Goal: Task Accomplishment & Management: Complete application form

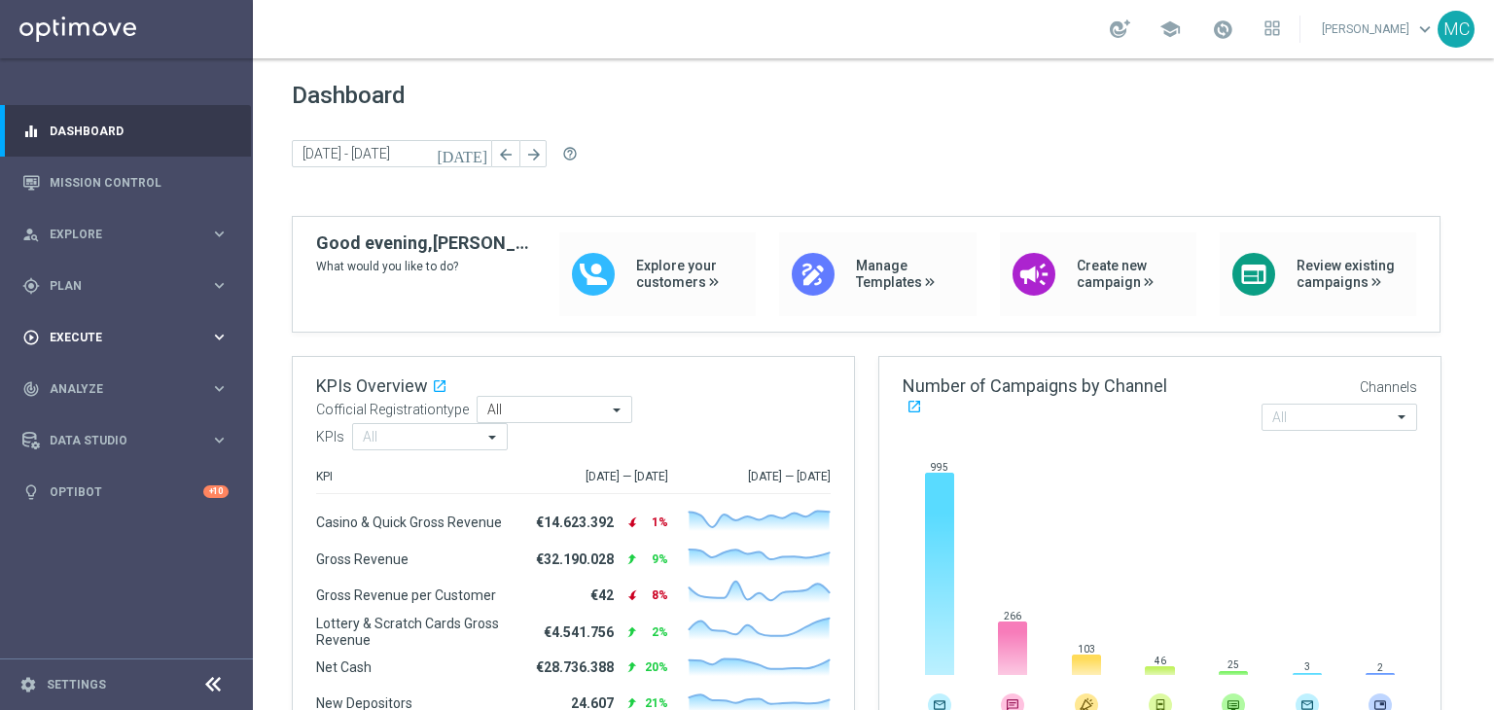
click at [128, 317] on div "play_circle_outline Execute keyboard_arrow_right" at bounding box center [125, 337] width 251 height 52
click at [114, 379] on link "Campaign Builder" at bounding box center [127, 377] width 152 height 16
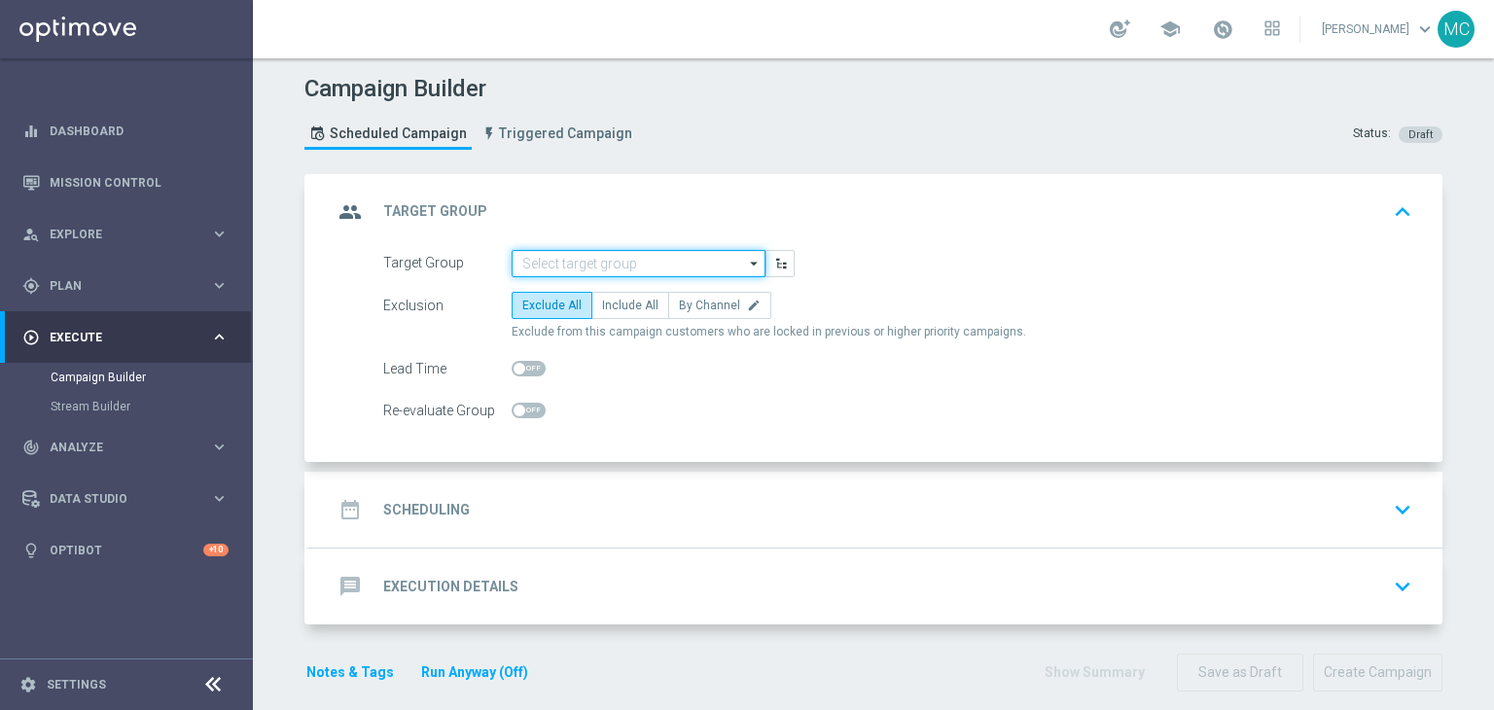
click at [591, 264] on input at bounding box center [638, 263] width 254 height 27
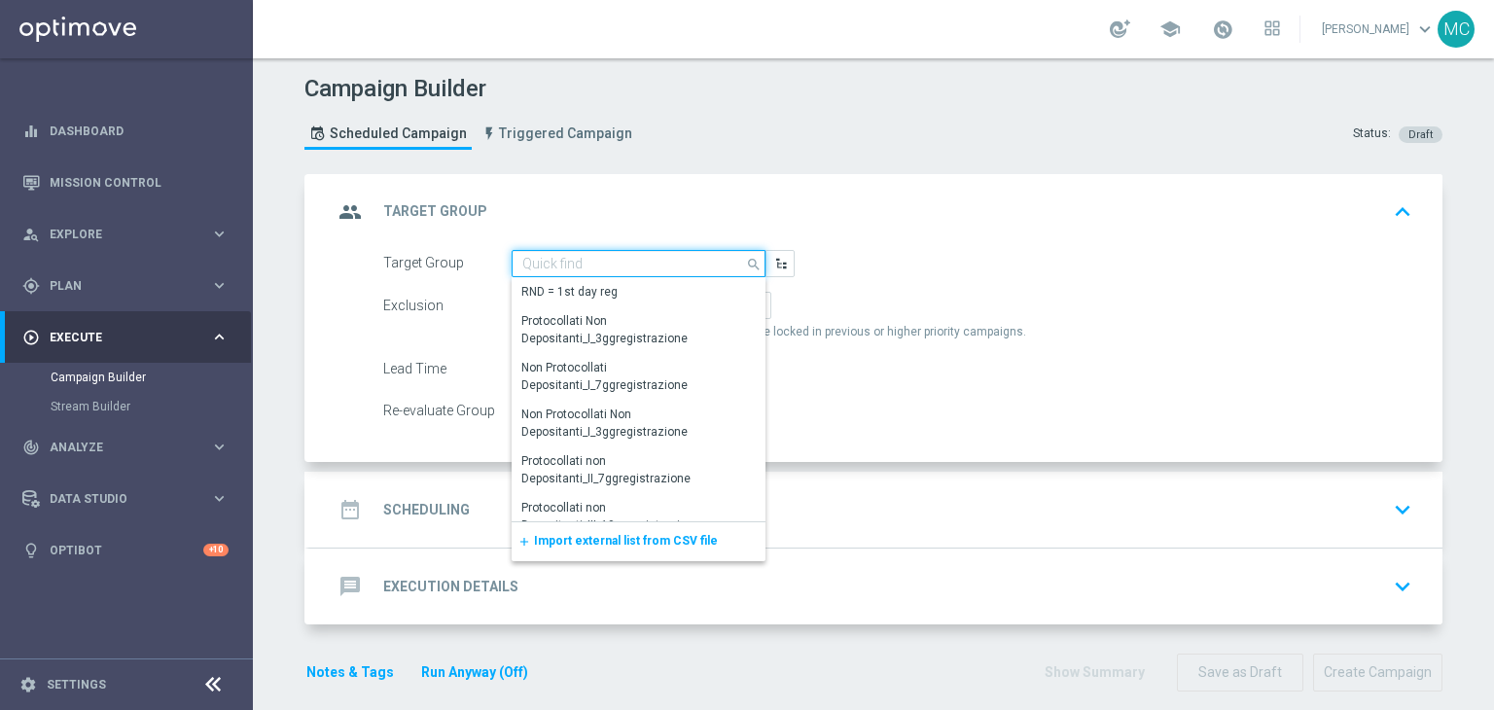
paste input "Multi Talent ggr nb lm > 0 1st Sport lm"
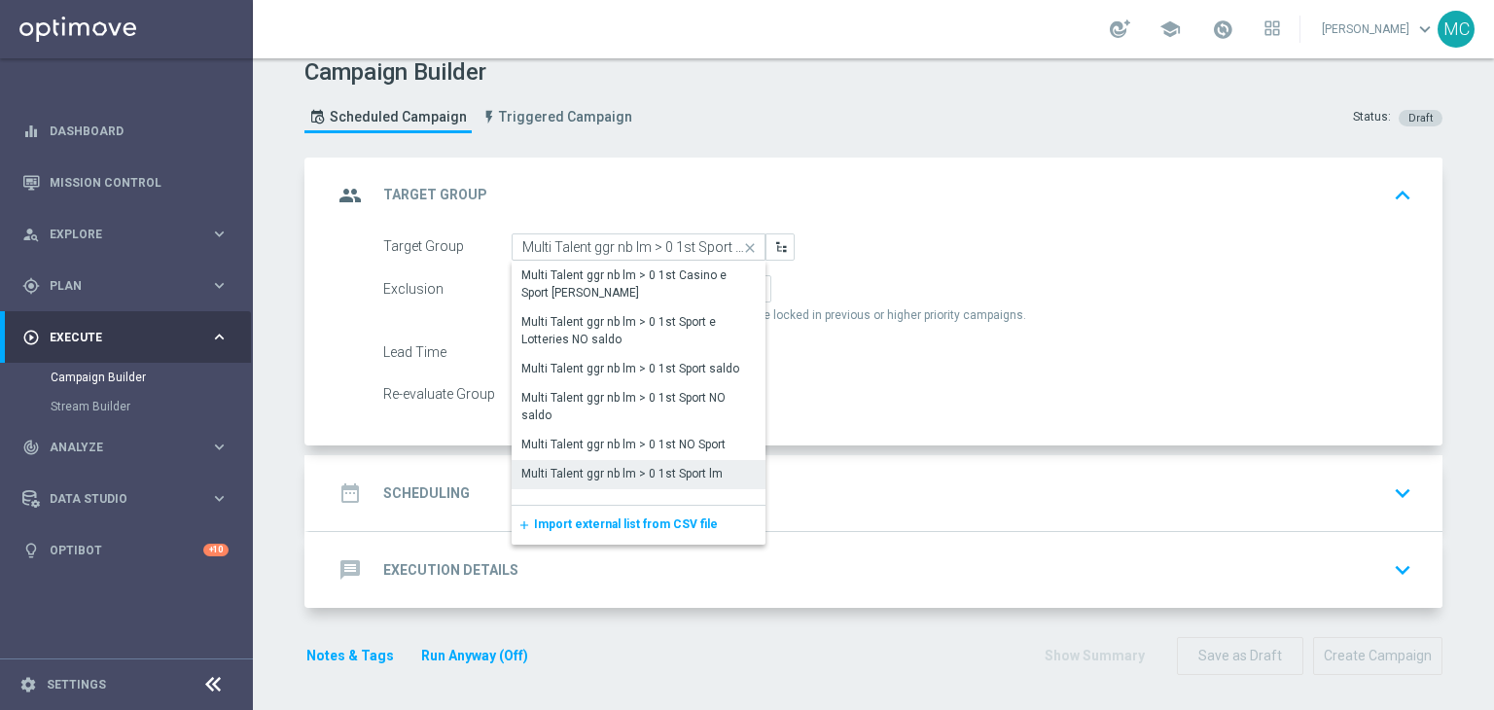
click at [607, 460] on div "Multi Talent ggr nb lm > 0 1st Sport lm" at bounding box center [638, 473] width 254 height 27
type input "Multi Talent ggr nb lm > 0 1st Sport lm"
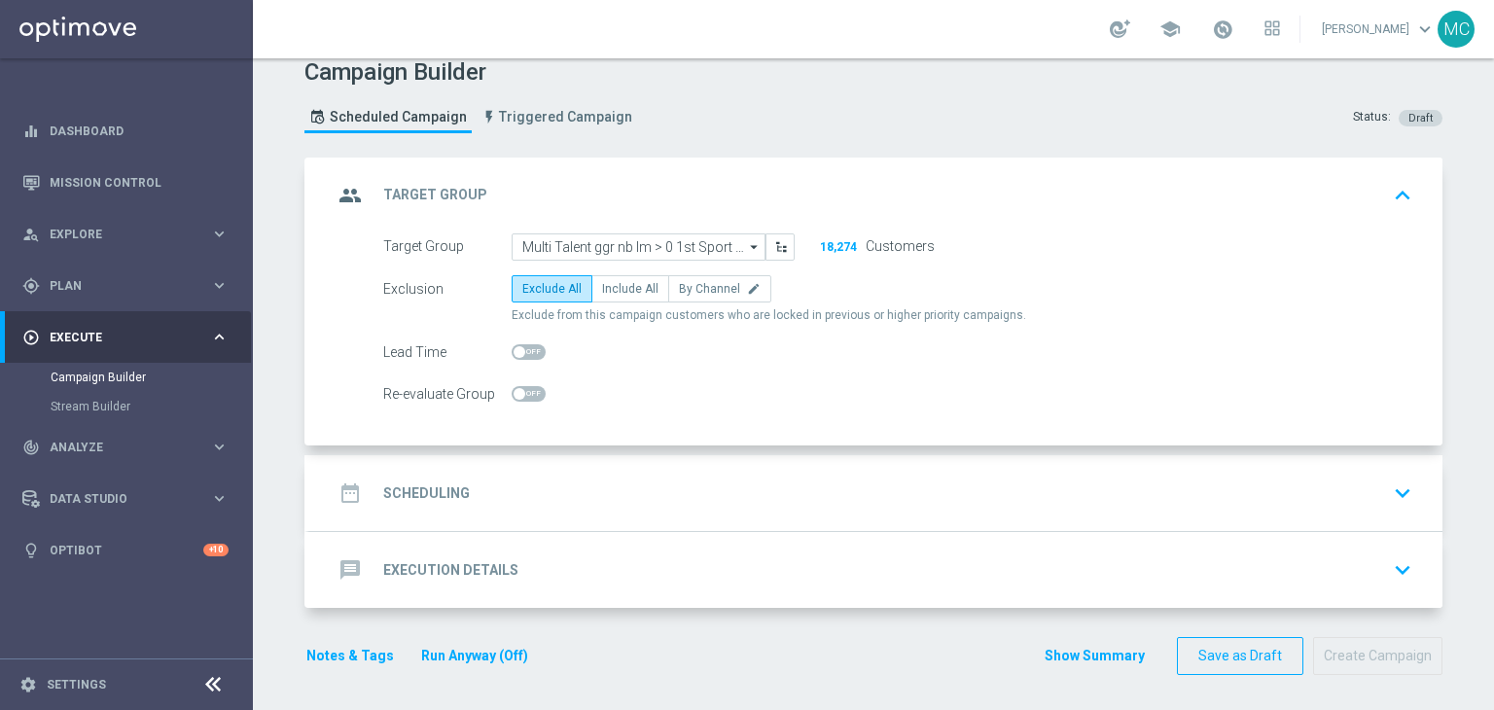
click at [624, 471] on div "date_range Scheduling keyboard_arrow_down" at bounding box center [875, 493] width 1133 height 76
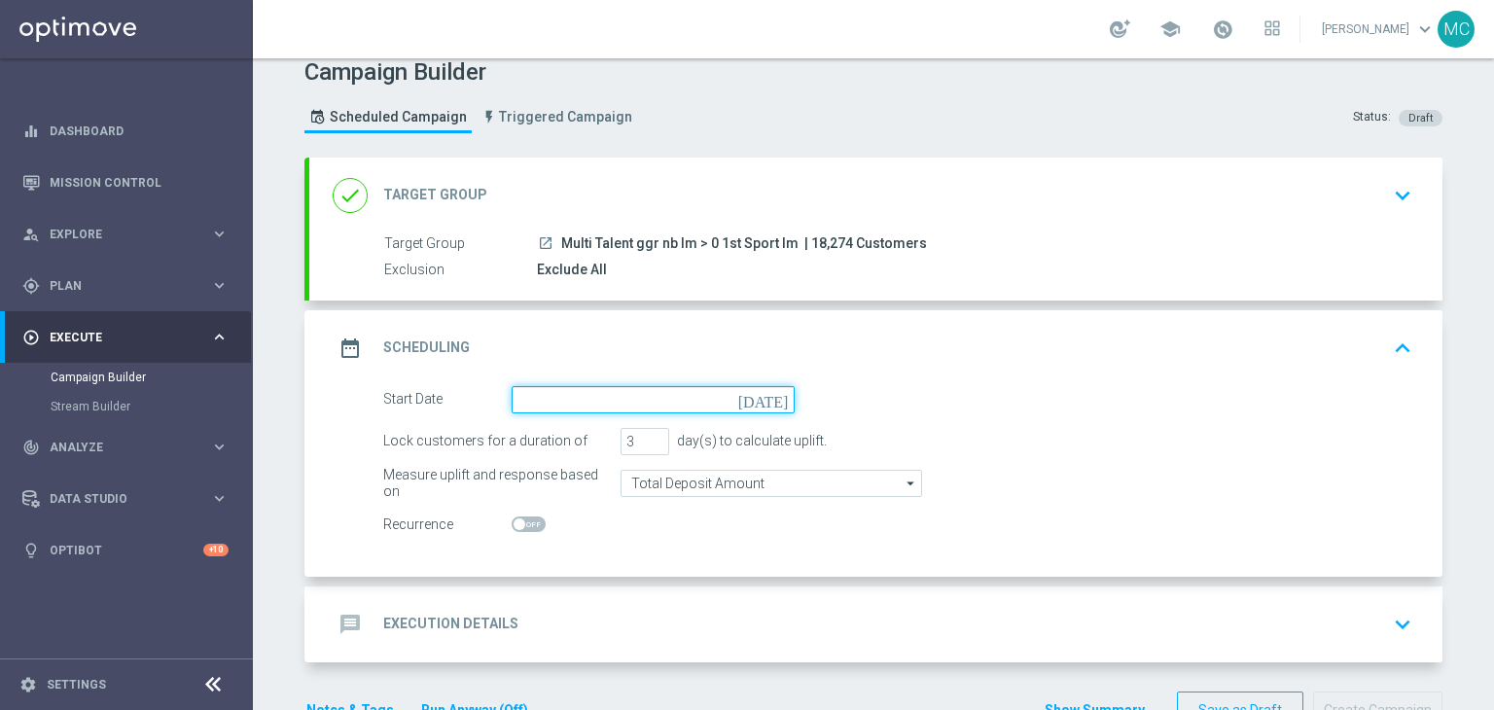
click at [570, 391] on input at bounding box center [652, 399] width 283 height 27
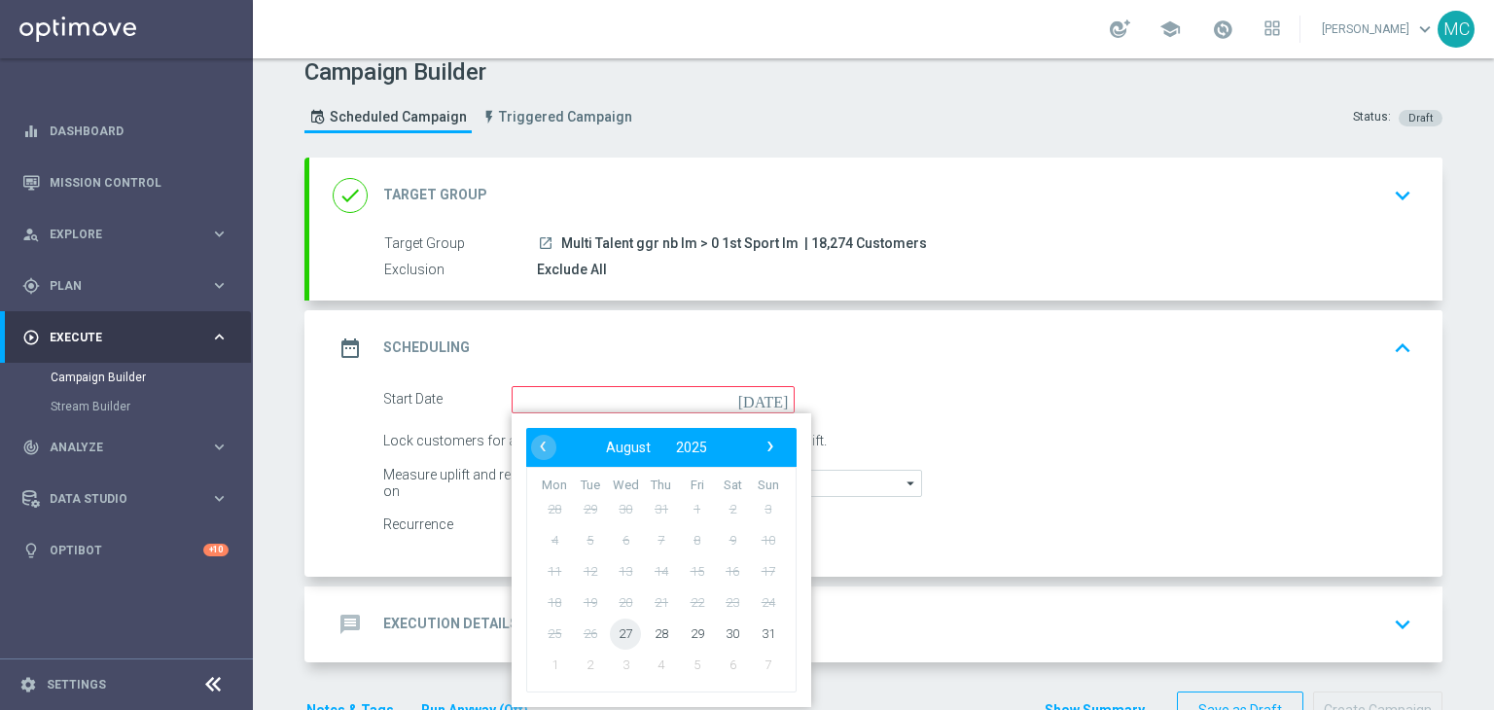
click at [610, 629] on span "27" at bounding box center [625, 632] width 31 height 31
type input "[DATE]"
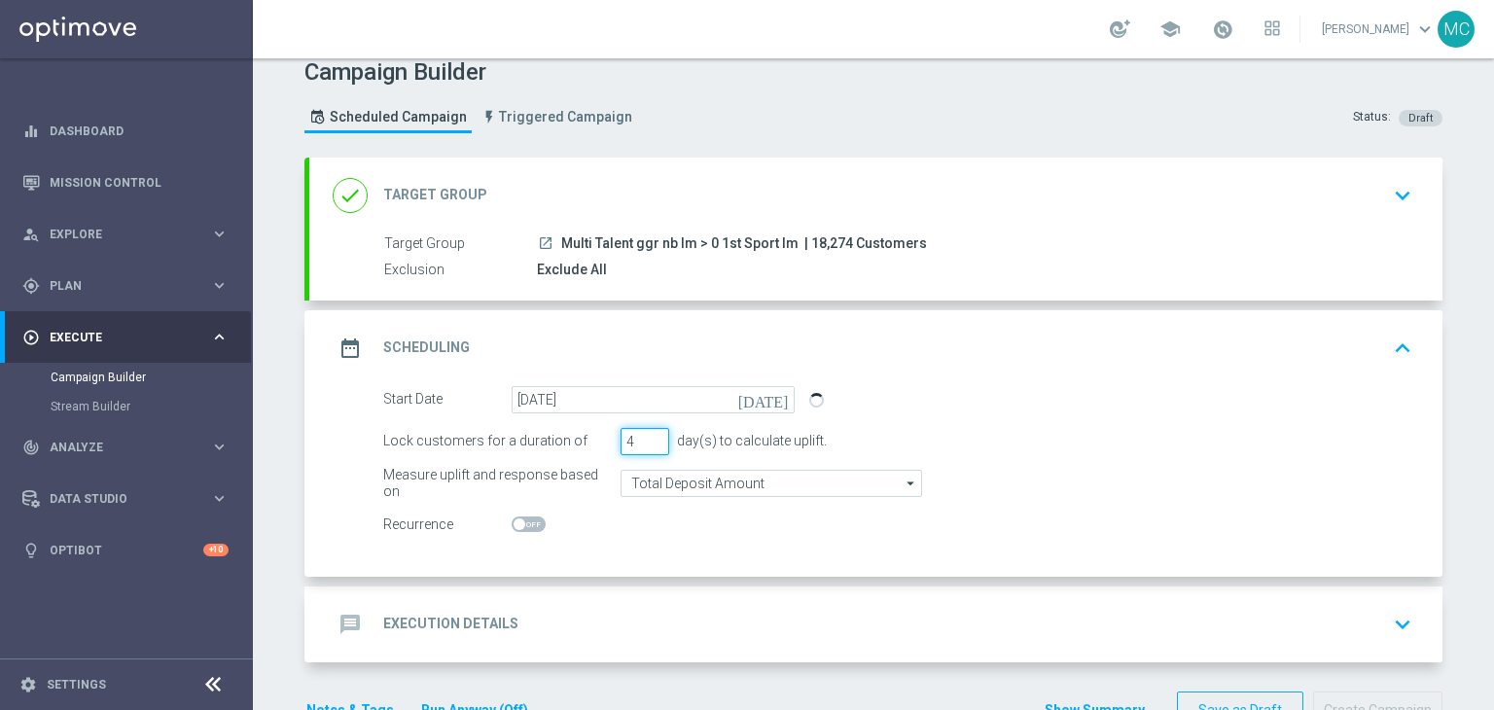
click at [650, 433] on input "4" at bounding box center [644, 441] width 49 height 27
click at [650, 433] on input "5" at bounding box center [644, 441] width 49 height 27
type input "6"
click at [650, 433] on input "6" at bounding box center [644, 441] width 49 height 27
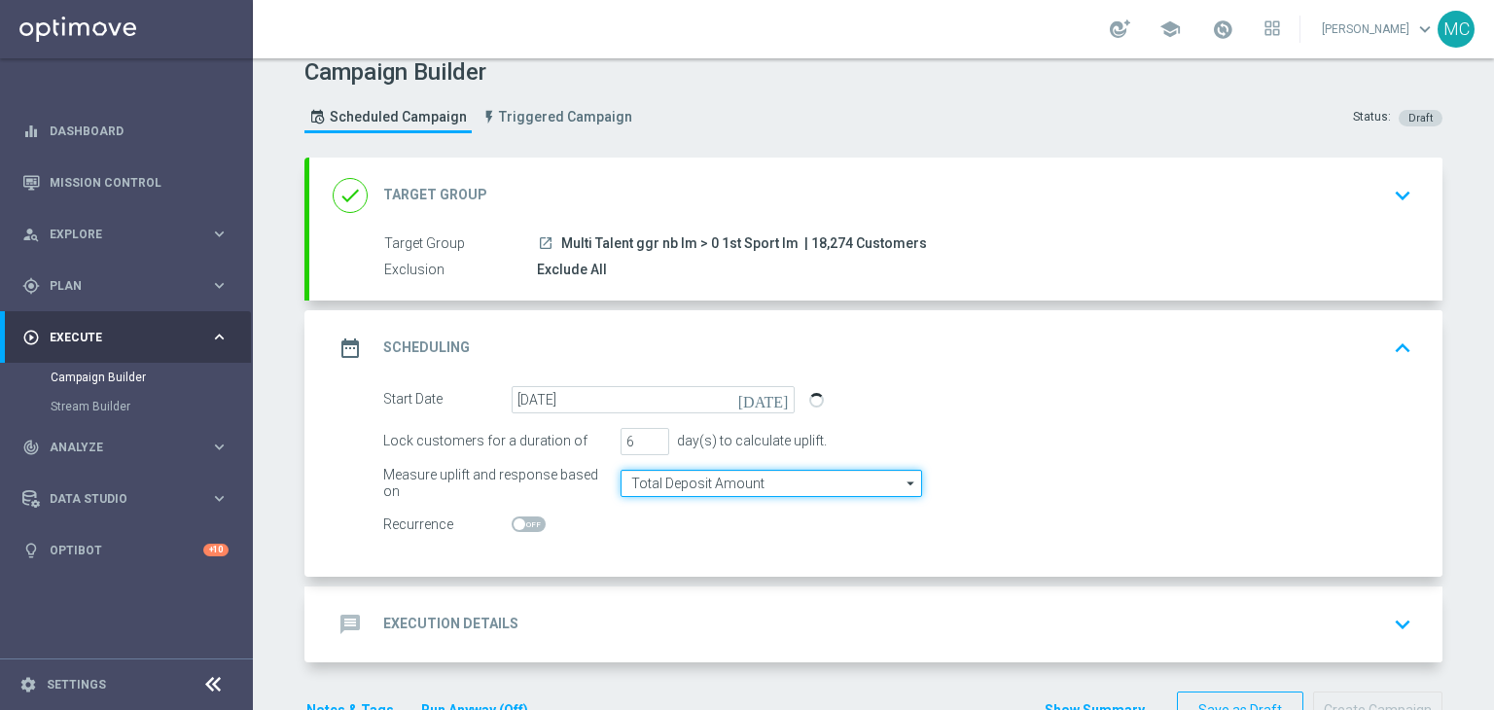
click at [696, 483] on input "Total Deposit Amount" at bounding box center [770, 483] width 301 height 27
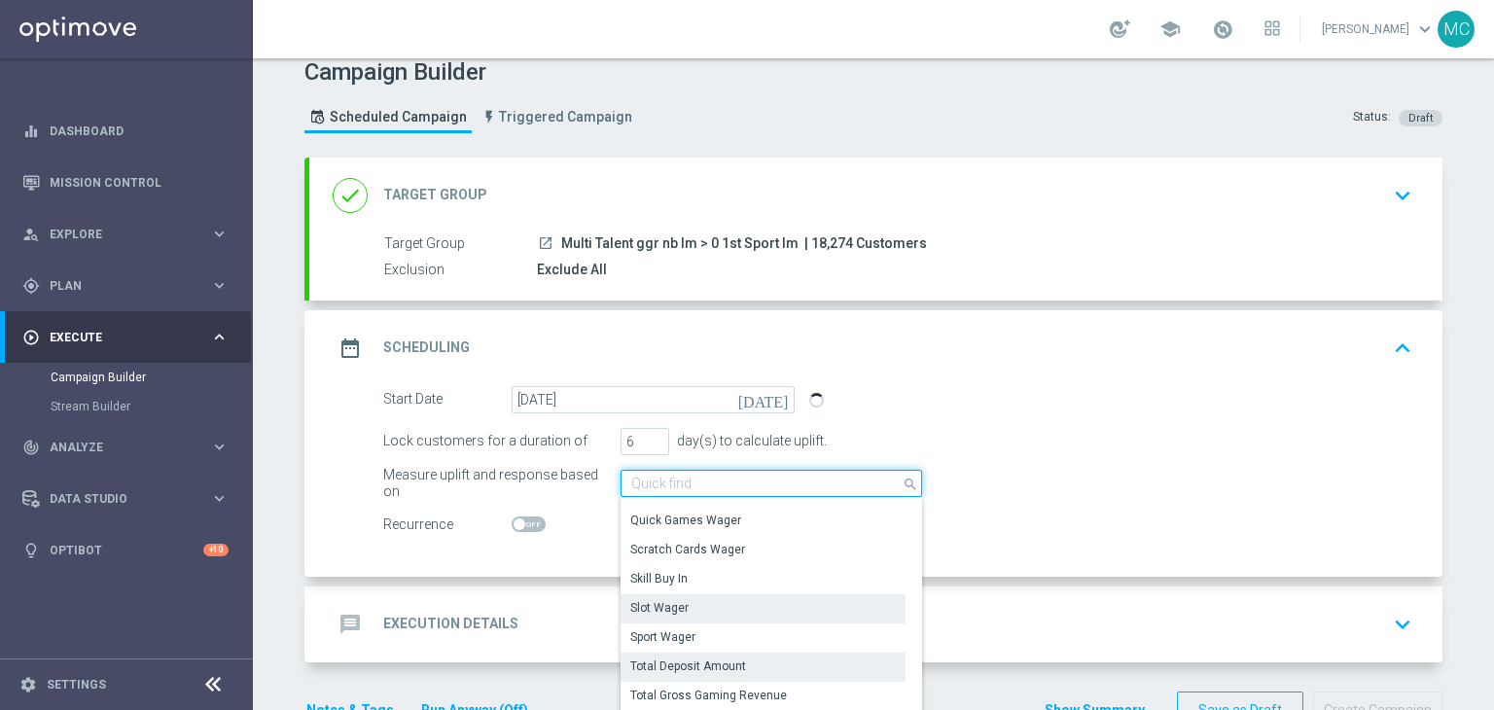
scroll to position [284, 0]
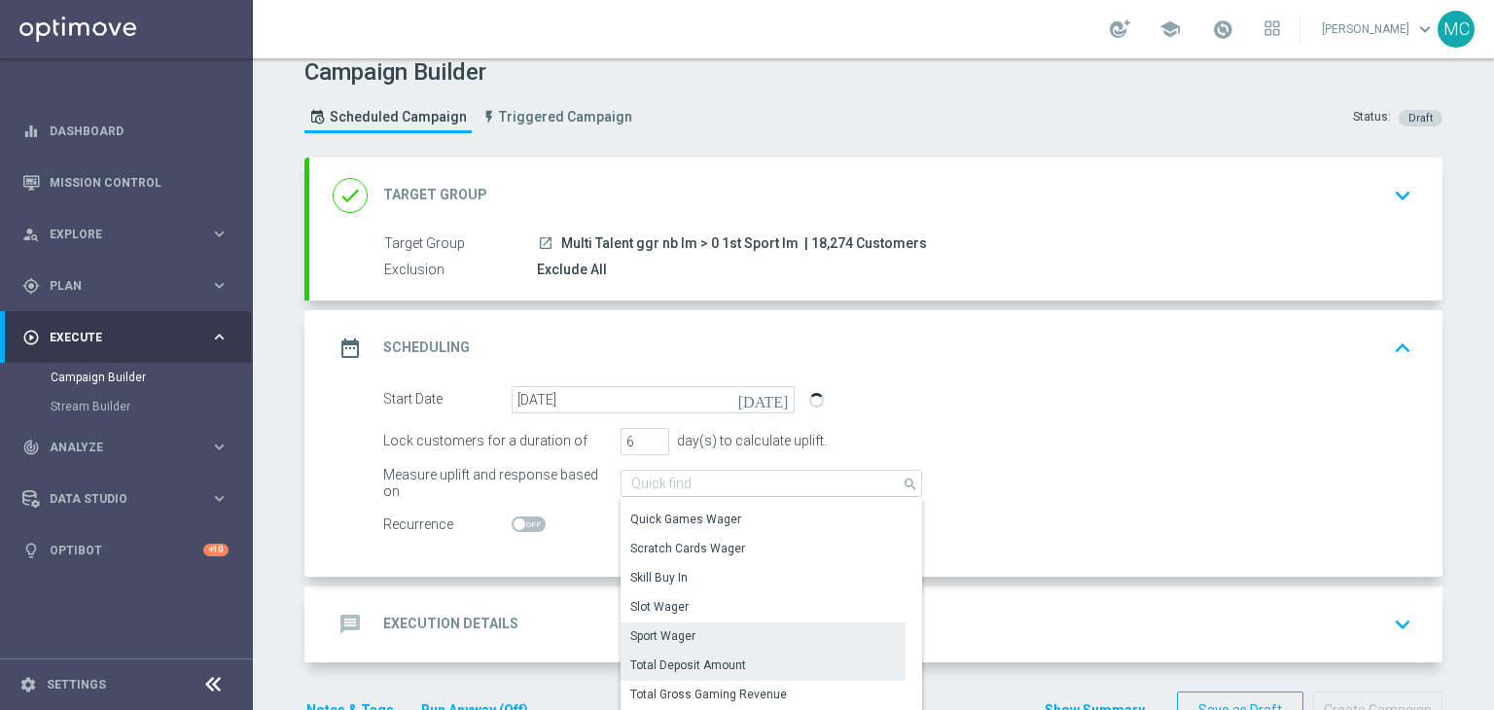
click at [699, 627] on div "Sport Wager" at bounding box center [762, 635] width 285 height 27
type input "Sport Wager"
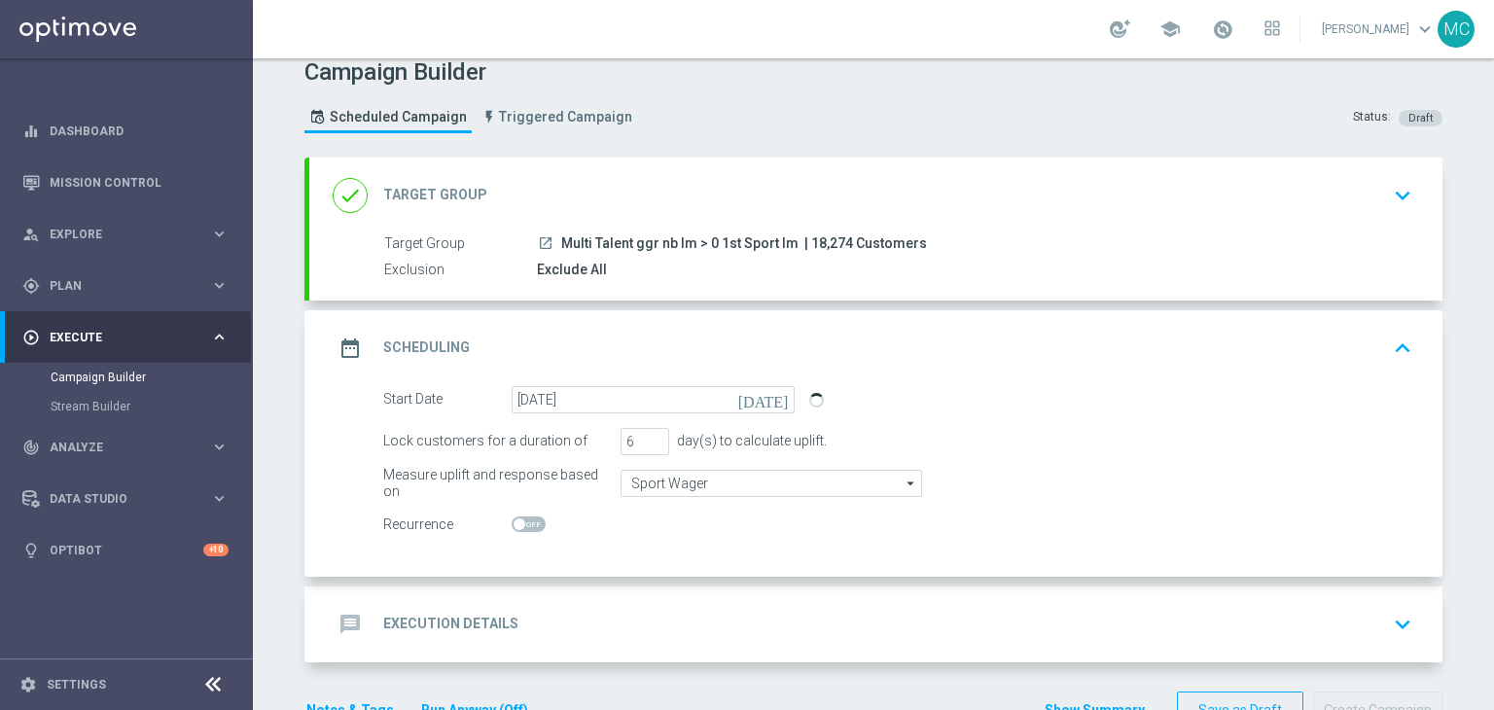
click at [1451, 444] on div "Campaign Builder Scheduled Campaign Triggered Campaign Status: Draft done Targe…" at bounding box center [873, 383] width 1241 height 651
click at [818, 635] on div "message Execution Details keyboard_arrow_down" at bounding box center [876, 624] width 1086 height 37
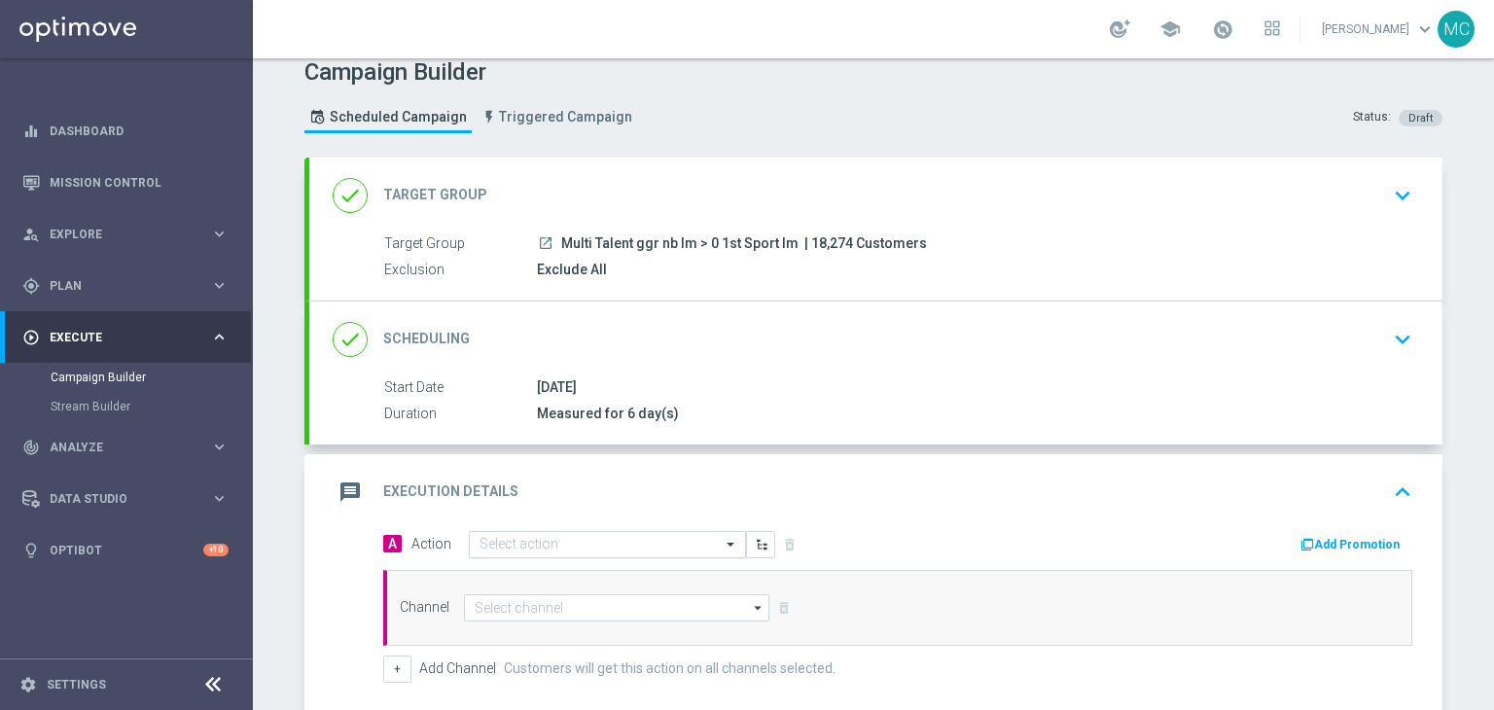
click at [652, 537] on input "text" at bounding box center [587, 545] width 217 height 17
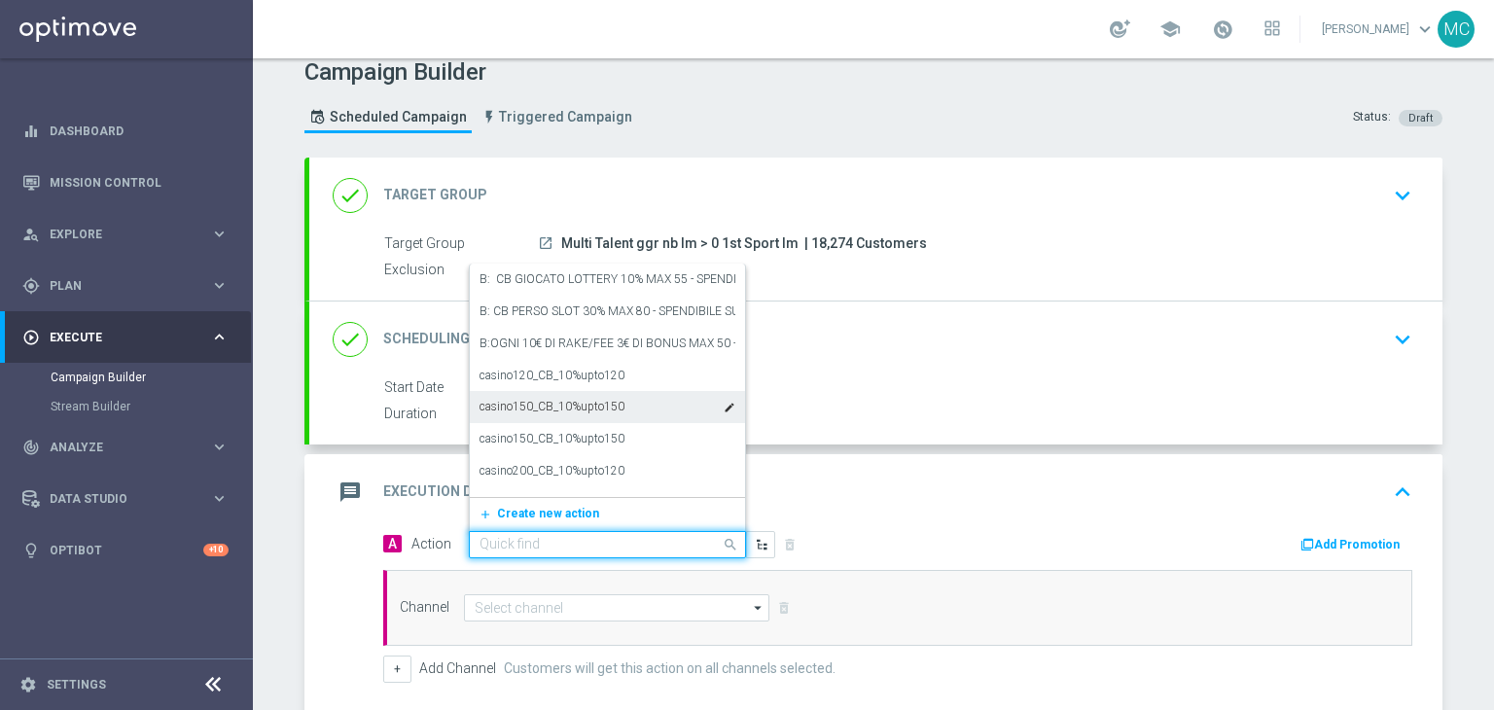
paste input "cashback Sport e Virtual 20% fino a 20€ giocato min 10 QeL3"
type input "cashback Sport e Virtual 20% fino a 20€ giocato min 10 QeL3"
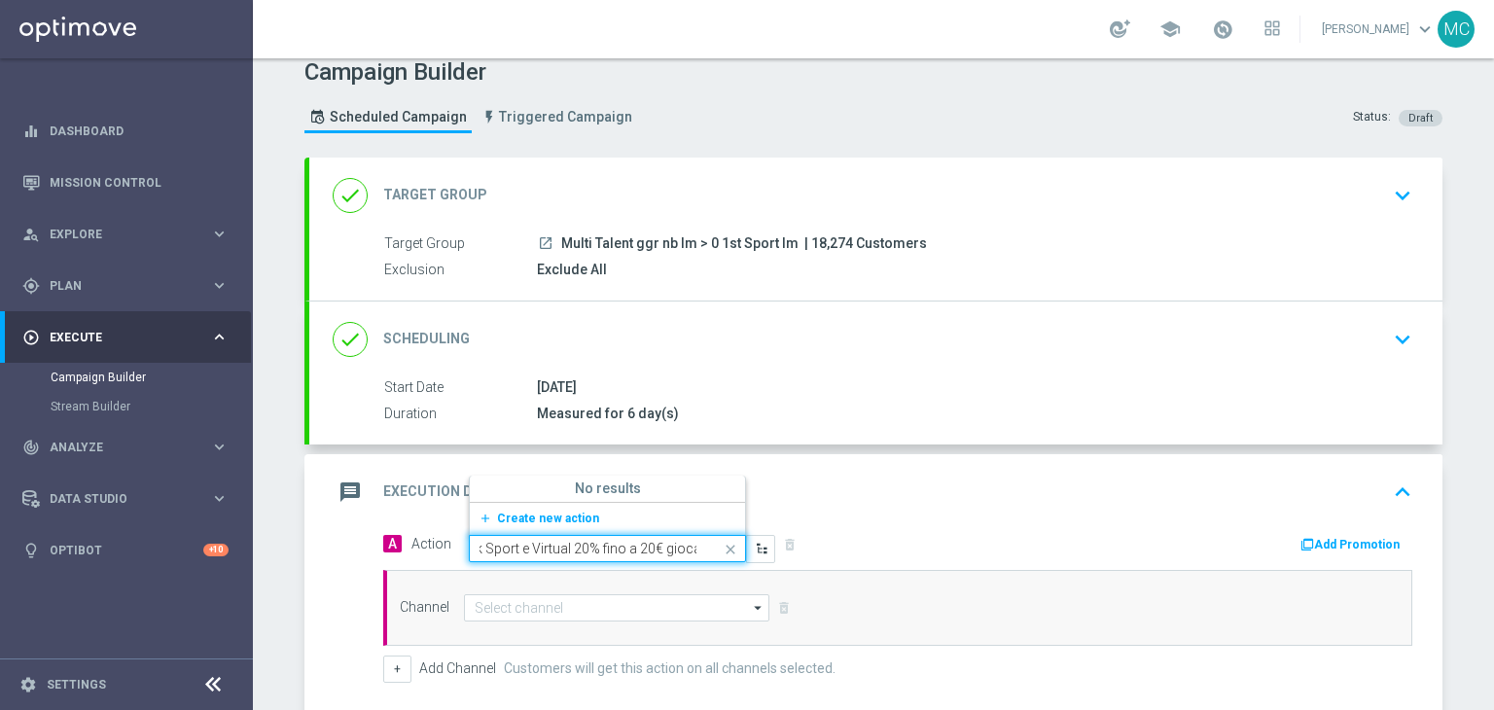
scroll to position [0, 0]
click at [548, 520] on span "Create new action" at bounding box center [548, 518] width 102 height 14
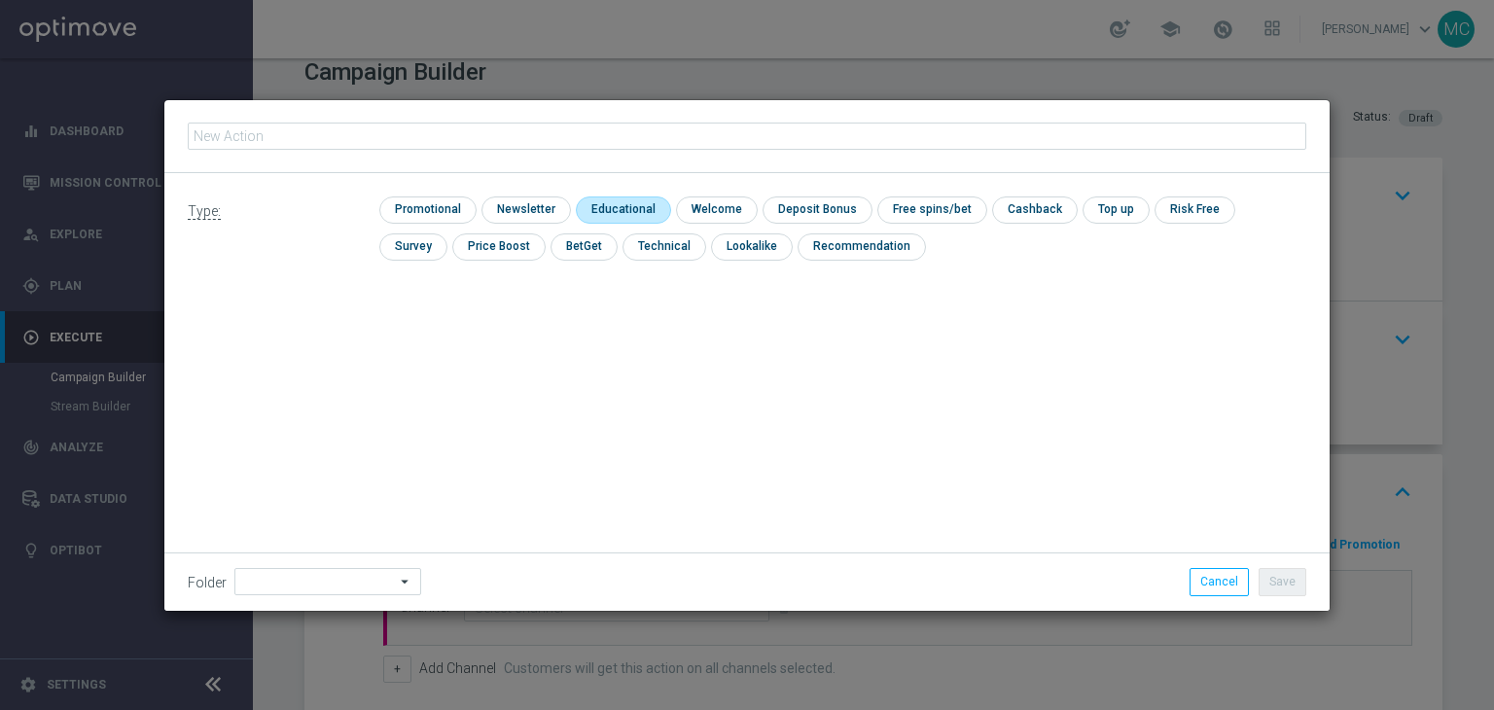
type input "cashback Sport e Virtual 20% fino a 20€ giocato min 10 QeL3"
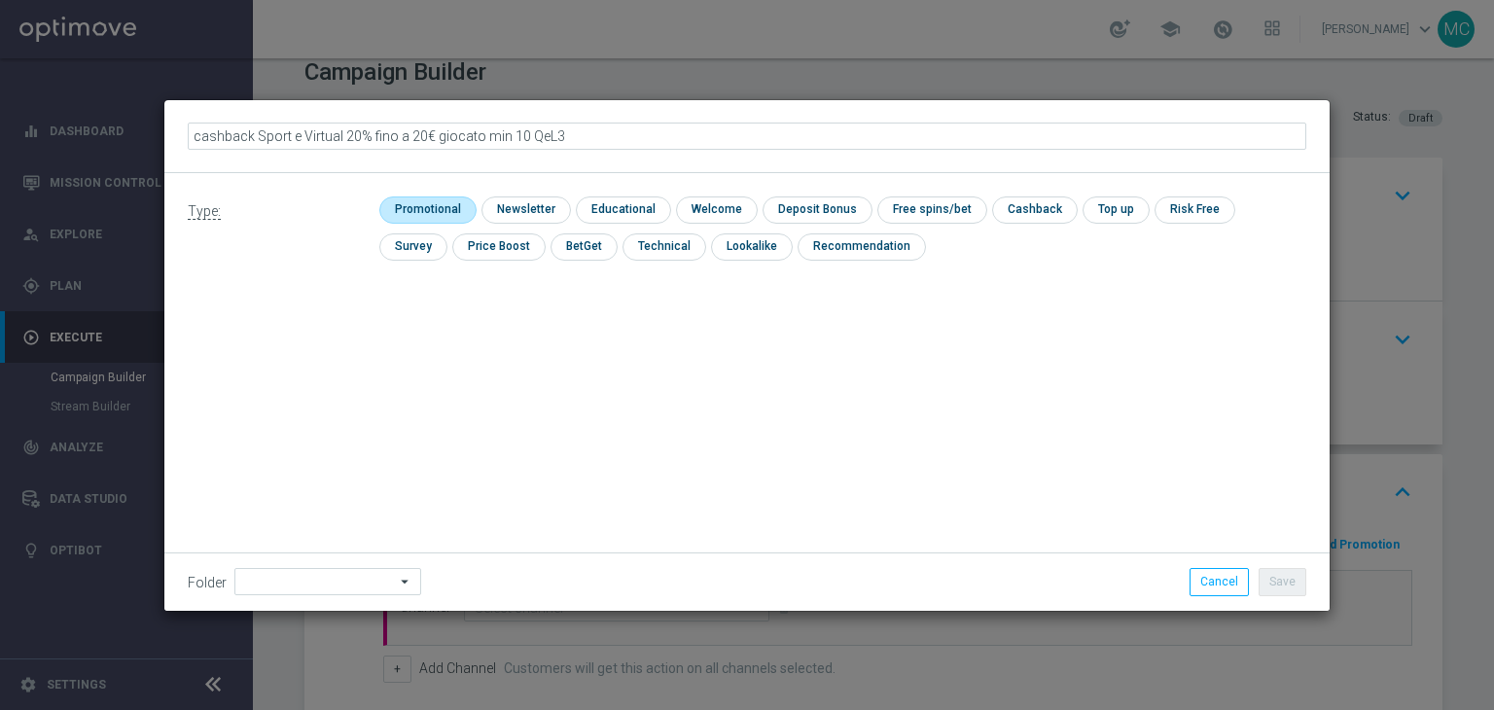
click at [452, 217] on input "checkbox" at bounding box center [425, 209] width 92 height 26
checkbox input "true"
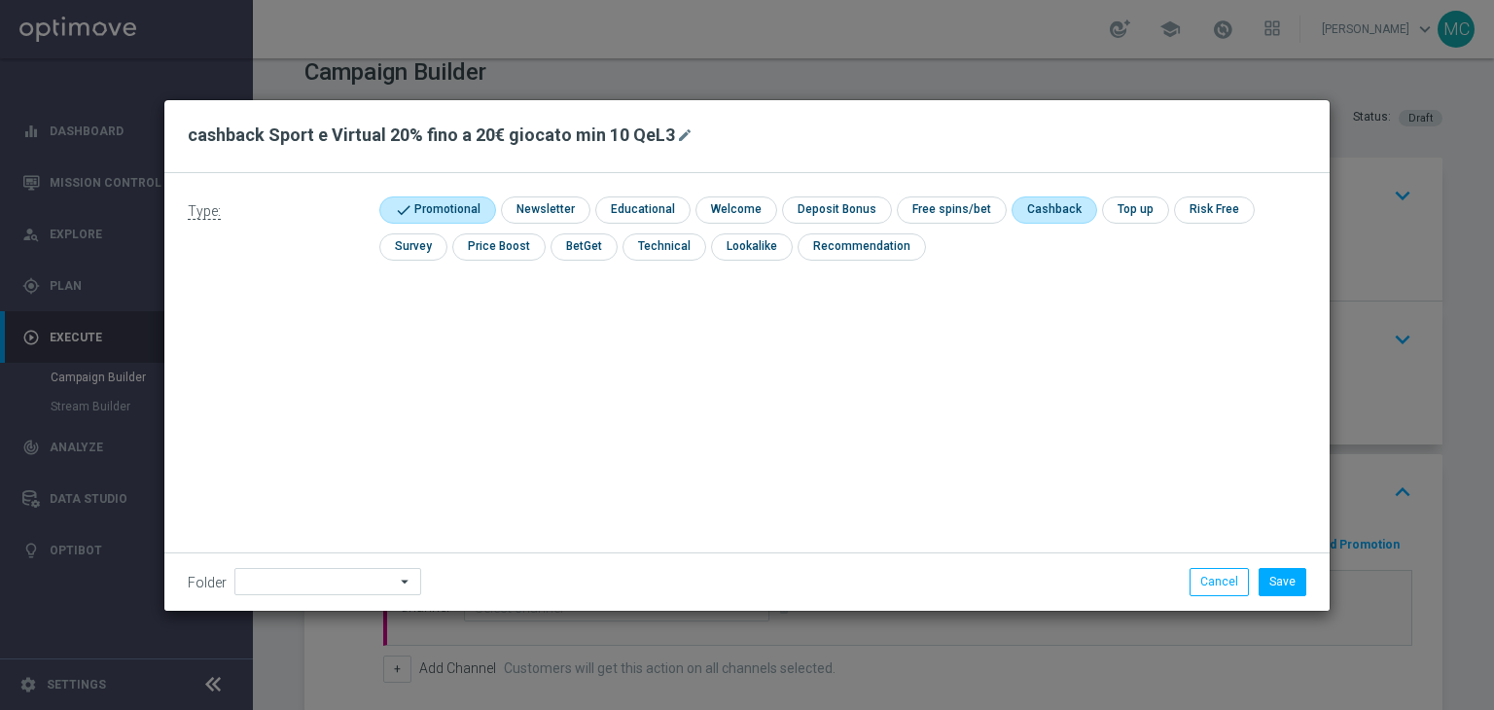
click at [1011, 207] on input "checkbox" at bounding box center [1052, 209] width 82 height 26
checkbox input "true"
click at [1288, 580] on button "Save" at bounding box center [1282, 581] width 48 height 27
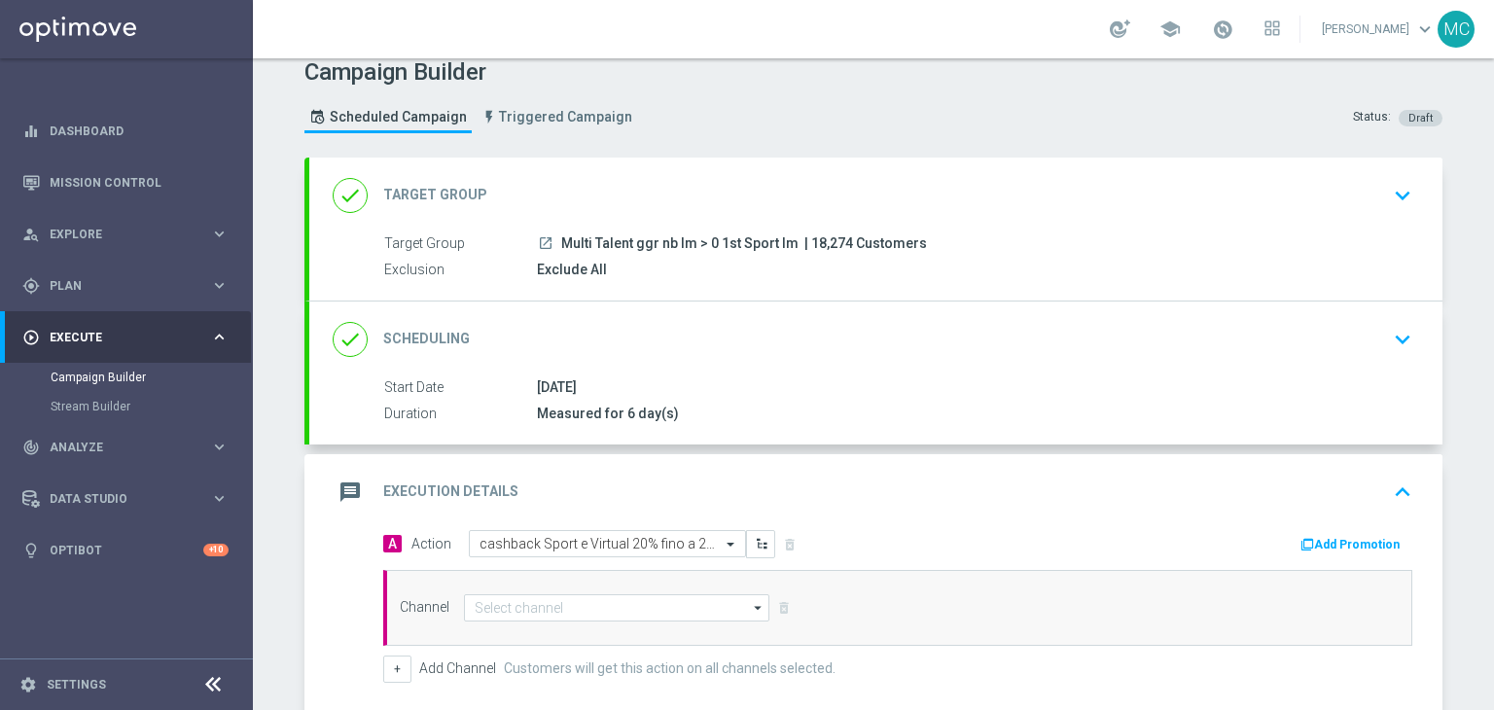
click at [1330, 545] on button "Add Promotion" at bounding box center [1352, 544] width 108 height 21
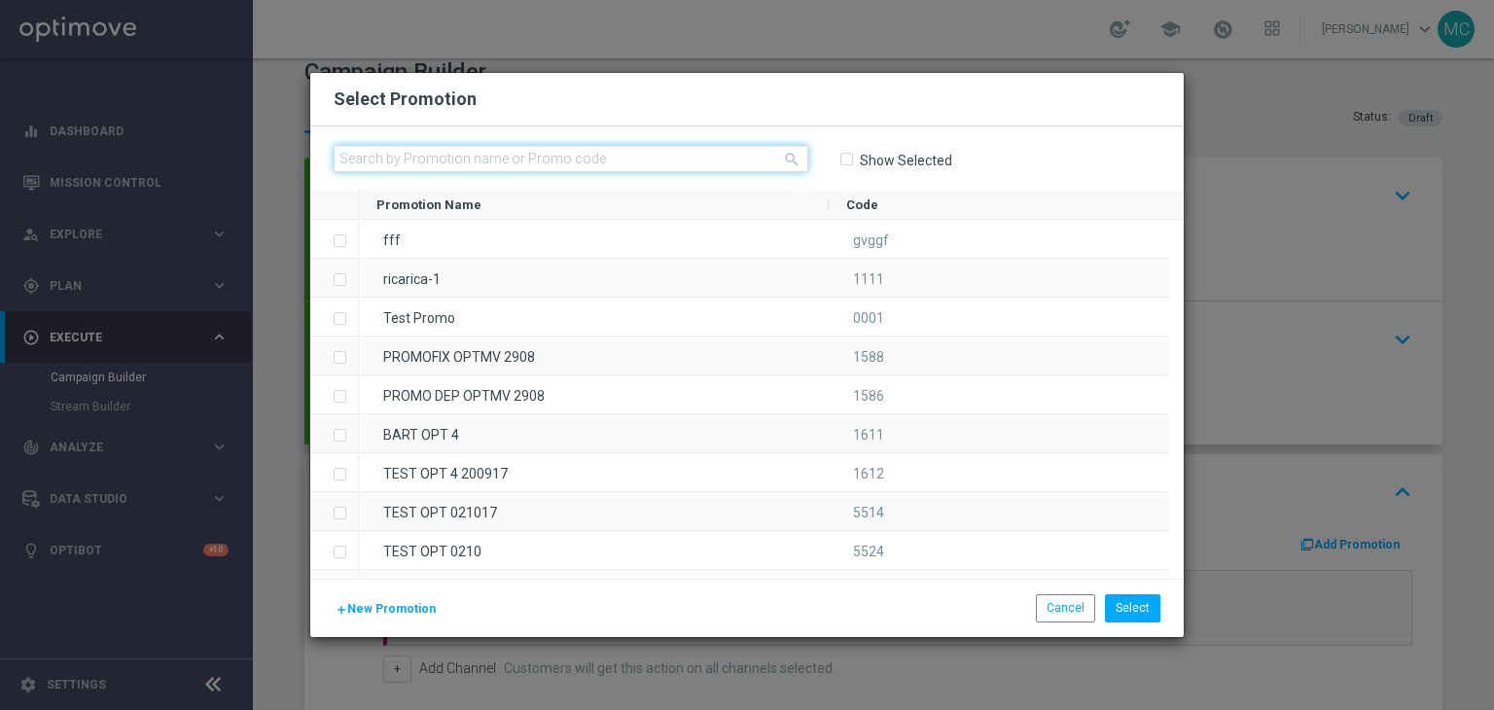
click at [630, 162] on input "text" at bounding box center [571, 158] width 475 height 27
paste input "CBSPORTVIRTUAL2708"
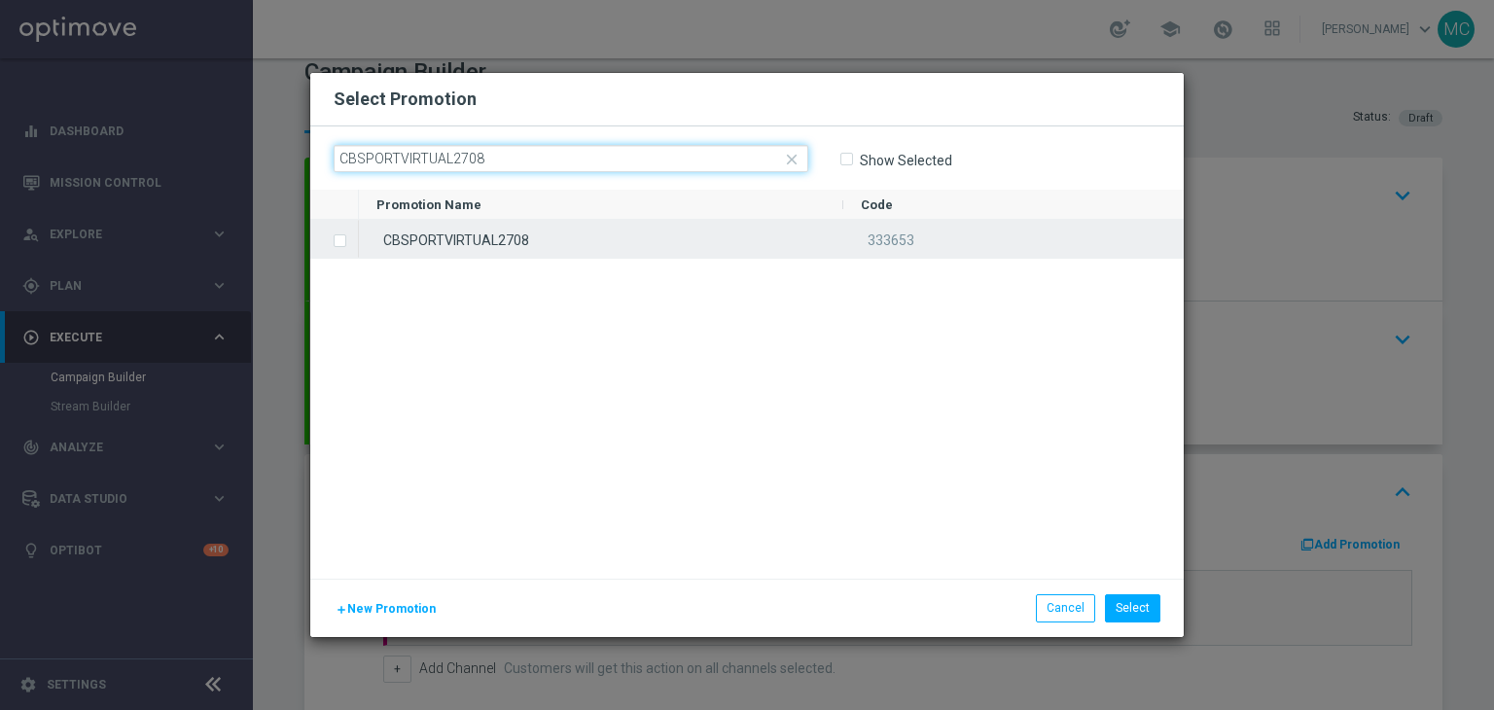
type input "CBSPORTVIRTUAL2708"
click at [451, 243] on div "CBSPORTVIRTUAL2708" at bounding box center [601, 239] width 484 height 38
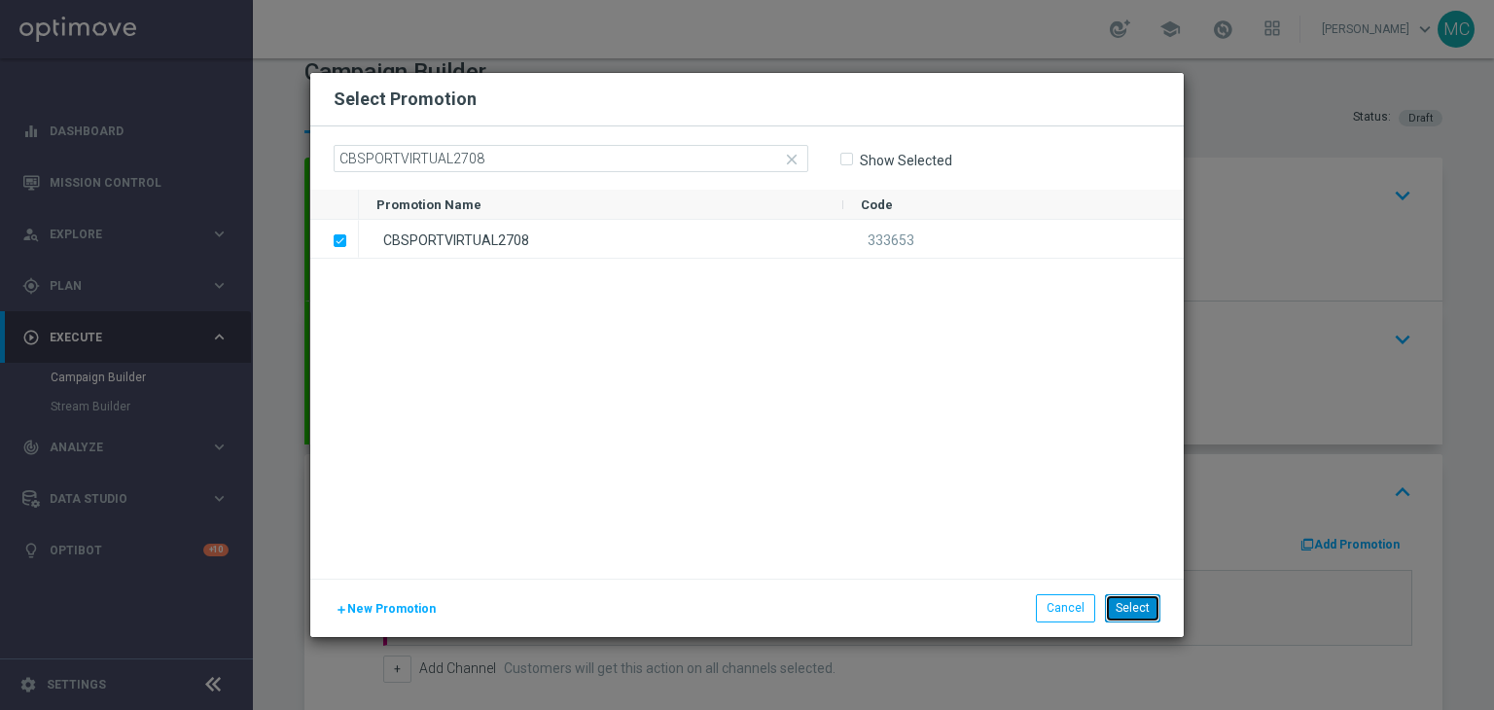
click at [1151, 605] on button "Select" at bounding box center [1132, 607] width 55 height 27
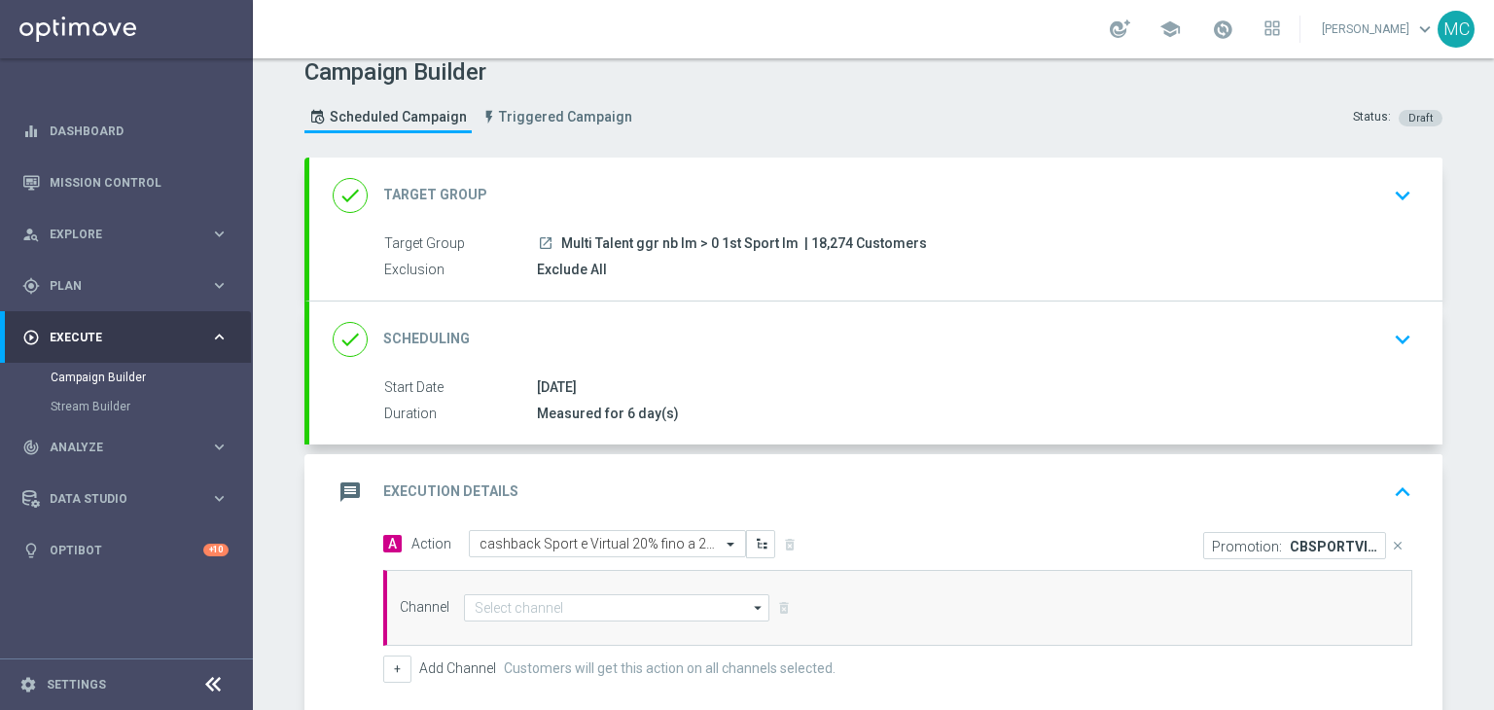
scroll to position [237, 0]
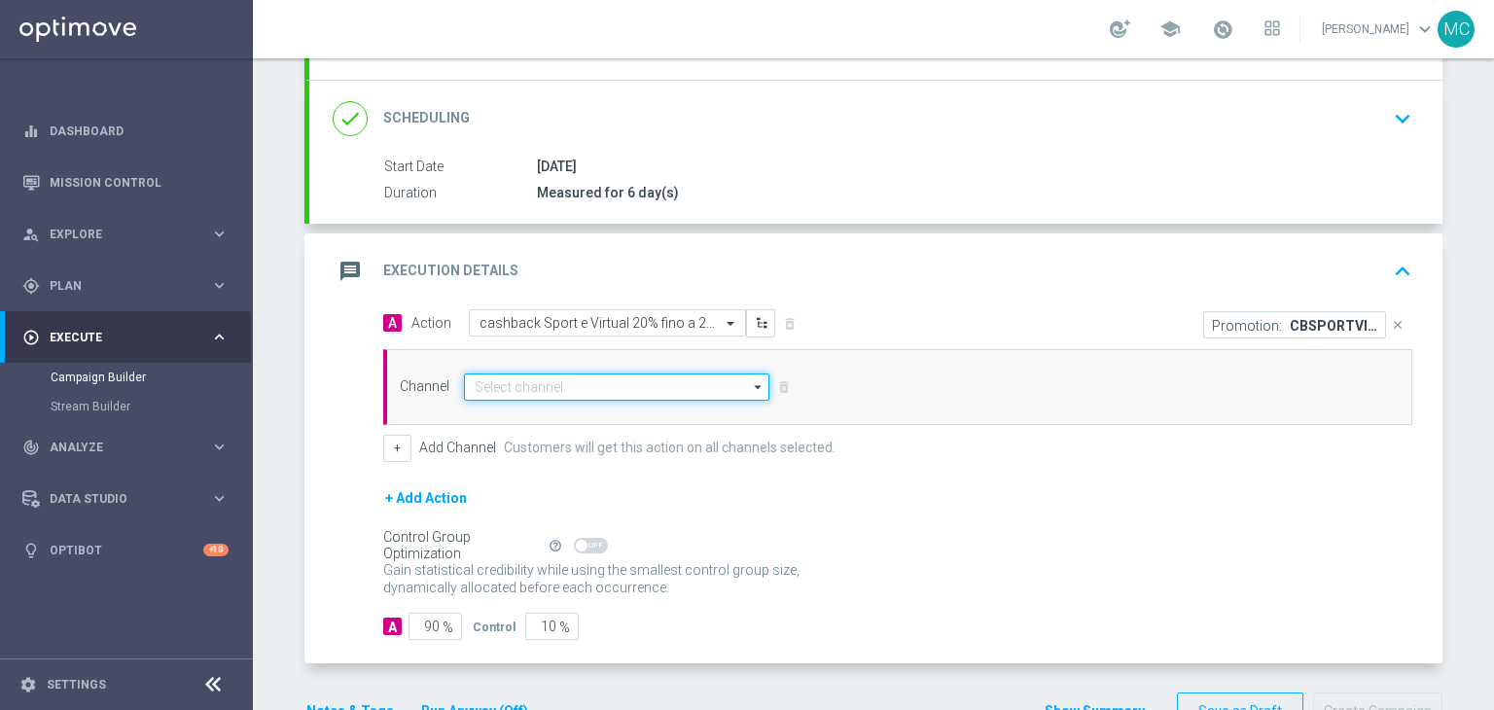
click at [696, 388] on input at bounding box center [616, 386] width 305 height 27
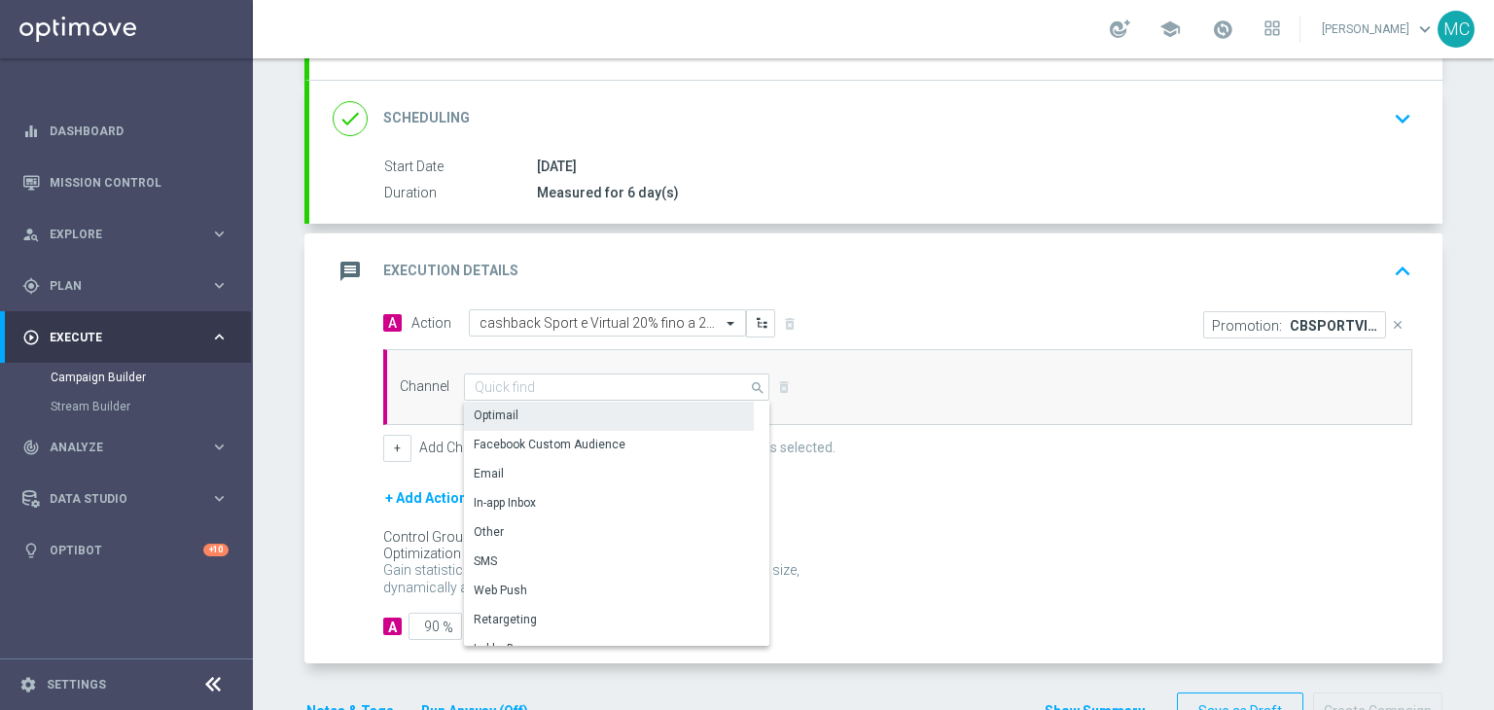
click at [607, 404] on div "Optimail" at bounding box center [609, 415] width 290 height 27
type input "Optimail"
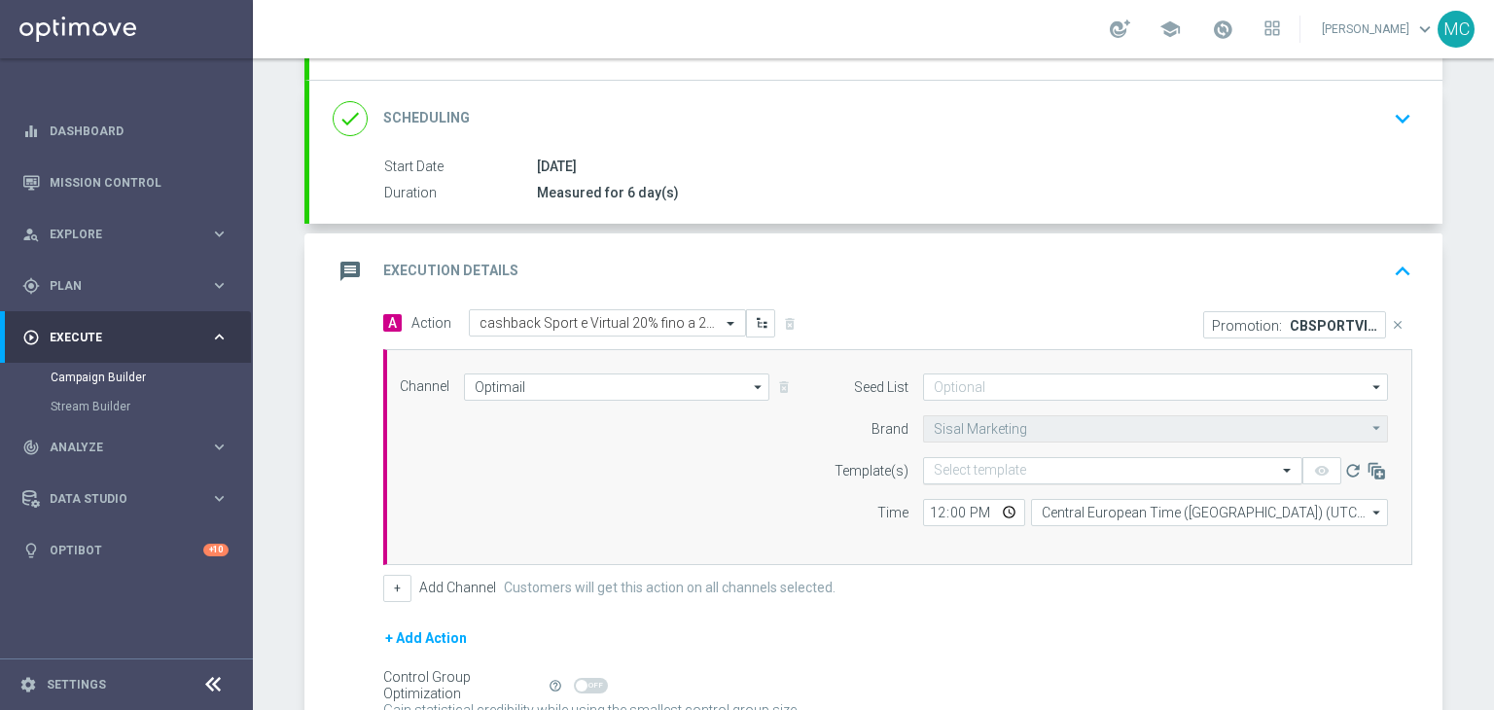
click at [988, 474] on input "text" at bounding box center [1092, 471] width 319 height 17
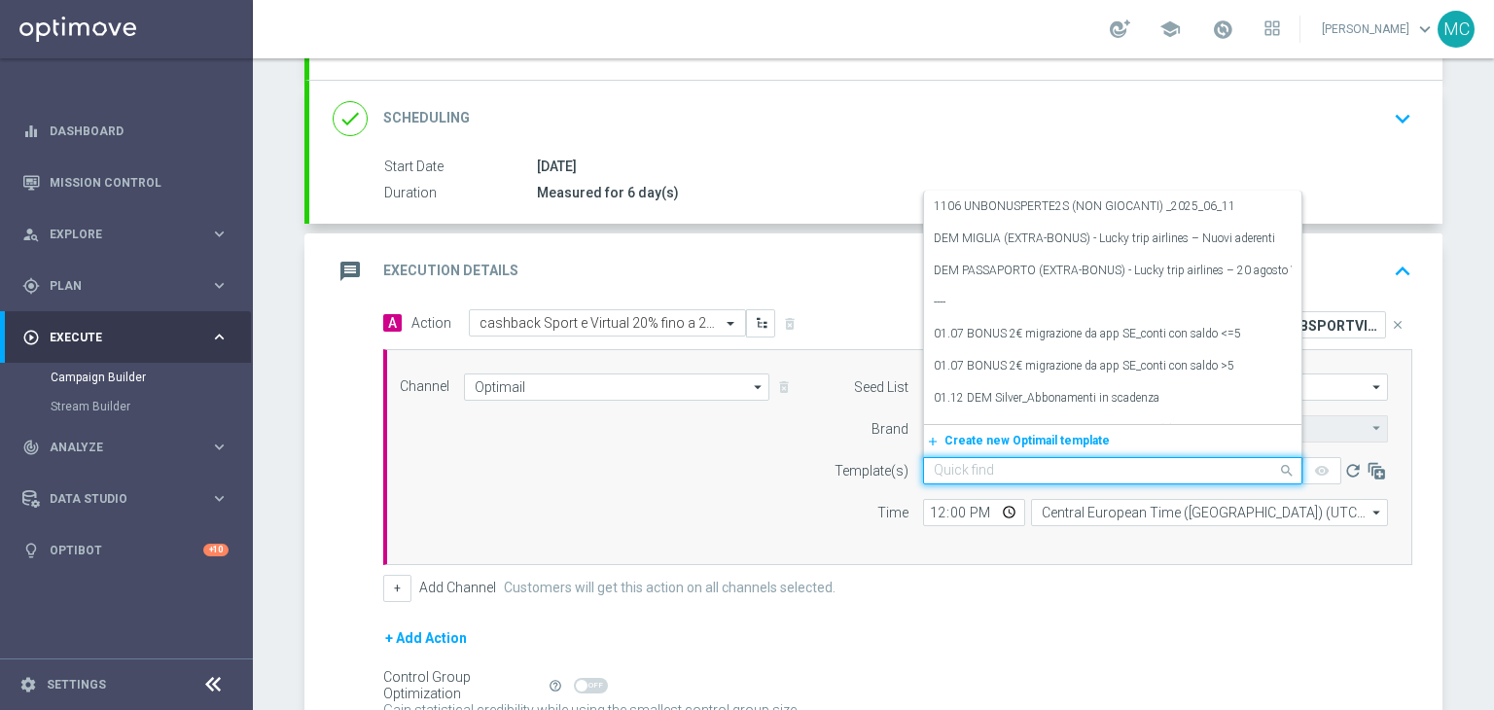
paste input "CBSPORTVIRTUAL2708 - [DATE]"
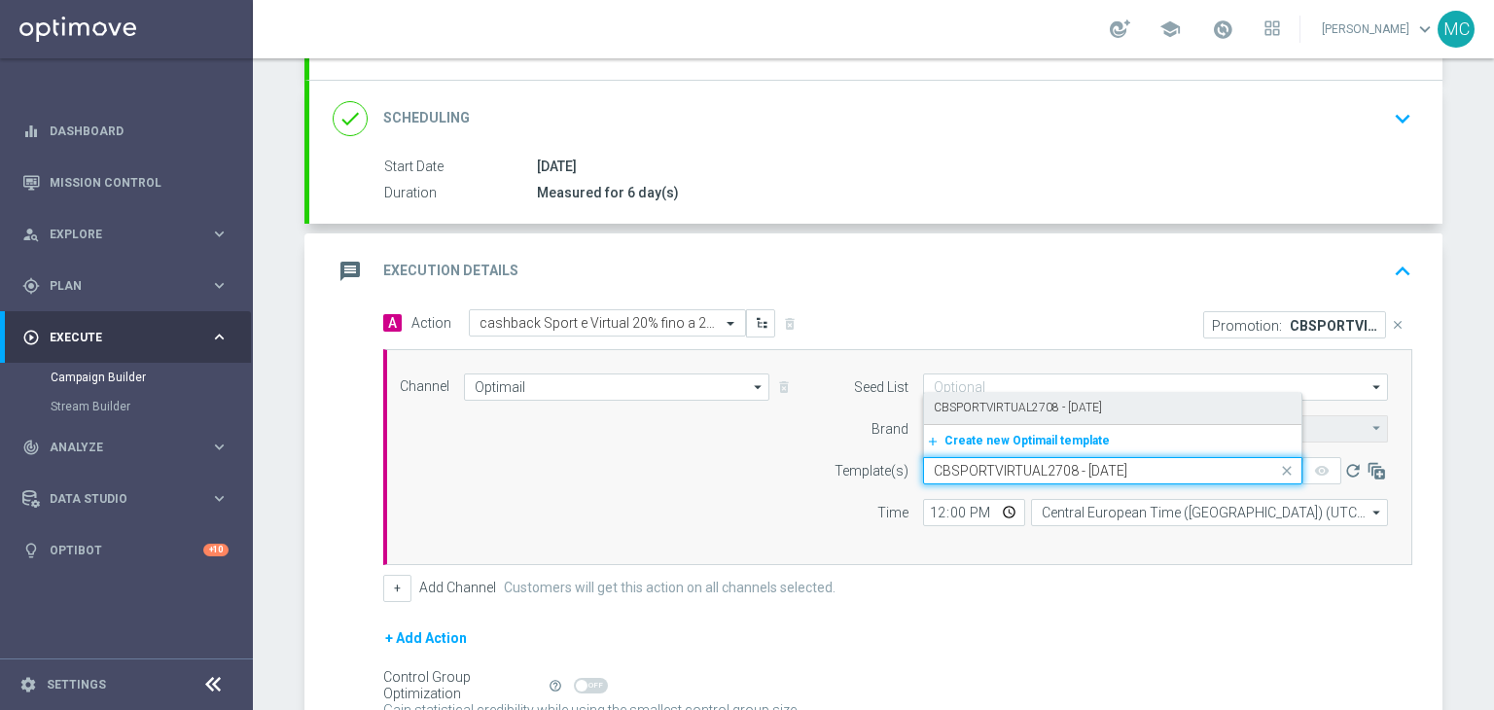
click at [989, 410] on label "CBSPORTVIRTUAL2708 - [DATE]" at bounding box center [1017, 408] width 168 height 17
type input "CBSPORTVIRTUAL2708 - [DATE]"
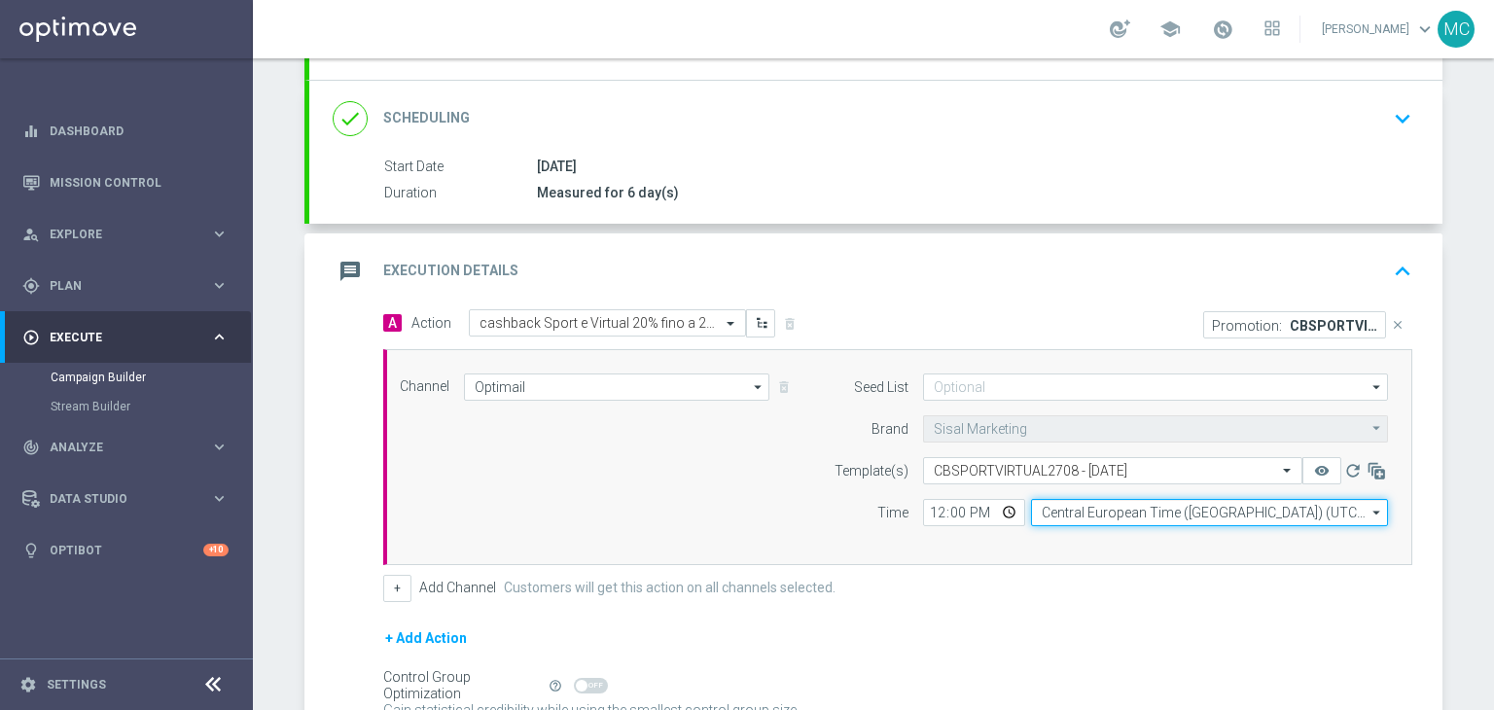
click at [1076, 507] on input "Central European Time ([GEOGRAPHIC_DATA]) (UTC +02:00)" at bounding box center [1209, 512] width 357 height 27
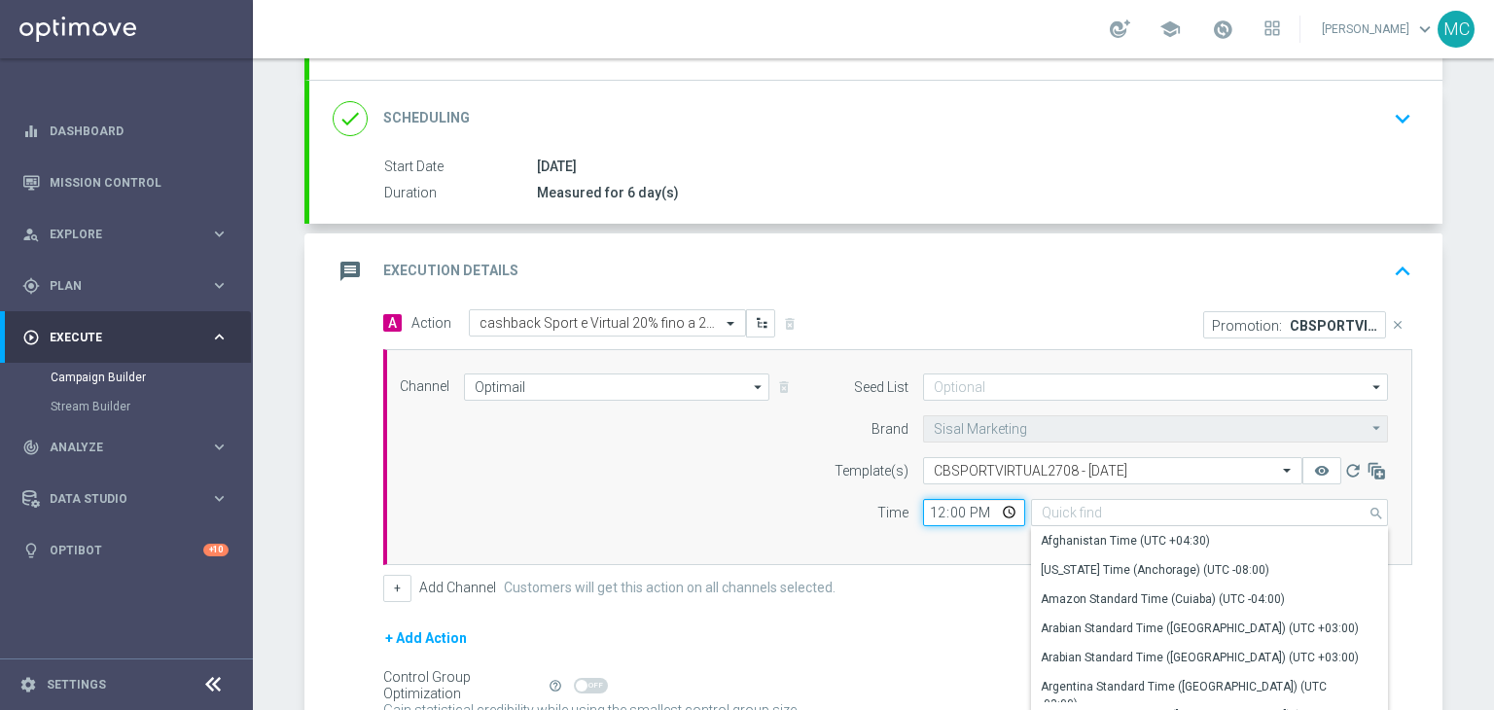
click at [932, 507] on input "12:00" at bounding box center [974, 512] width 102 height 27
type input "Central European Time ([GEOGRAPHIC_DATA]) (UTC +02:00)"
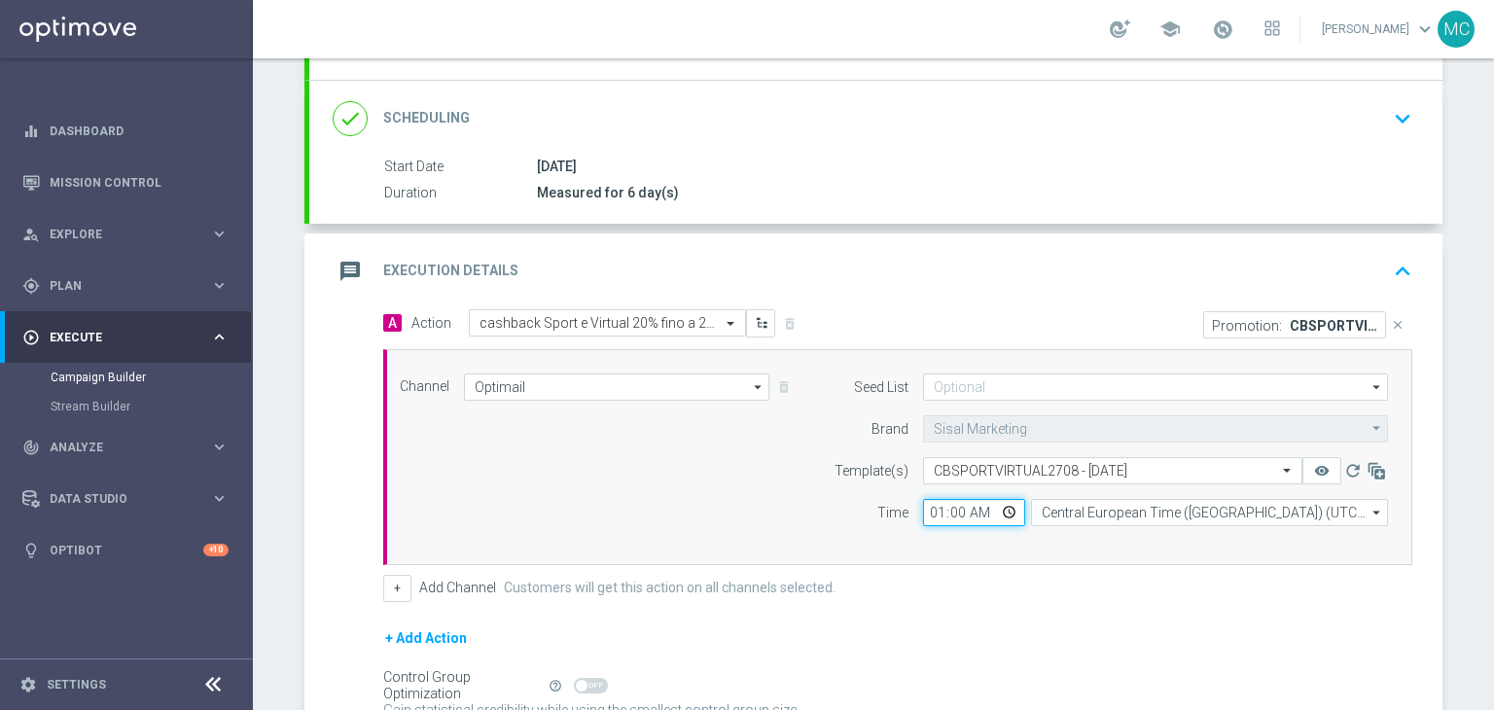
type input "19:00"
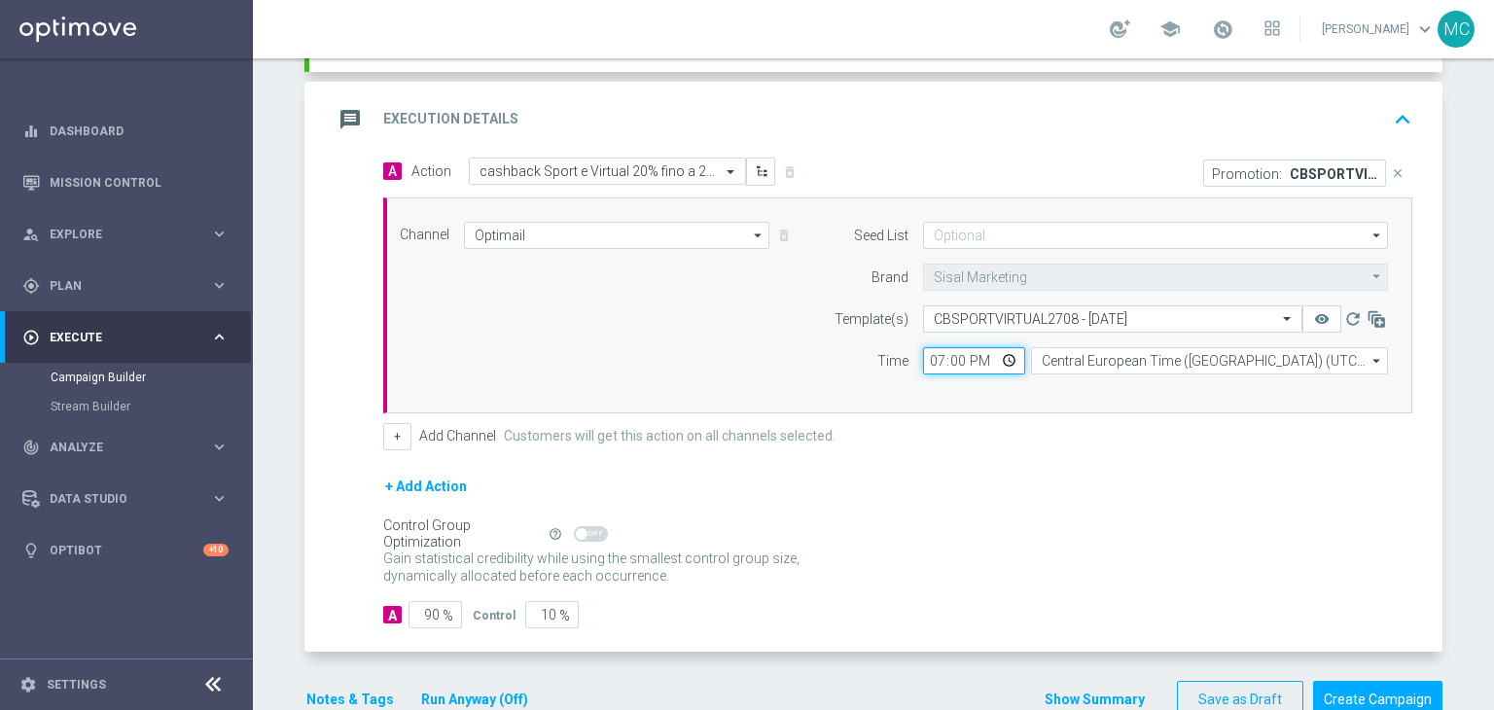
scroll to position [432, 0]
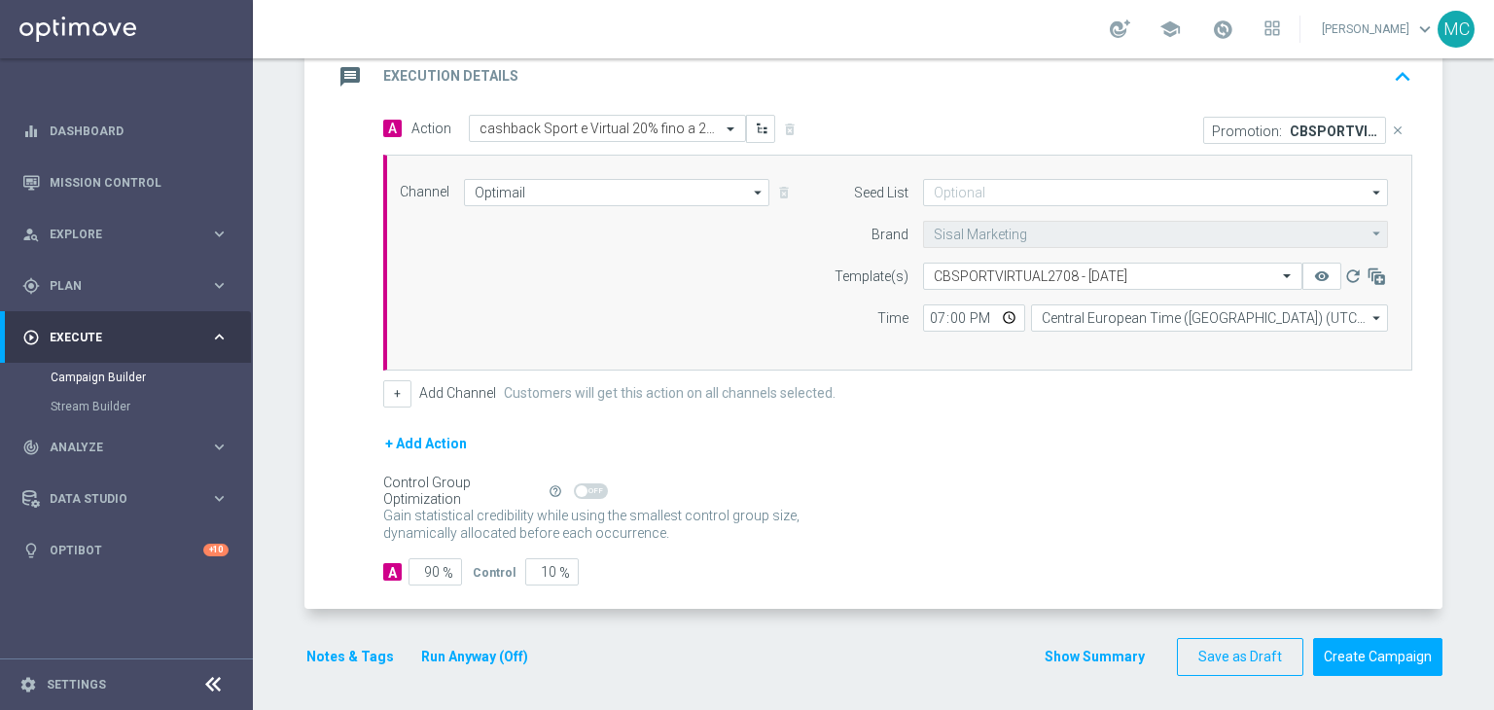
click at [1101, 653] on button "Show Summary" at bounding box center [1094, 657] width 102 height 22
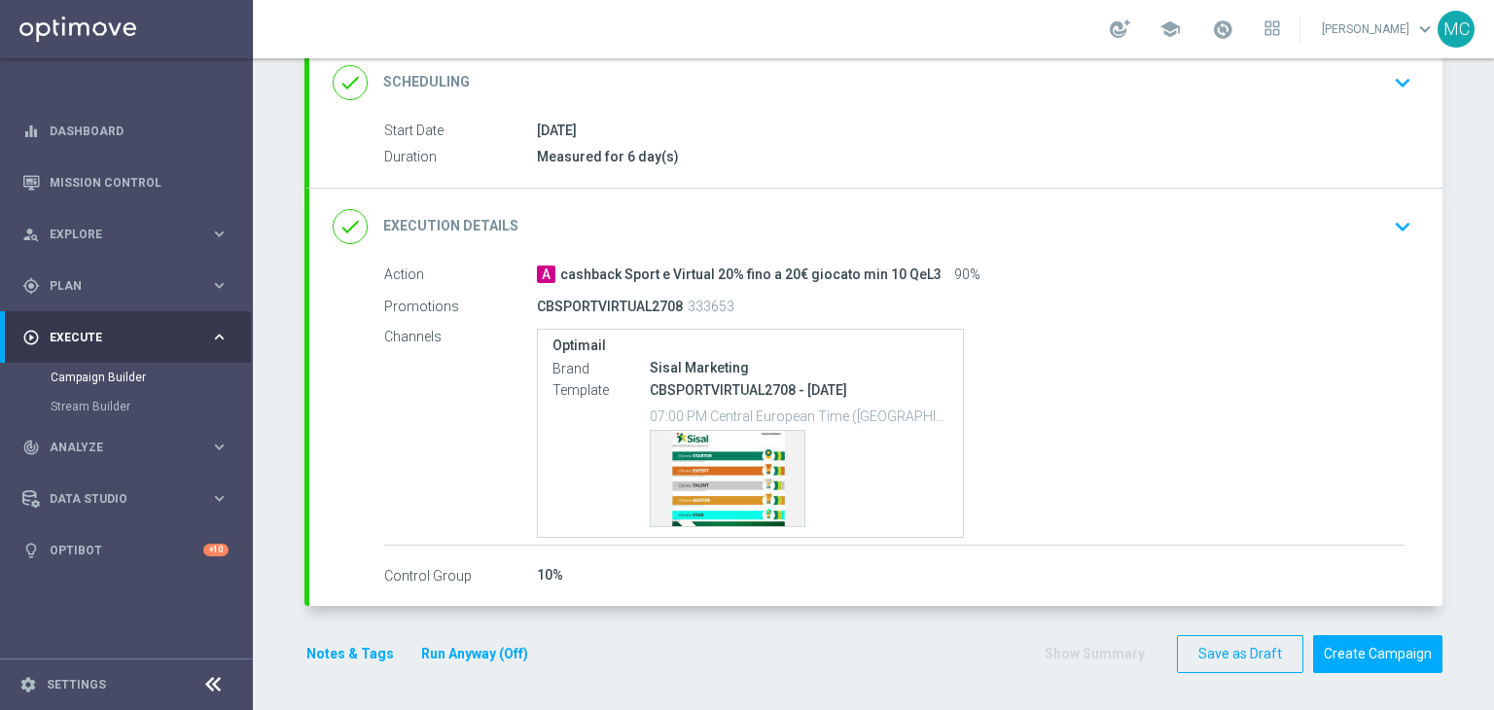
scroll to position [272, 0]
click at [361, 651] on button "Notes & Tags" at bounding box center [349, 655] width 91 height 24
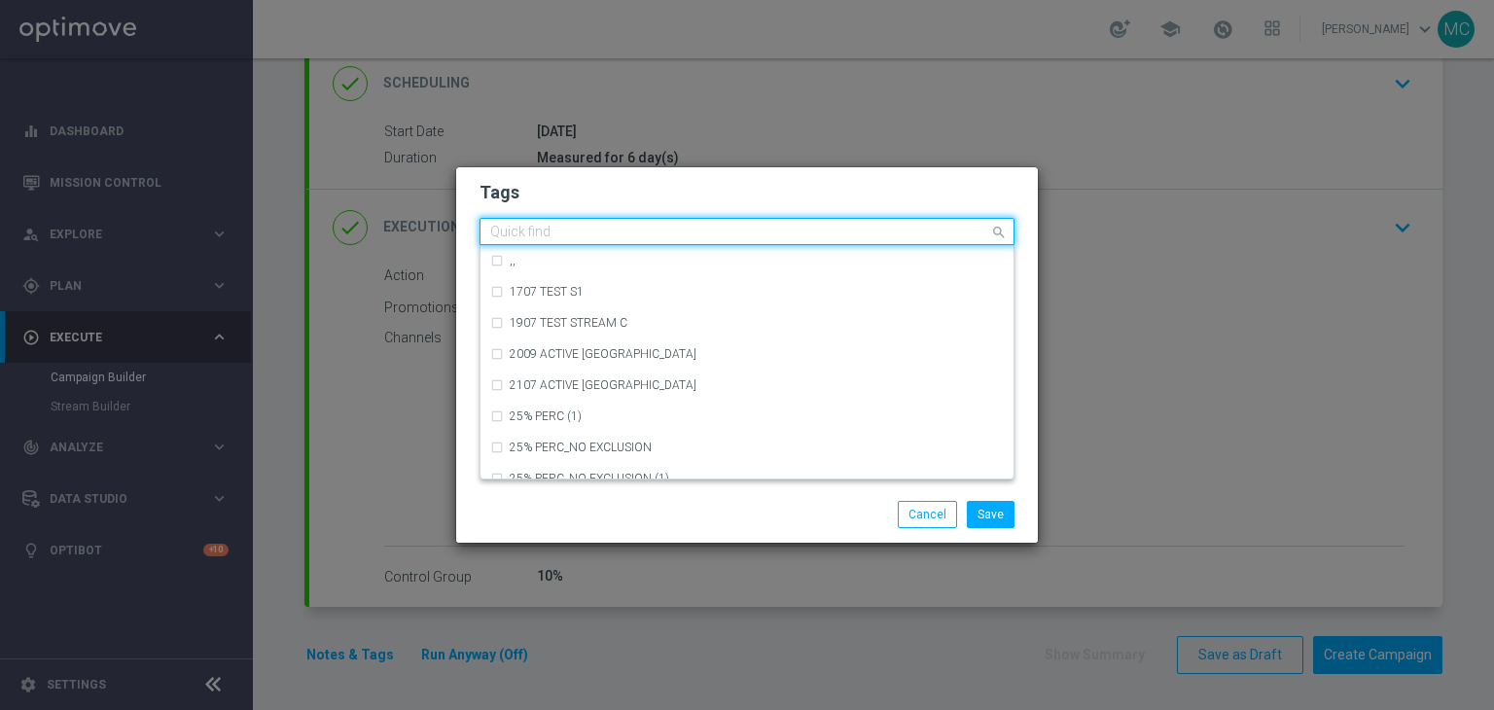
click at [537, 236] on input "text" at bounding box center [739, 233] width 499 height 17
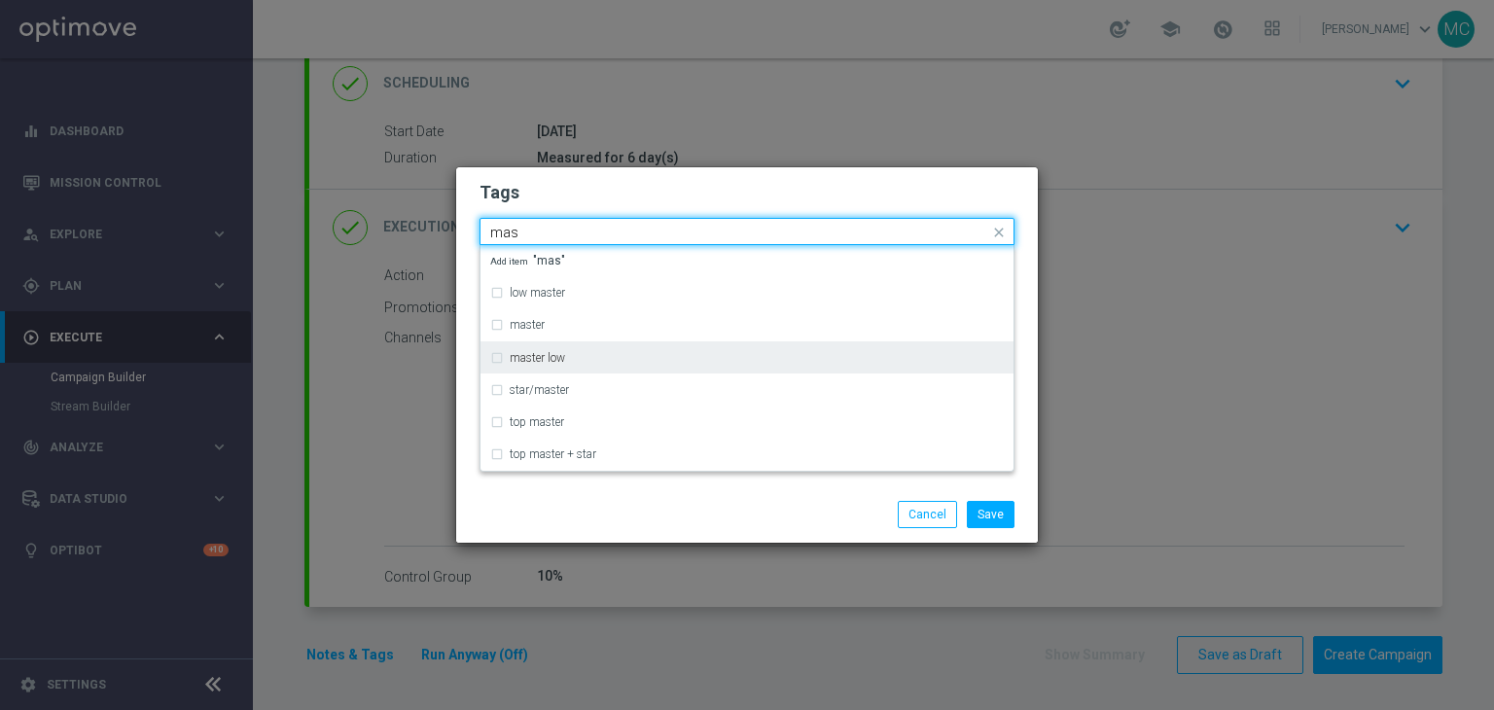
click at [532, 358] on label "master low" at bounding box center [537, 358] width 55 height 12
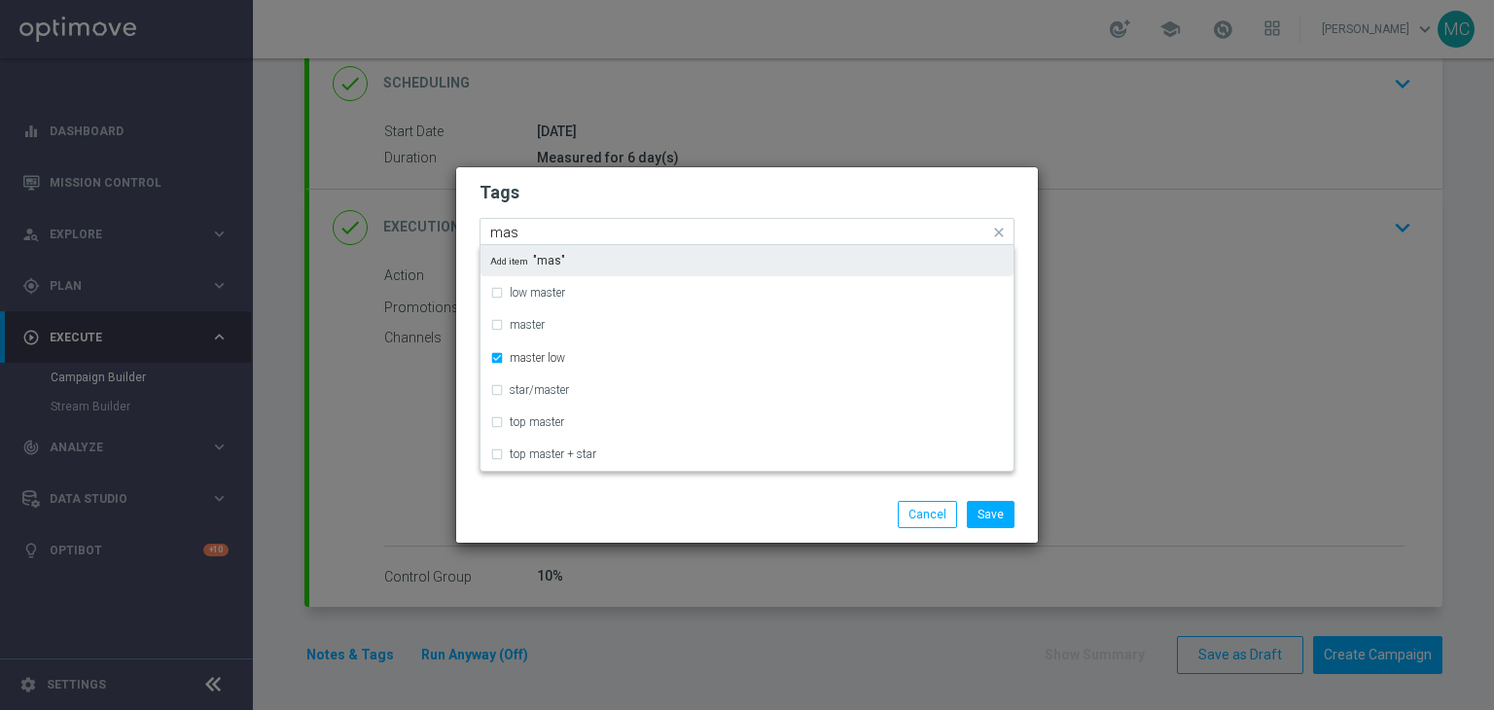
click at [643, 227] on input "mas" at bounding box center [739, 233] width 499 height 17
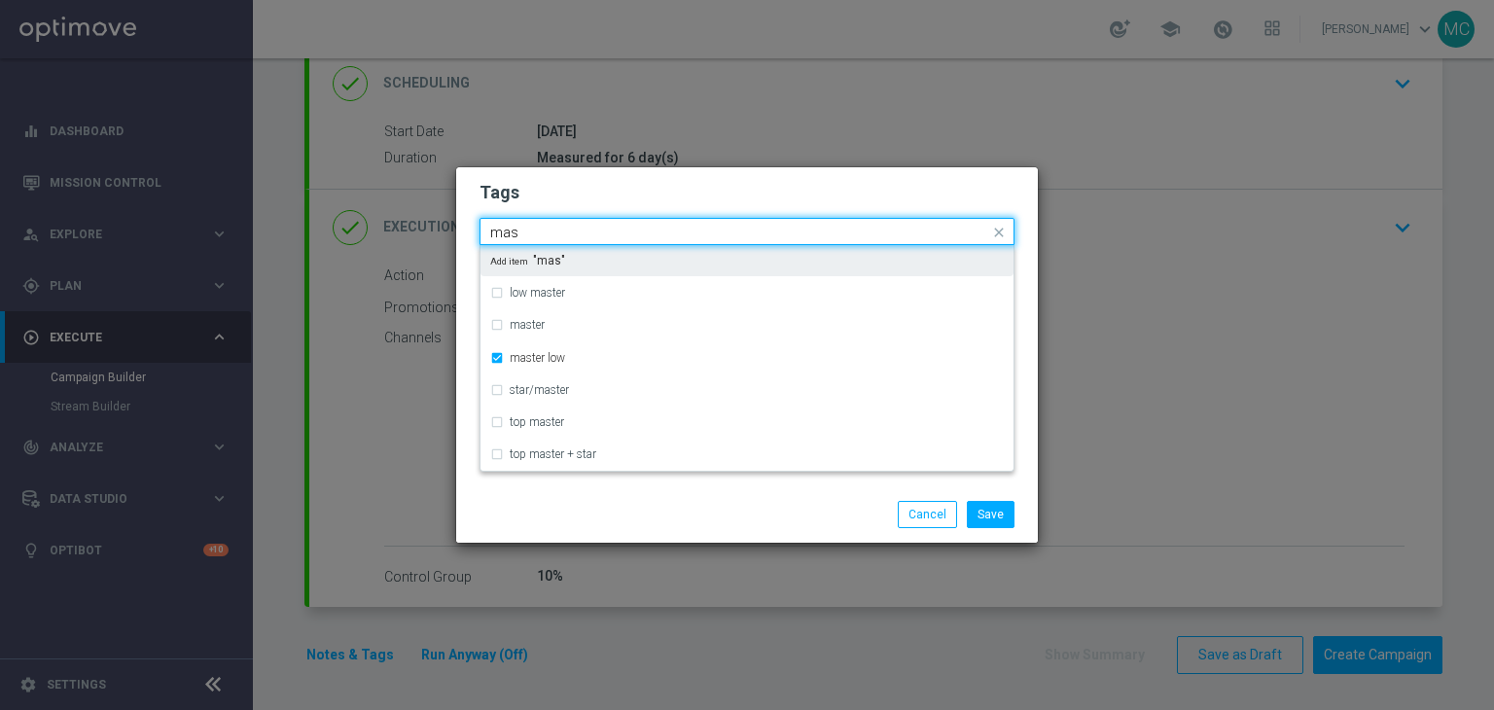
click at [643, 227] on input "mas" at bounding box center [739, 233] width 499 height 17
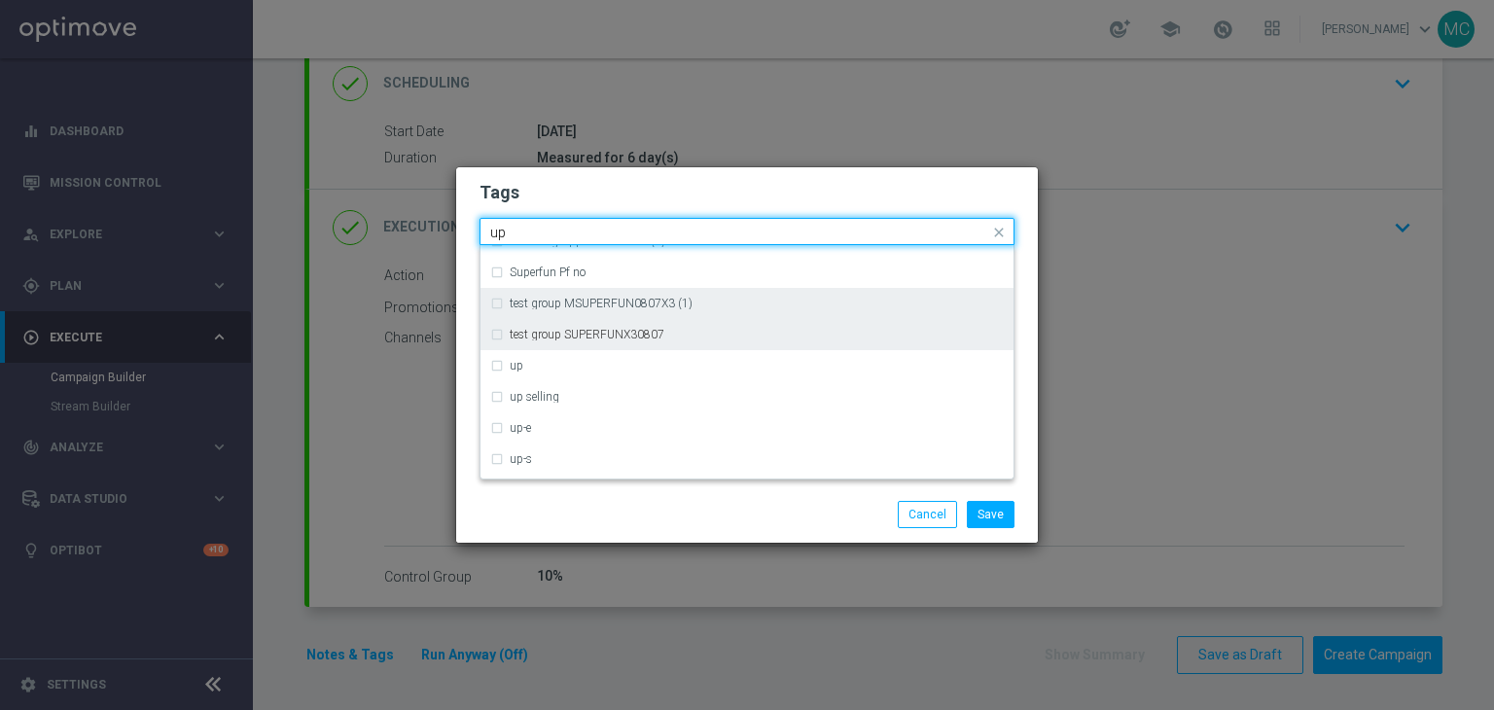
scroll to position [208, 0]
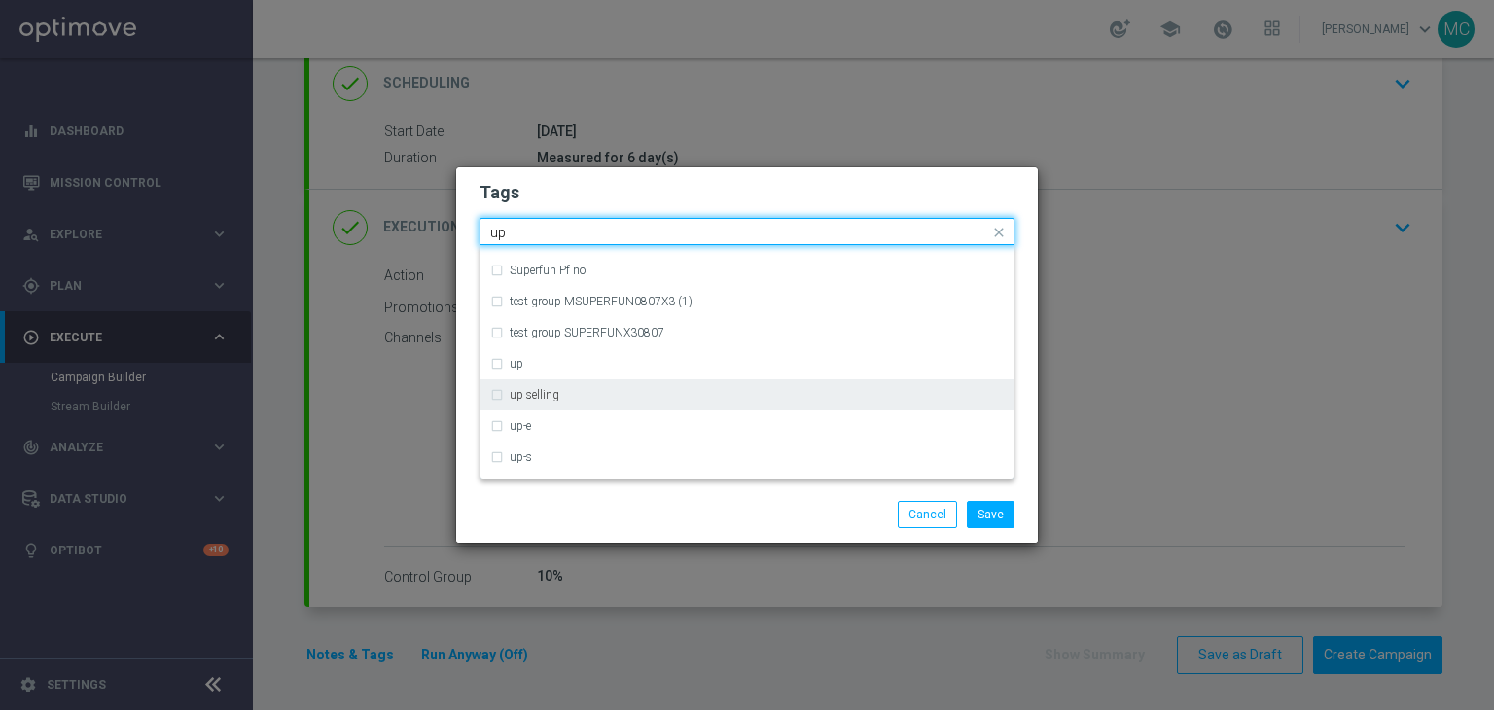
click at [545, 396] on label "up selling" at bounding box center [535, 395] width 50 height 12
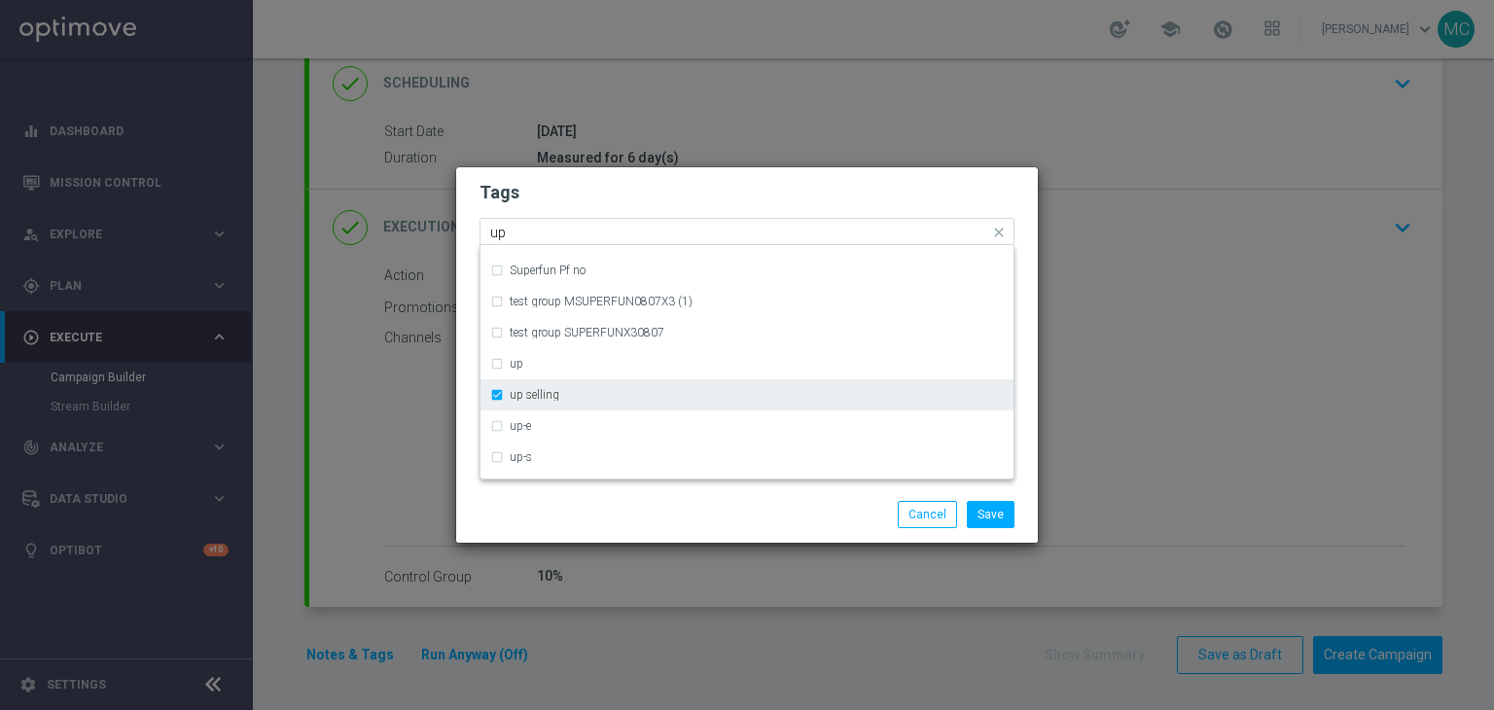
click at [547, 396] on label "up selling" at bounding box center [535, 395] width 50 height 12
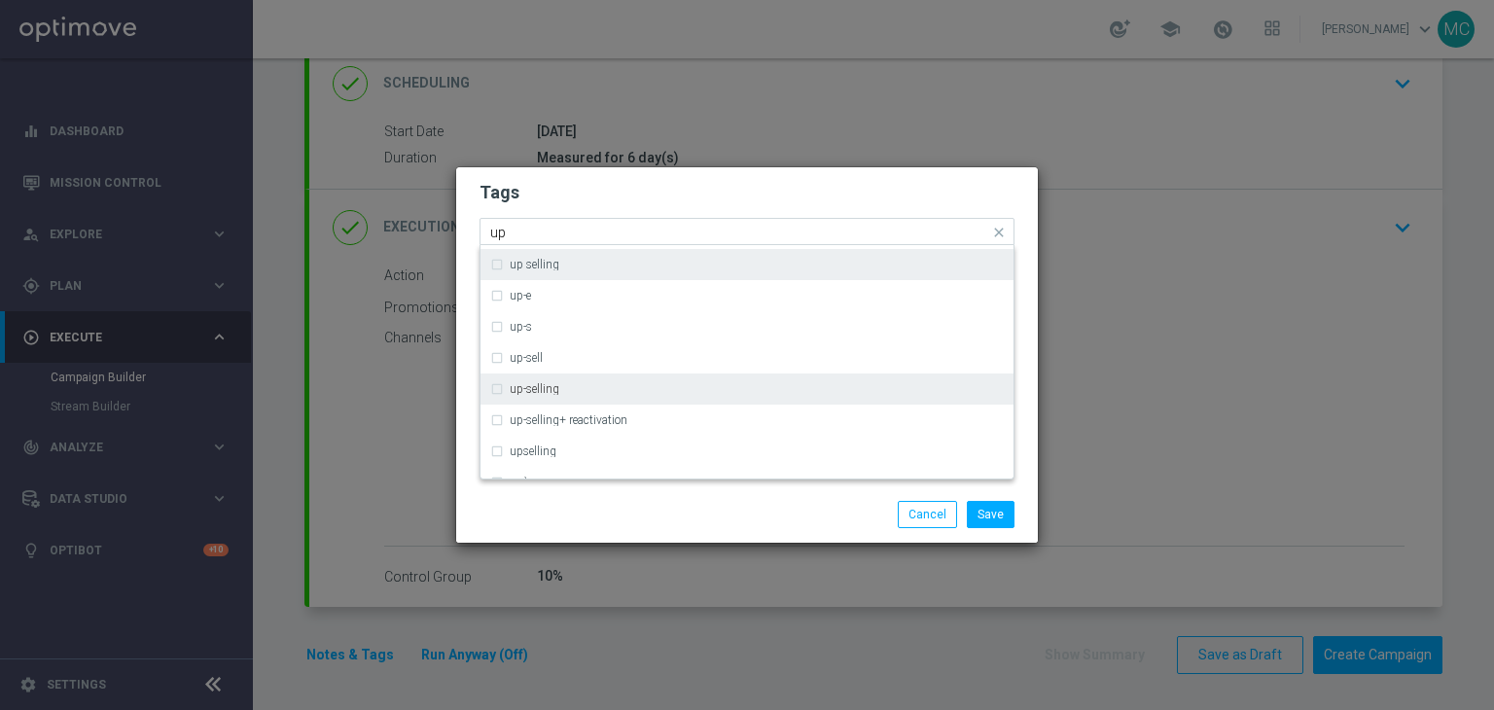
scroll to position [342, 0]
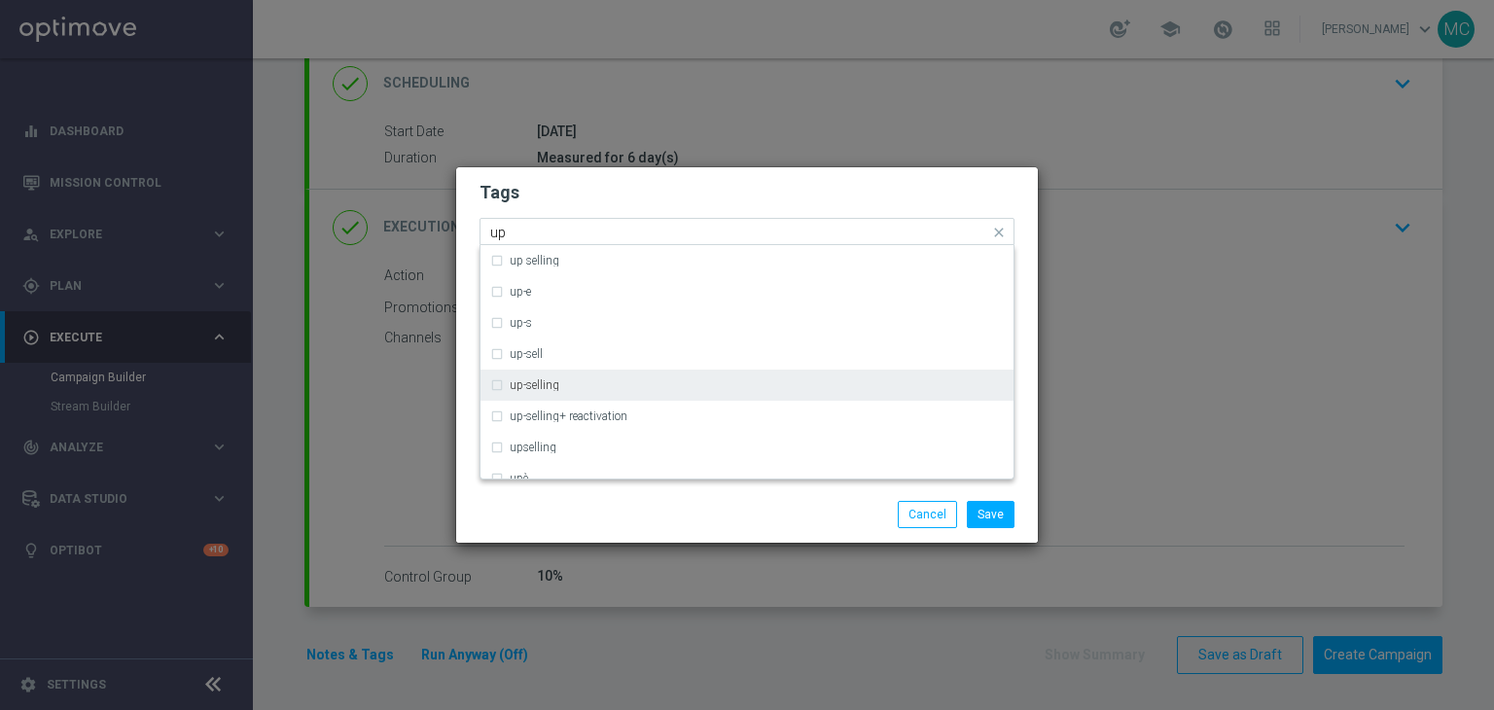
click at [544, 388] on label "up-selling" at bounding box center [535, 385] width 50 height 12
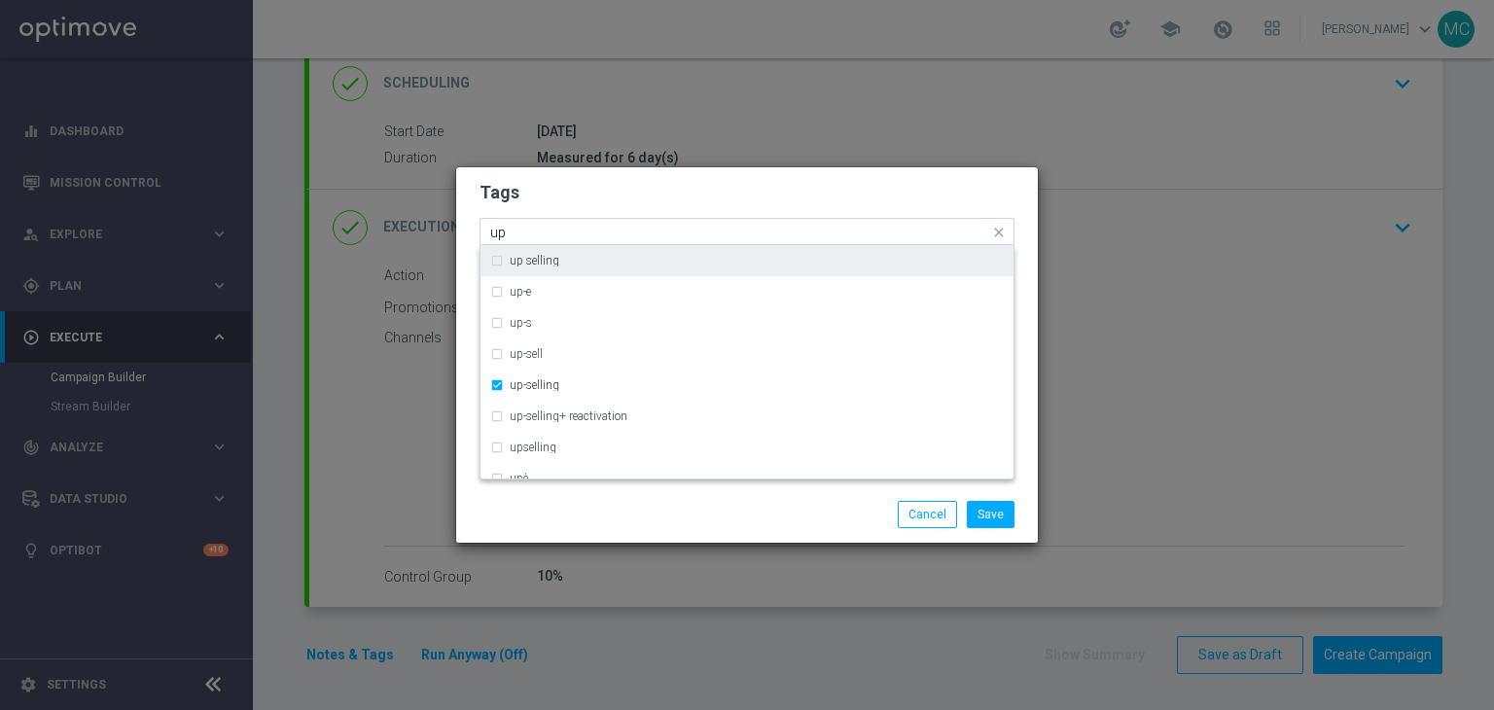
click at [691, 231] on input "up" at bounding box center [739, 233] width 499 height 17
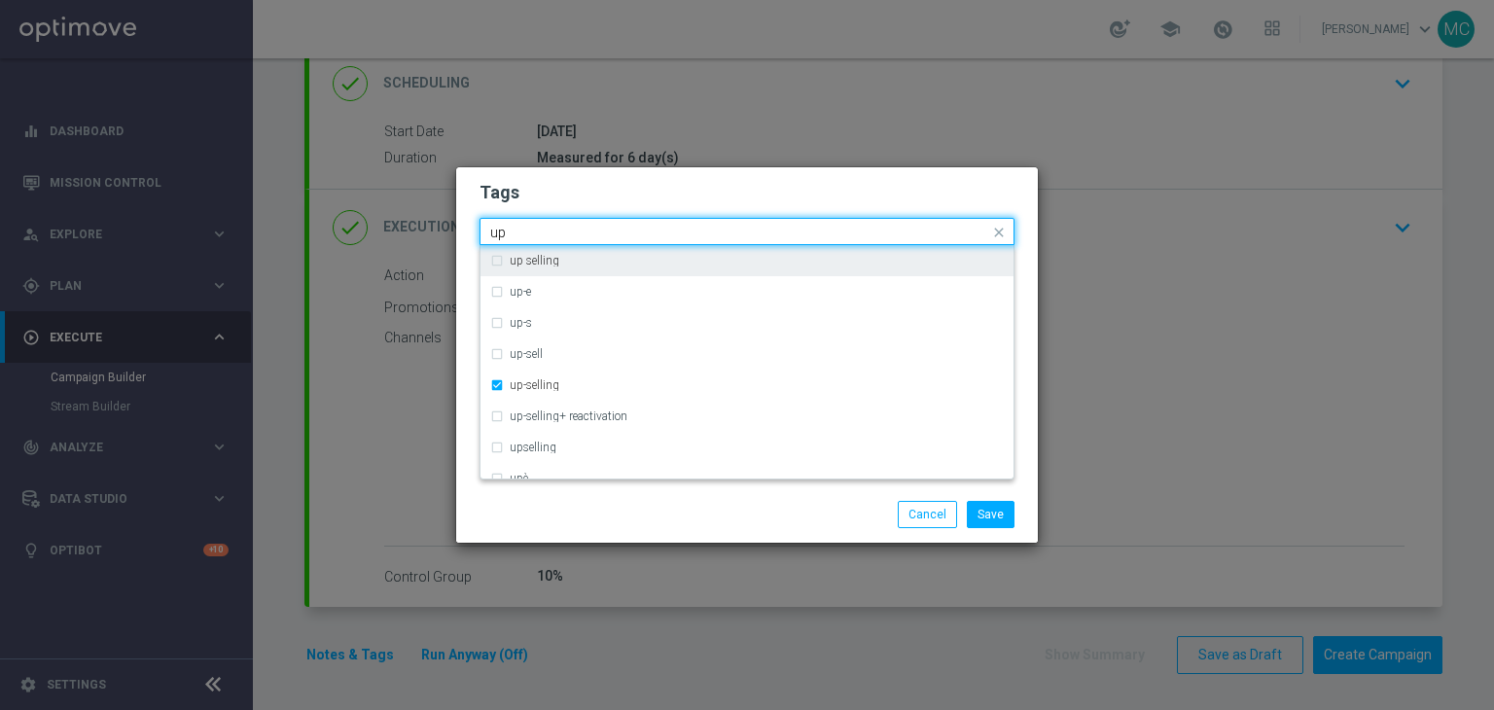
click at [691, 231] on input "up" at bounding box center [739, 233] width 499 height 17
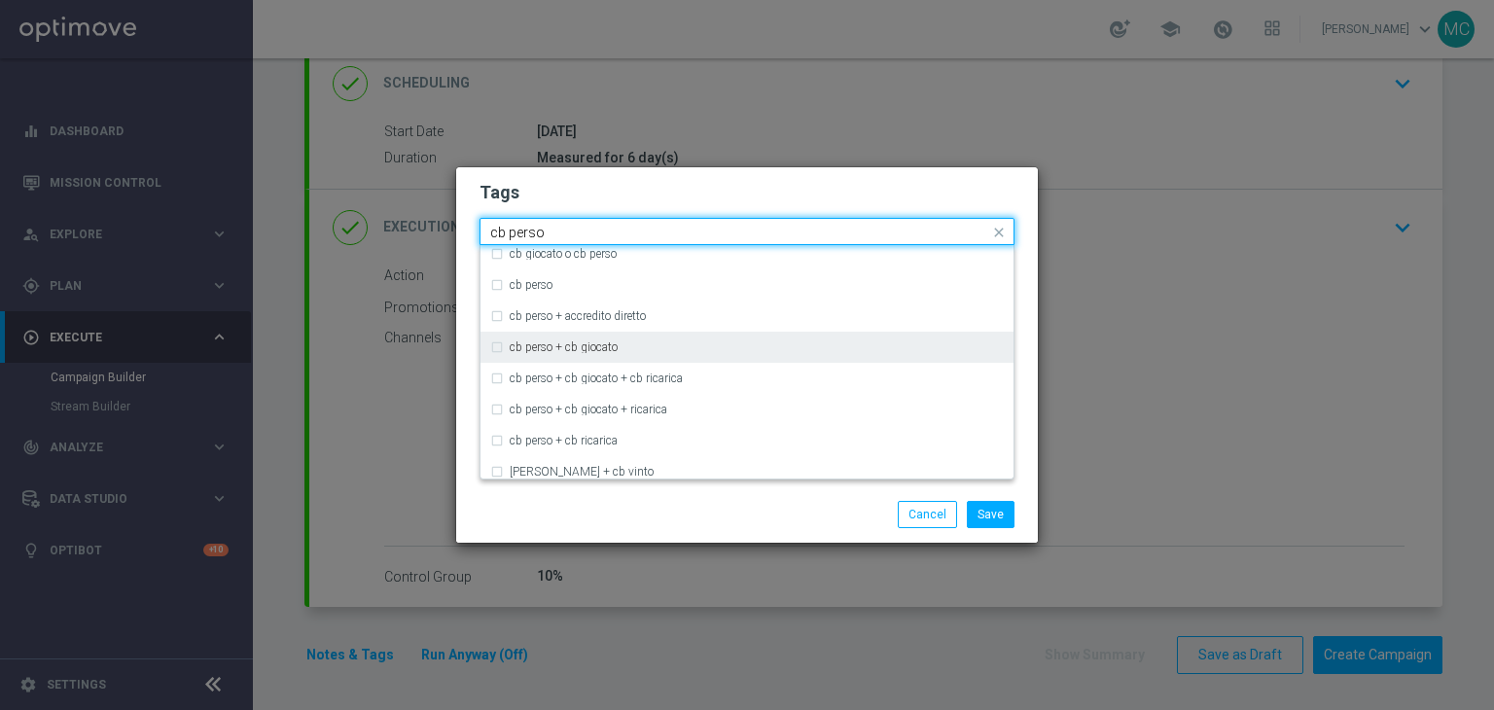
scroll to position [28, 0]
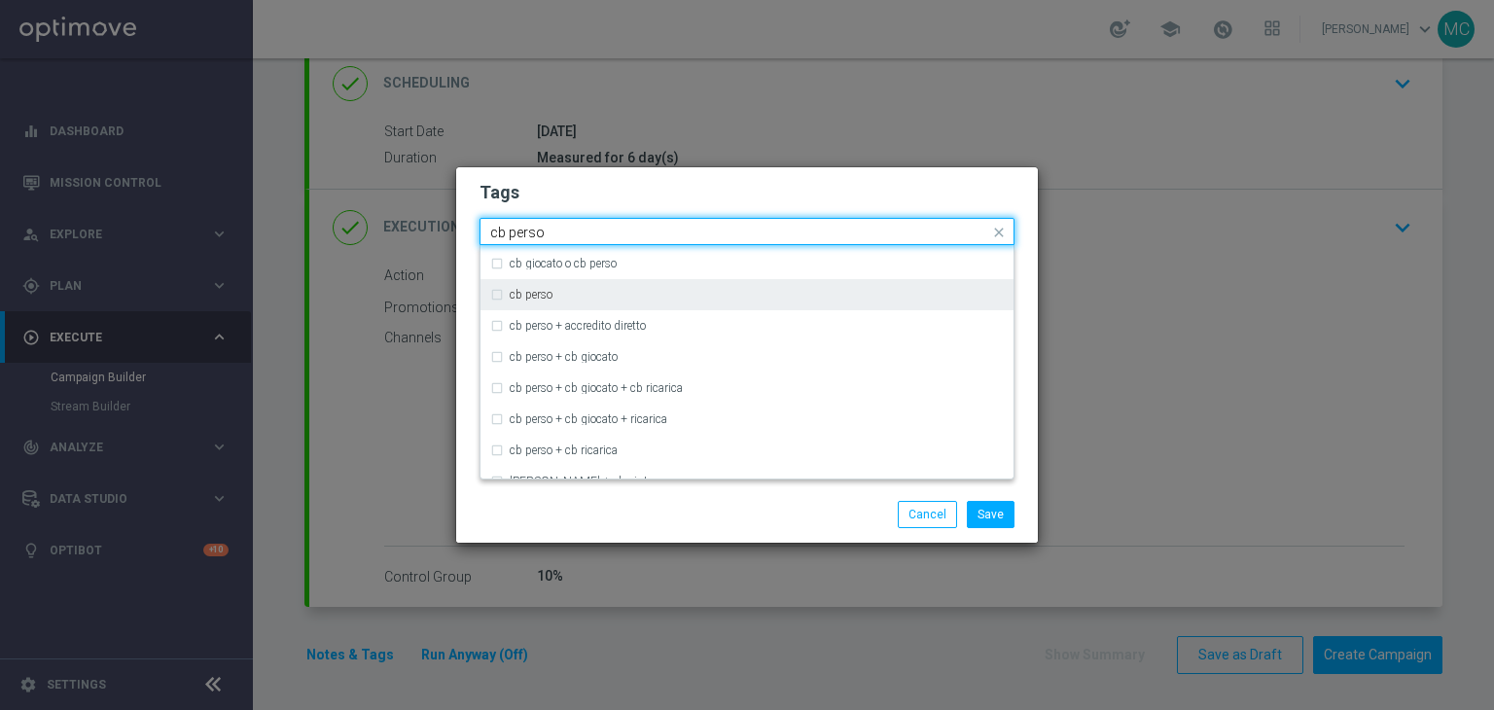
click at [529, 299] on label "cb perso" at bounding box center [531, 295] width 43 height 12
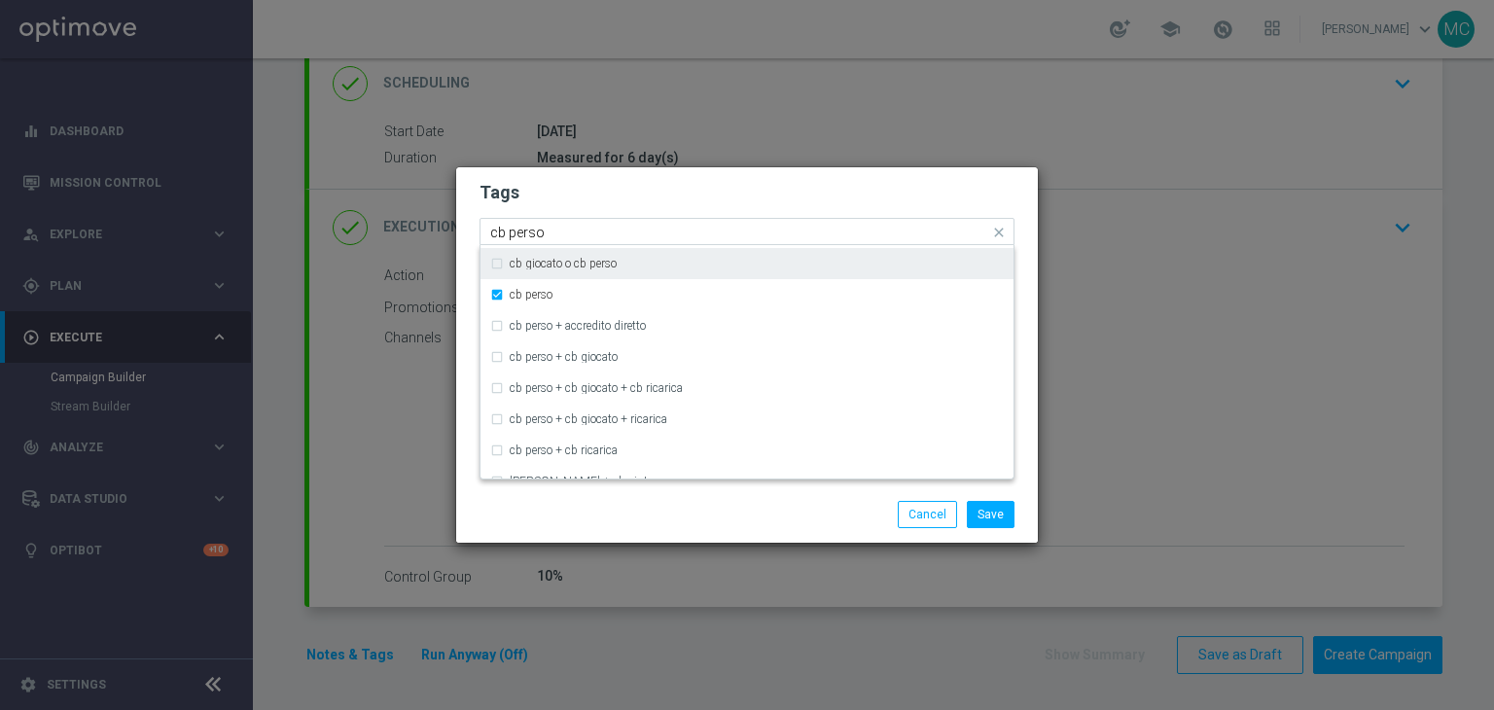
click at [680, 225] on input "cb perso" at bounding box center [739, 233] width 499 height 17
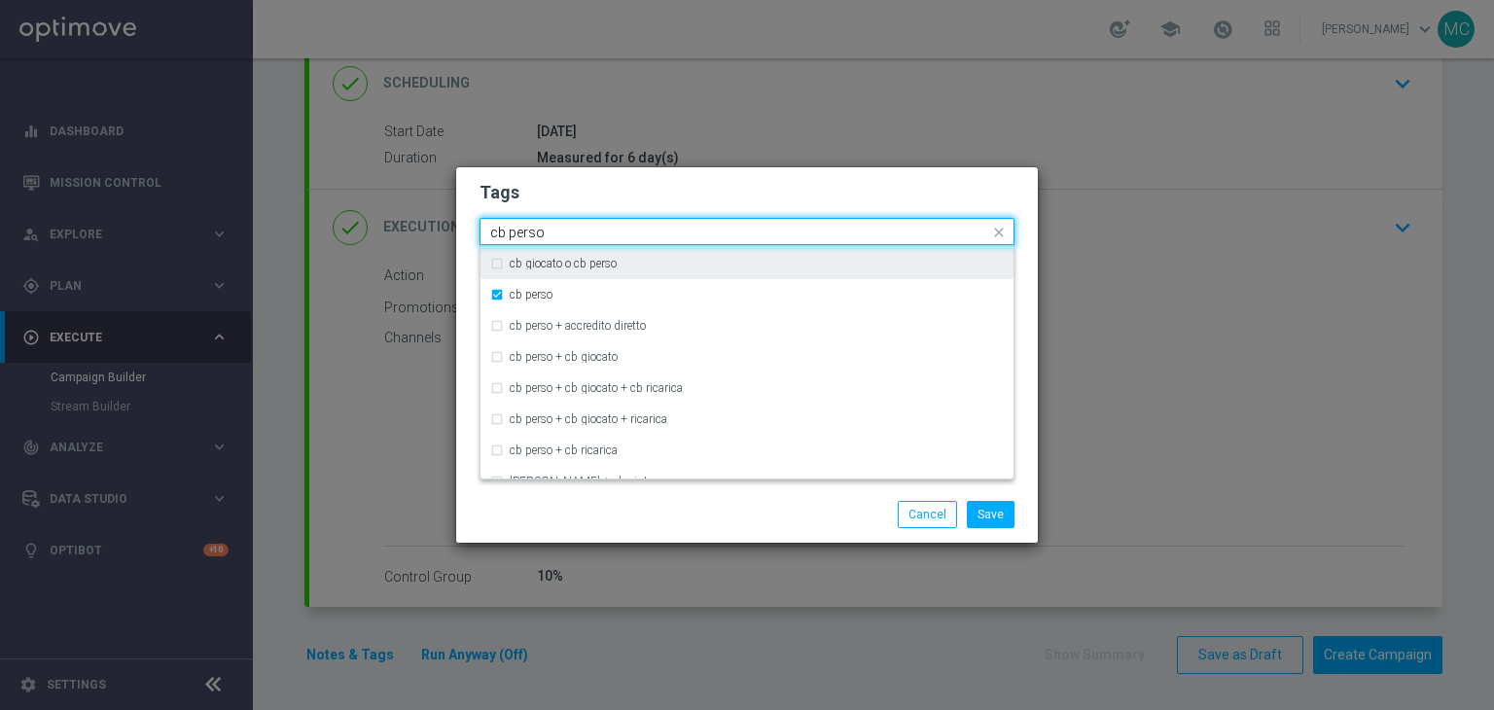
click at [680, 225] on input "cb perso" at bounding box center [739, 233] width 499 height 17
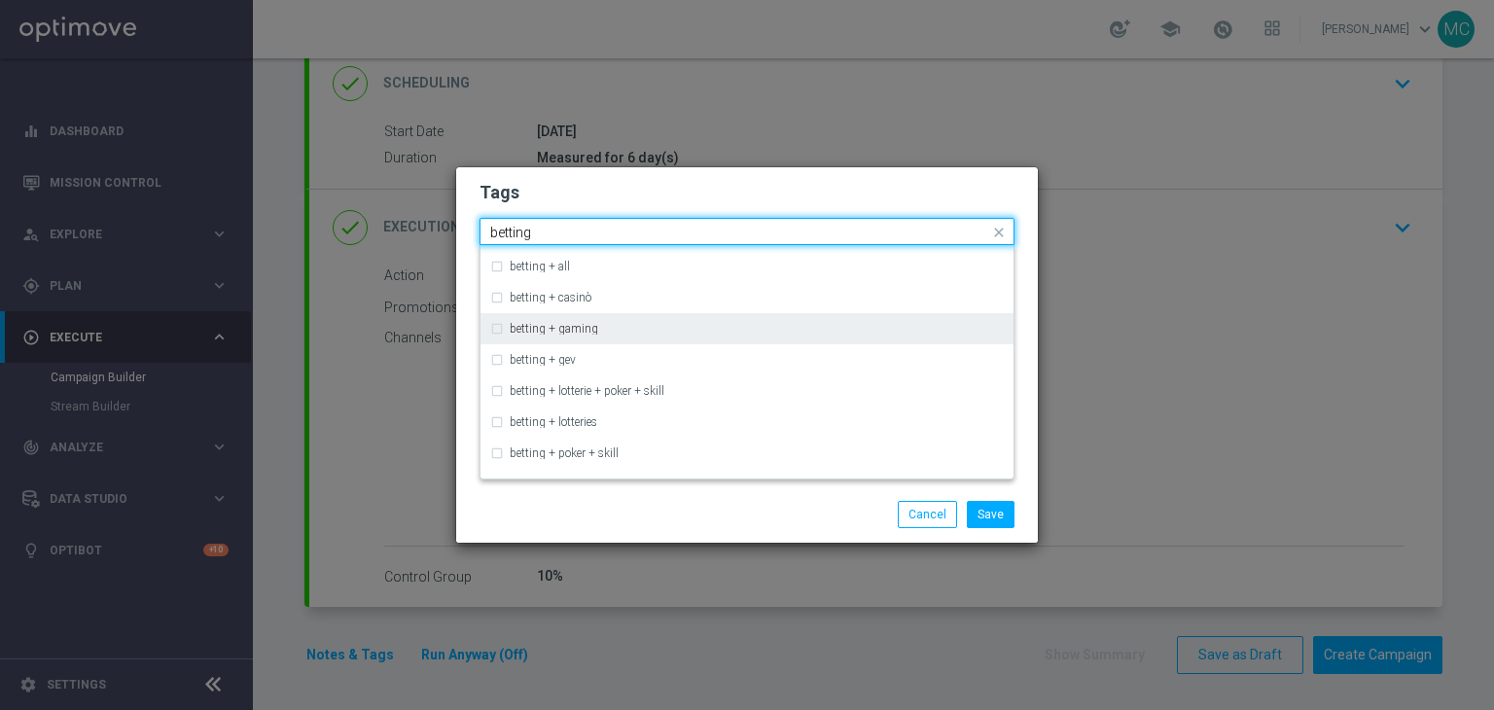
scroll to position [0, 0]
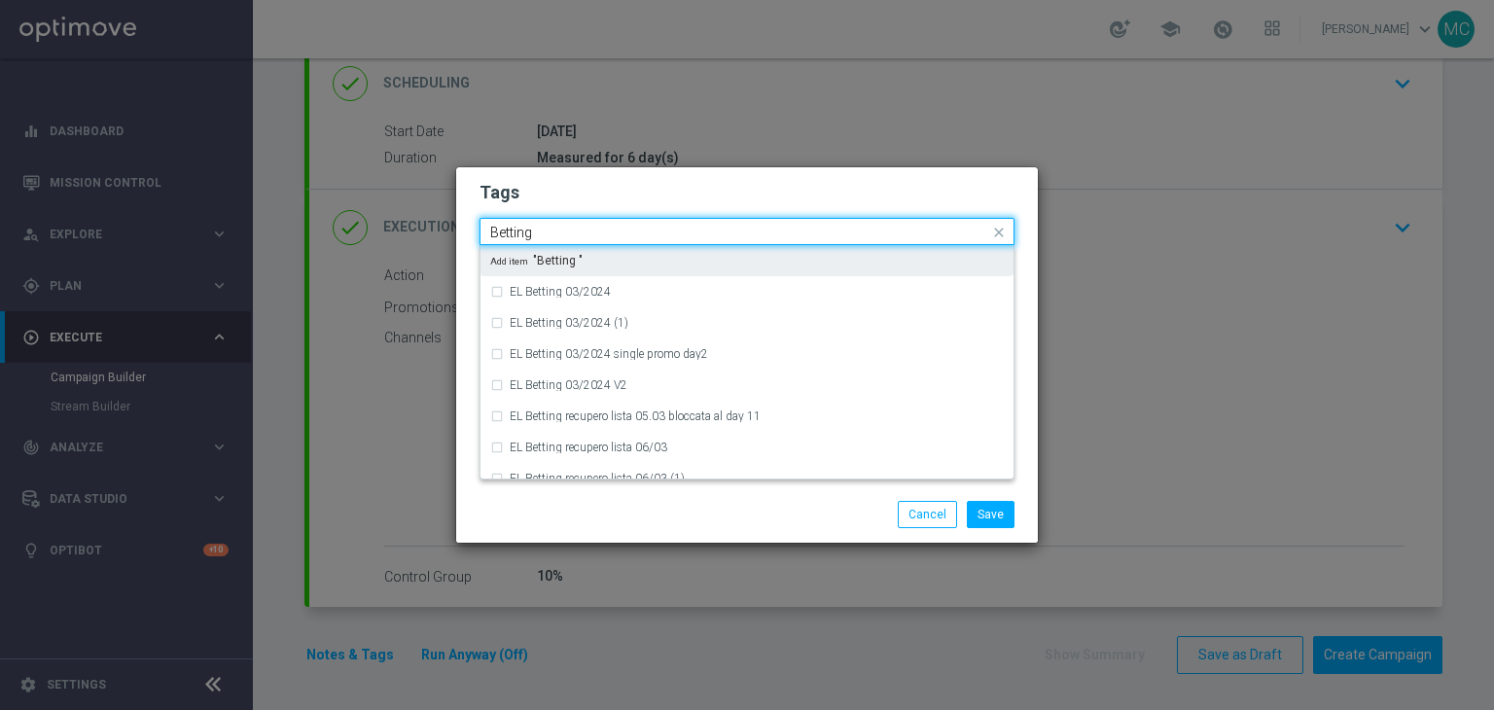
click at [641, 238] on input "Betting" at bounding box center [739, 233] width 499 height 17
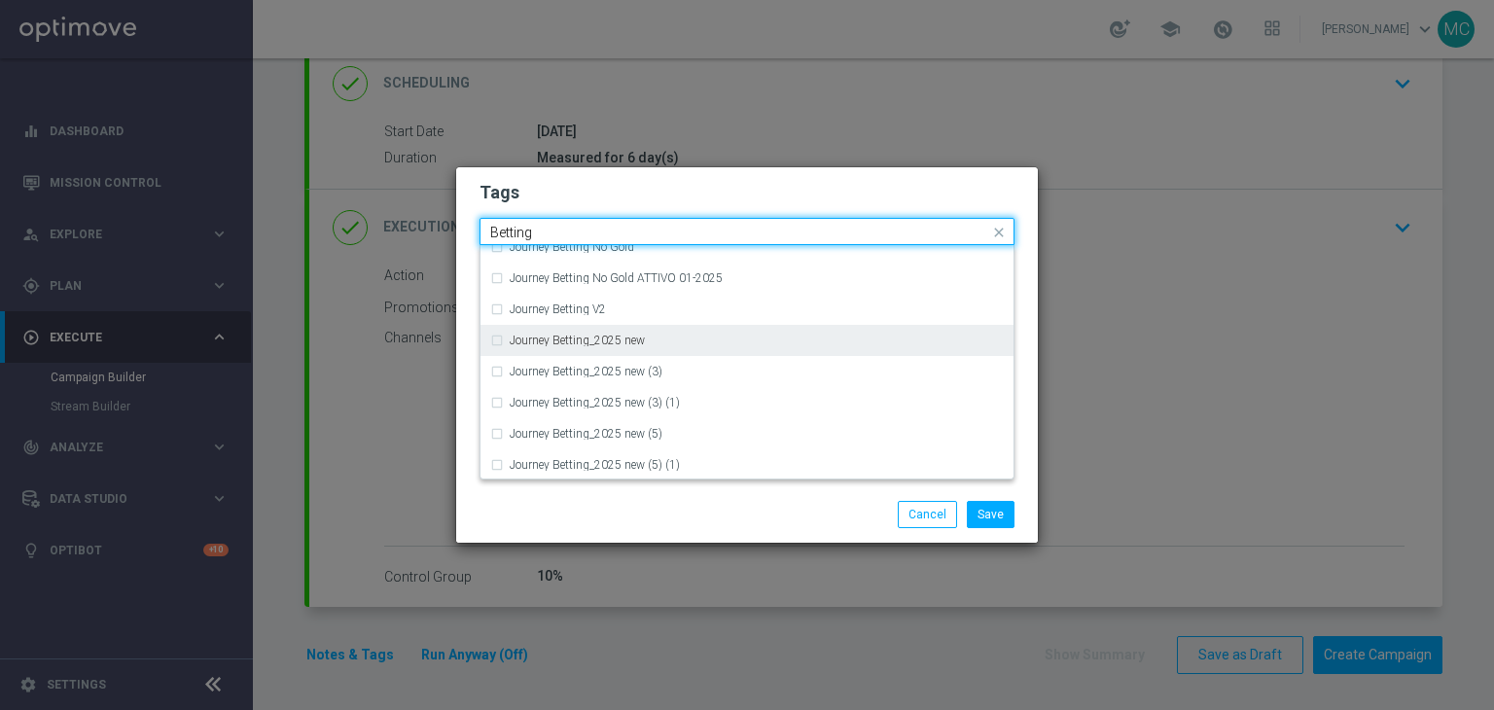
scroll to position [482, 0]
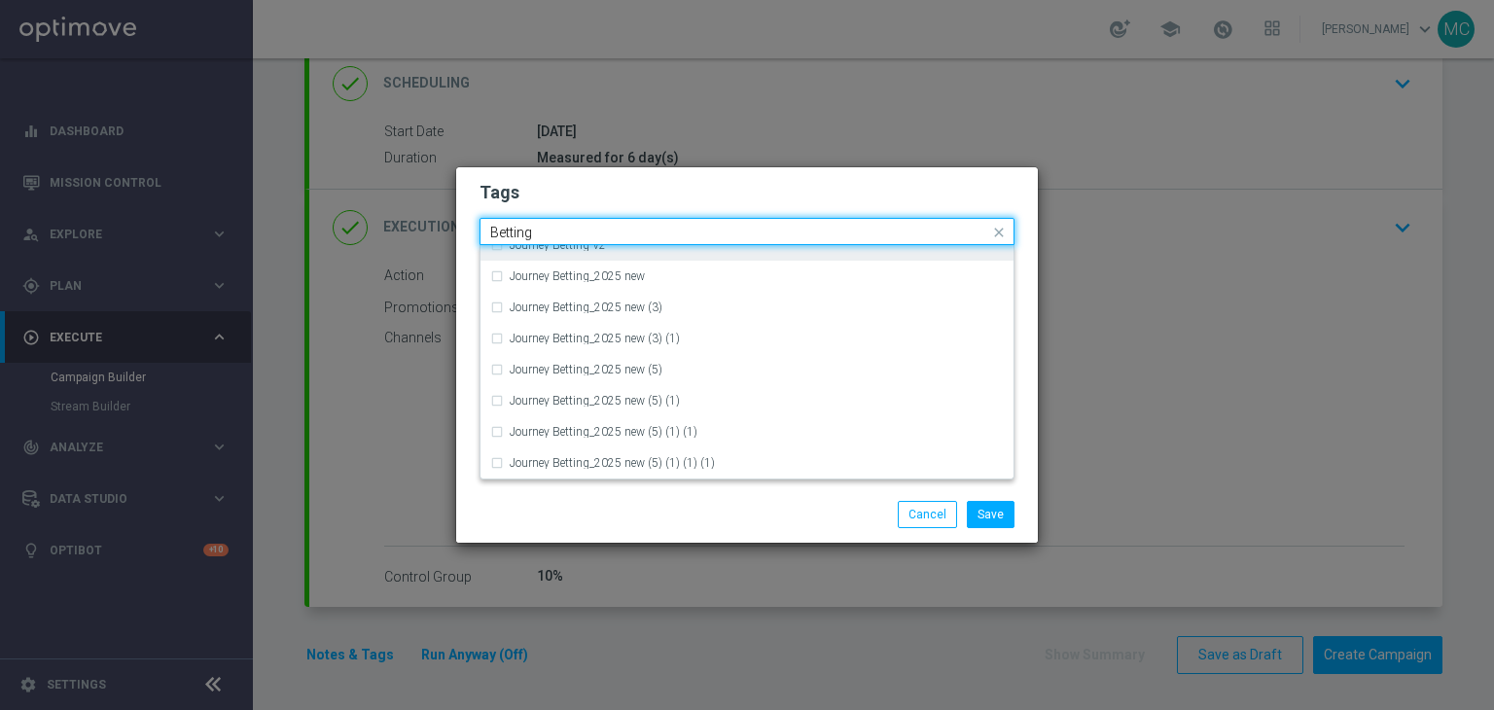
click at [548, 238] on input "Betting" at bounding box center [739, 233] width 499 height 17
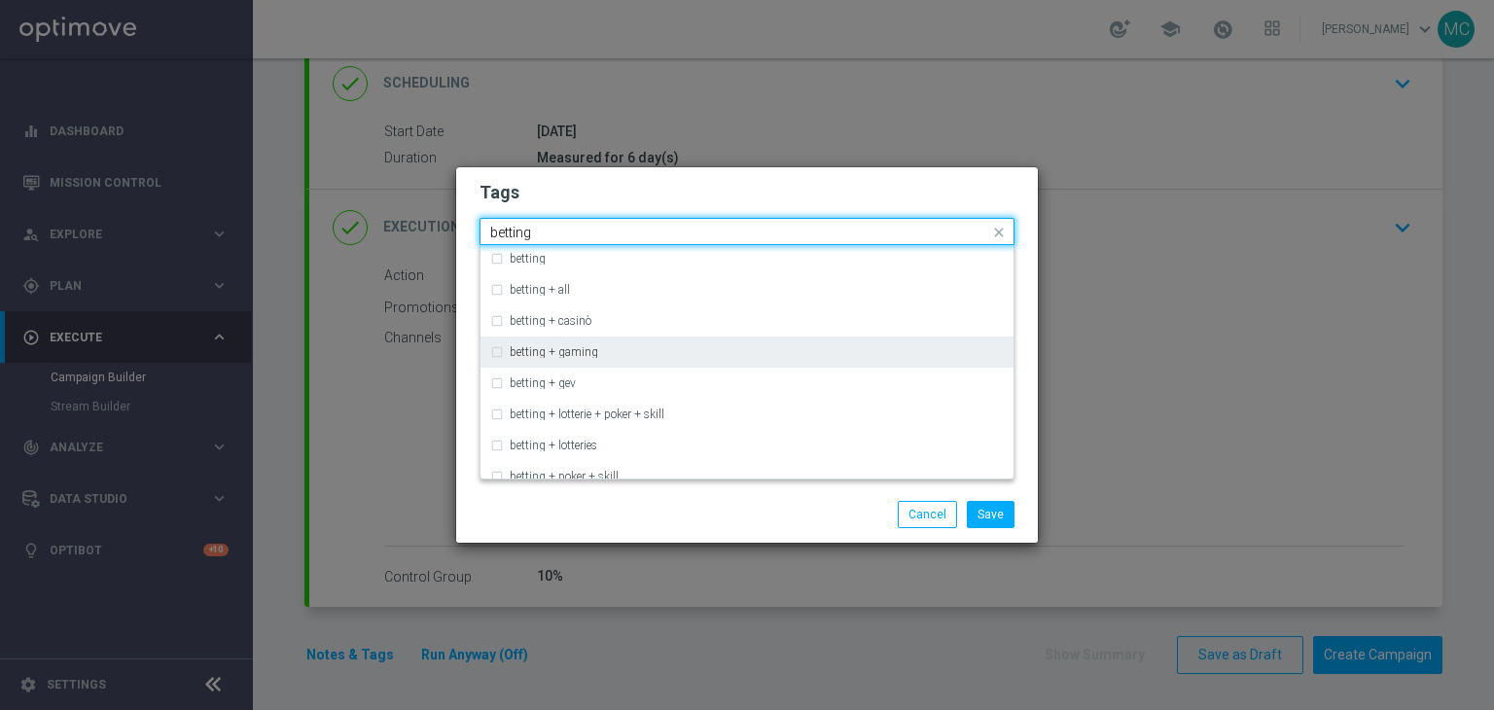
scroll to position [0, 0]
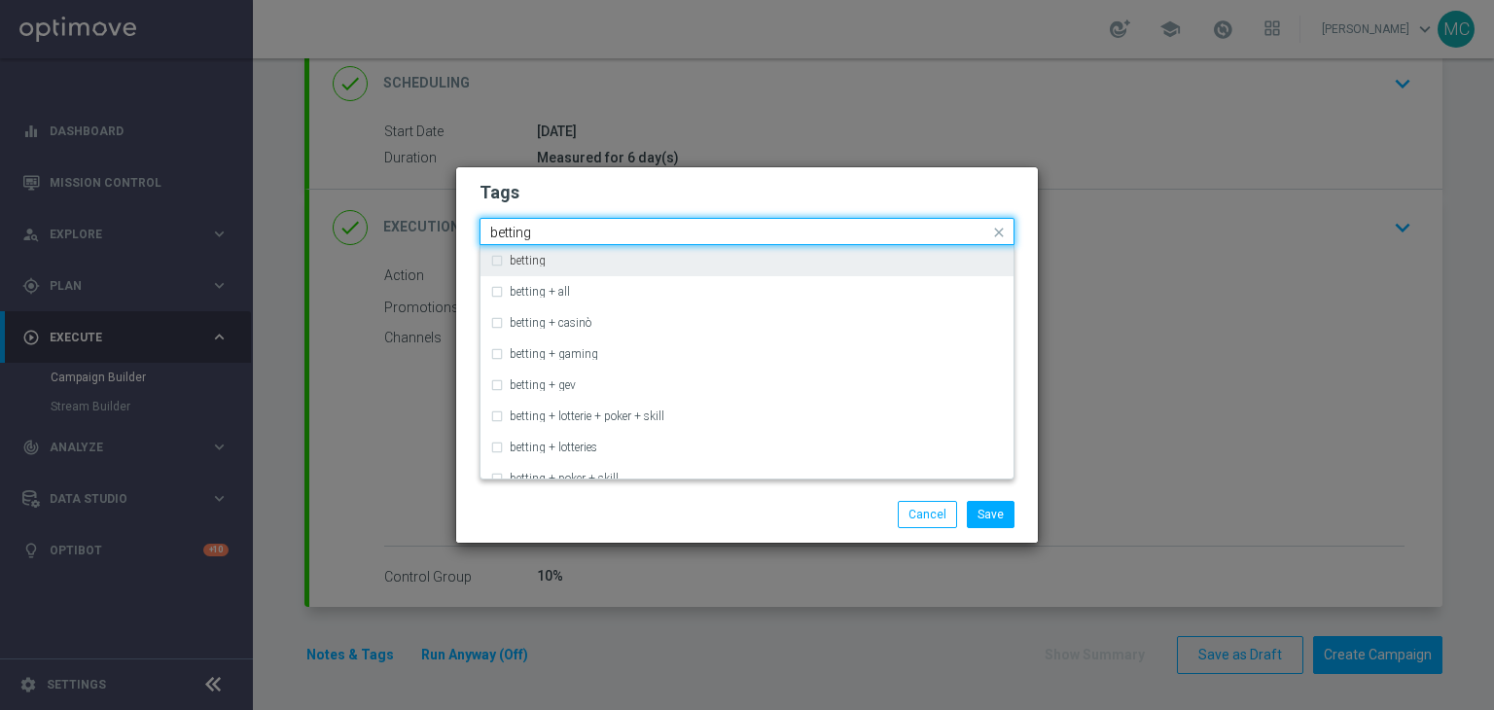
click at [511, 262] on label "betting" at bounding box center [528, 261] width 36 height 12
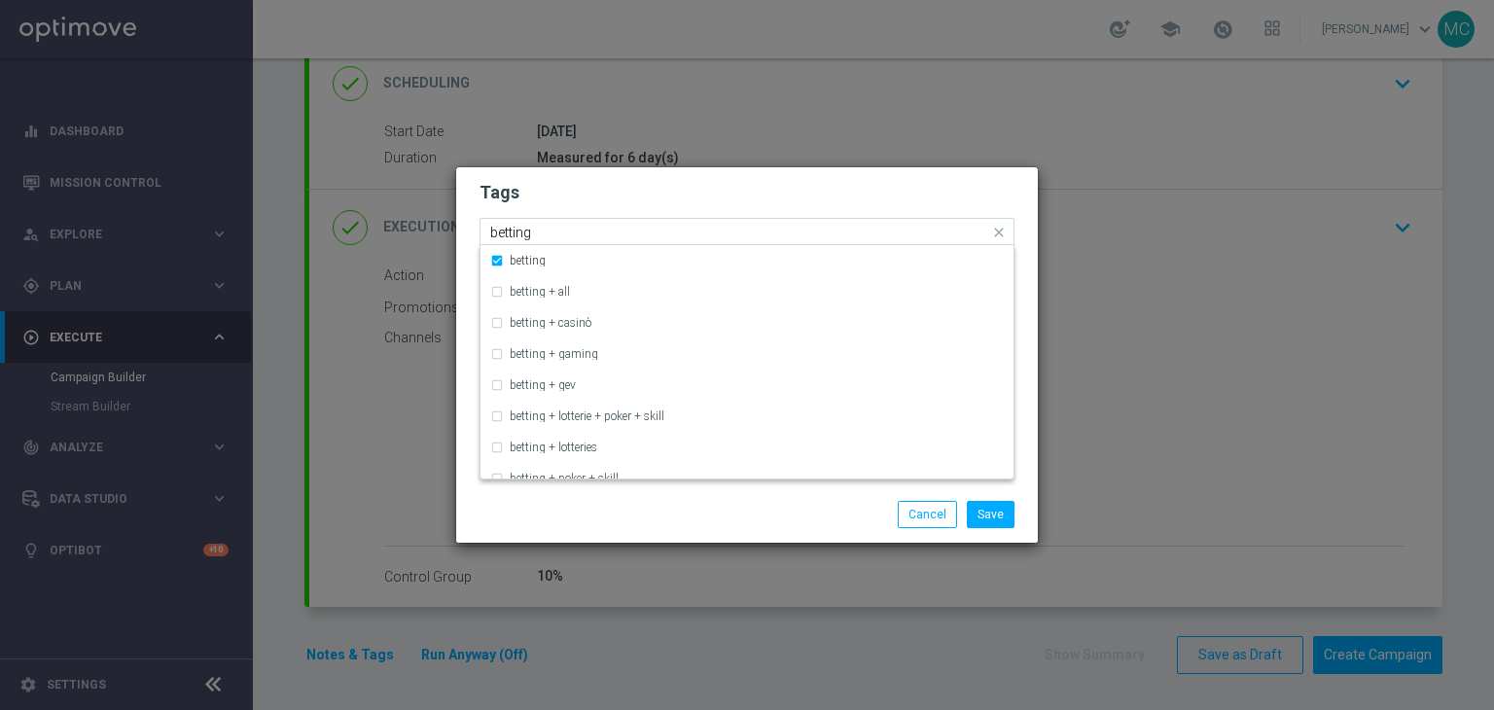
click at [612, 237] on input "betting" at bounding box center [739, 233] width 499 height 17
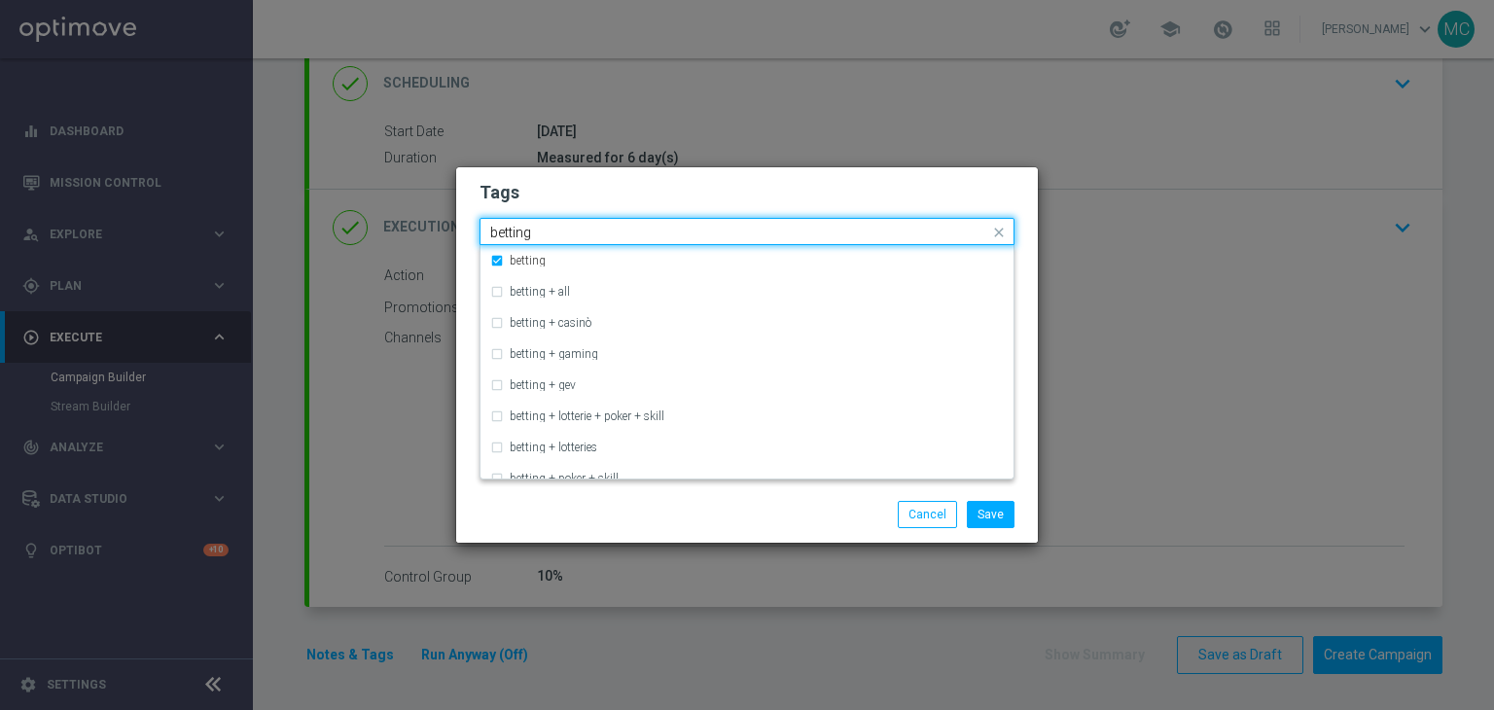
click at [612, 237] on input "betting" at bounding box center [739, 233] width 499 height 17
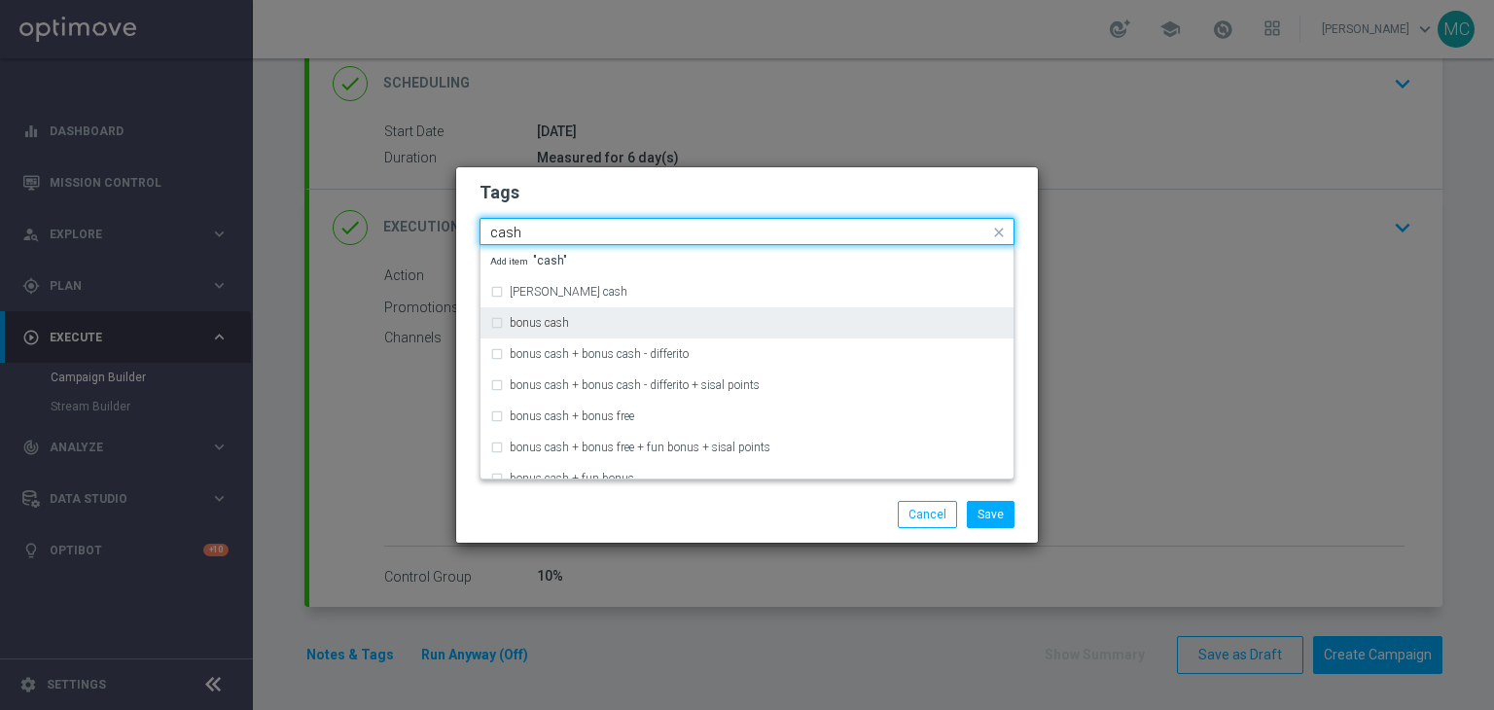
click at [534, 318] on label "bonus cash" at bounding box center [539, 323] width 59 height 12
type input "cash"
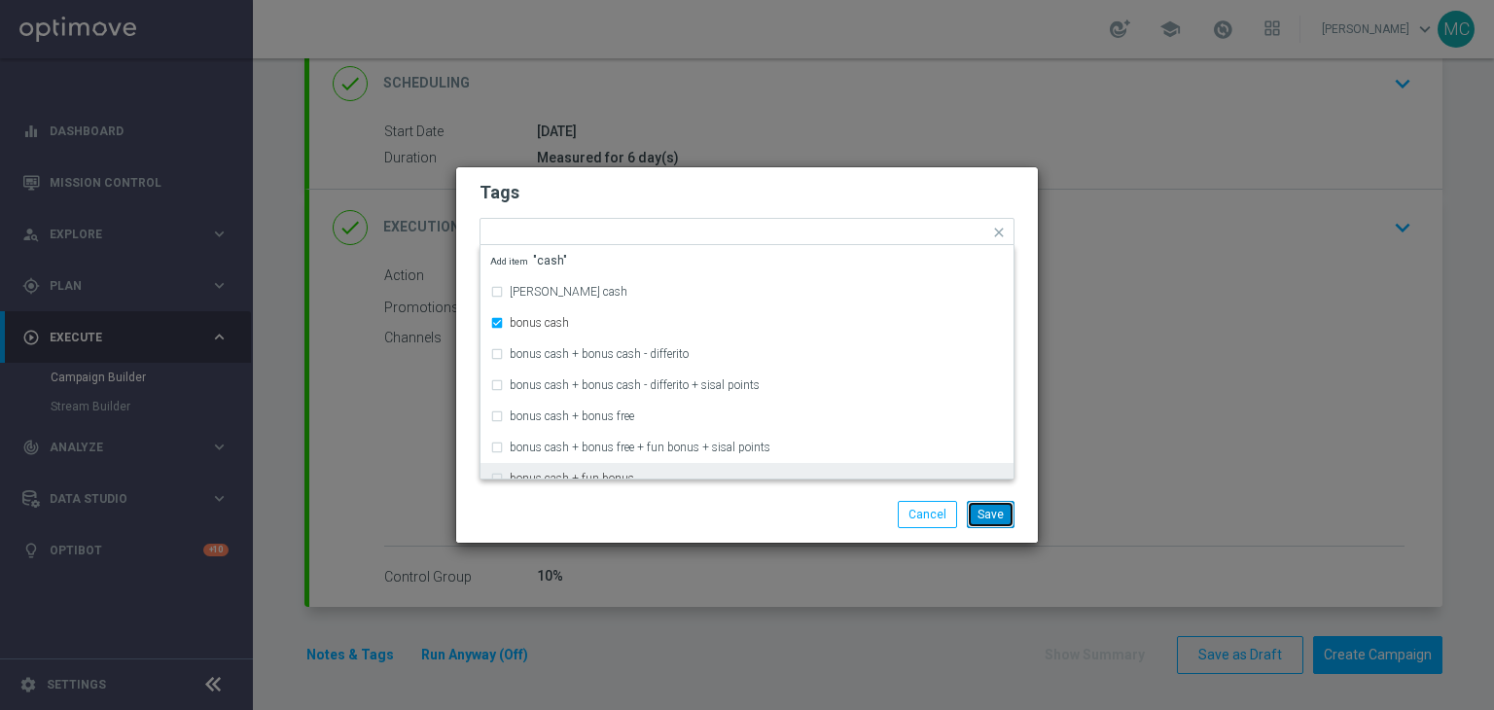
click at [1002, 512] on button "Save" at bounding box center [991, 514] width 48 height 27
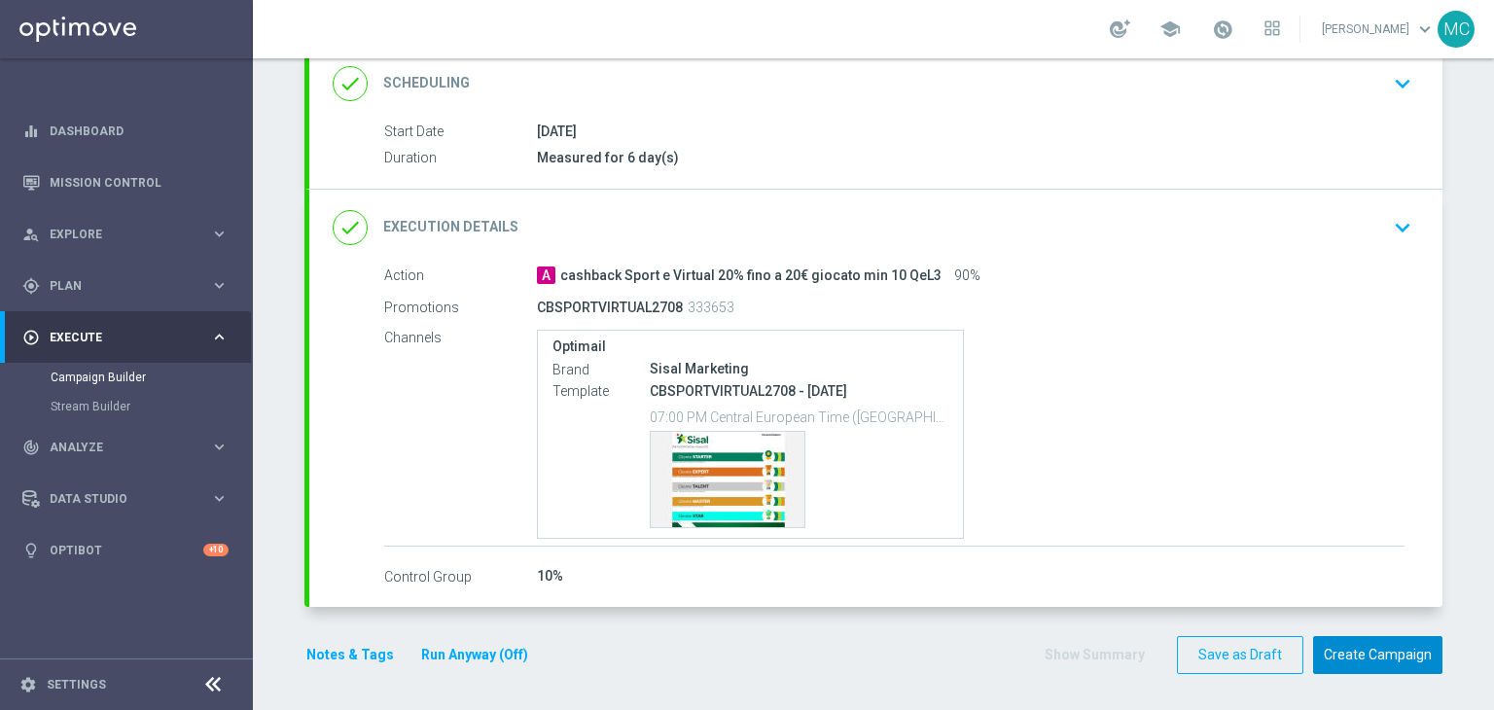
click at [1350, 651] on button "Create Campaign" at bounding box center [1377, 655] width 129 height 38
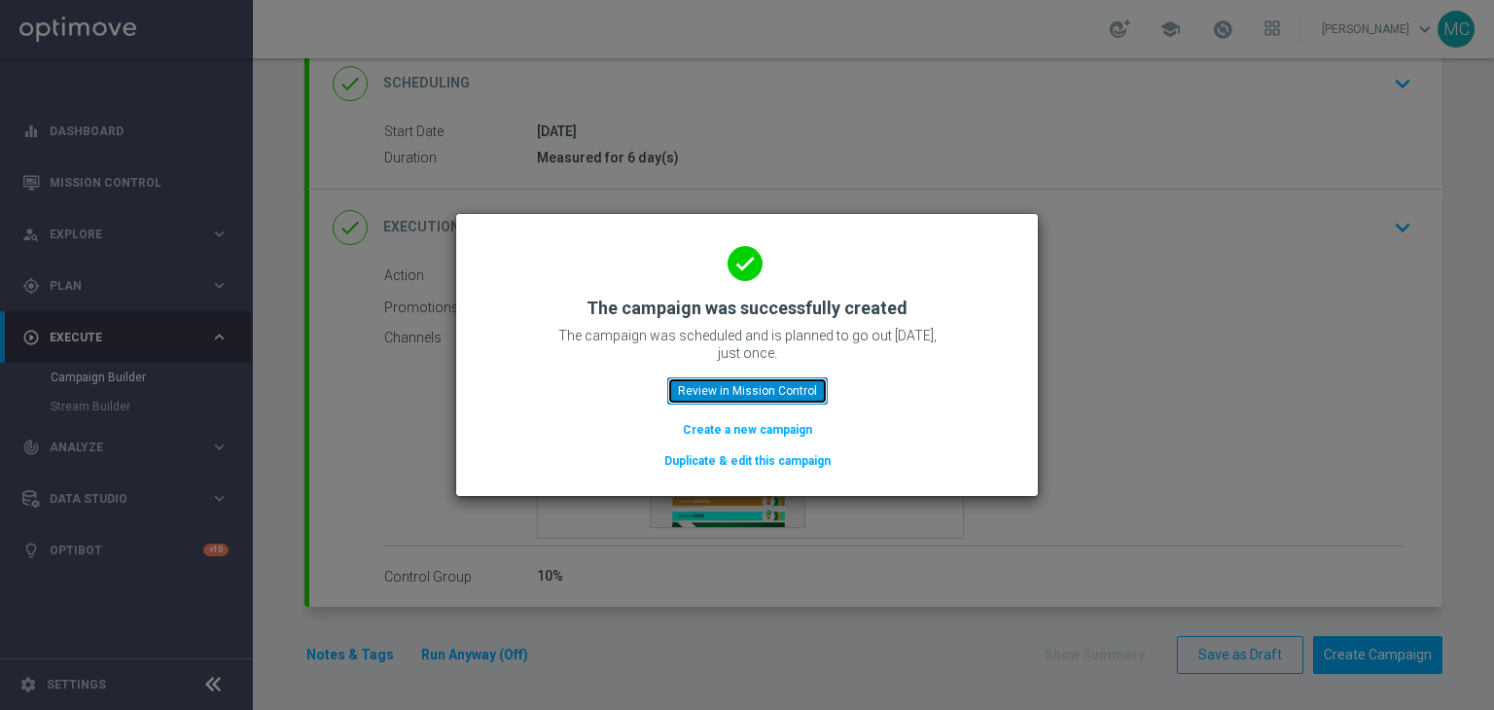
click at [786, 396] on button "Review in Mission Control" at bounding box center [747, 390] width 160 height 27
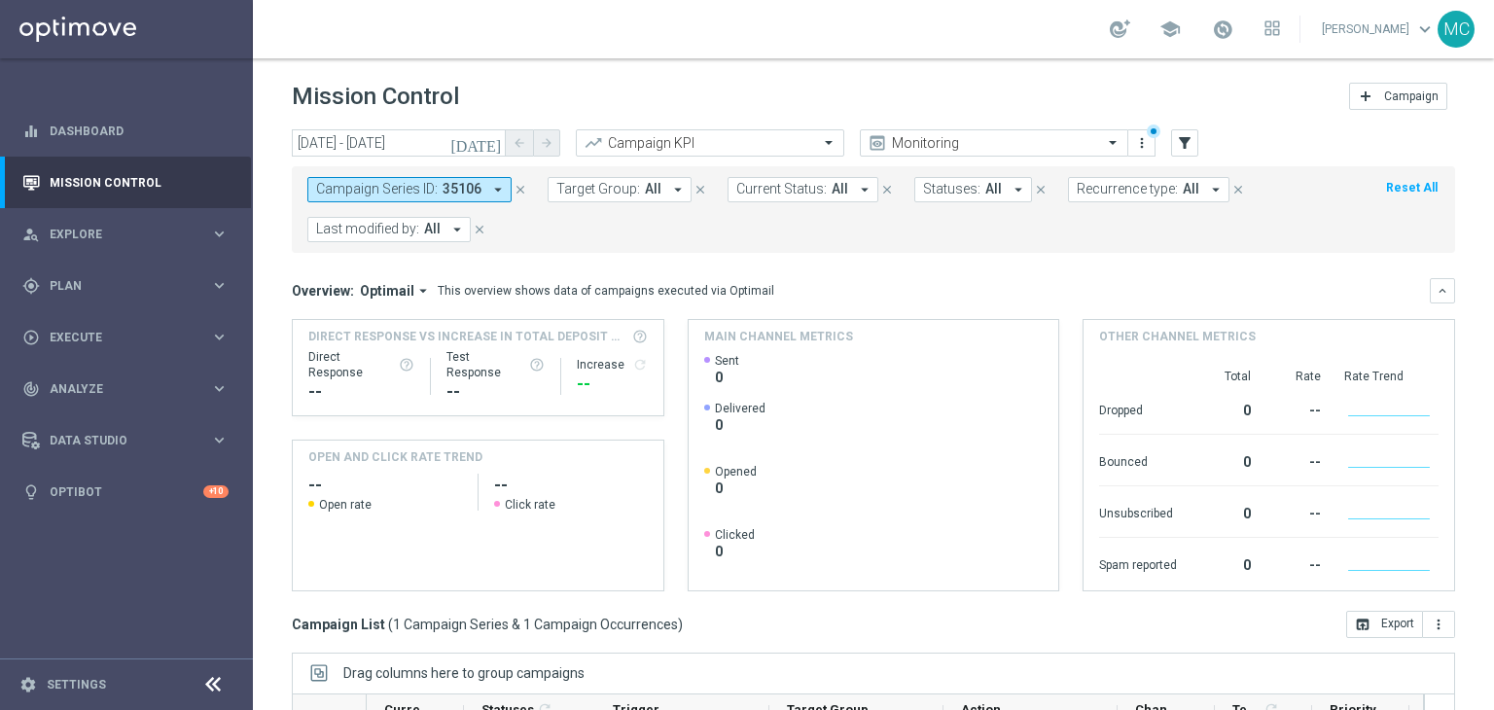
scroll to position [301, 0]
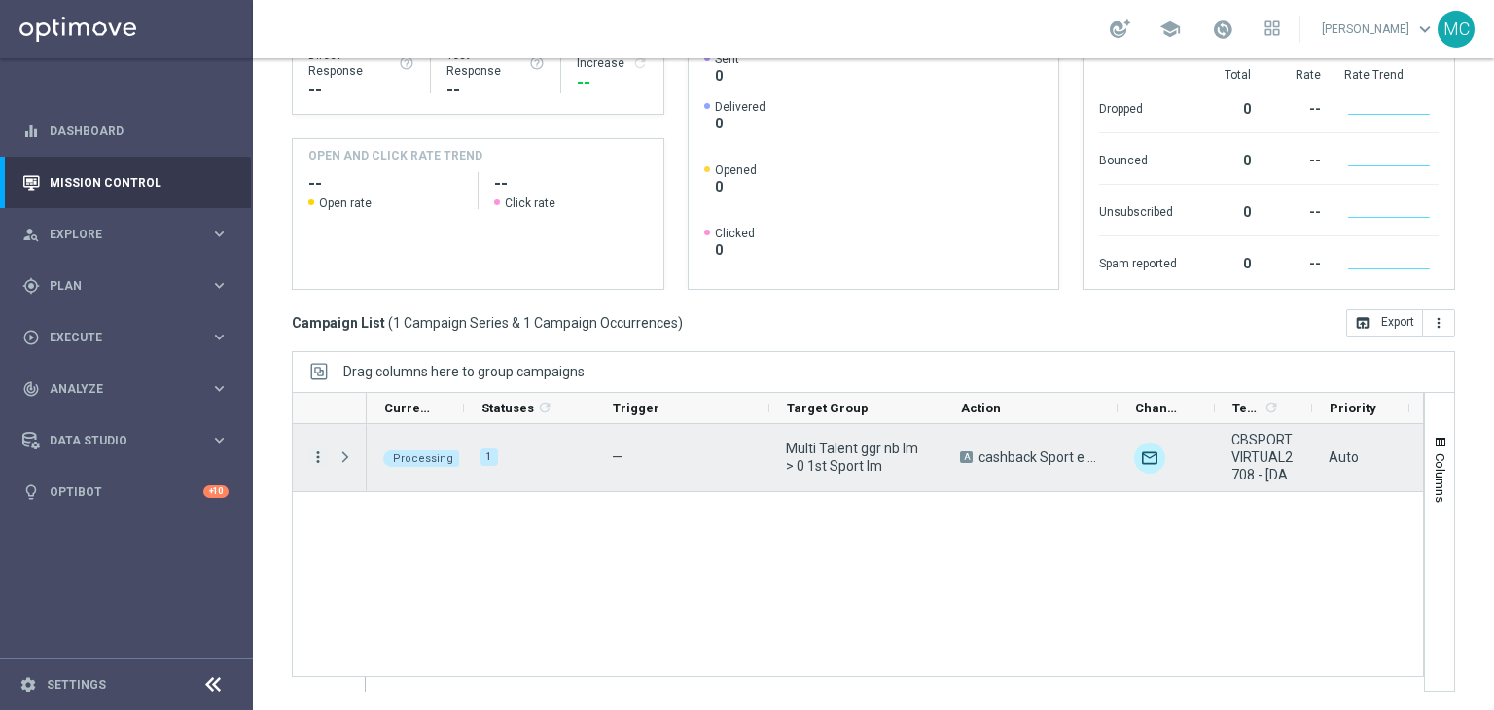
click at [319, 452] on icon "more_vert" at bounding box center [318, 457] width 18 height 18
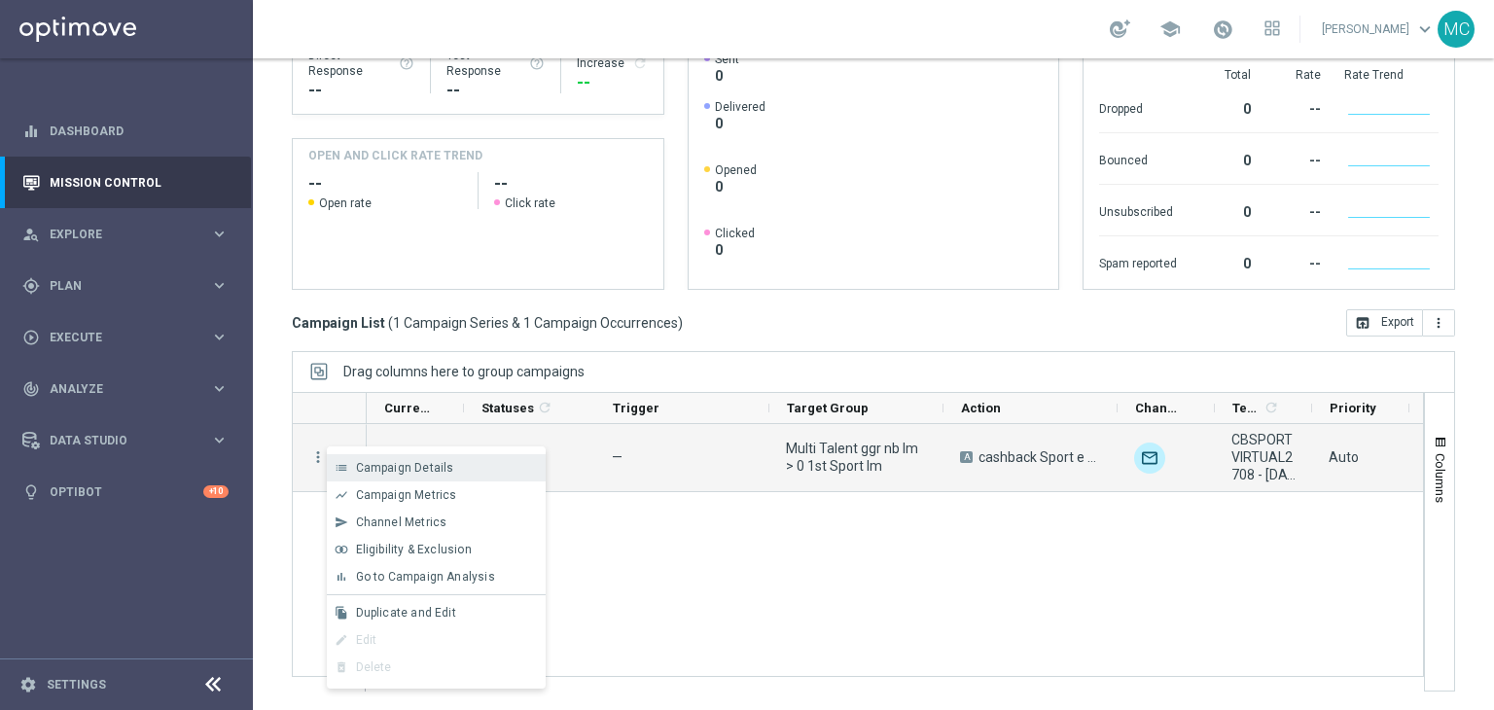
click at [431, 465] on span "Campaign Details" at bounding box center [405, 468] width 98 height 14
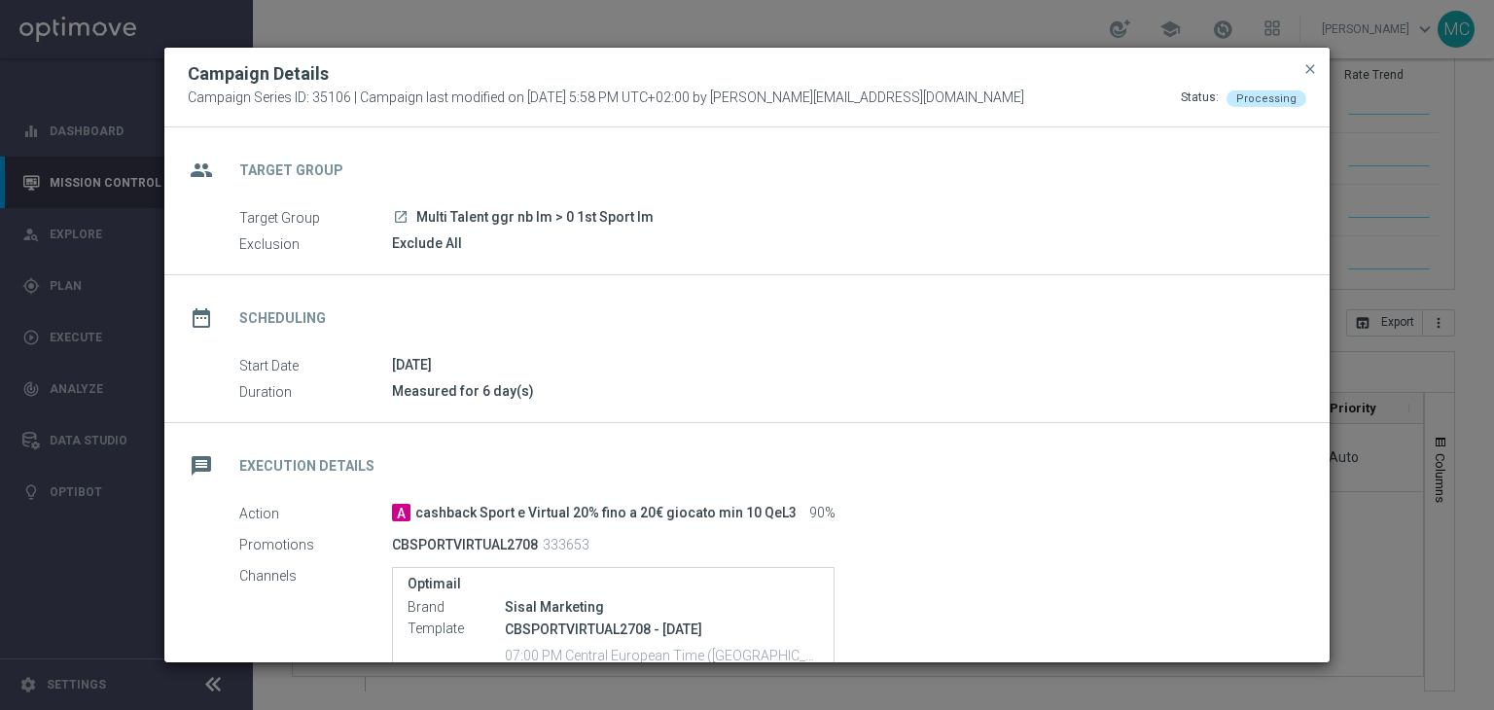
scroll to position [265, 0]
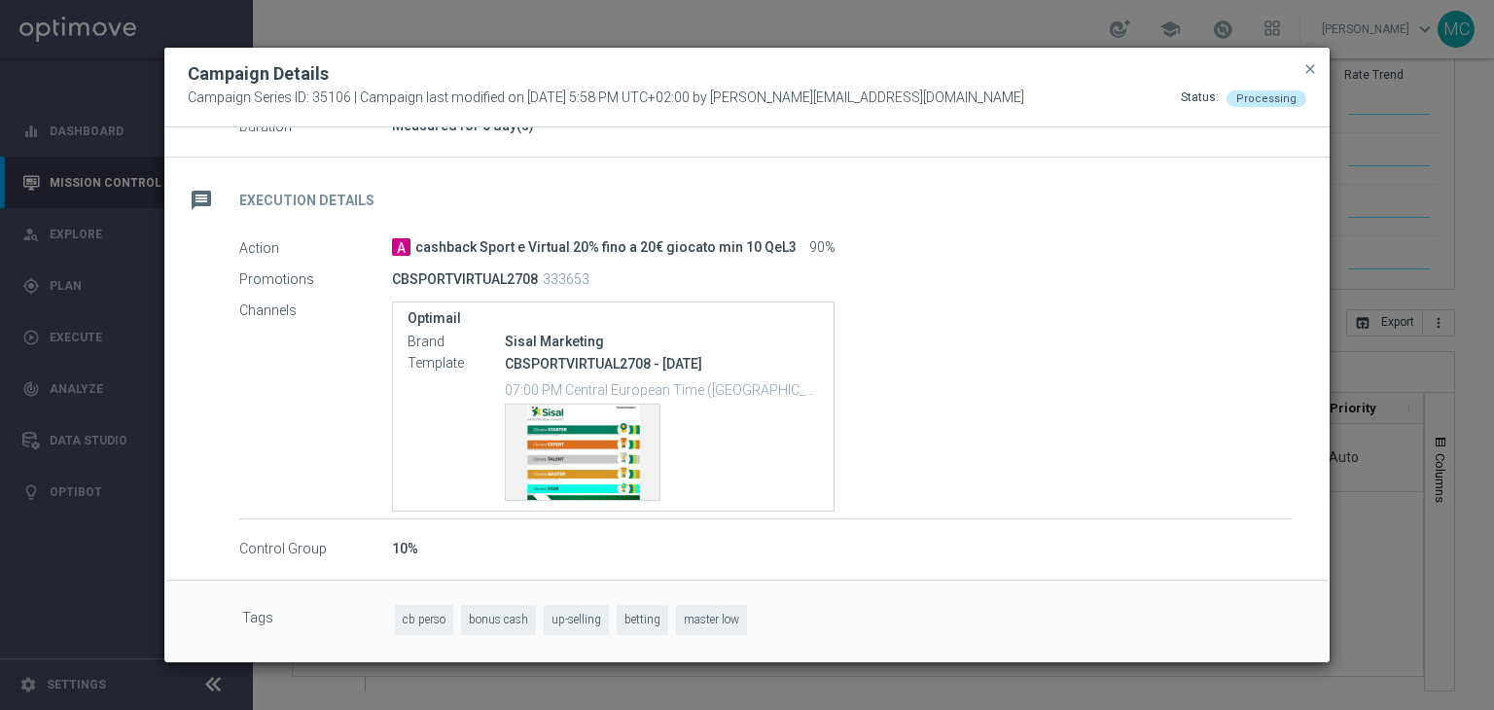
click at [702, 609] on span "master low" at bounding box center [711, 620] width 71 height 30
click at [276, 617] on label "Tags" at bounding box center [318, 620] width 153 height 30
click at [1306, 71] on span "close" at bounding box center [1310, 69] width 16 height 16
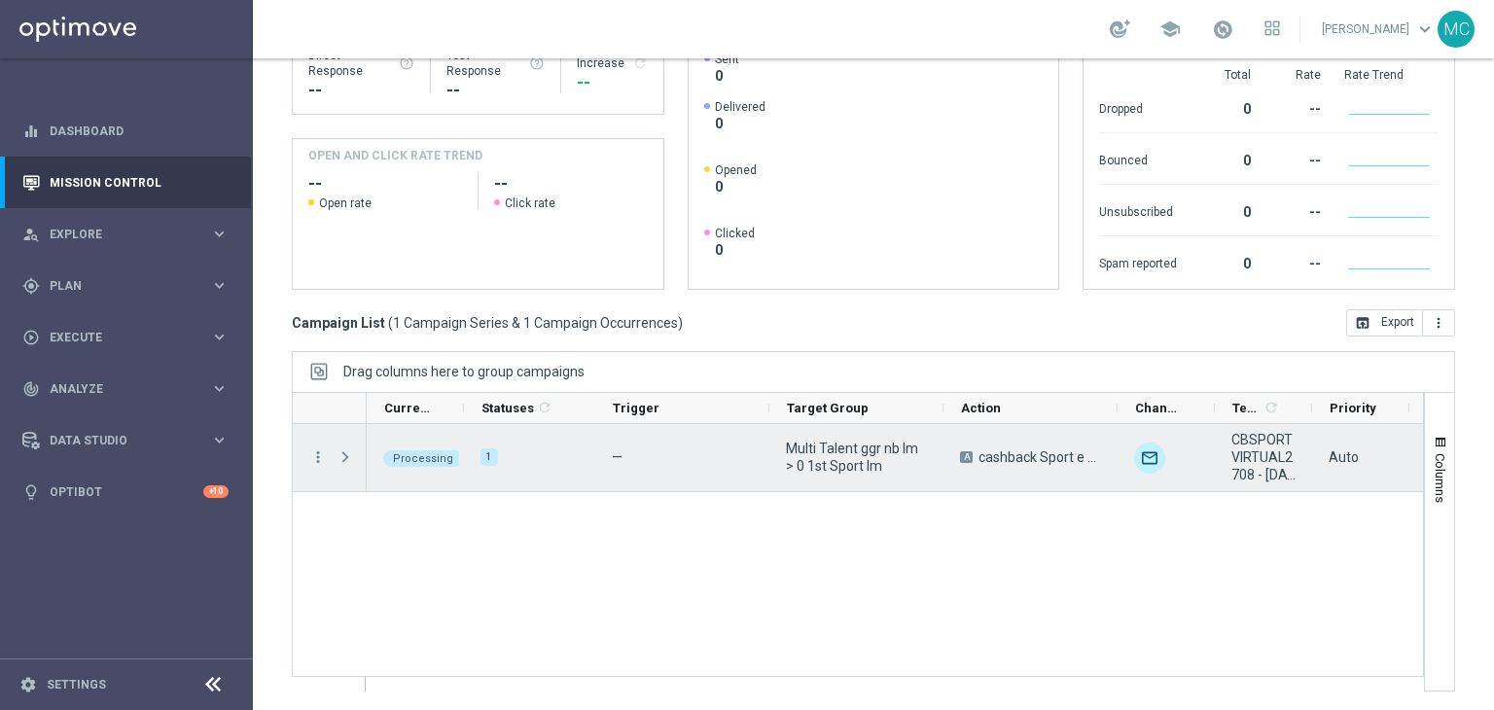
click at [351, 466] on span "Press SPACE to select this row." at bounding box center [346, 457] width 21 height 39
click at [348, 455] on span "Press SPACE to select this row." at bounding box center [345, 457] width 18 height 16
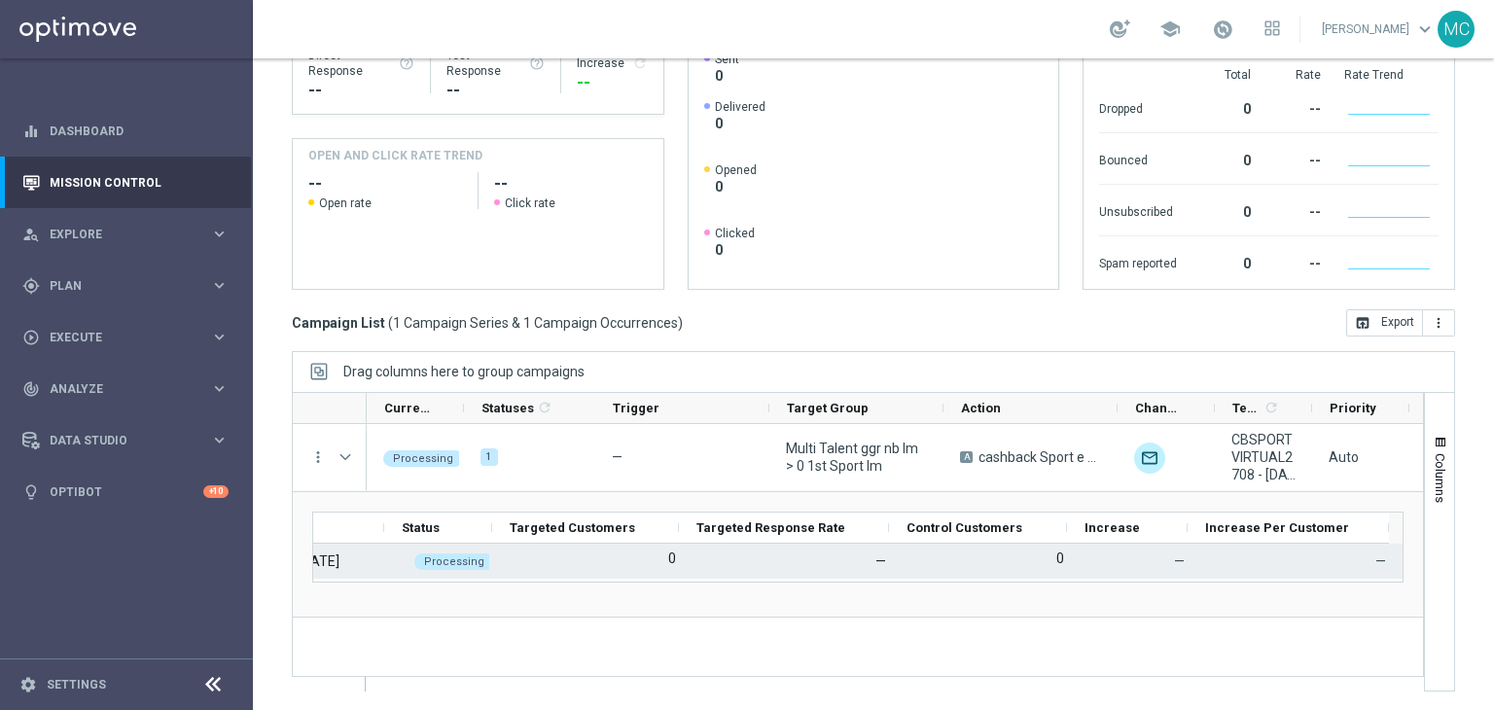
scroll to position [0, 0]
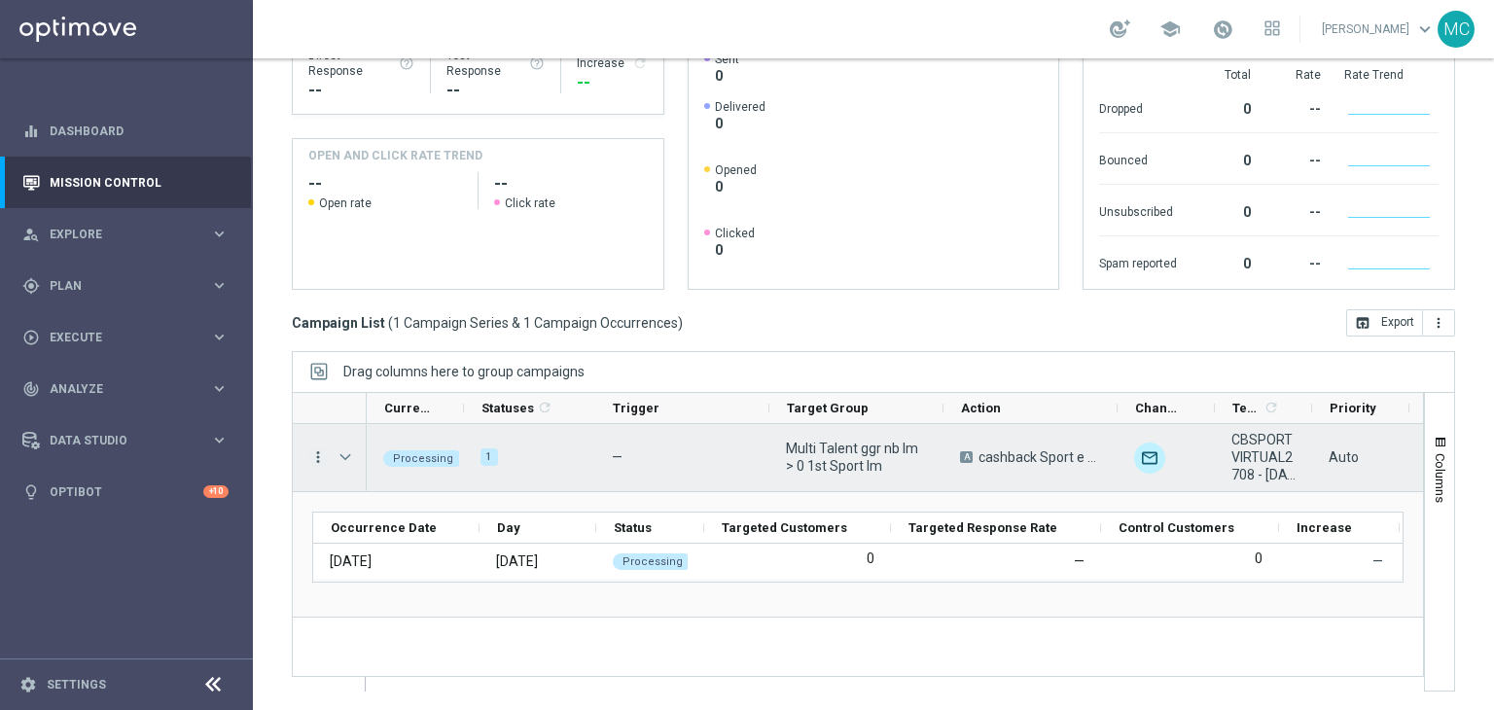
click at [316, 455] on icon "more_vert" at bounding box center [318, 457] width 18 height 18
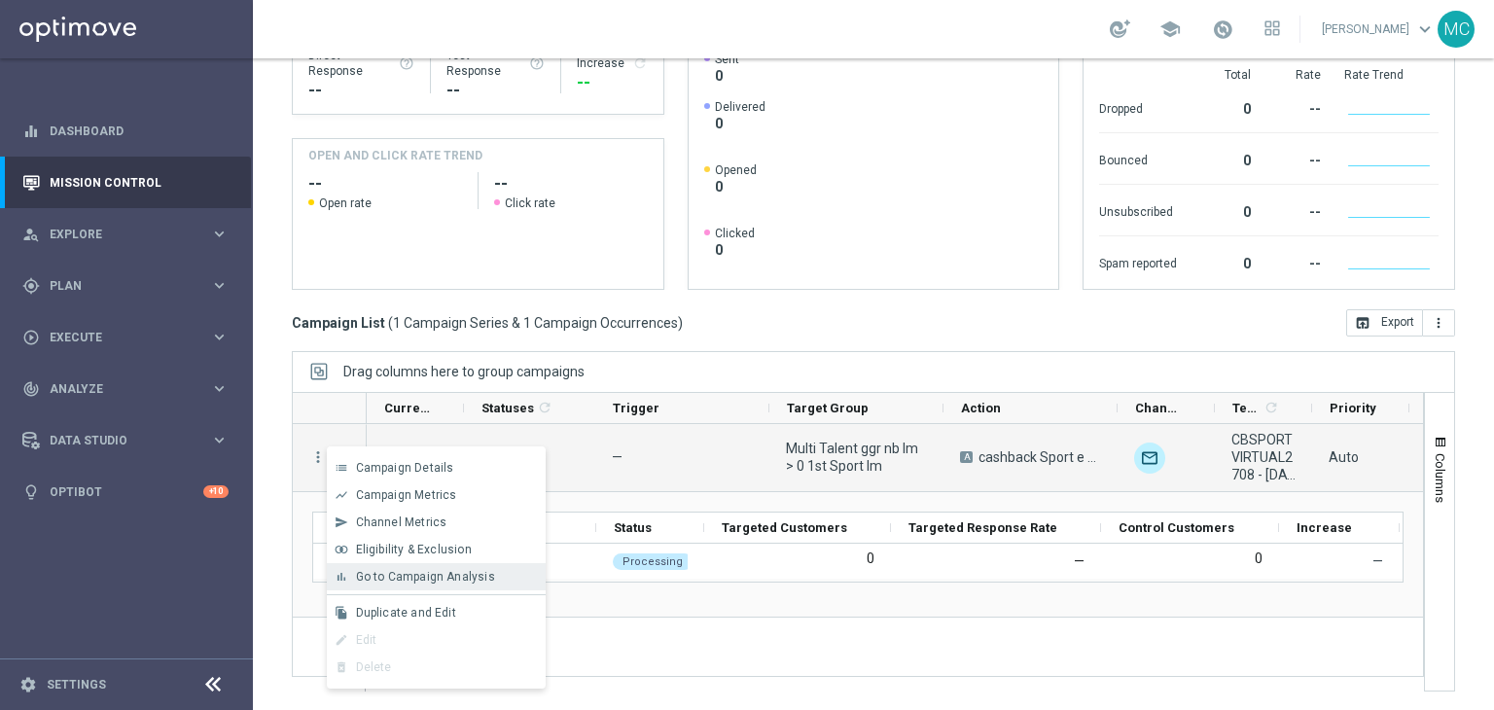
click at [420, 575] on span "Go to Campaign Analysis" at bounding box center [425, 577] width 139 height 14
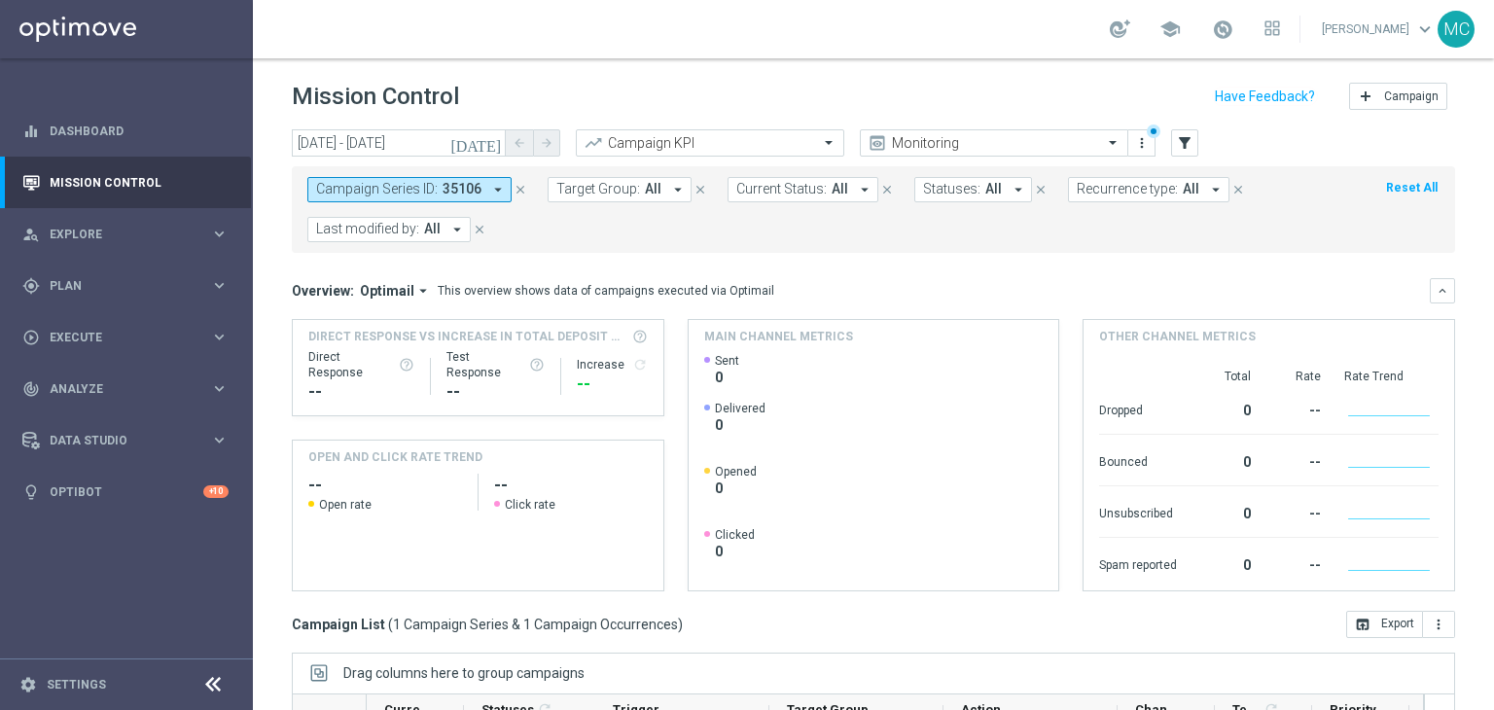
click at [515, 191] on icon "close" at bounding box center [520, 190] width 14 height 14
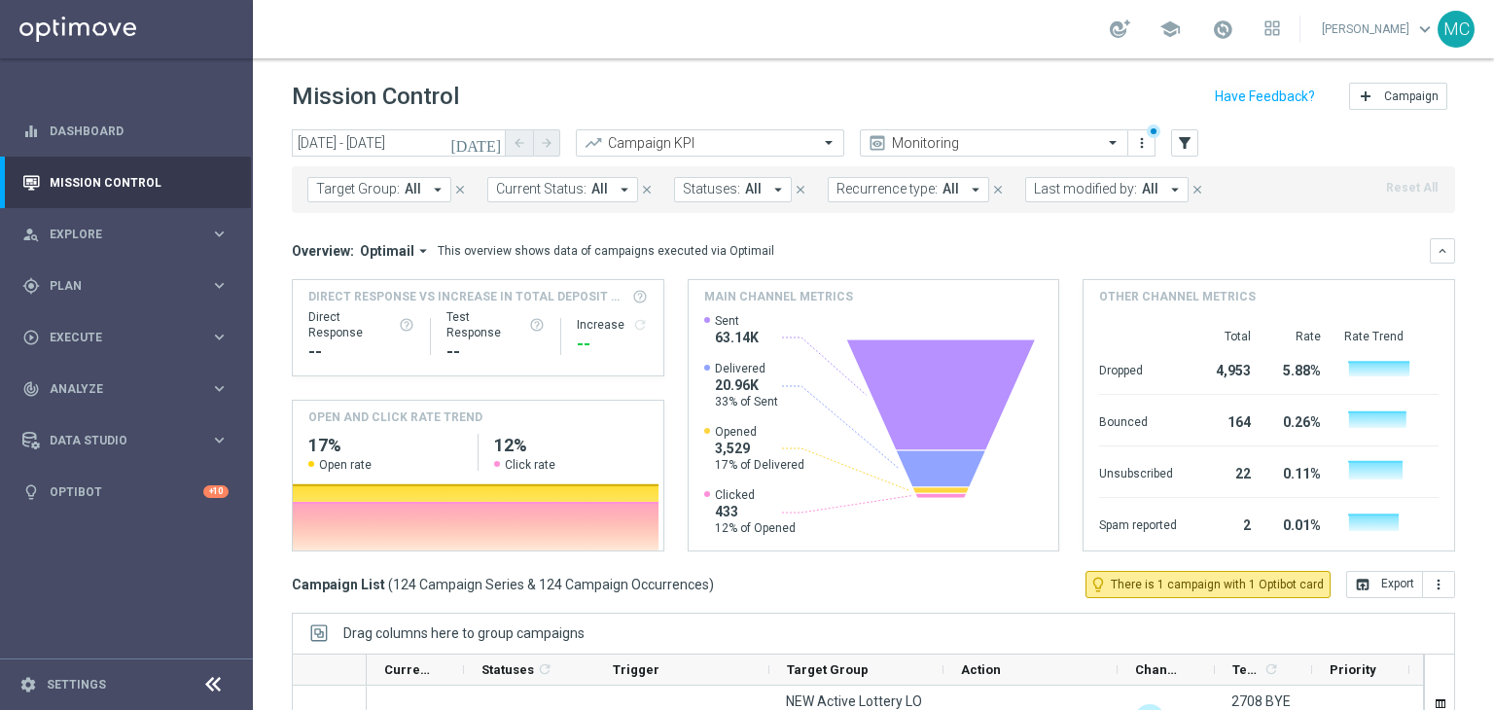
click at [1051, 188] on span "Last modified by:" at bounding box center [1085, 189] width 103 height 17
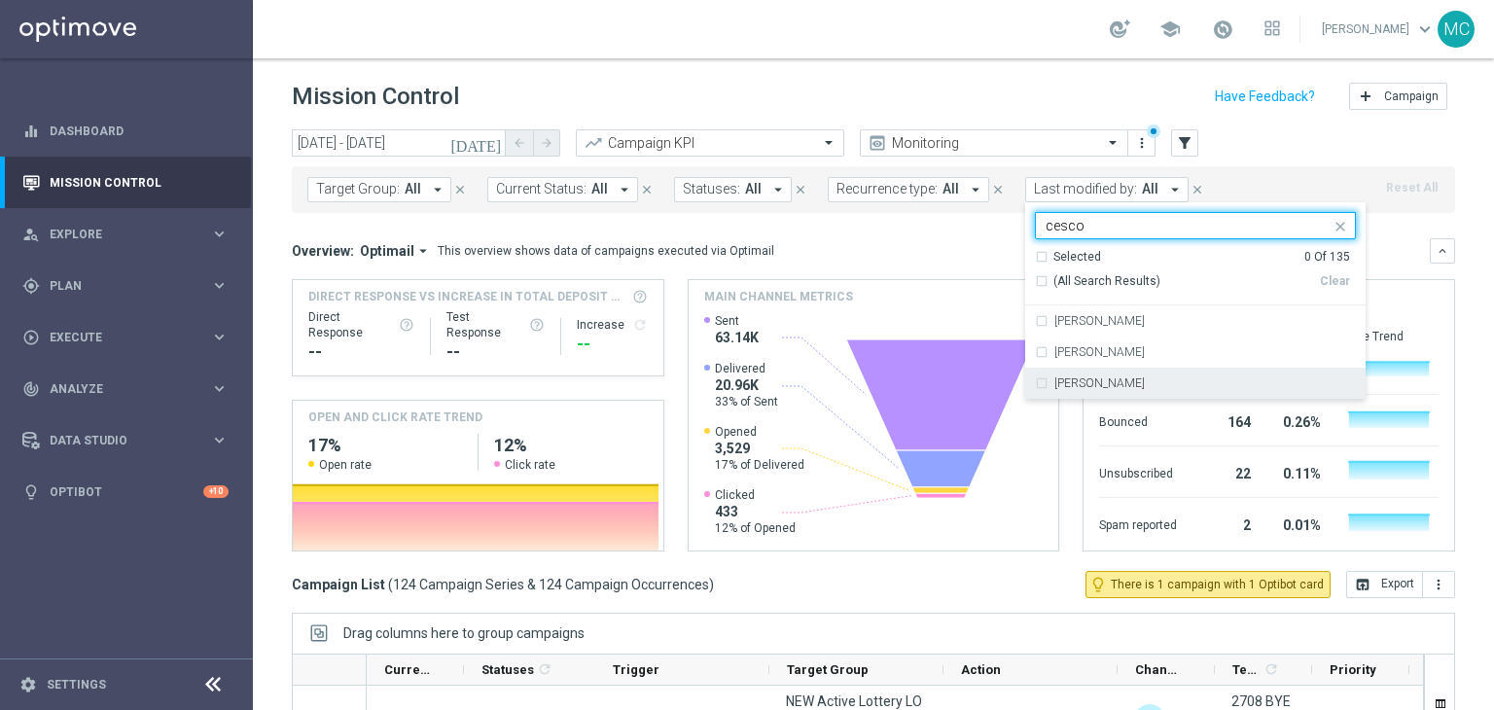
click at [1063, 383] on label "[PERSON_NAME]" at bounding box center [1099, 383] width 90 height 12
type input "cesco"
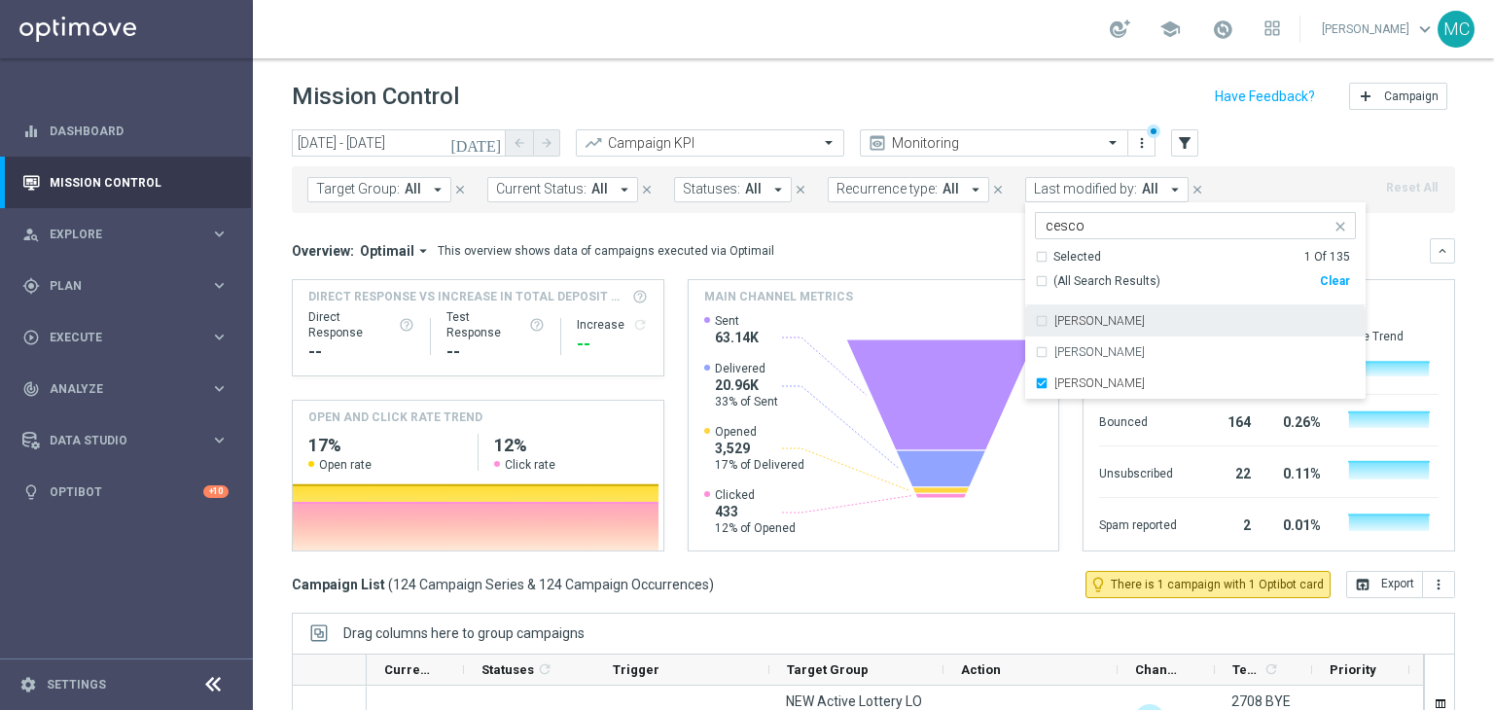
click at [1372, 252] on div "Overview: Optimail arrow_drop_down This overview shows data of campaigns execut…" at bounding box center [861, 251] width 1138 height 18
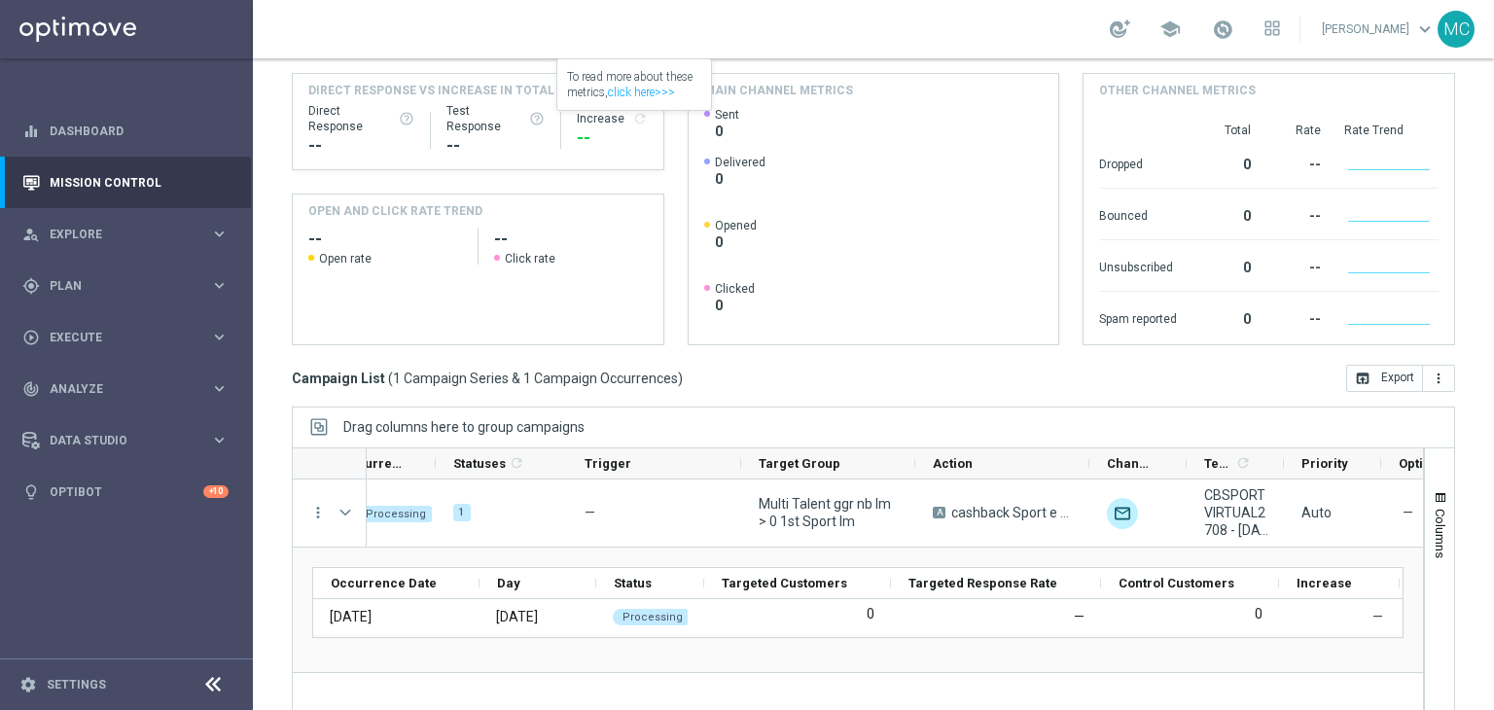
scroll to position [209, 0]
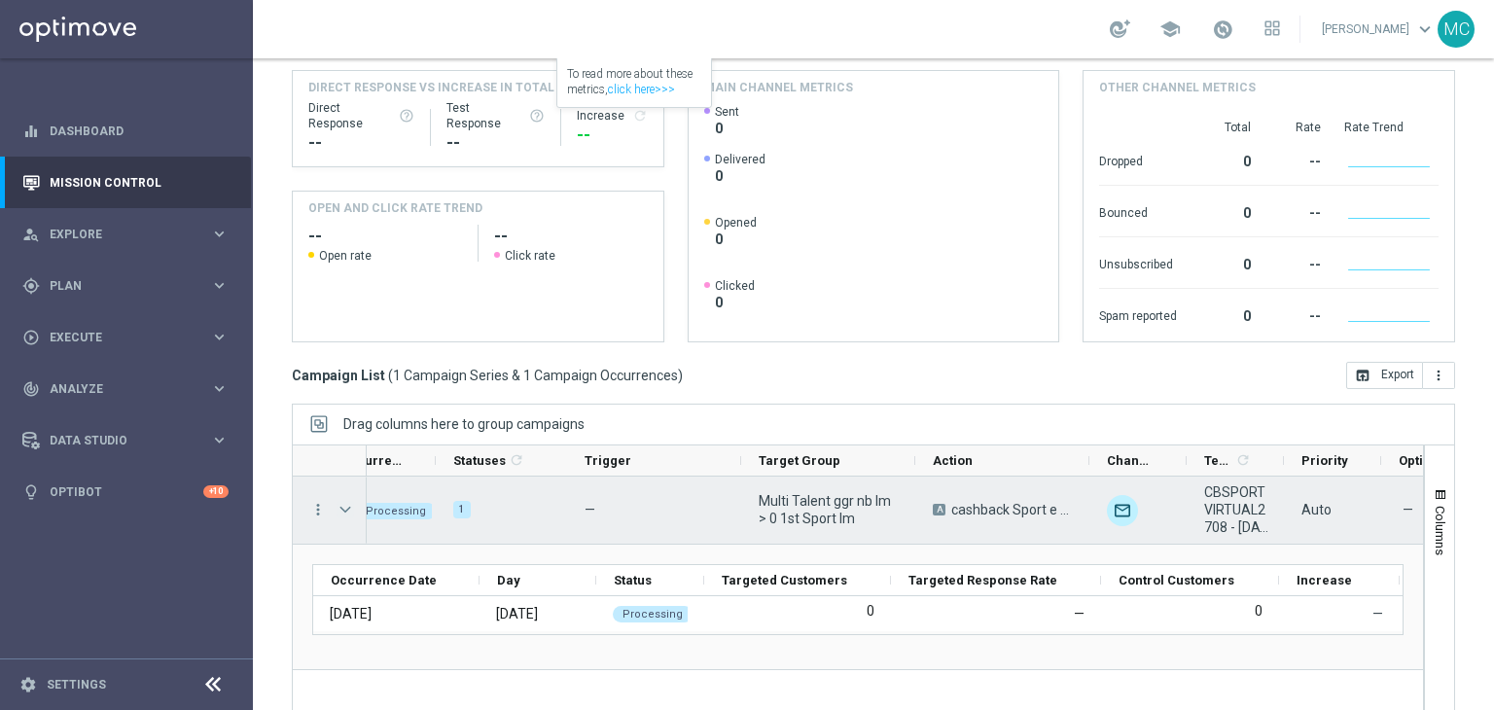
click at [345, 502] on span at bounding box center [345, 510] width 18 height 16
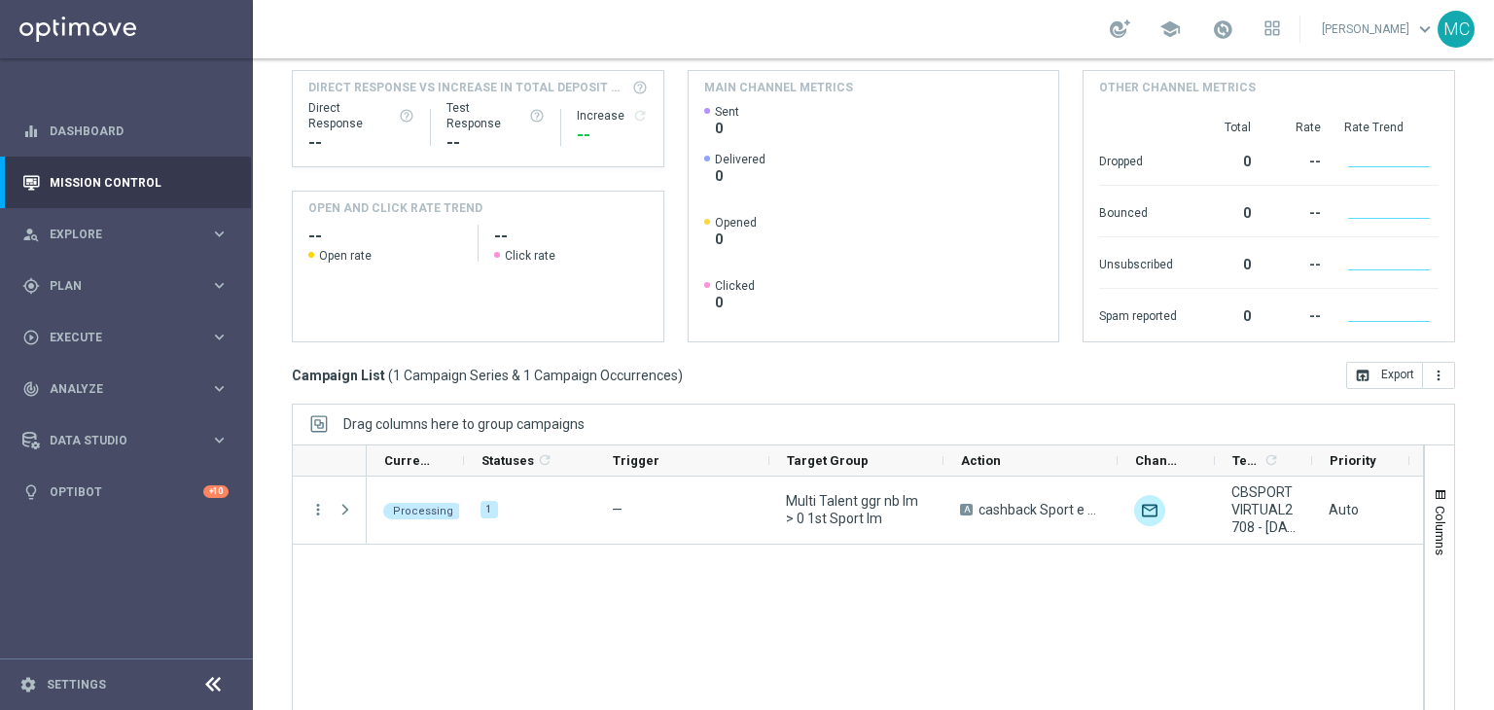
scroll to position [0, 0]
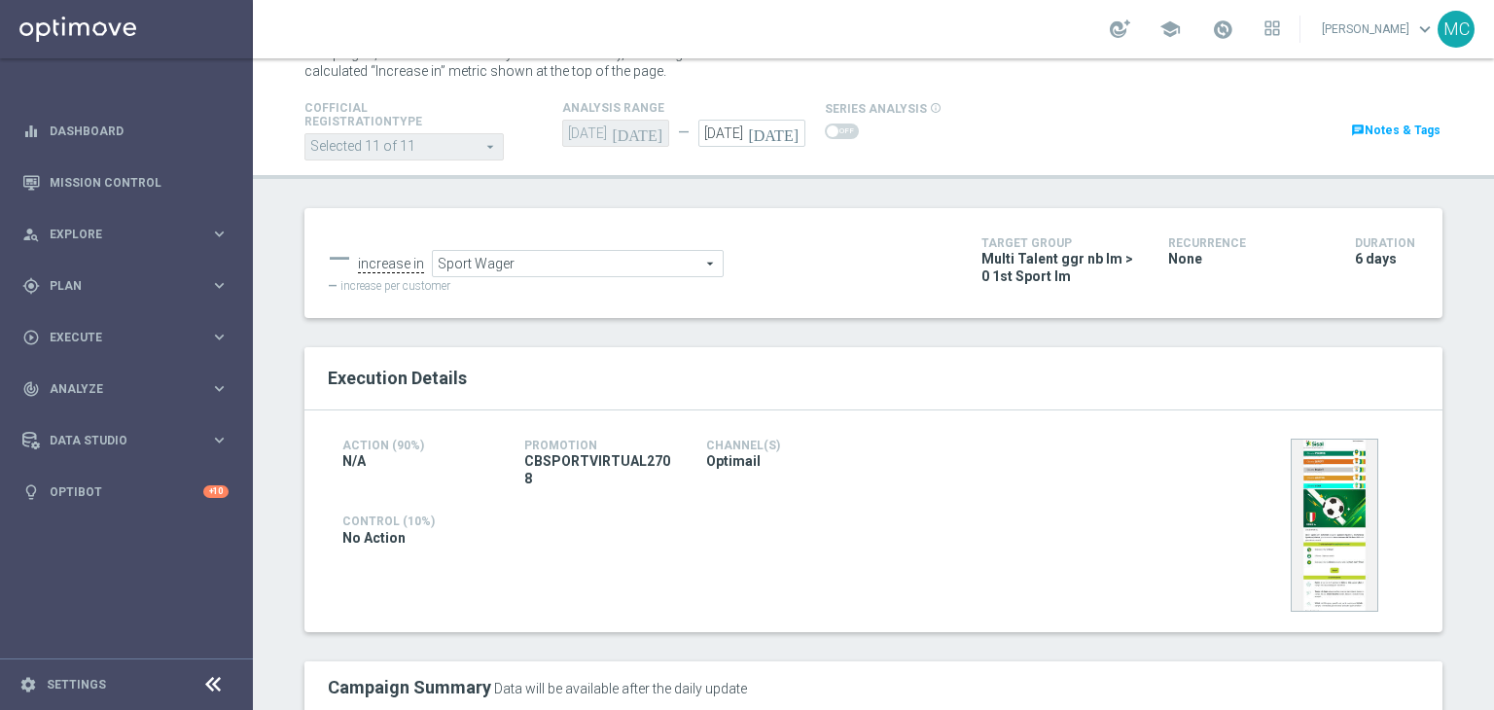
scroll to position [18, 0]
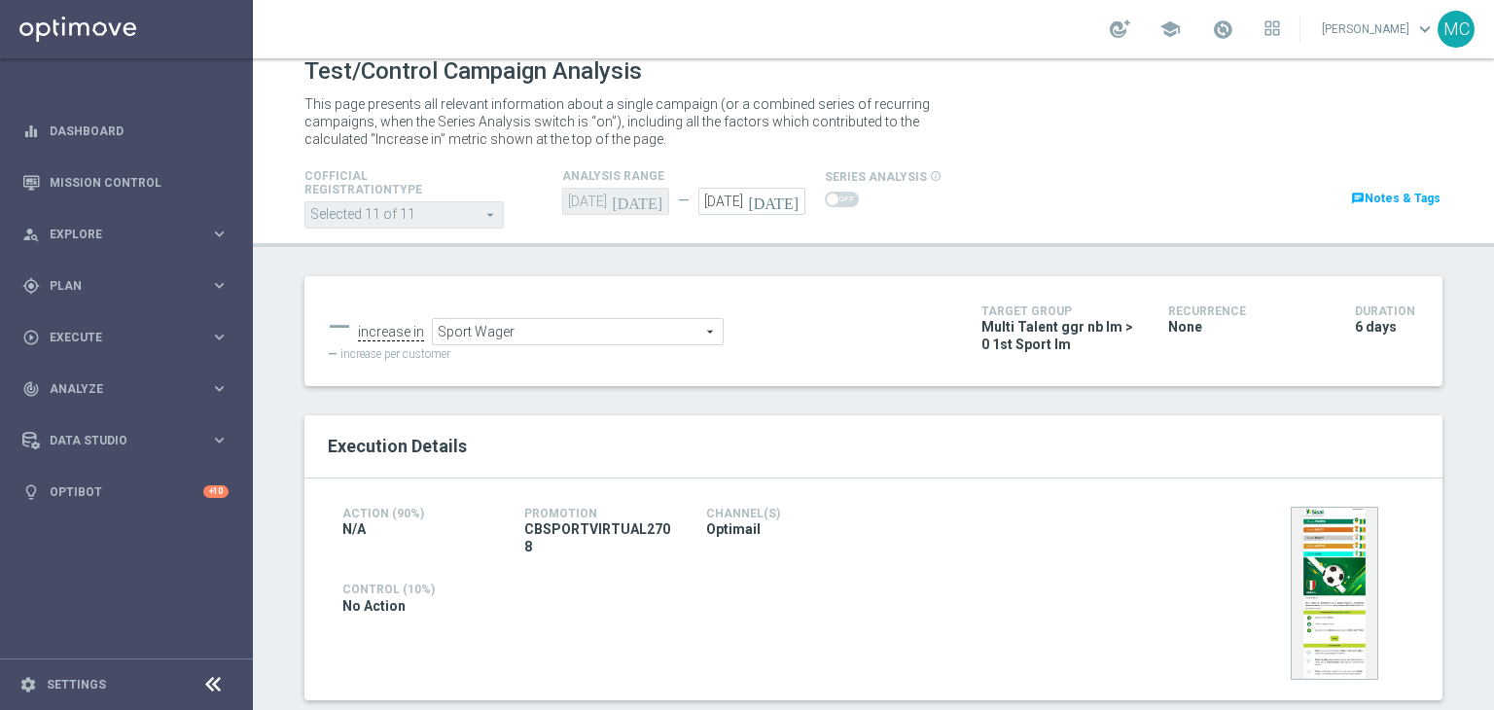
click at [1386, 191] on link "chat Notes & Tags" at bounding box center [1395, 198] width 93 height 21
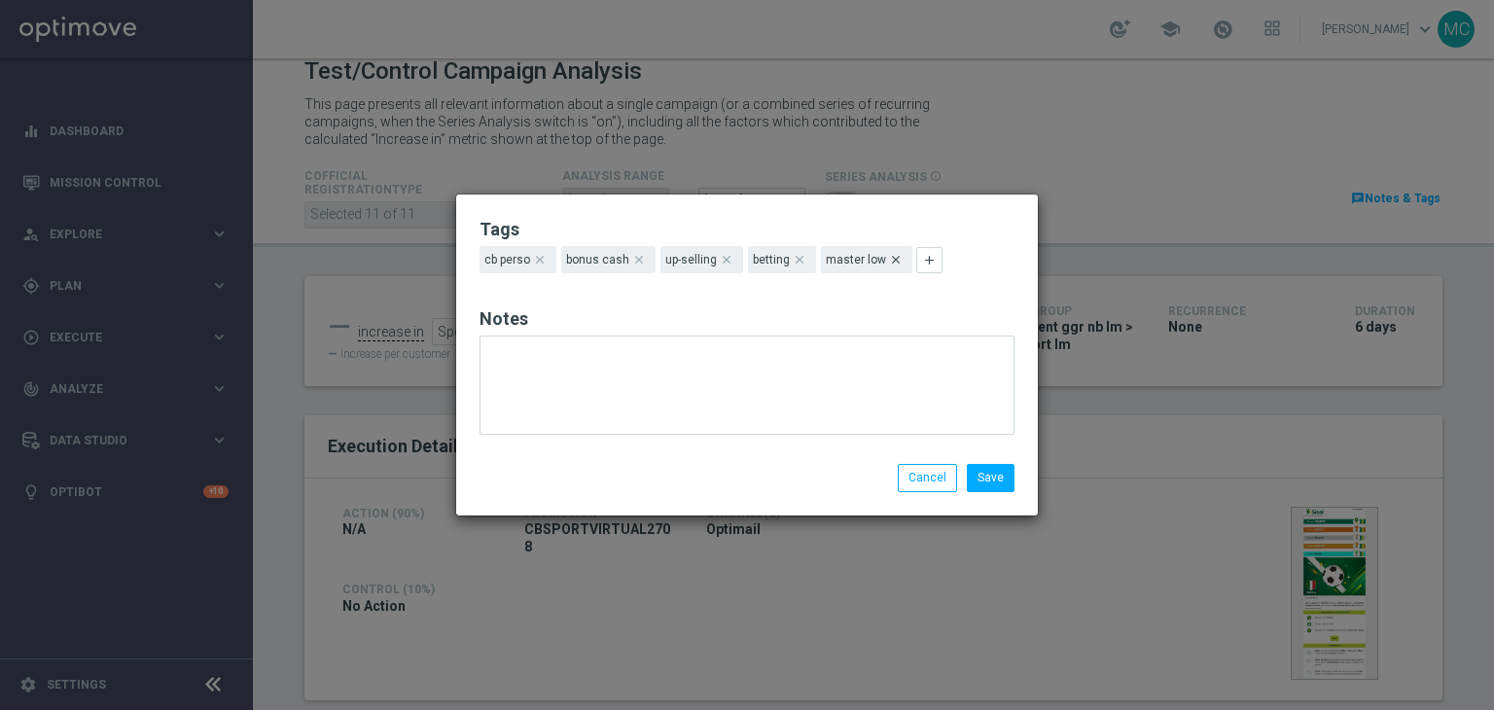
click at [889, 256] on icon "clear" at bounding box center [896, 260] width 14 height 14
click at [837, 261] on button "add" at bounding box center [833, 260] width 26 height 26
type input "talent"
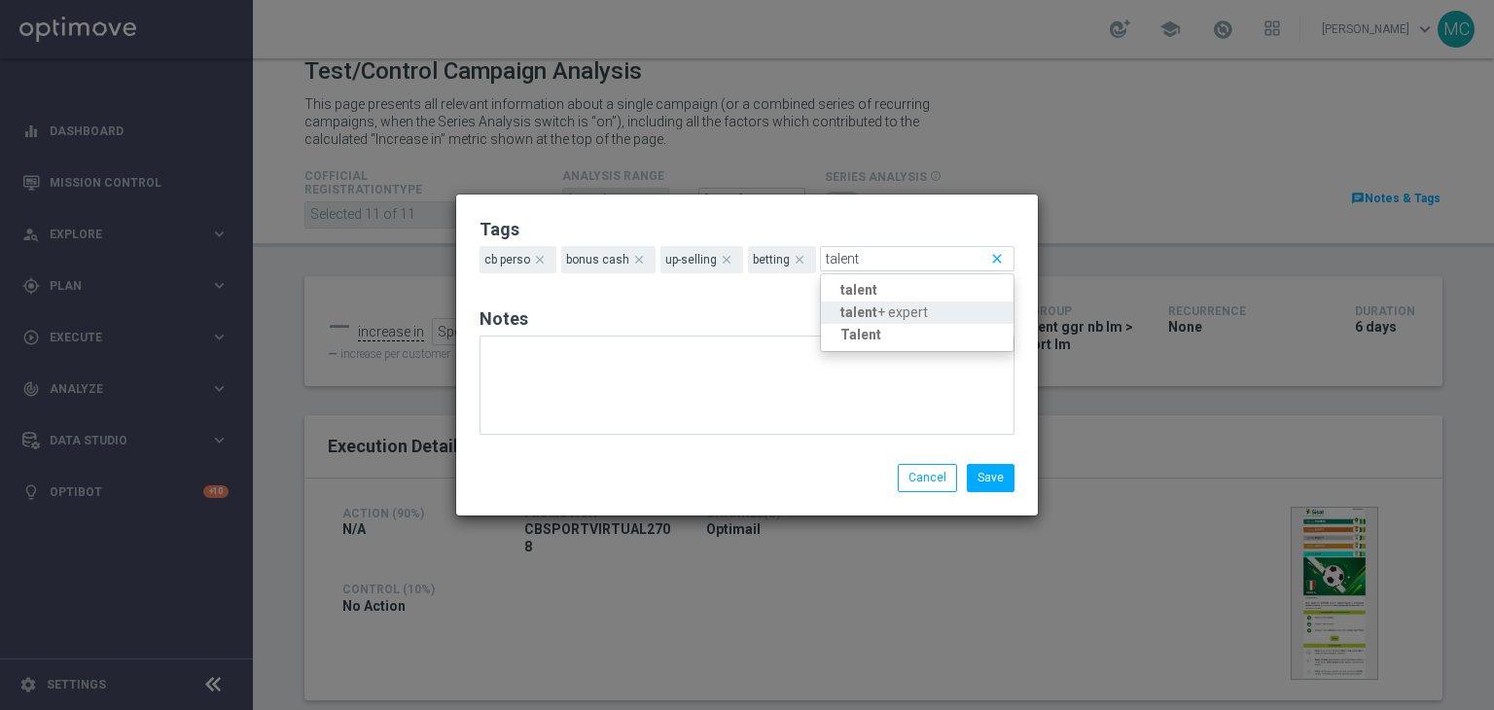
click at [876, 315] on link "talent + expert" at bounding box center [917, 312] width 193 height 22
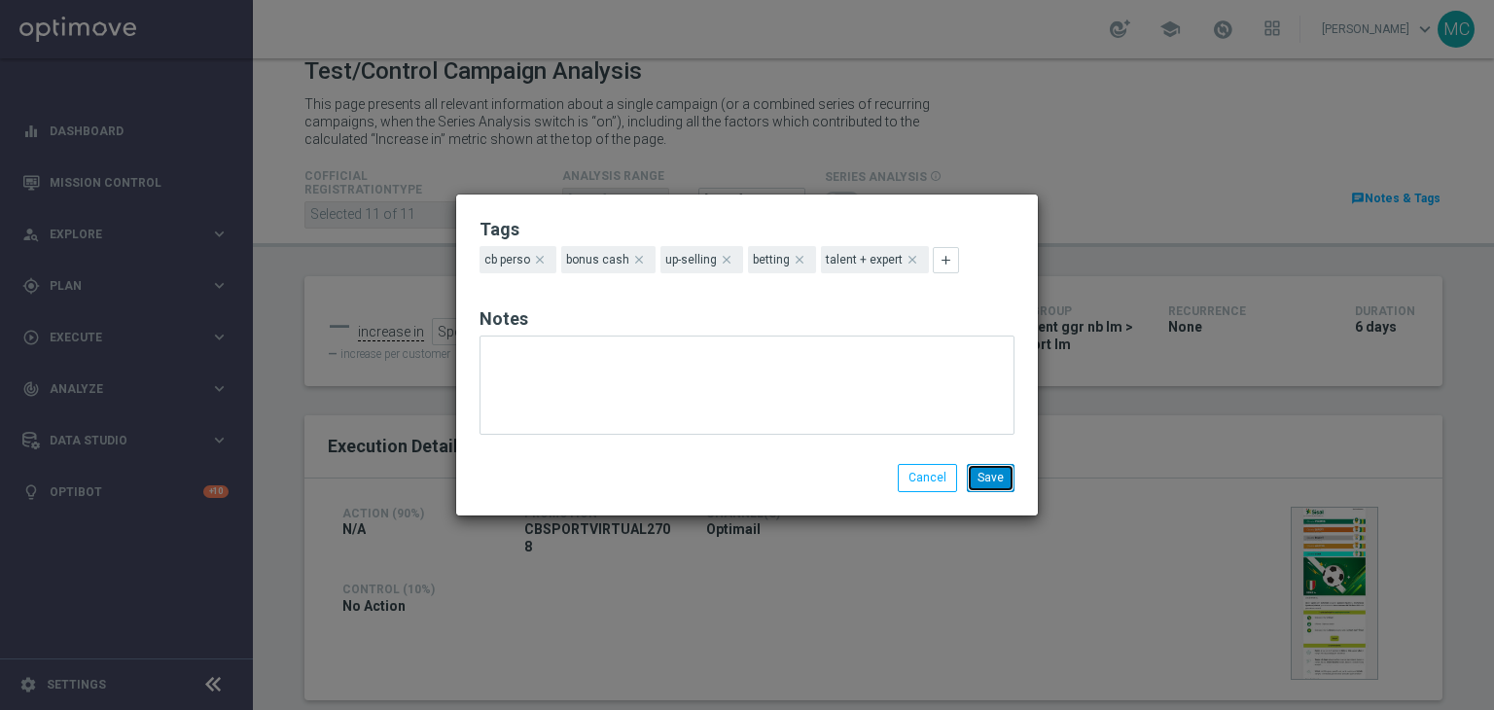
click at [986, 472] on button "Save" at bounding box center [991, 477] width 48 height 27
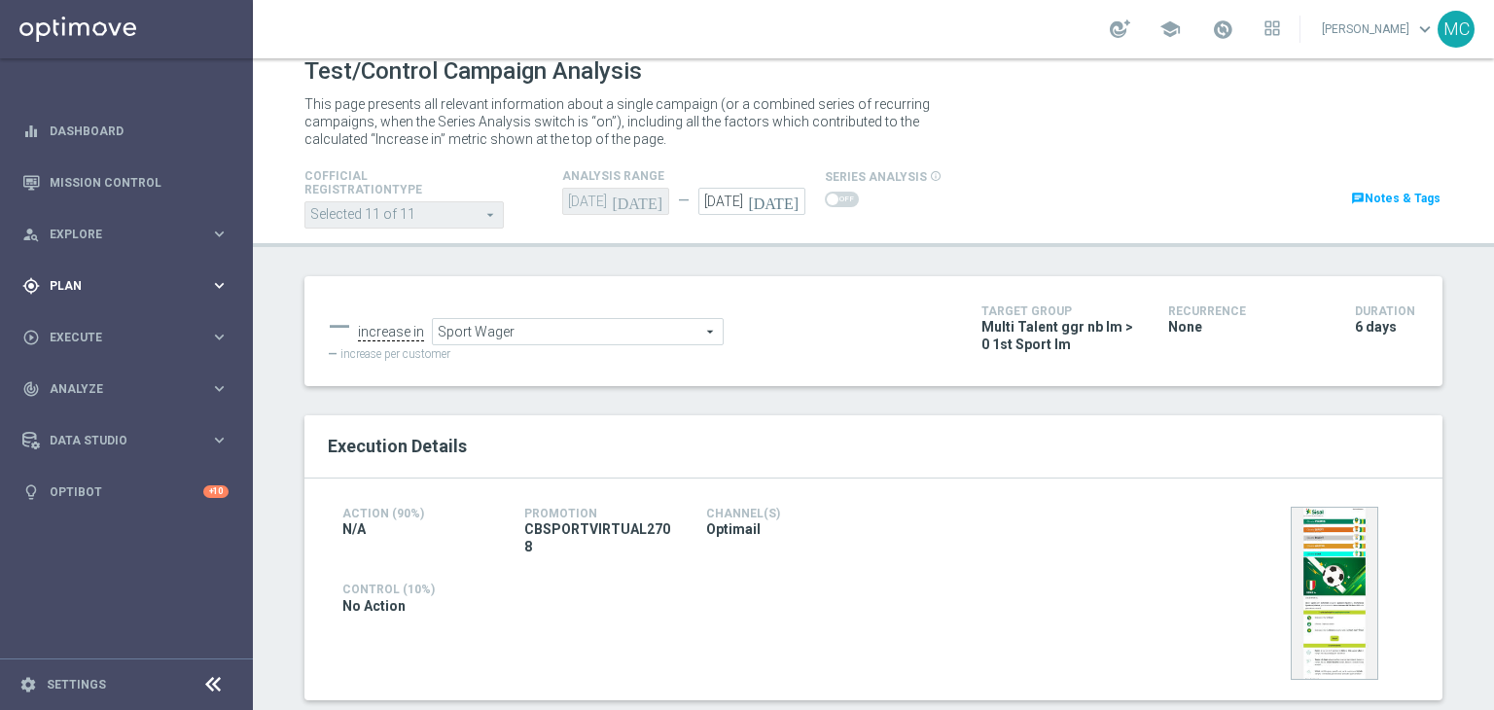
click at [137, 268] on div "gps_fixed Plan keyboard_arrow_right" at bounding box center [125, 286] width 251 height 52
click at [99, 480] on span "Execute" at bounding box center [130, 483] width 160 height 12
click at [117, 380] on link "Campaign Builder" at bounding box center [127, 377] width 152 height 16
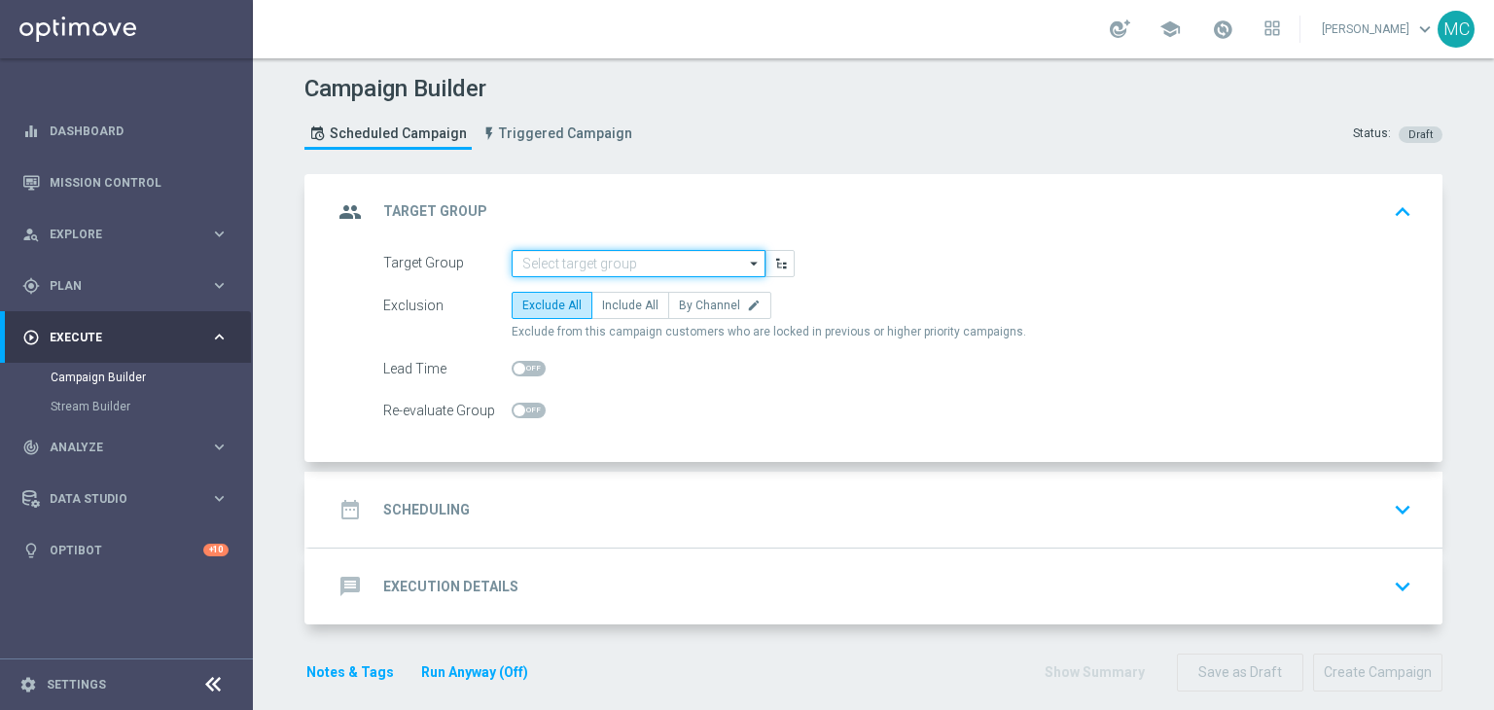
click at [545, 265] on input at bounding box center [638, 263] width 254 height 27
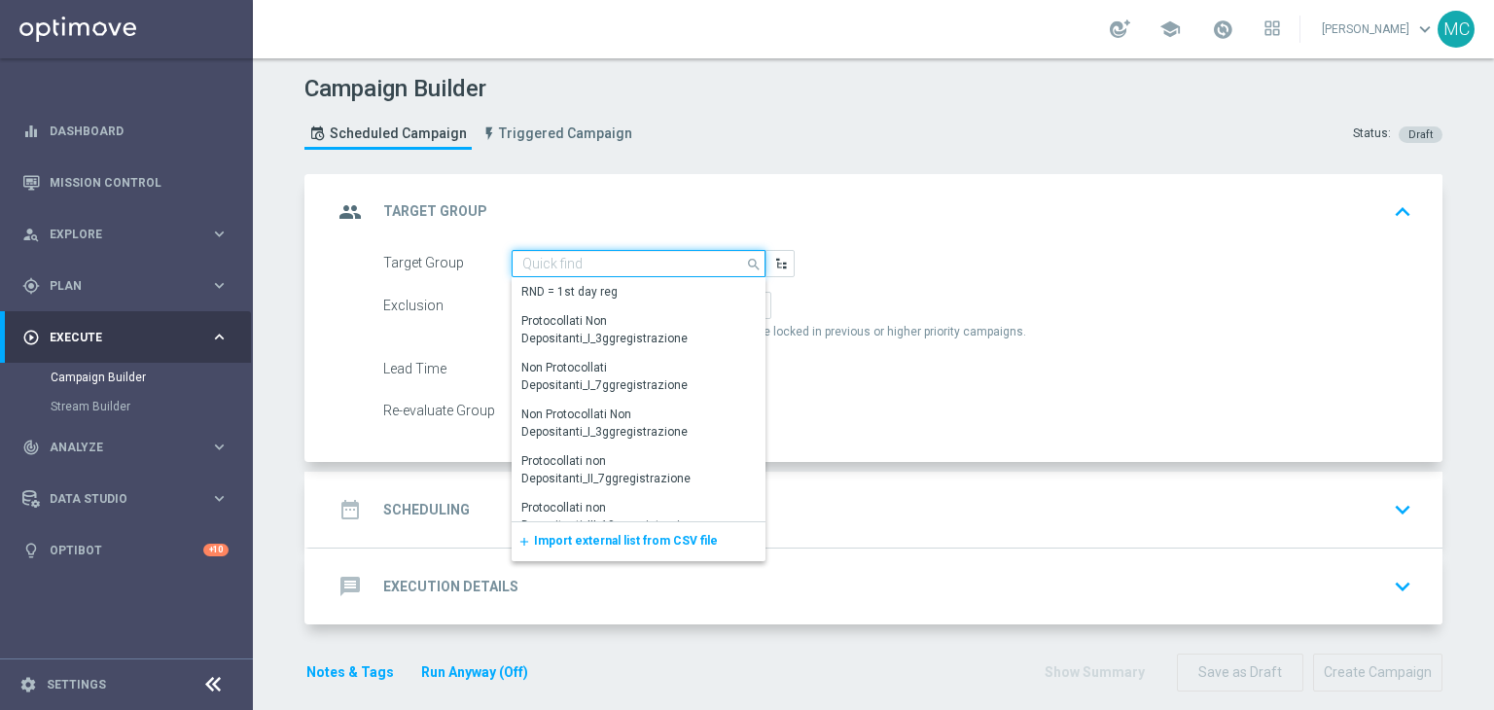
paste input "Multi Talent ggr nb lm > 0 1st Casino lm"
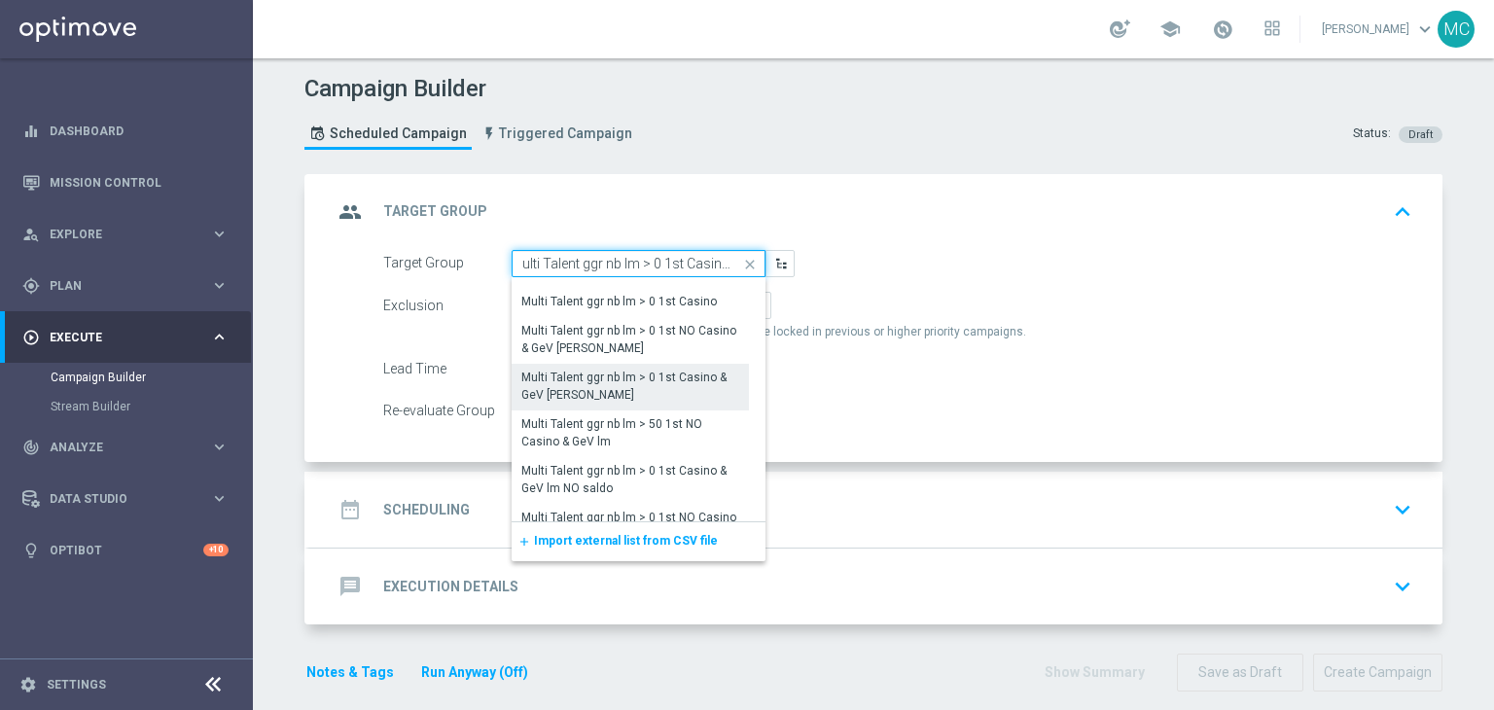
scroll to position [218, 0]
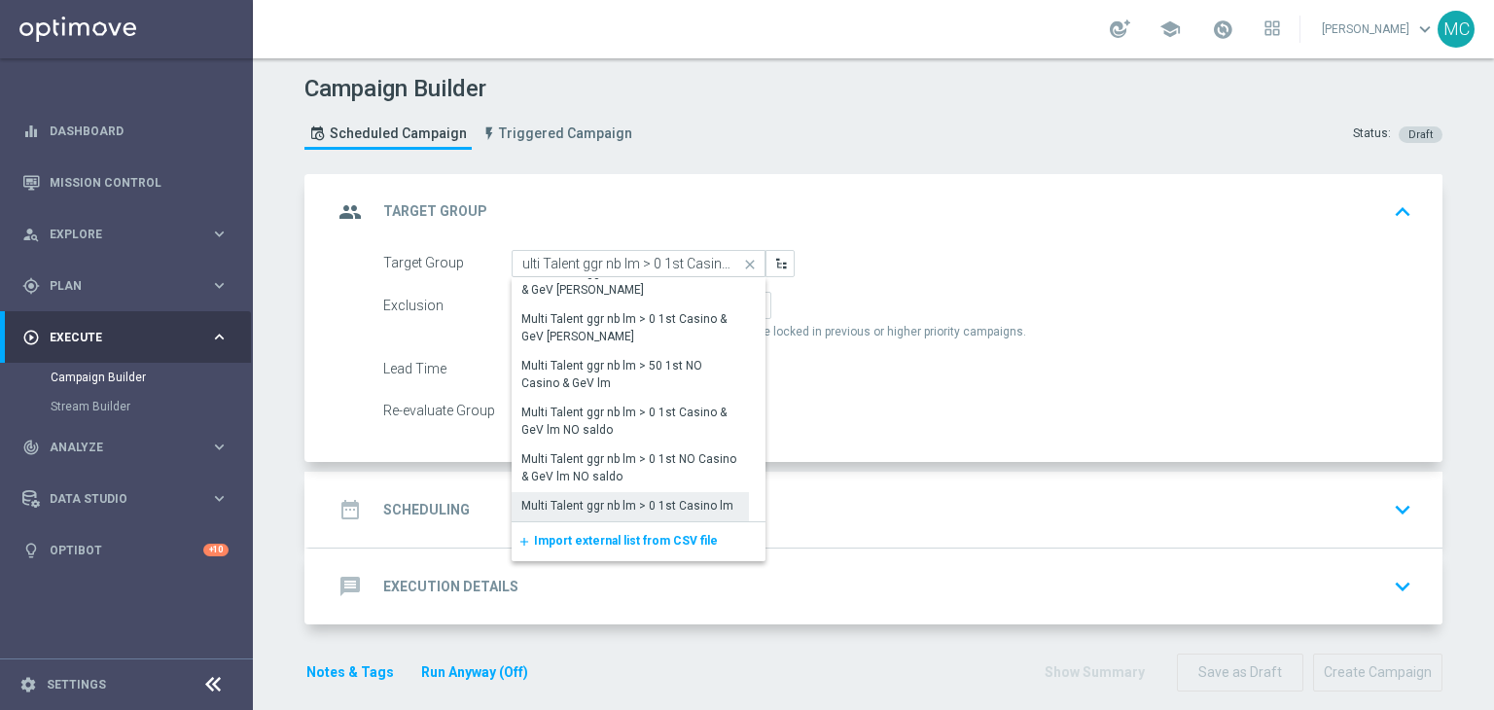
click at [624, 507] on div "Multi Talent ggr nb lm > 0 1st Casino lm" at bounding box center [627, 506] width 212 height 18
type input "Multi Talent ggr nb lm > 0 1st Casino lm"
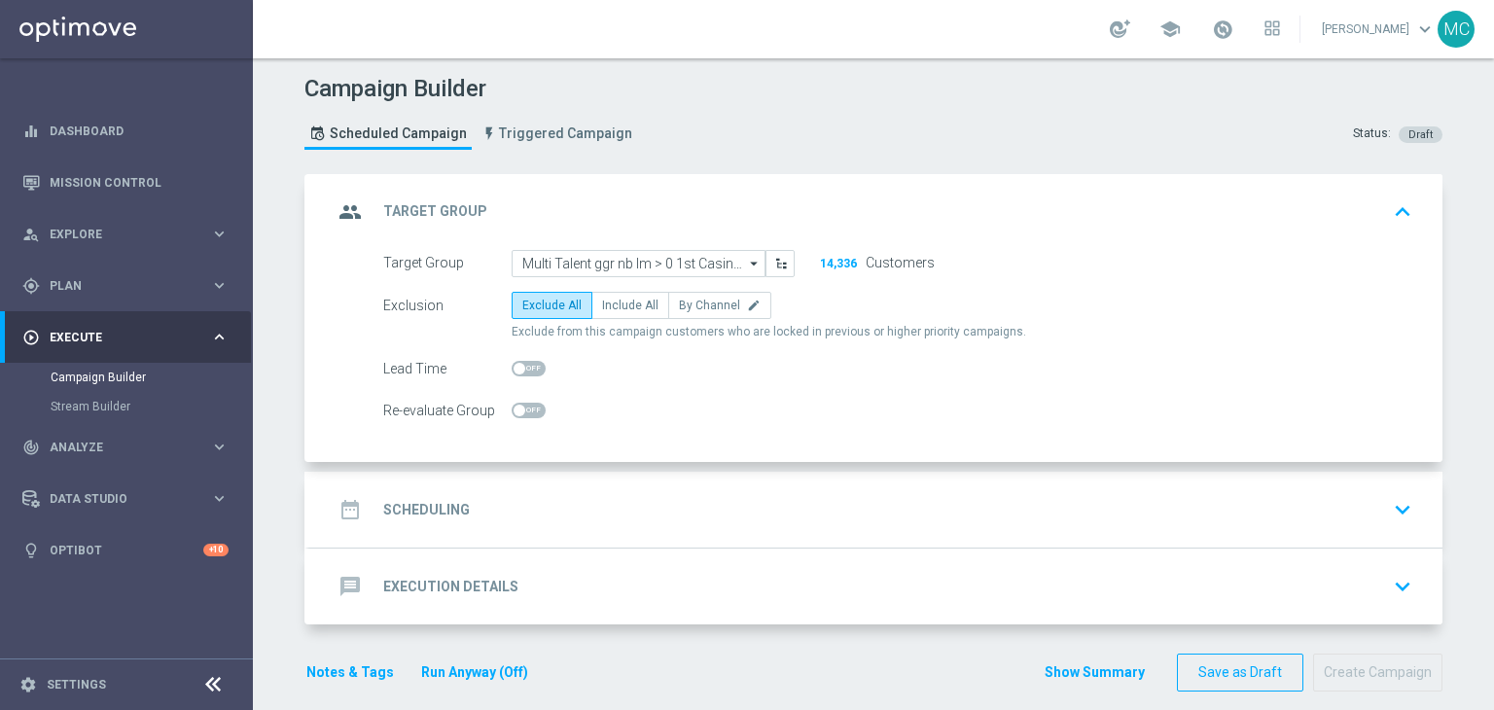
click at [661, 499] on div "date_range Scheduling keyboard_arrow_down" at bounding box center [876, 509] width 1086 height 37
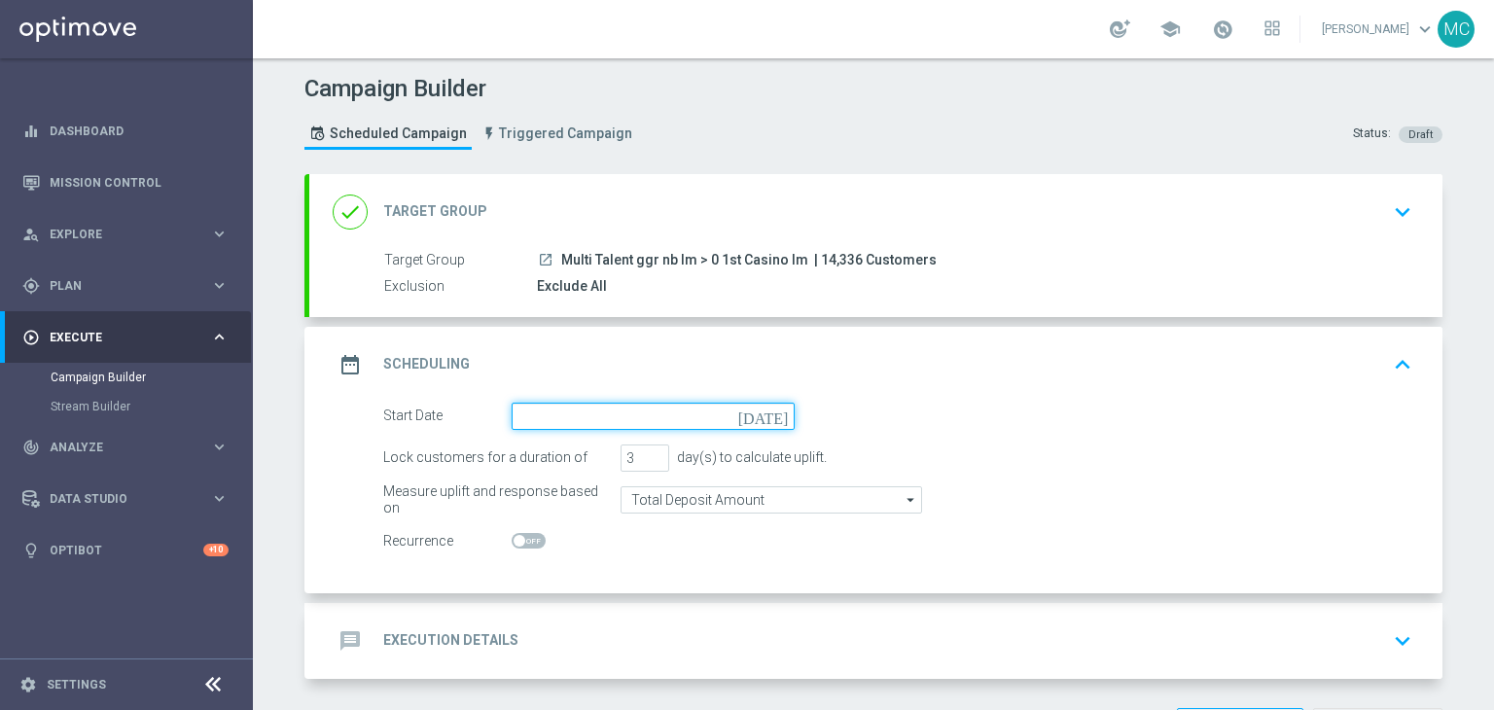
click at [607, 407] on input at bounding box center [652, 416] width 283 height 27
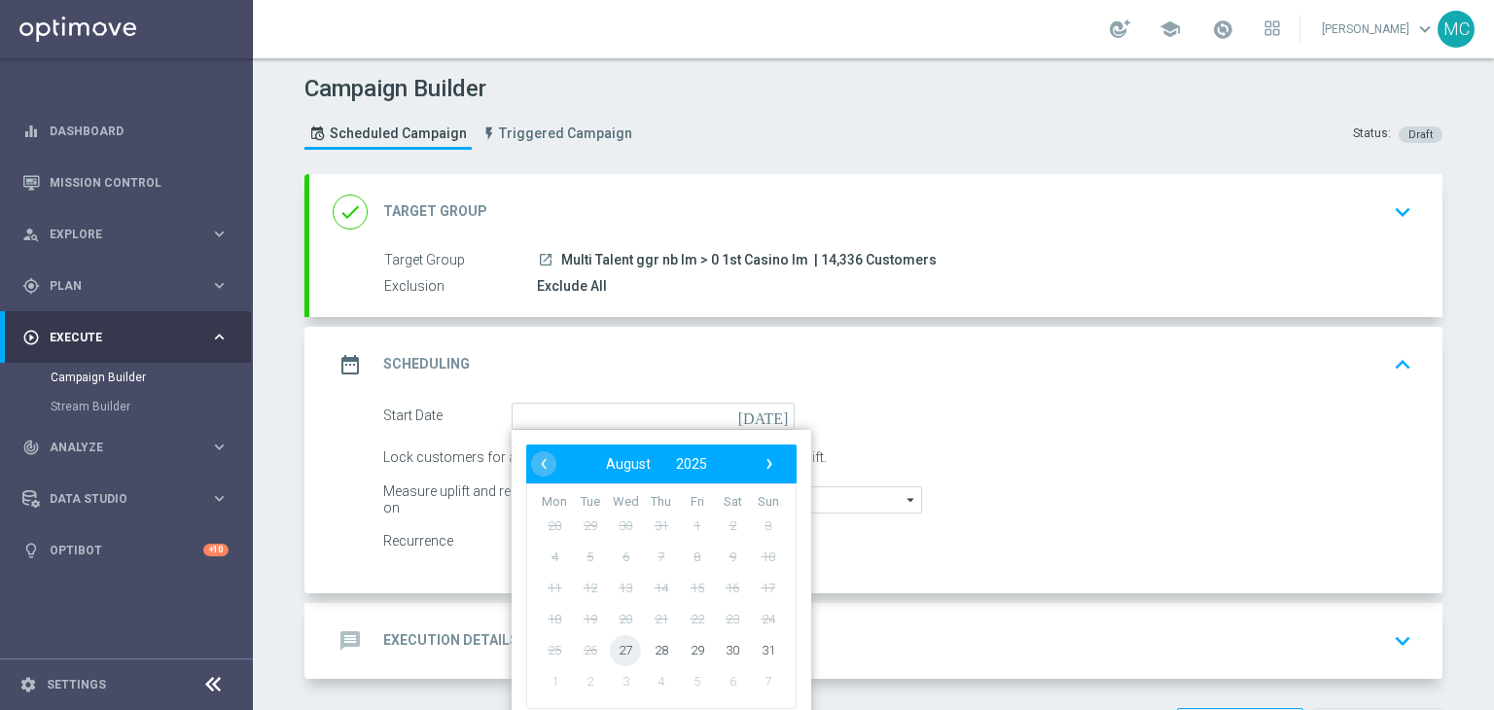
click at [616, 643] on span "27" at bounding box center [625, 649] width 31 height 31
type input "[DATE]"
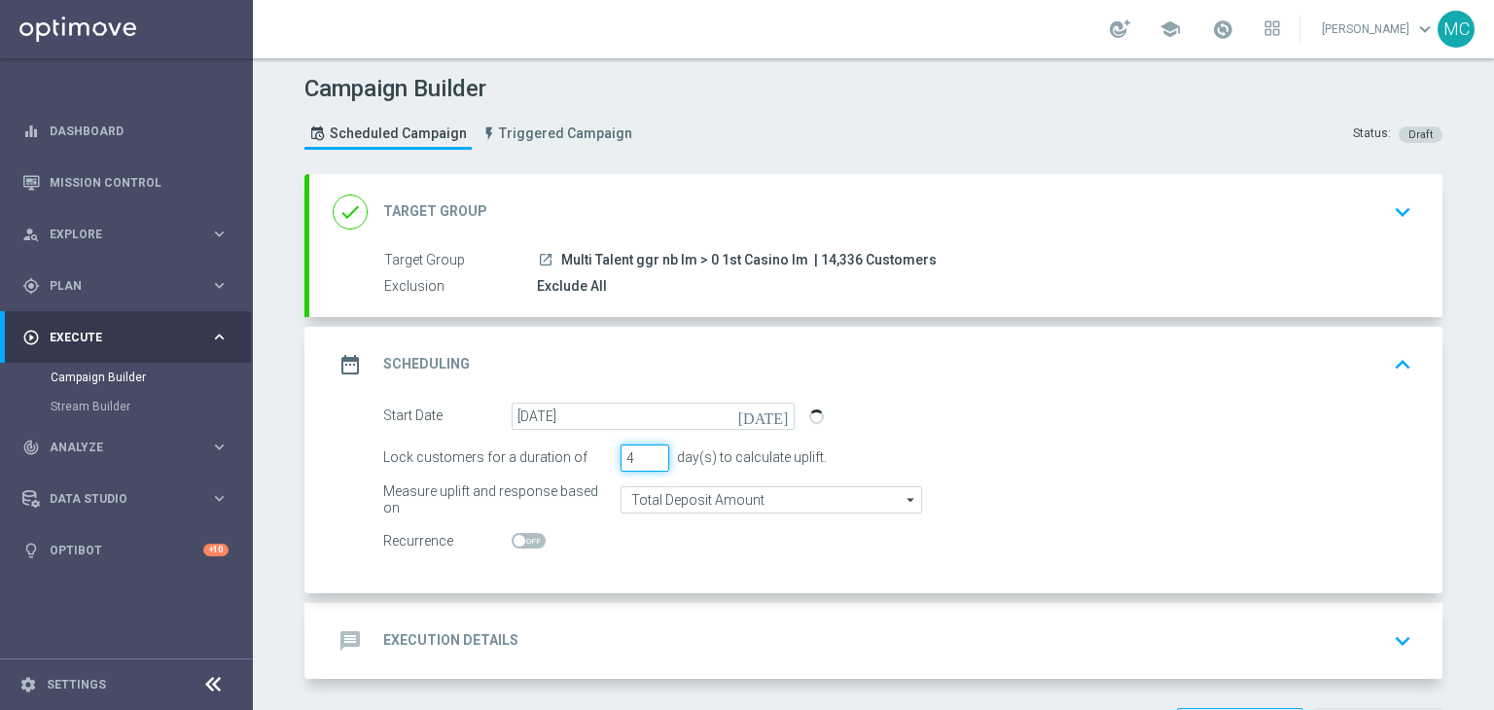
click at [647, 447] on input "4" at bounding box center [644, 457] width 49 height 27
click at [647, 447] on input "5" at bounding box center [644, 457] width 49 height 27
type input "6"
click at [647, 447] on input "6" at bounding box center [644, 457] width 49 height 27
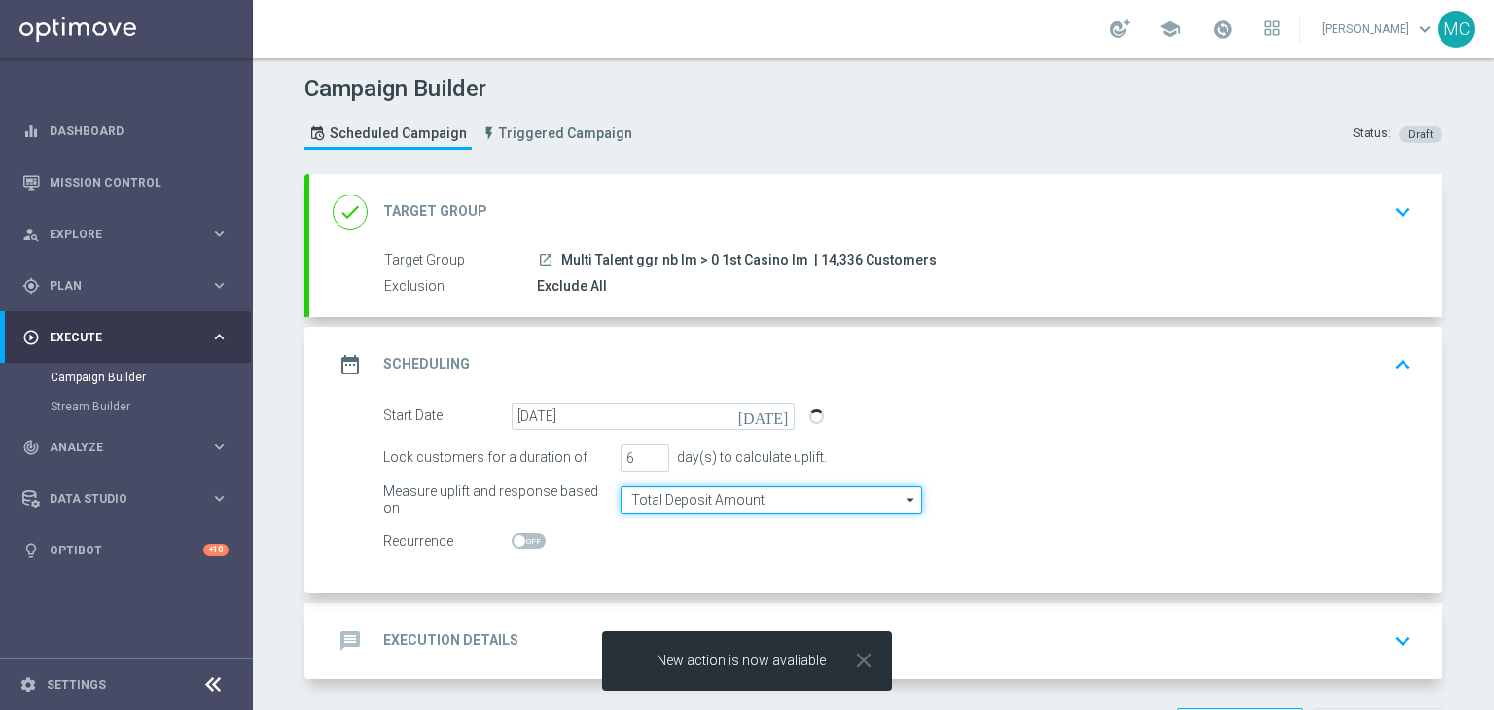
click at [657, 504] on input "Total Deposit Amount" at bounding box center [770, 499] width 301 height 27
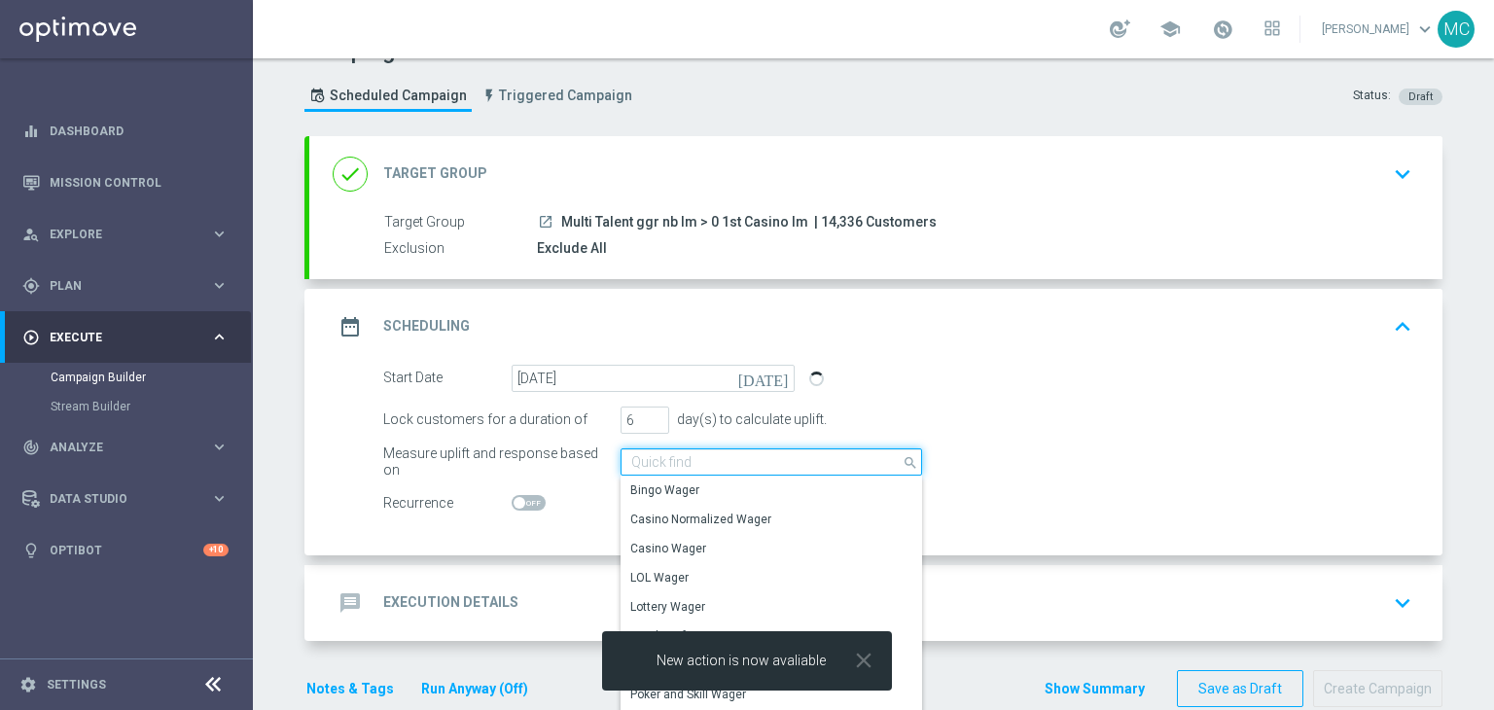
scroll to position [39, 0]
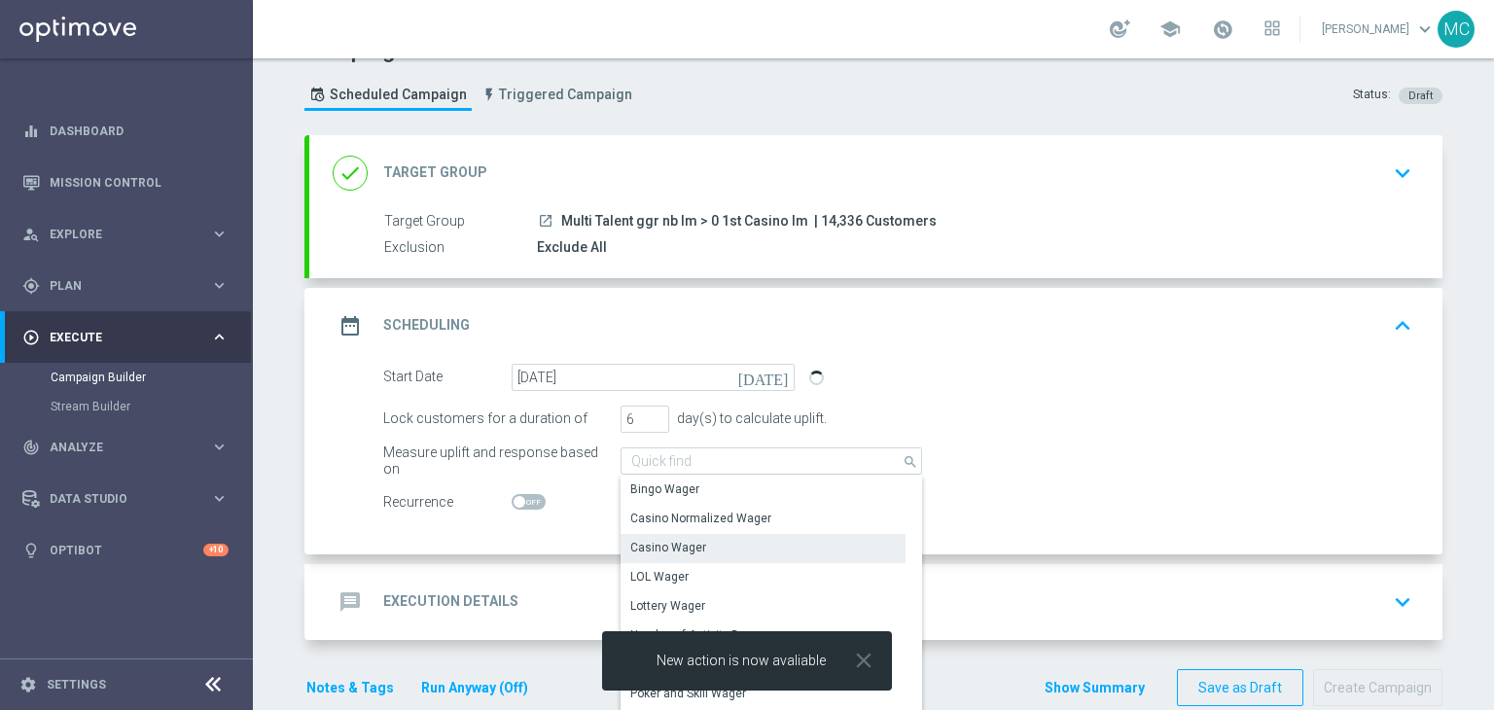
click at [828, 541] on div "Casino Wager" at bounding box center [762, 547] width 285 height 27
type input "Casino Wager"
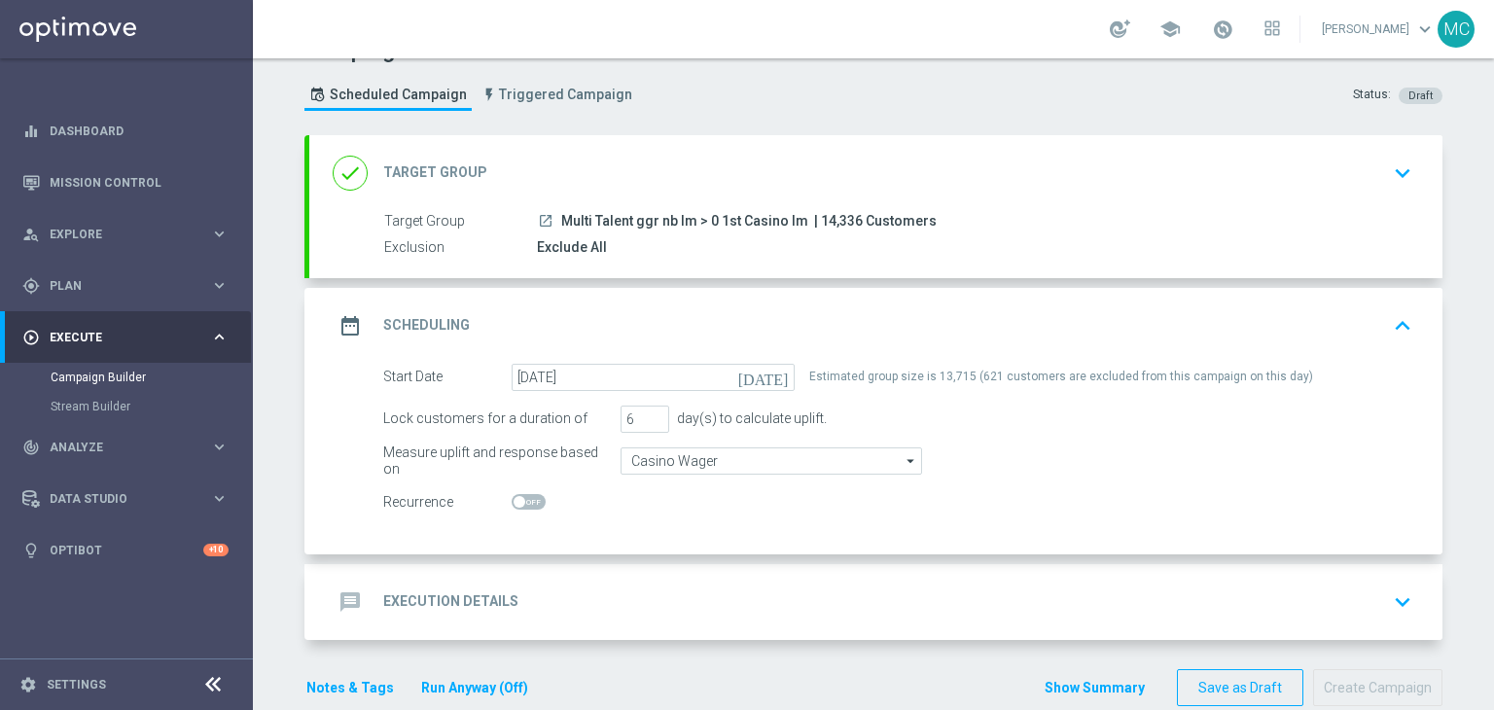
click at [1081, 568] on div "message Execution Details keyboard_arrow_down" at bounding box center [875, 602] width 1133 height 76
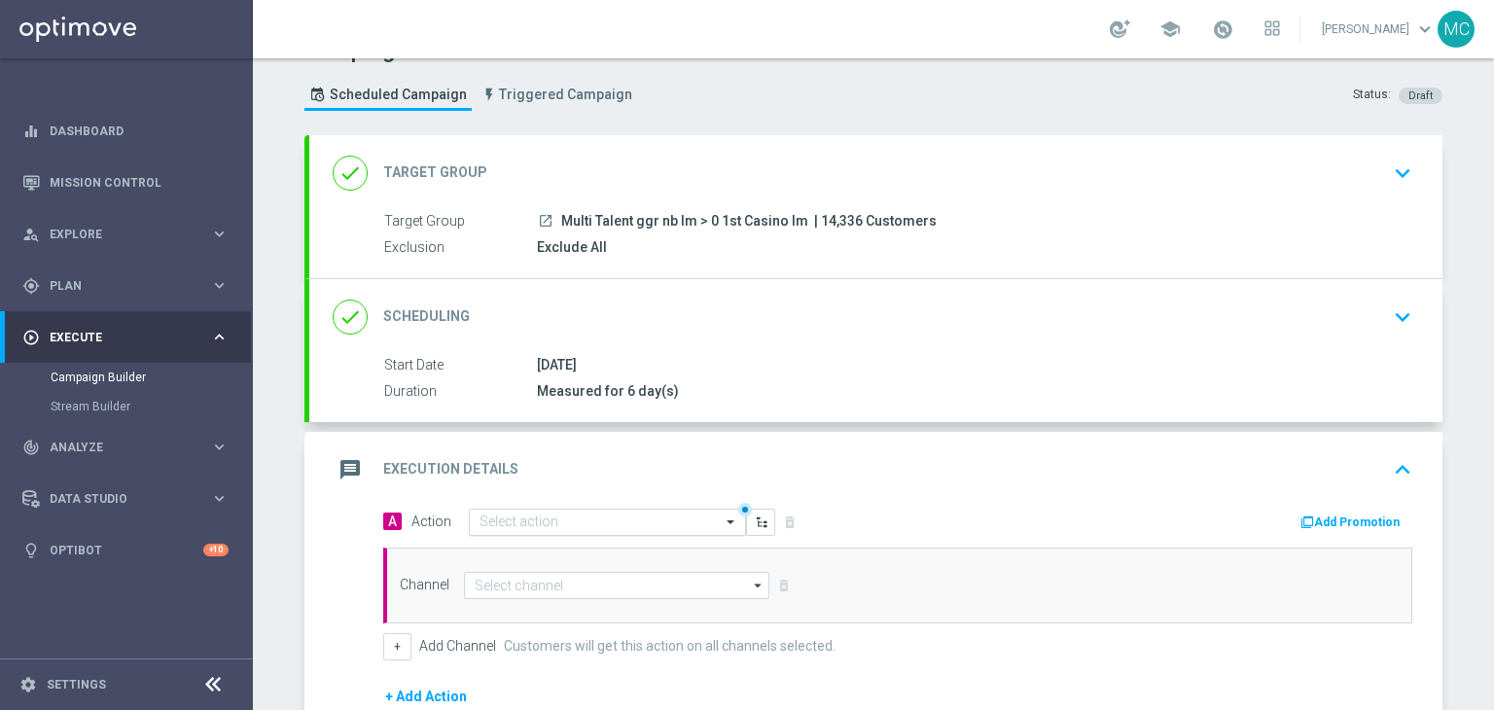
click at [630, 517] on input "text" at bounding box center [587, 522] width 217 height 17
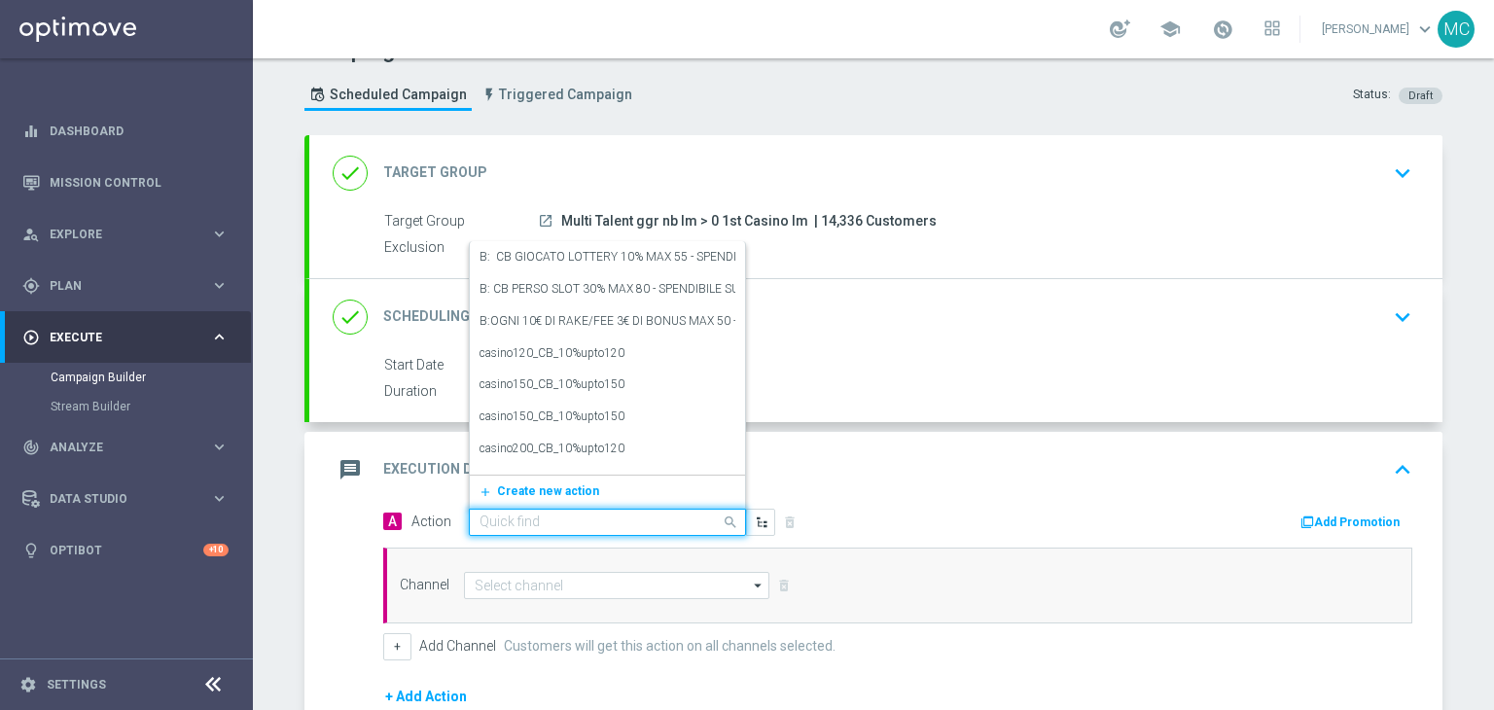
paste input "cashback Slot 30% fino a 30€"
type input "cashback Slot 30% fino a 30€"
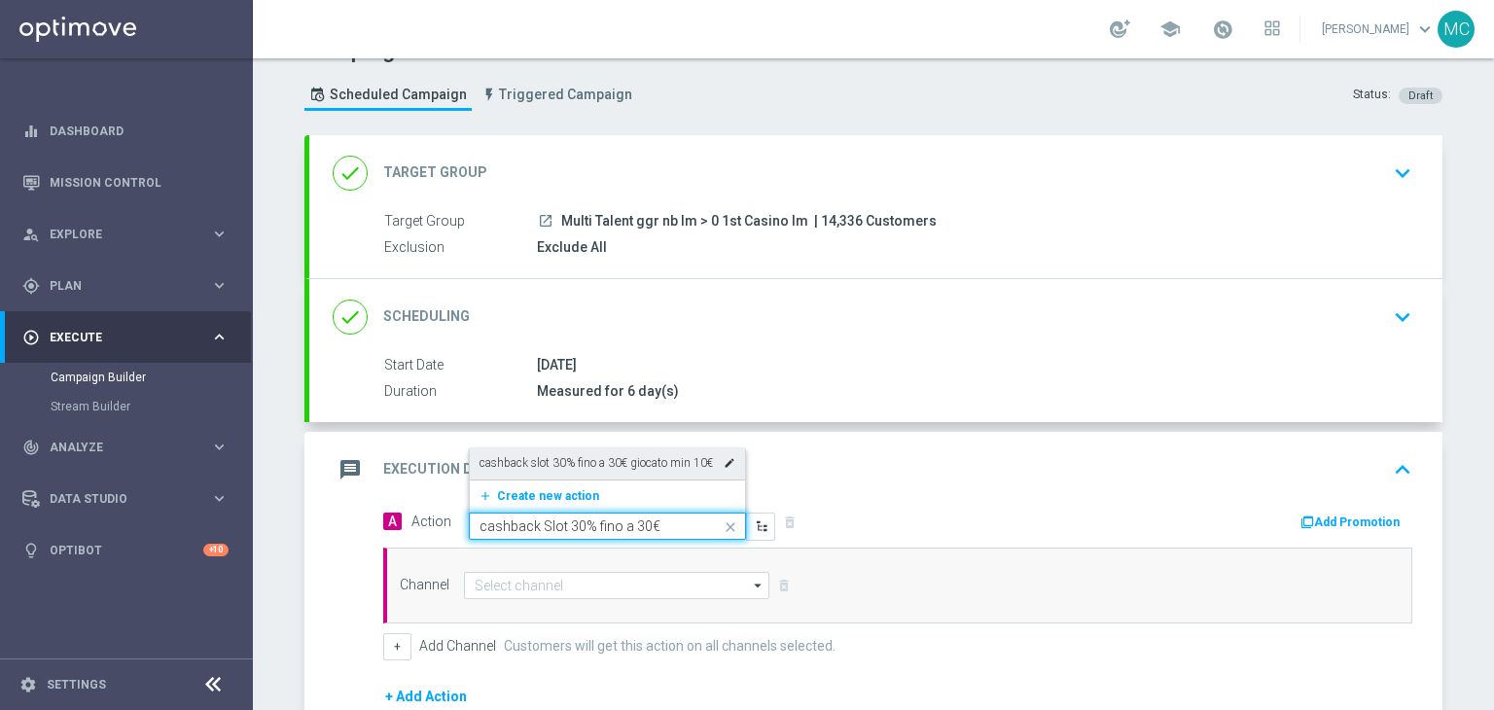
click at [618, 468] on label "cashback slot 30% fino a 30€ giocato min 10€" at bounding box center [595, 463] width 233 height 17
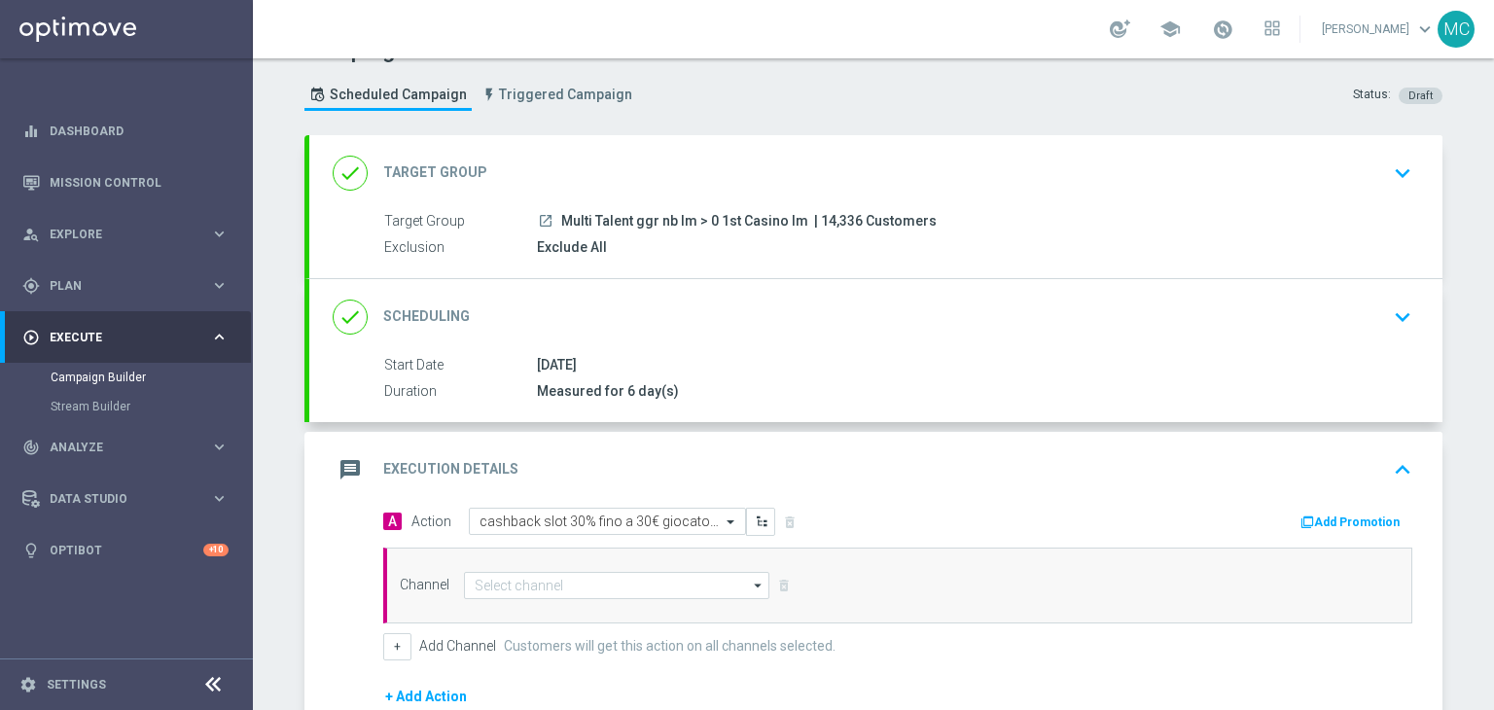
click at [1361, 524] on button "Add Promotion" at bounding box center [1352, 521] width 108 height 21
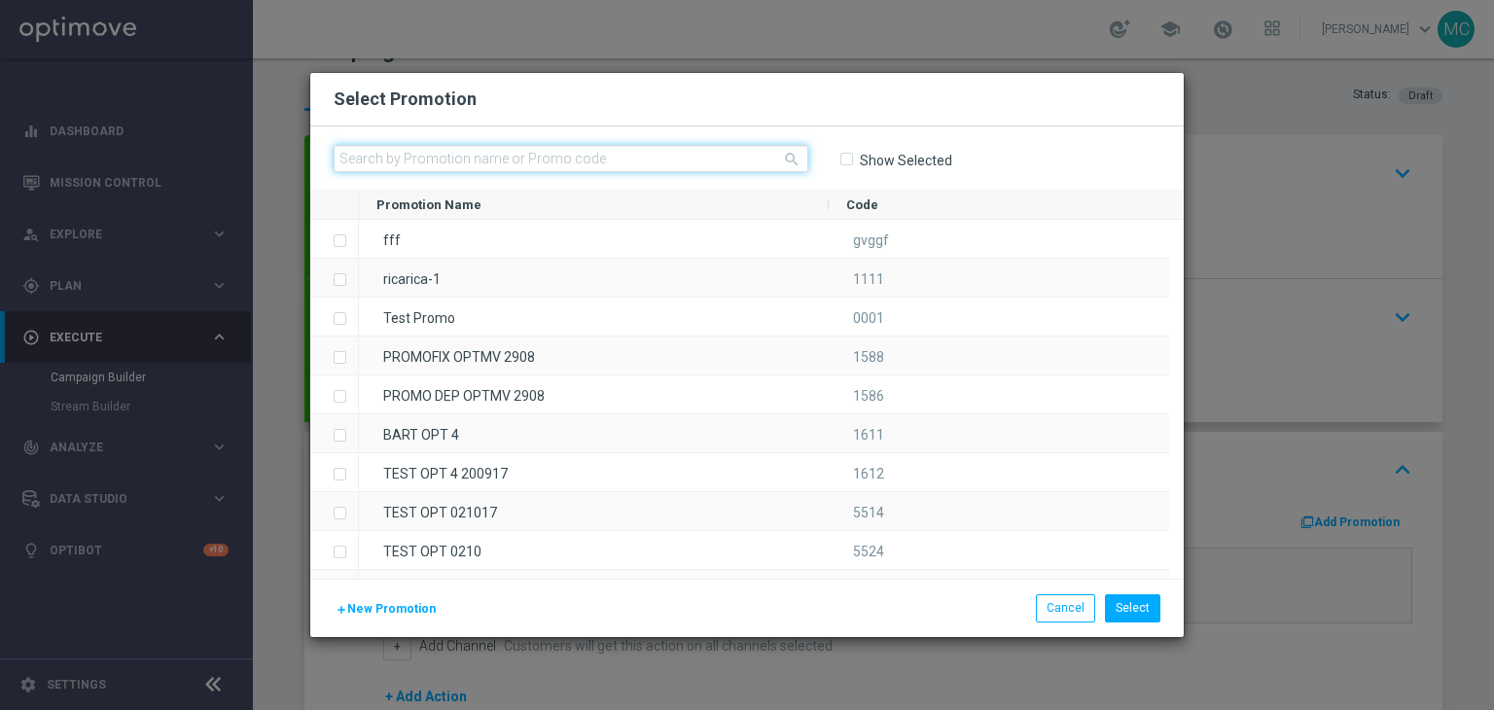
click at [610, 162] on input "text" at bounding box center [571, 158] width 475 height 27
paste input "CBCASINO270825"
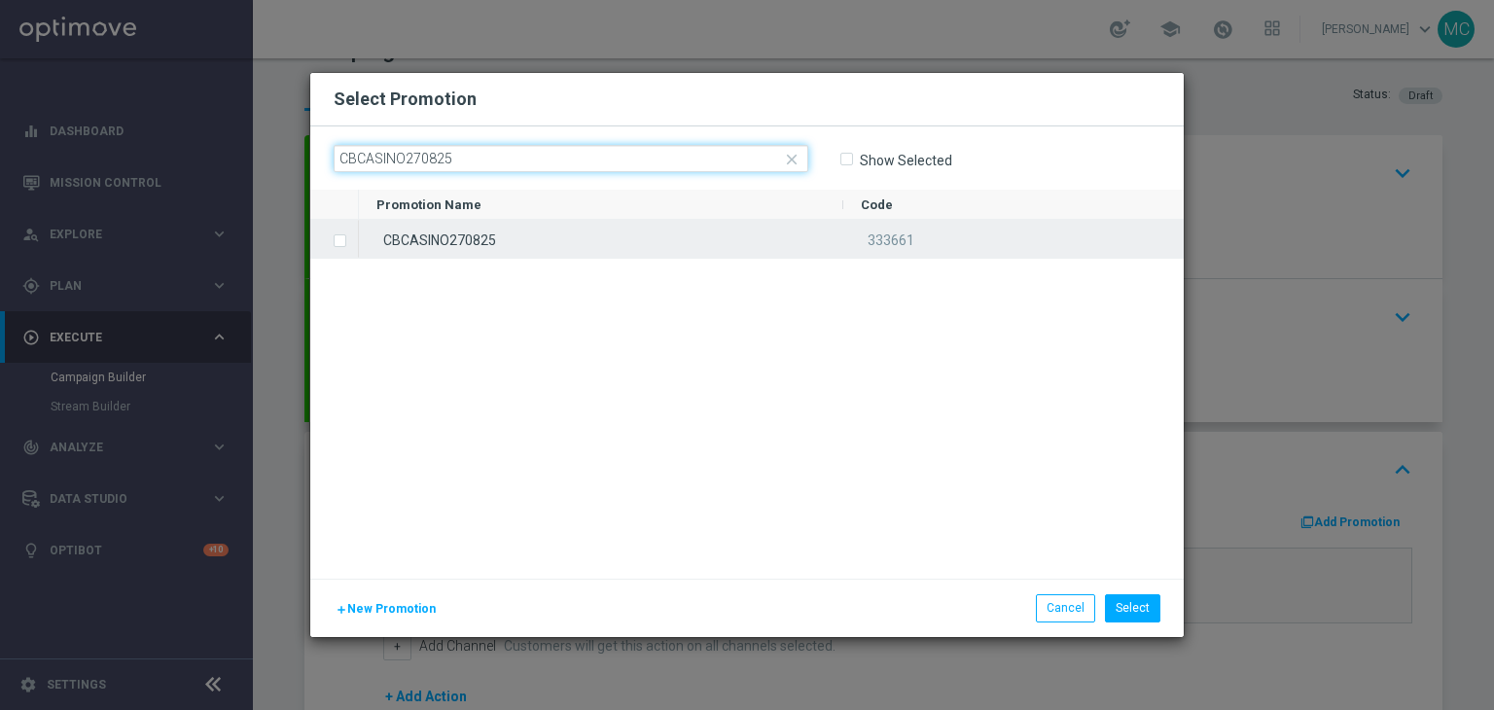
type input "CBCASINO270825"
click at [483, 233] on div "CBCASINO270825" at bounding box center [601, 239] width 484 height 38
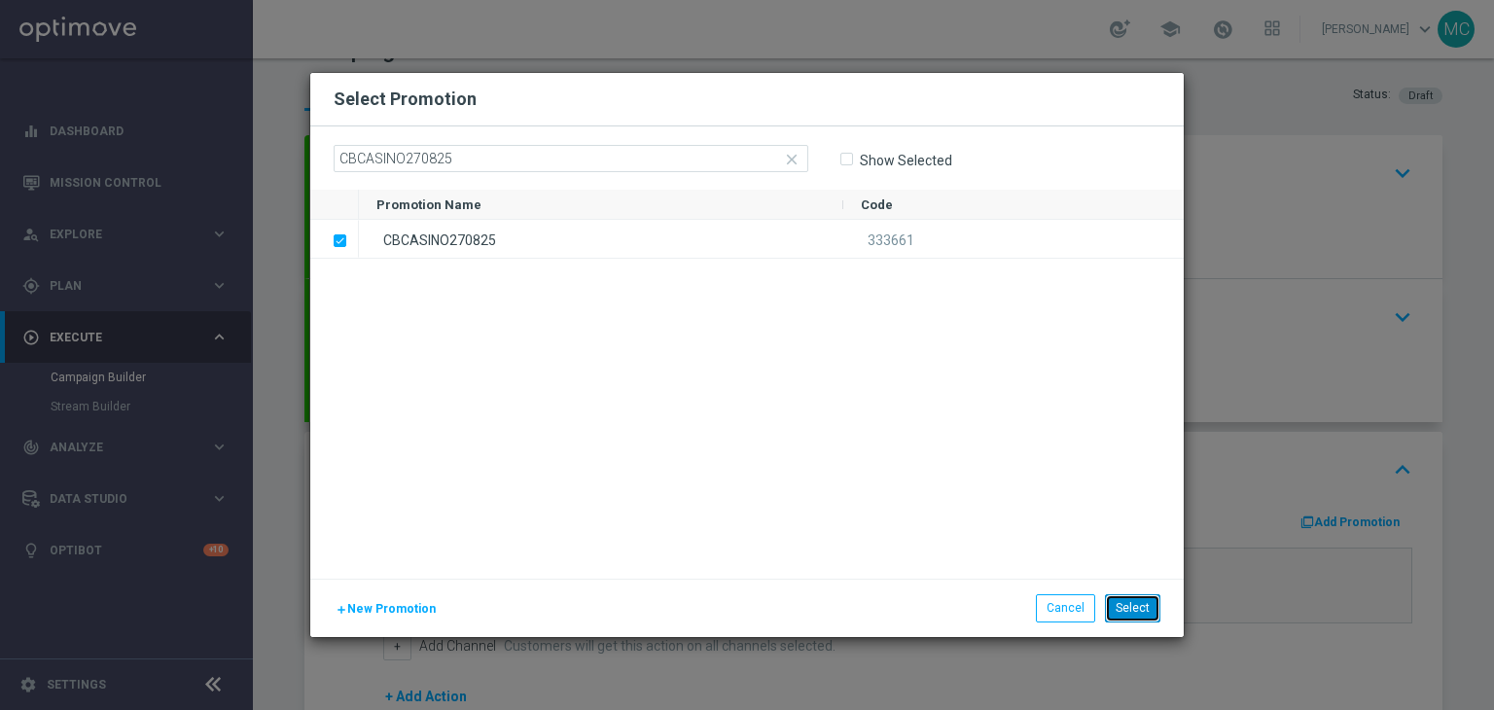
click at [1130, 602] on button "Select" at bounding box center [1132, 607] width 55 height 27
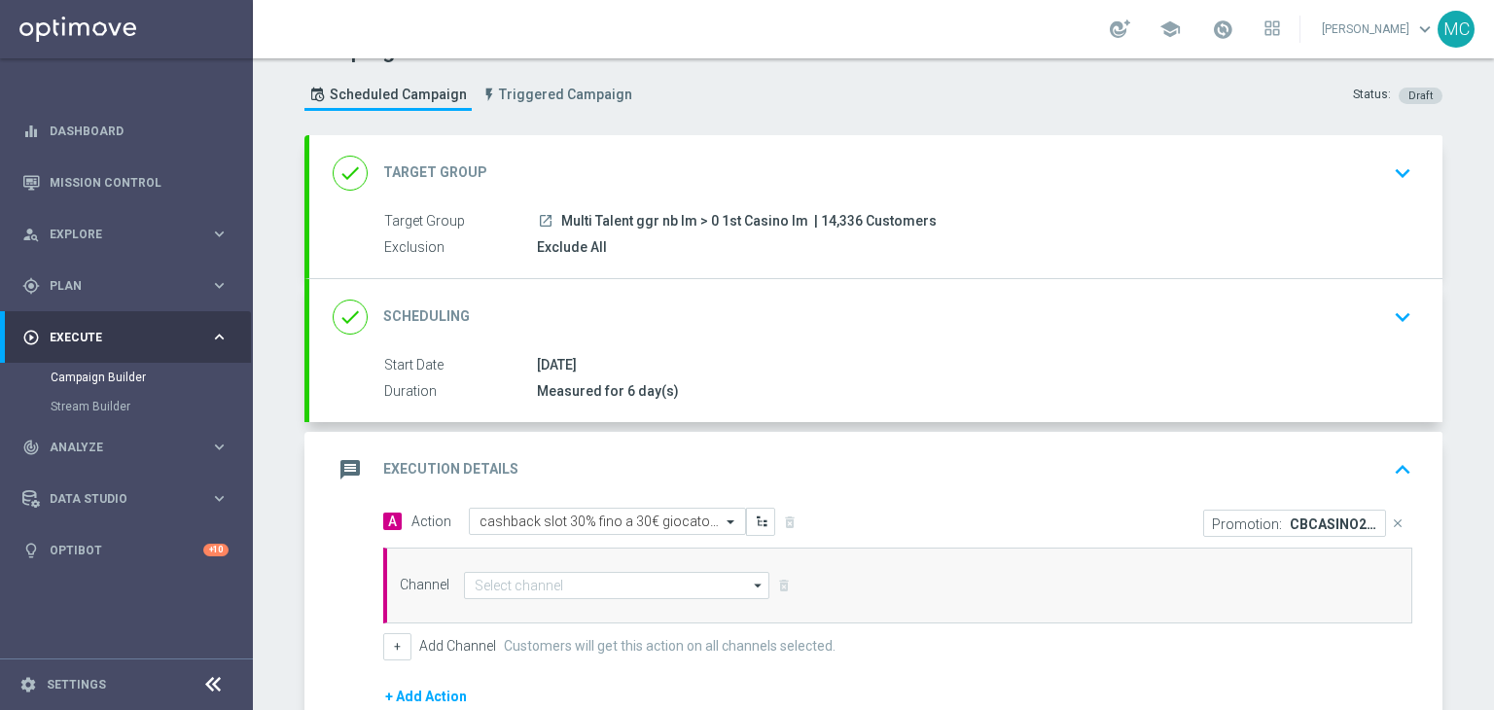
scroll to position [123, 0]
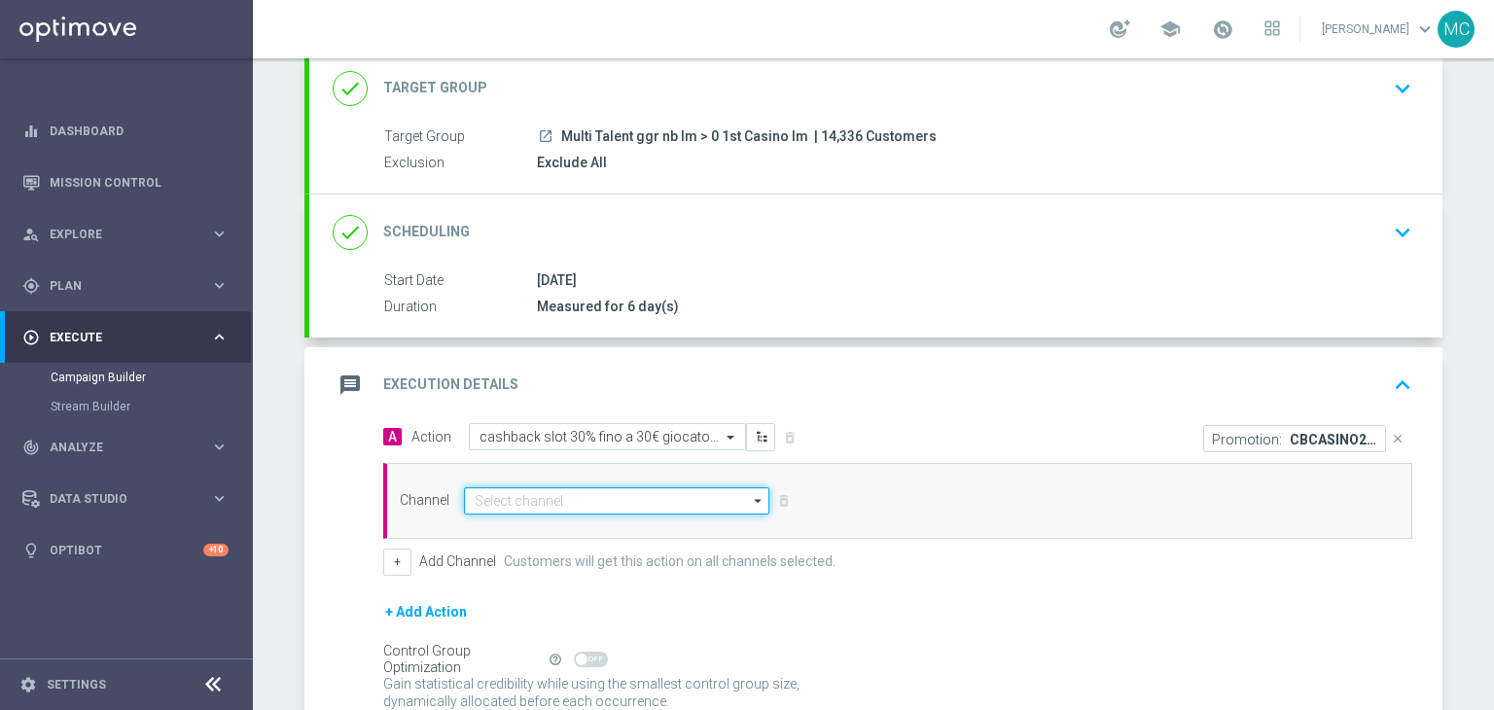
click at [720, 494] on input at bounding box center [616, 500] width 305 height 27
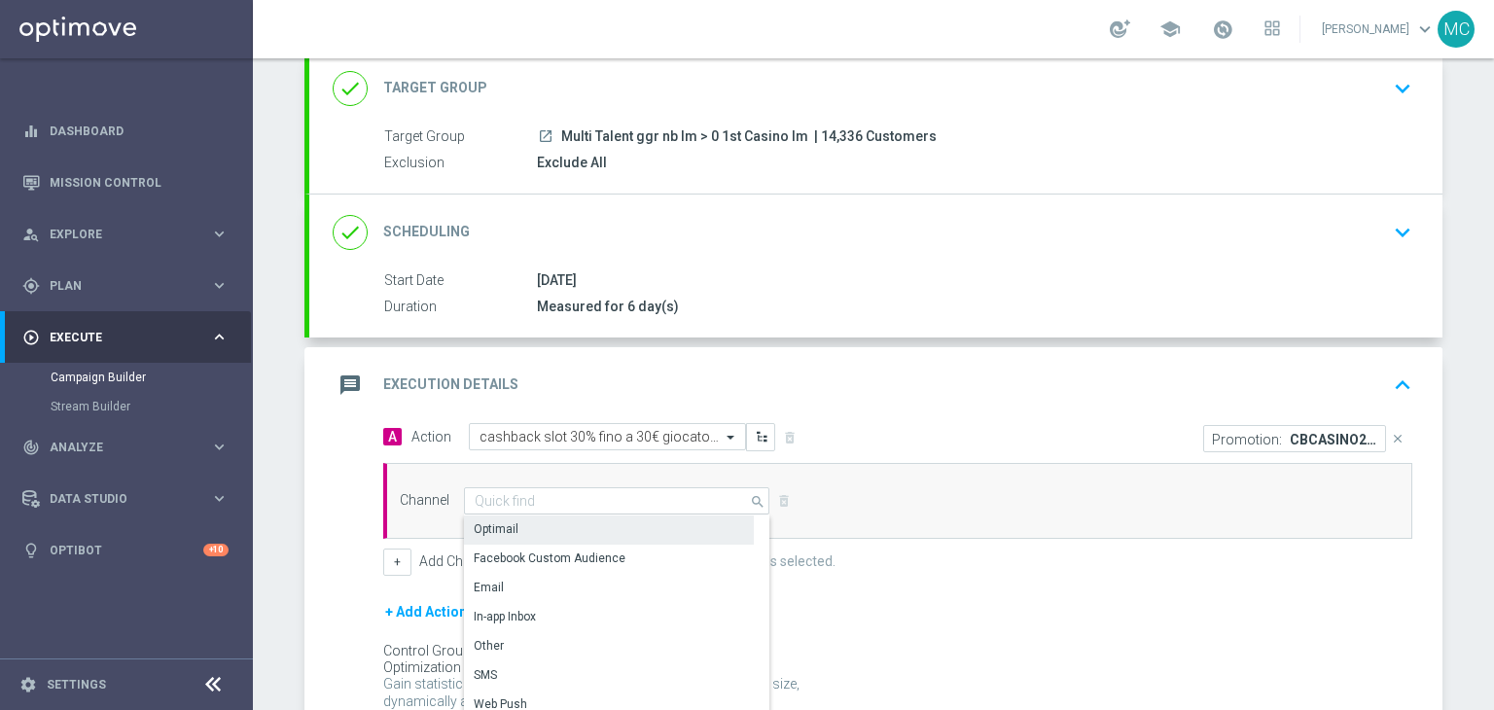
click at [638, 523] on div "Optimail" at bounding box center [609, 528] width 290 height 27
type input "Optimail"
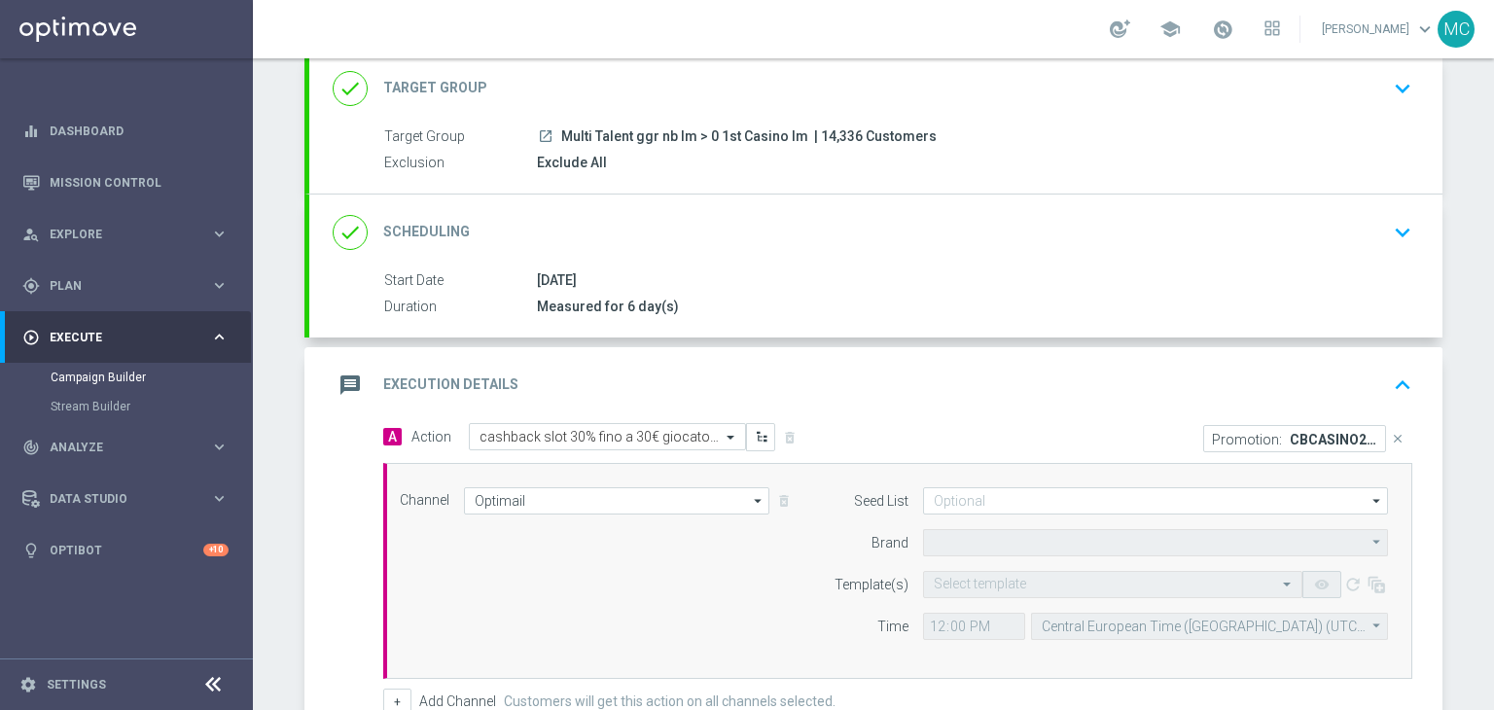
type input "Sisal Marketing"
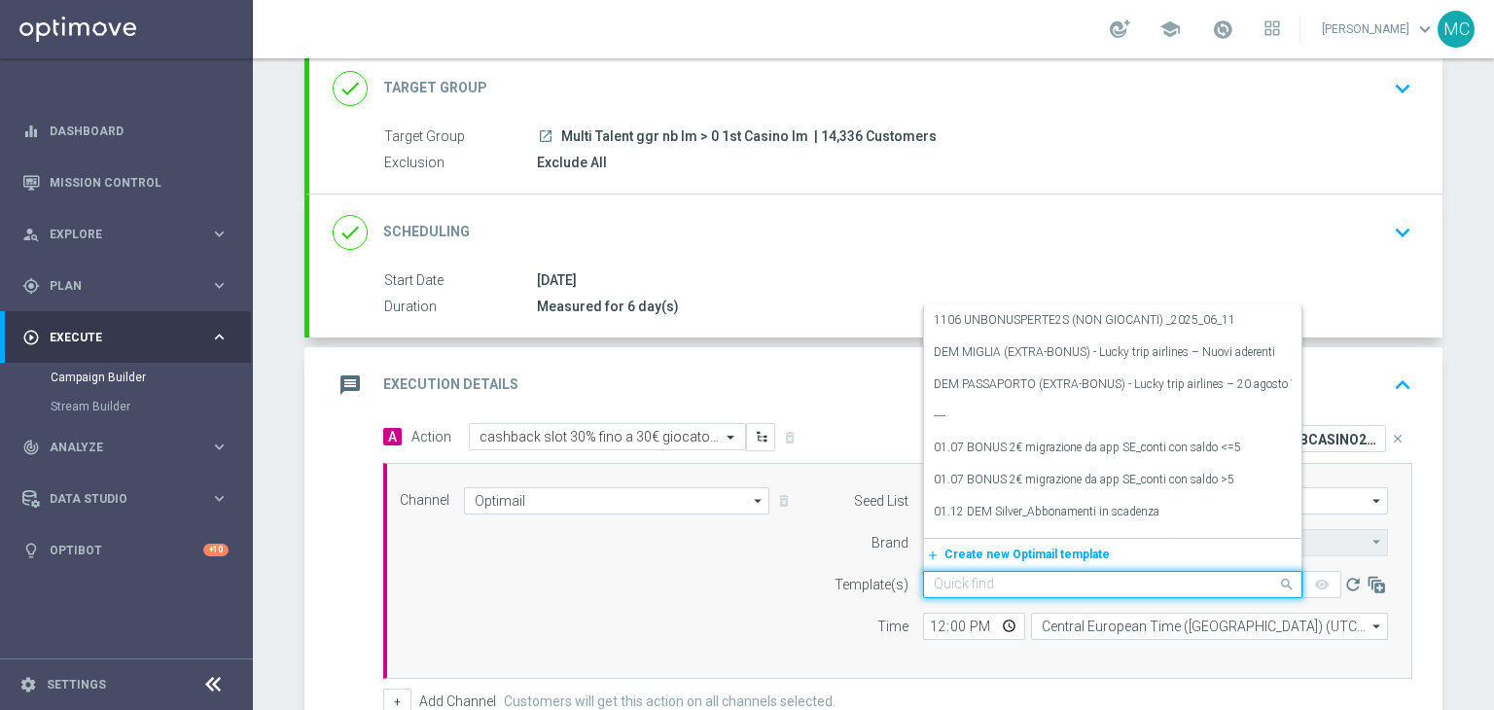
click at [1015, 578] on input "text" at bounding box center [1092, 585] width 319 height 17
paste input "CBCASINO270825 - 2025-08-27"
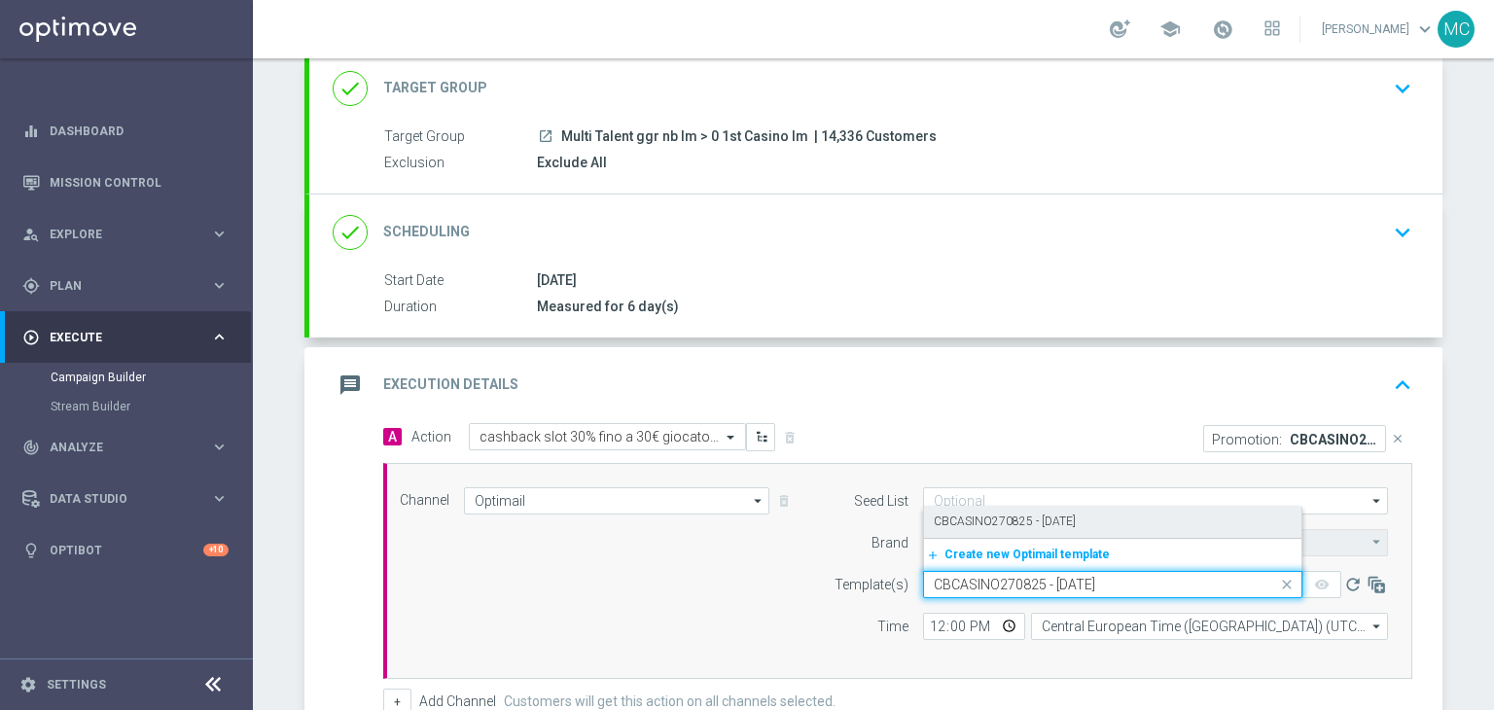
click at [1023, 523] on label "CBCASINO270825 - 2025-08-27" at bounding box center [1004, 521] width 142 height 17
type input "CBCASINO270825 - 2025-08-27"
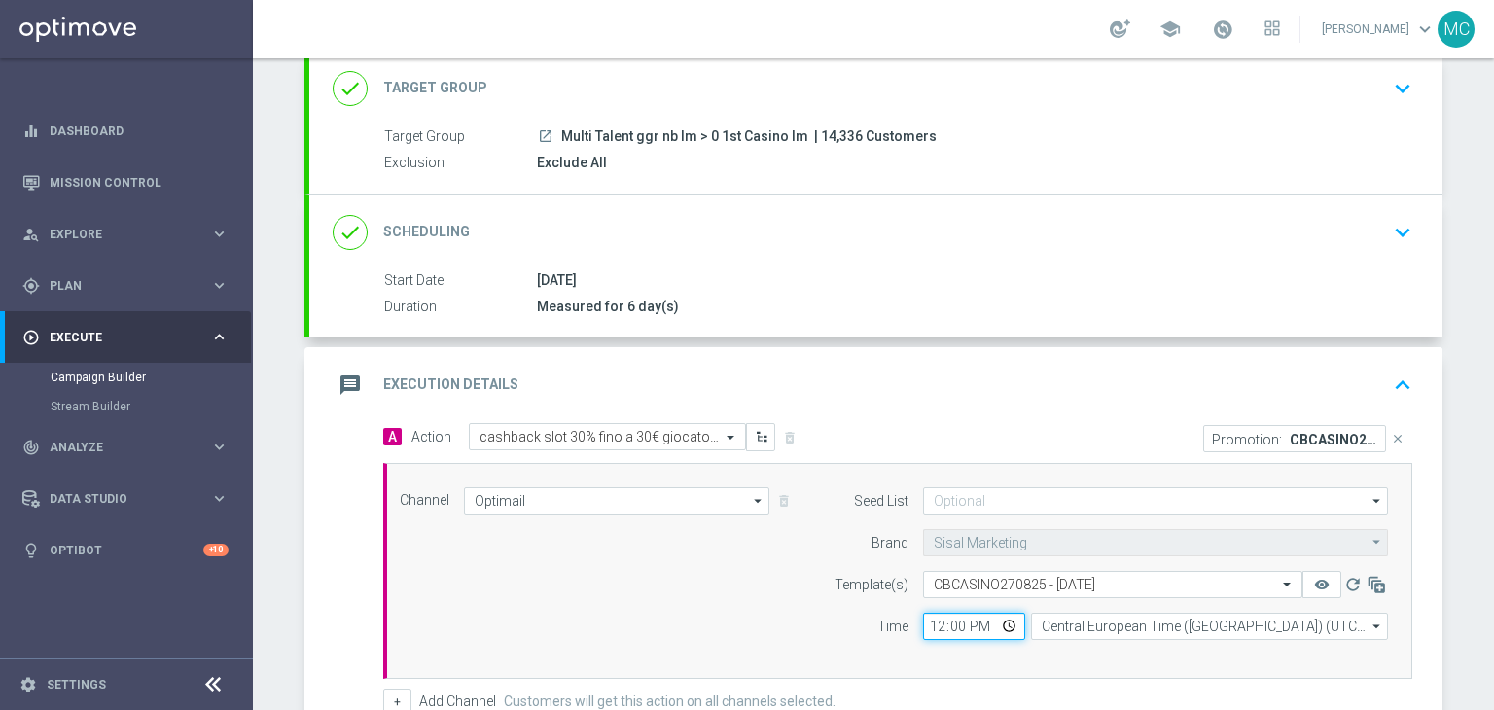
click at [932, 620] on input "12:00" at bounding box center [974, 626] width 102 height 27
type input "19:15"
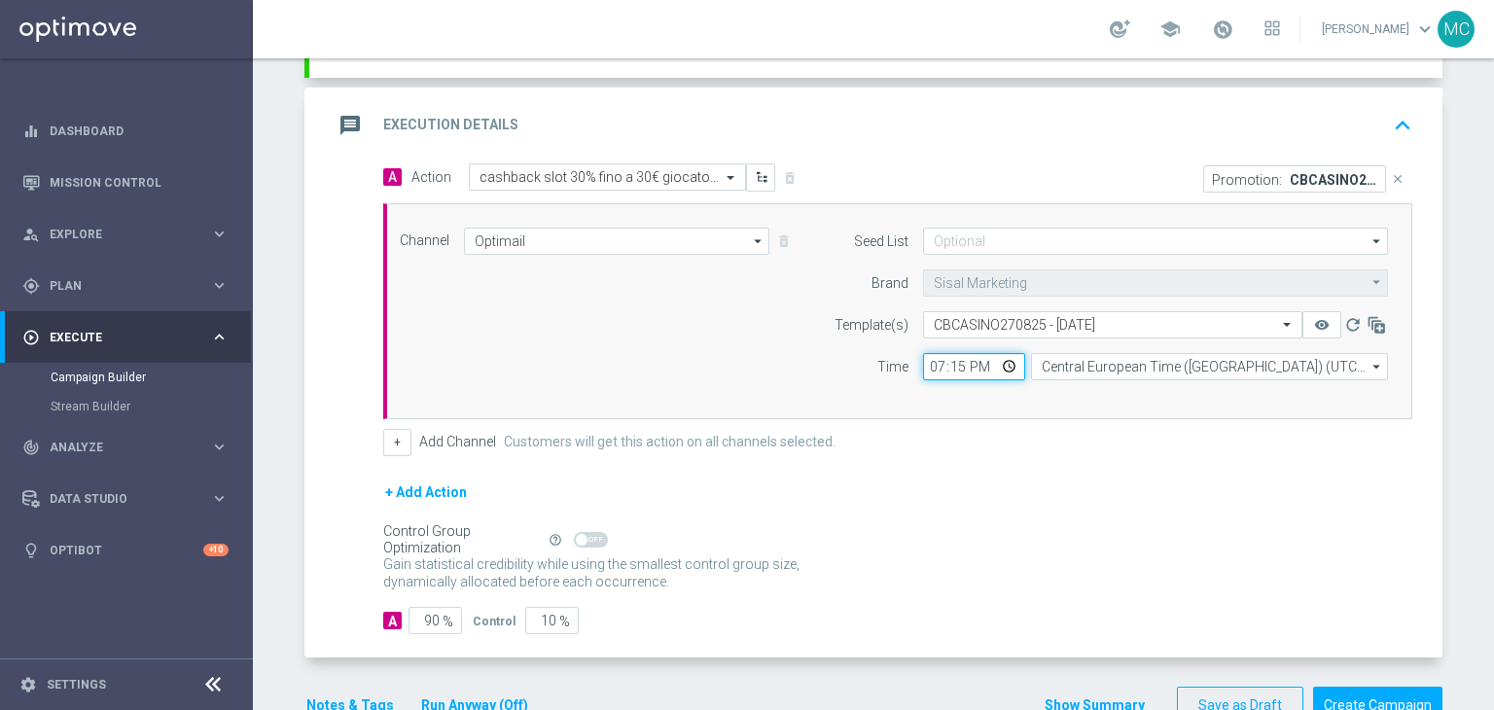
scroll to position [432, 0]
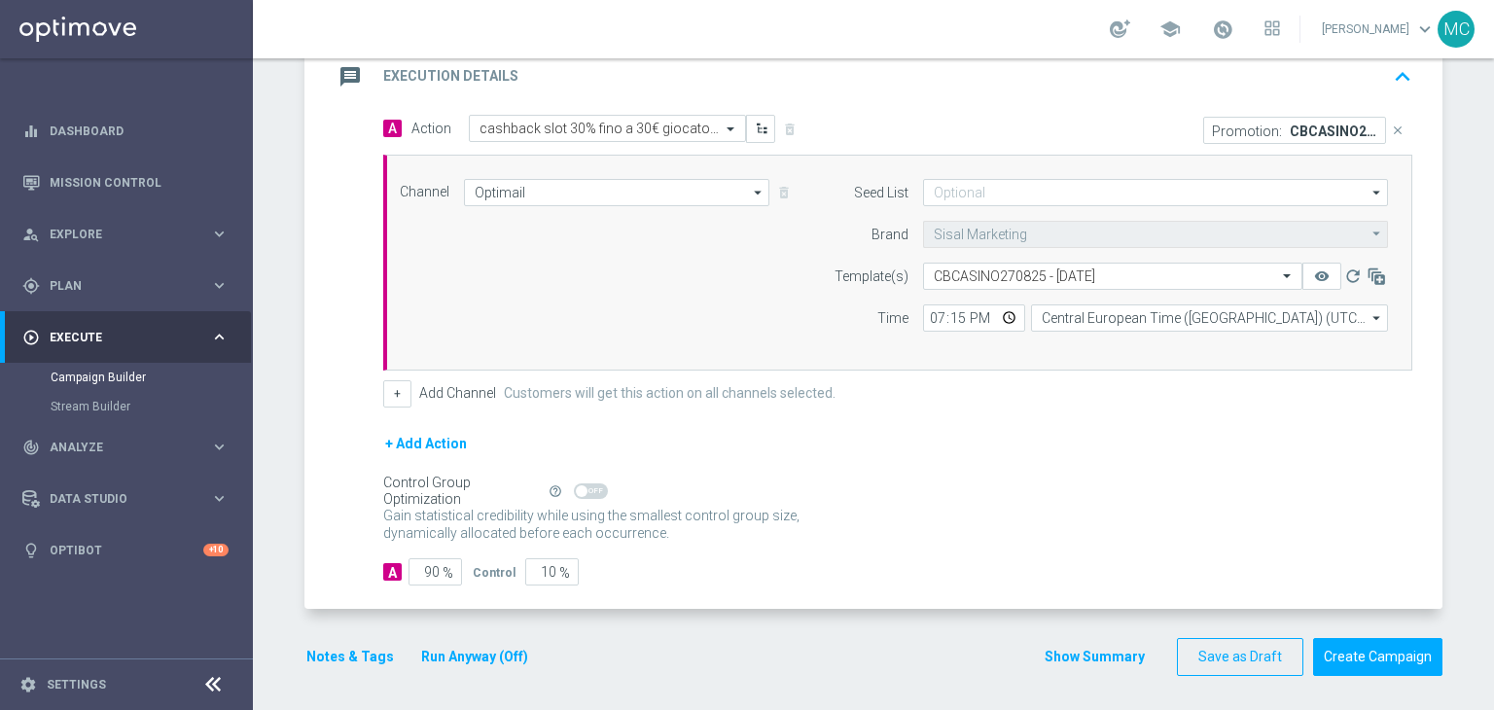
click at [348, 651] on button "Notes & Tags" at bounding box center [349, 657] width 91 height 24
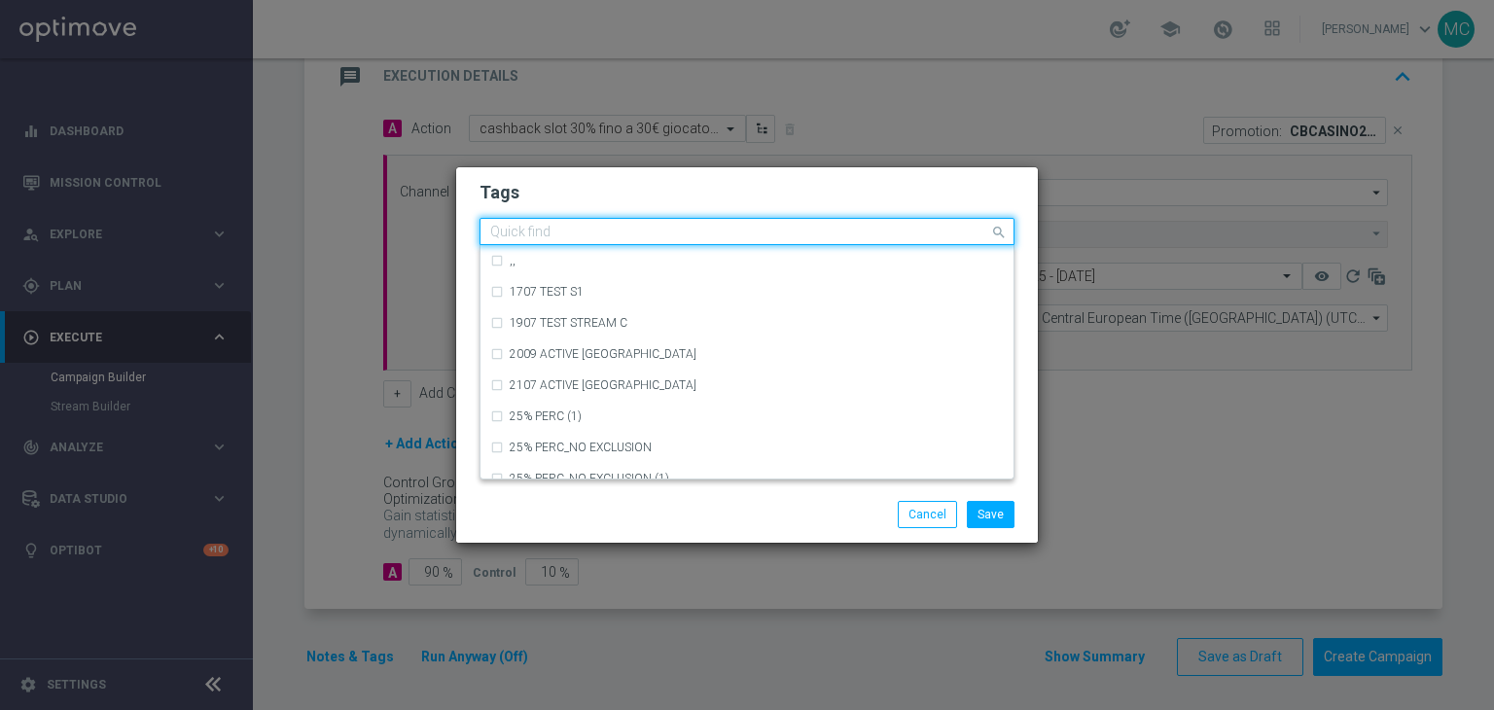
click at [634, 235] on input "text" at bounding box center [739, 233] width 499 height 17
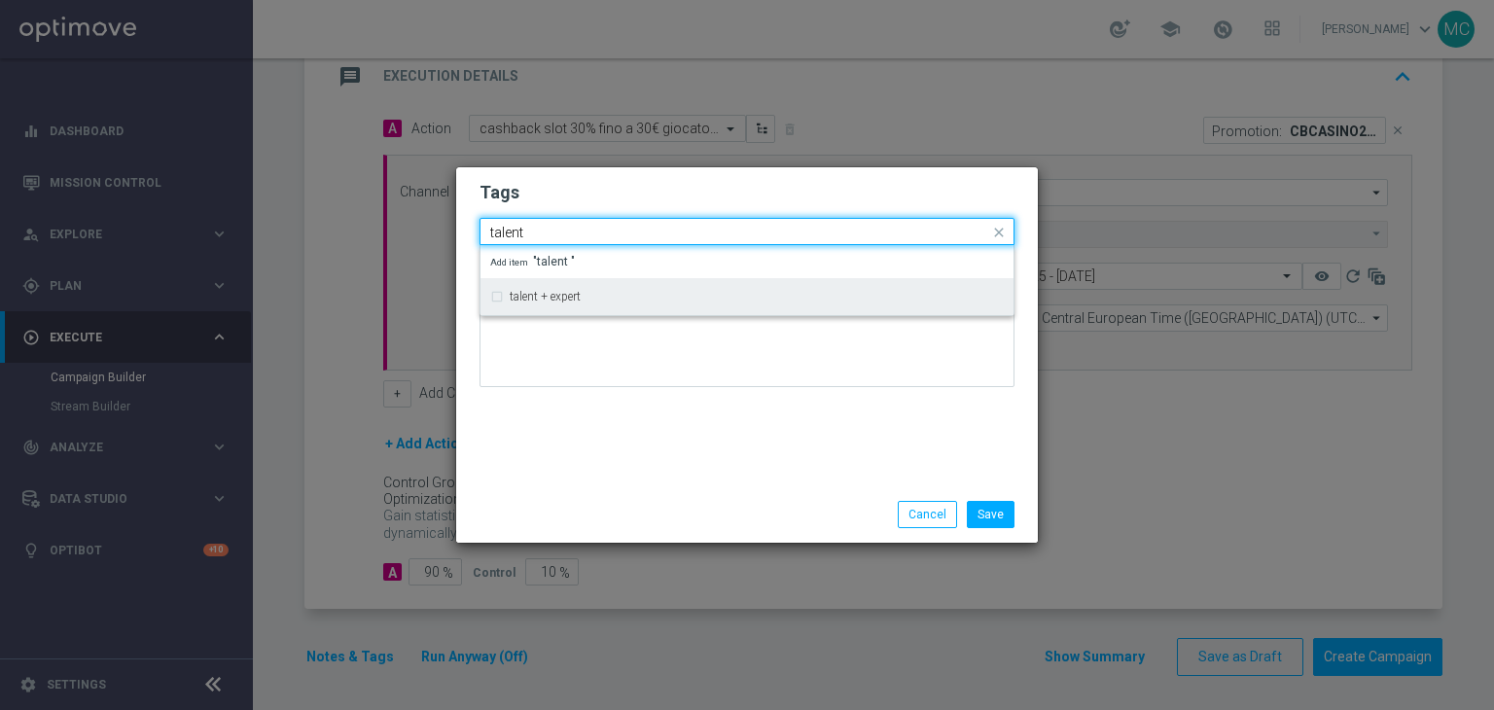
click at [545, 298] on label "talent + expert" at bounding box center [545, 297] width 71 height 12
type input "talent"
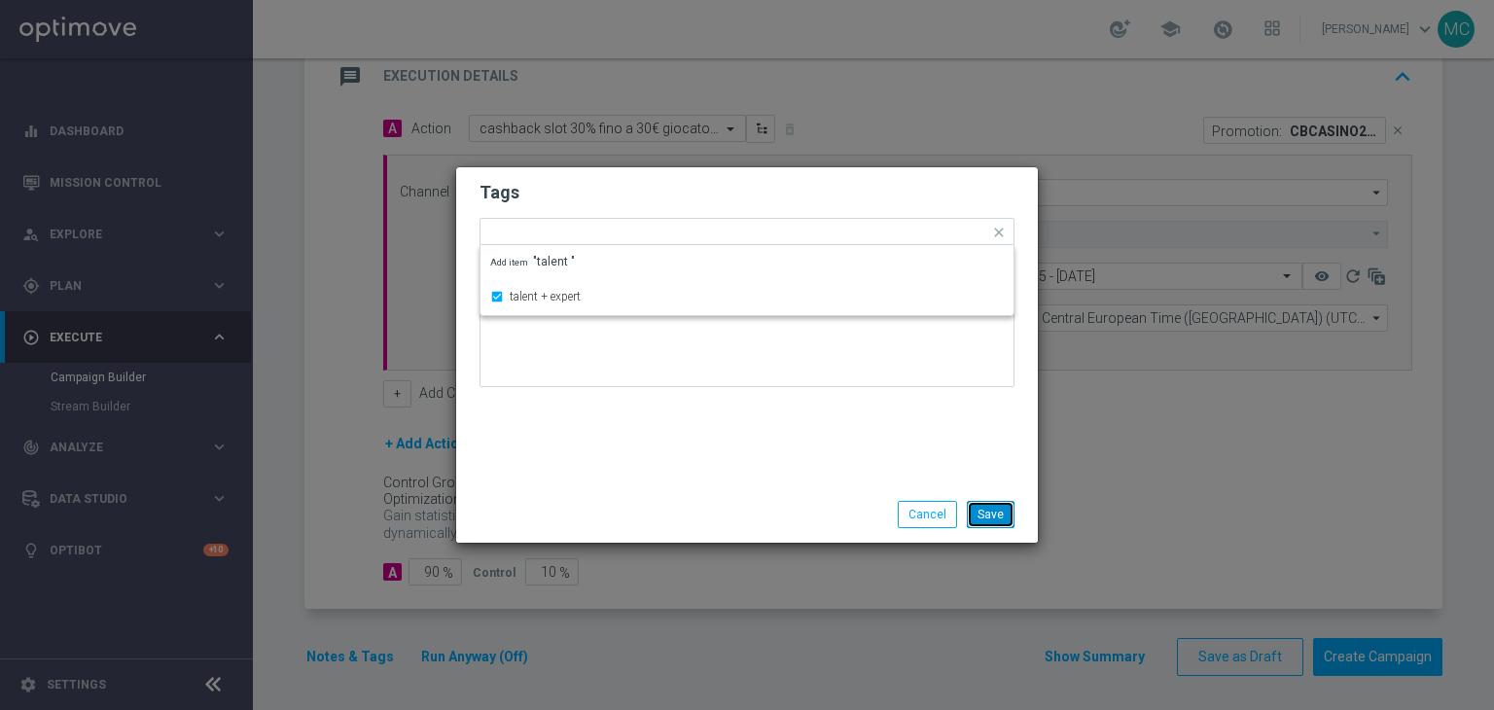
click at [990, 510] on button "Save" at bounding box center [991, 514] width 48 height 27
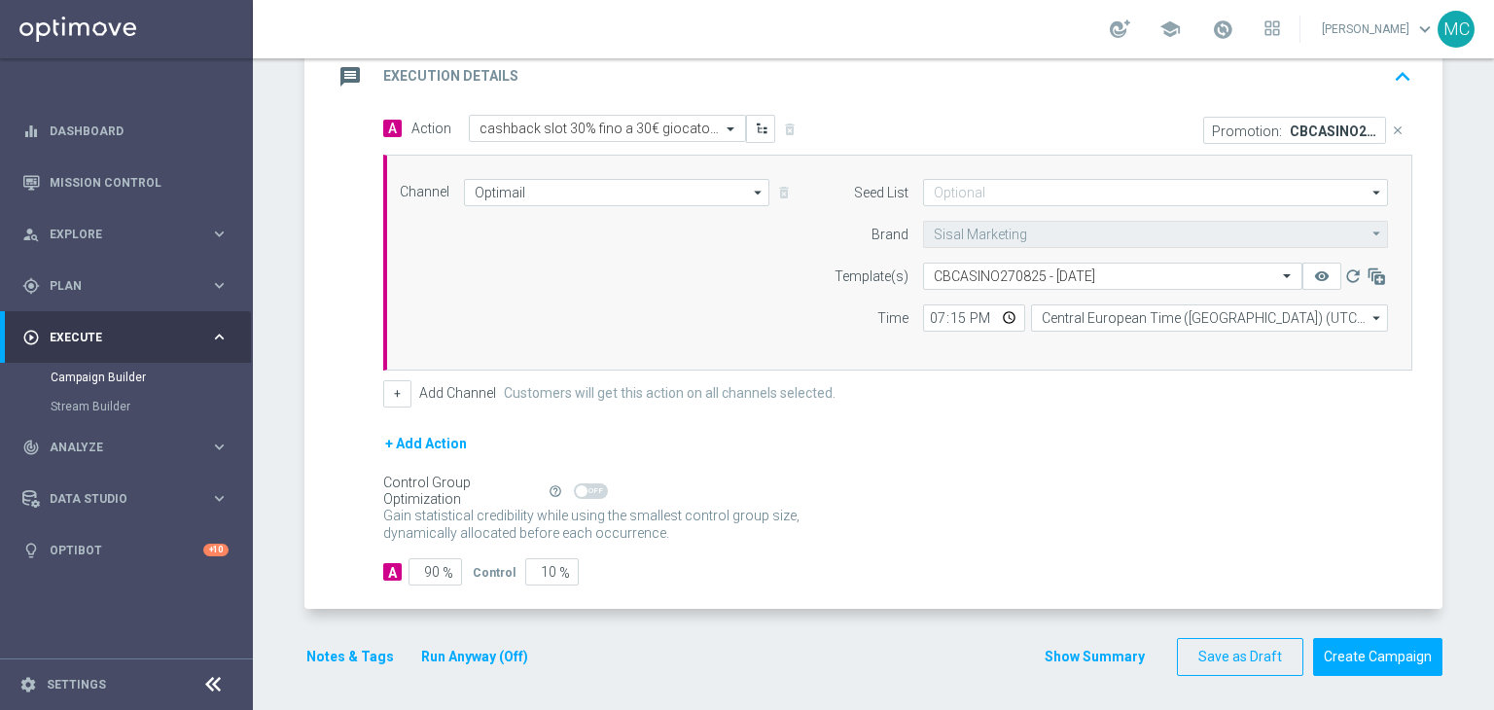
click at [378, 646] on button "Notes & Tags" at bounding box center [349, 657] width 91 height 24
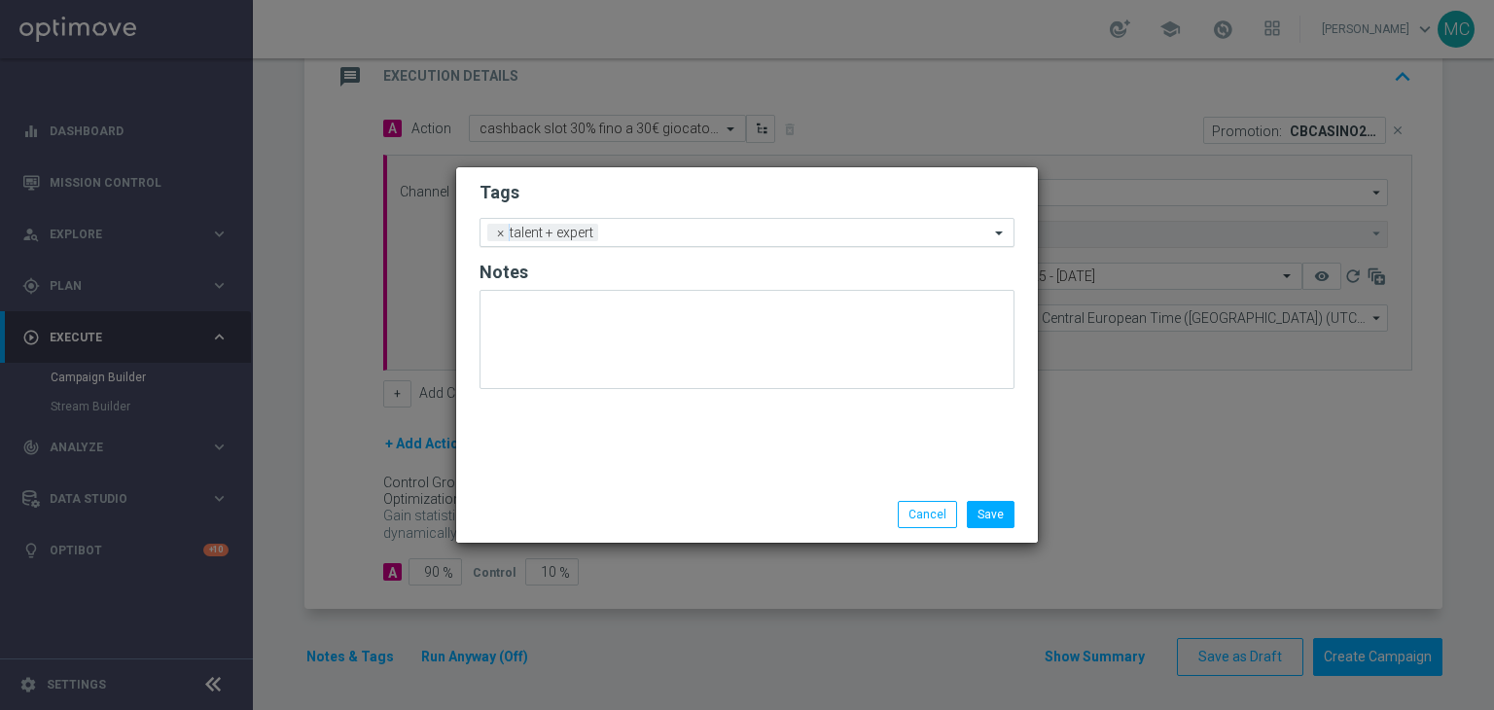
click at [656, 239] on input "text" at bounding box center [797, 234] width 383 height 17
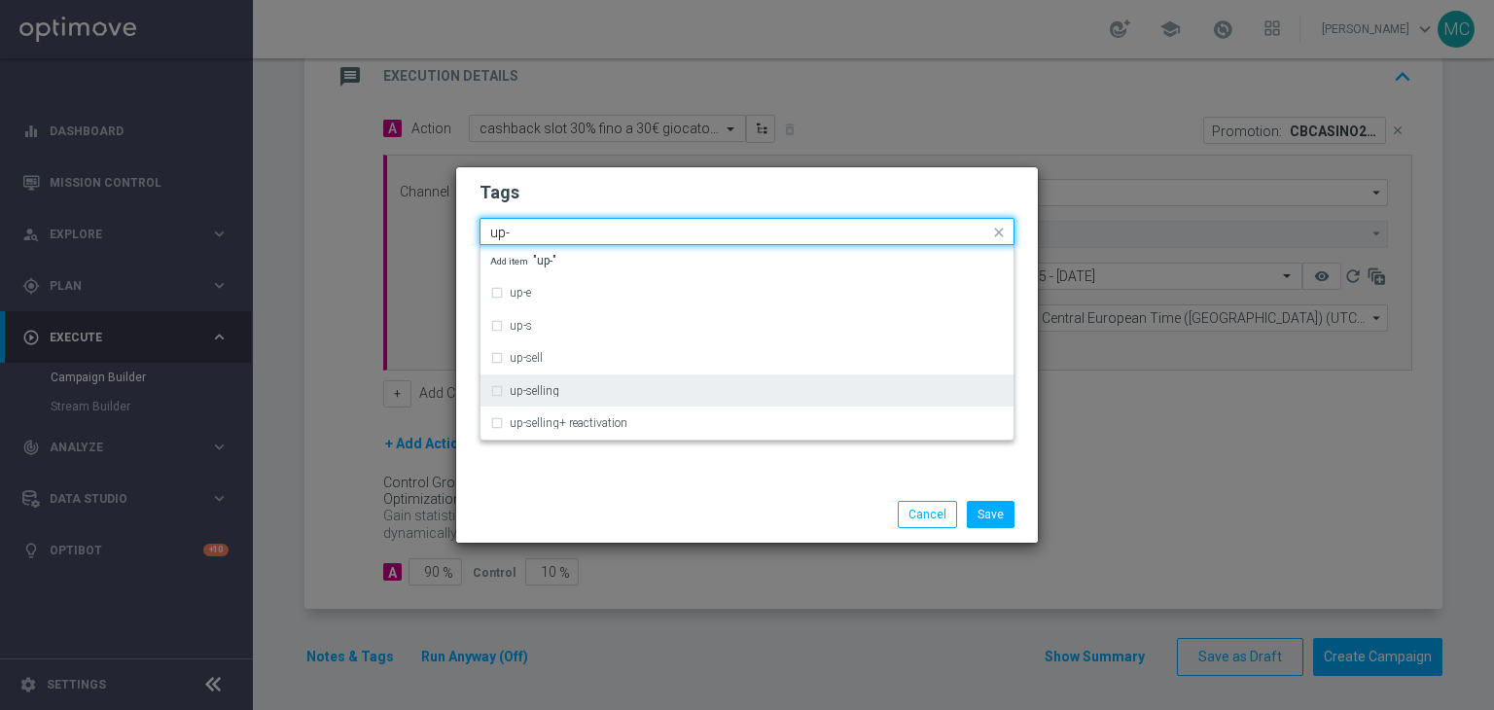
click at [534, 394] on label "up-selling" at bounding box center [535, 391] width 50 height 12
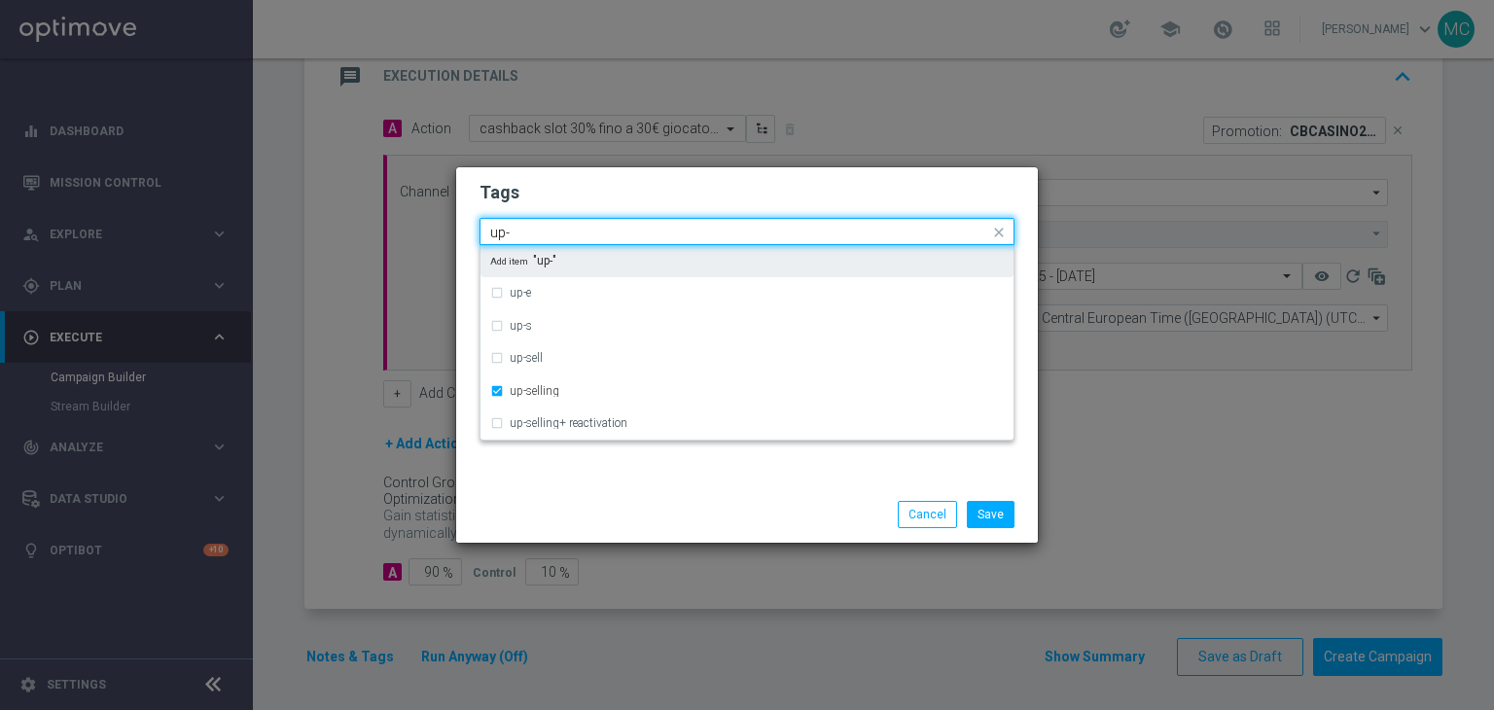
click at [568, 233] on input "up-" at bounding box center [739, 233] width 499 height 17
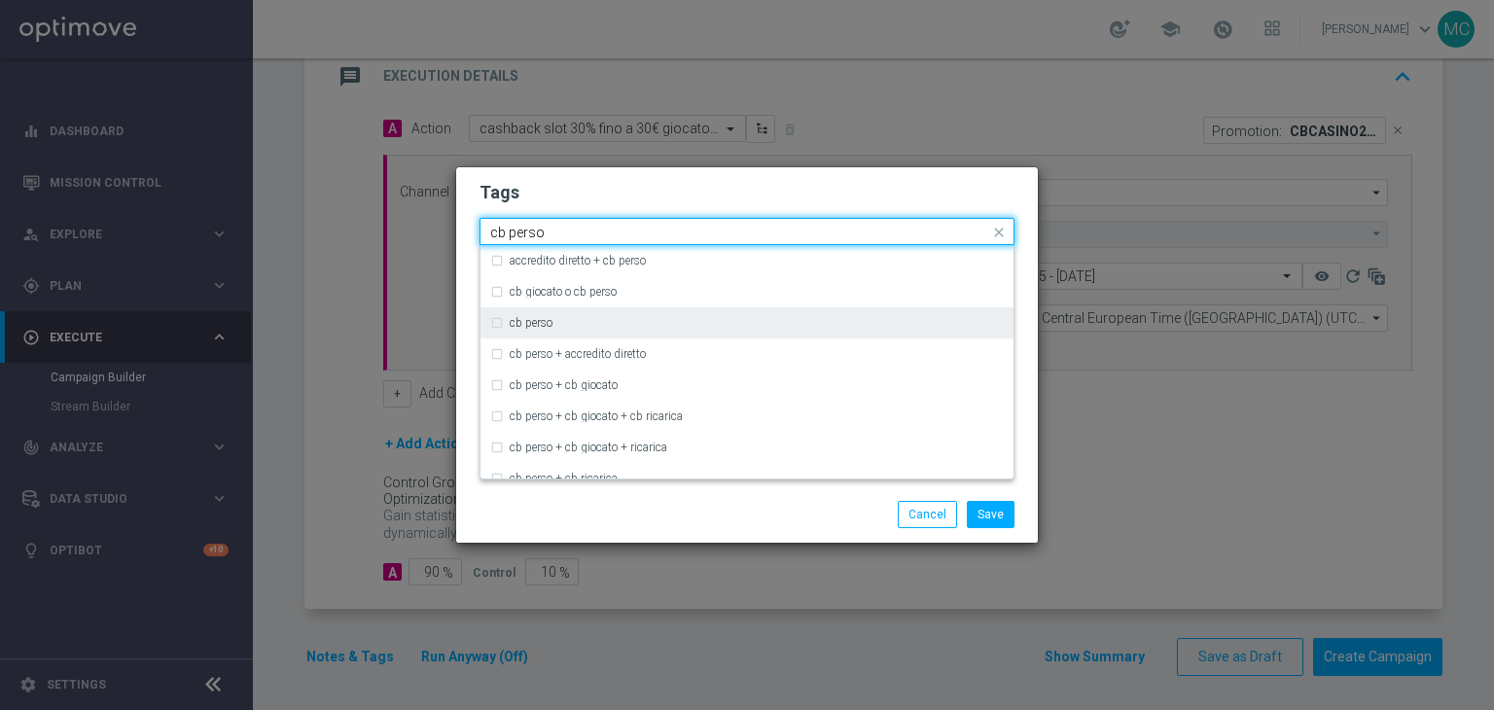
click at [539, 324] on label "cb perso" at bounding box center [531, 323] width 43 height 12
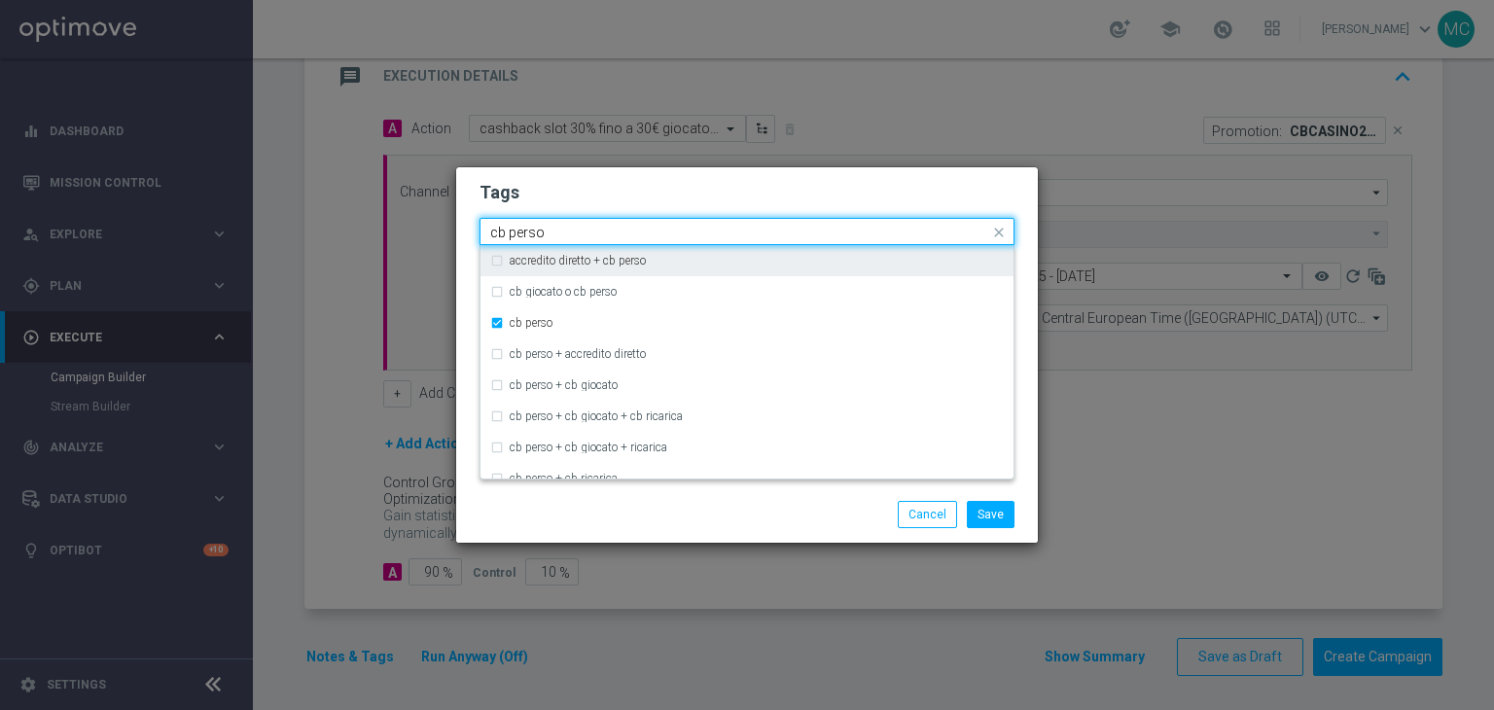
click at [563, 227] on input "cb perso" at bounding box center [739, 233] width 499 height 17
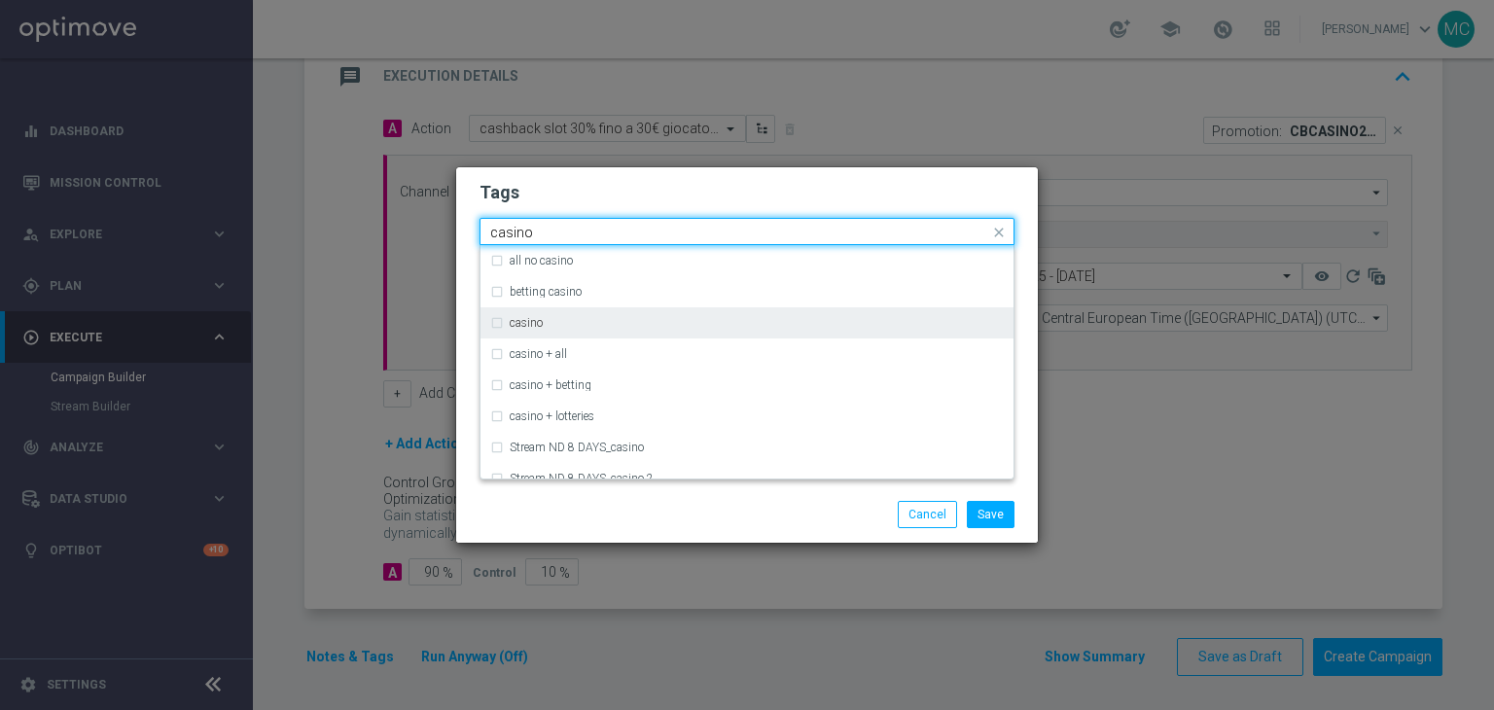
click at [532, 322] on label "casino" at bounding box center [526, 323] width 33 height 12
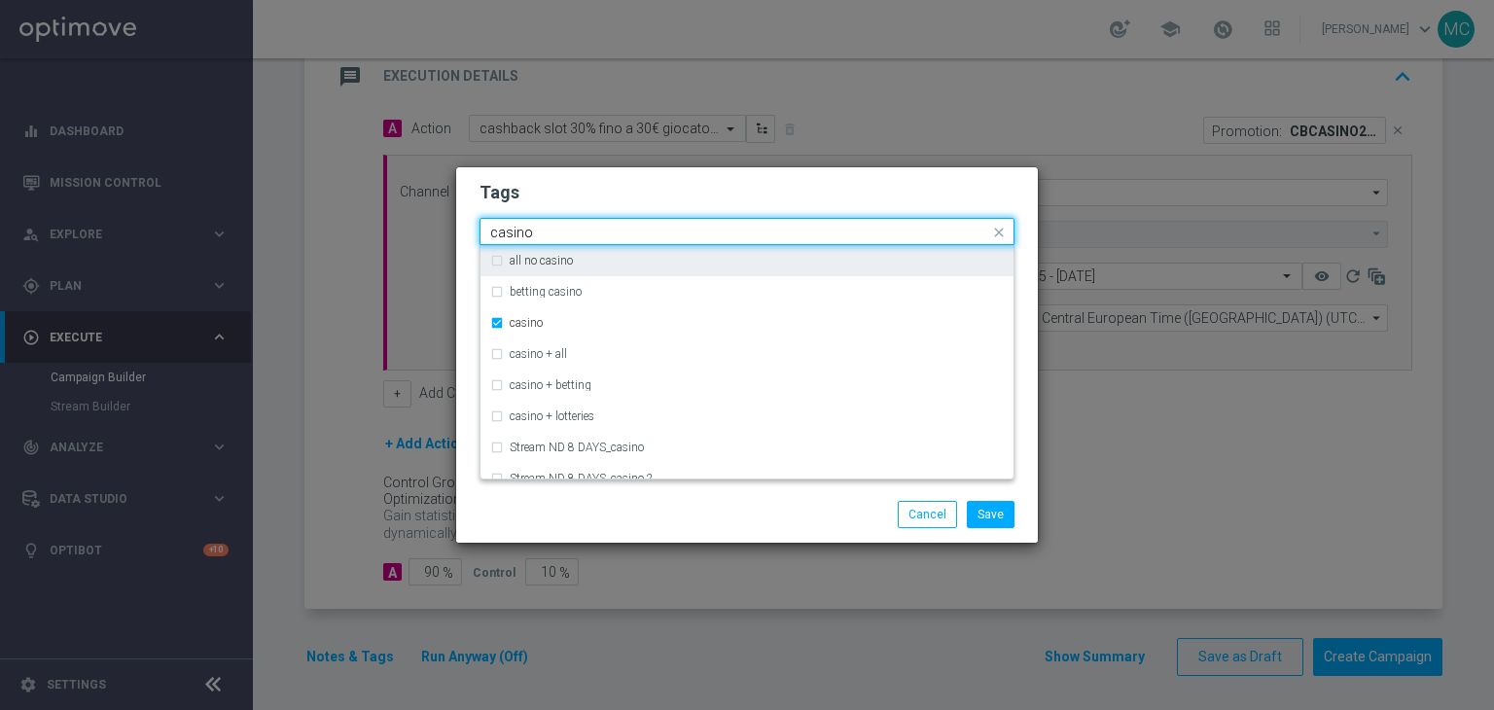
click at [543, 231] on input "casino" at bounding box center [739, 233] width 499 height 17
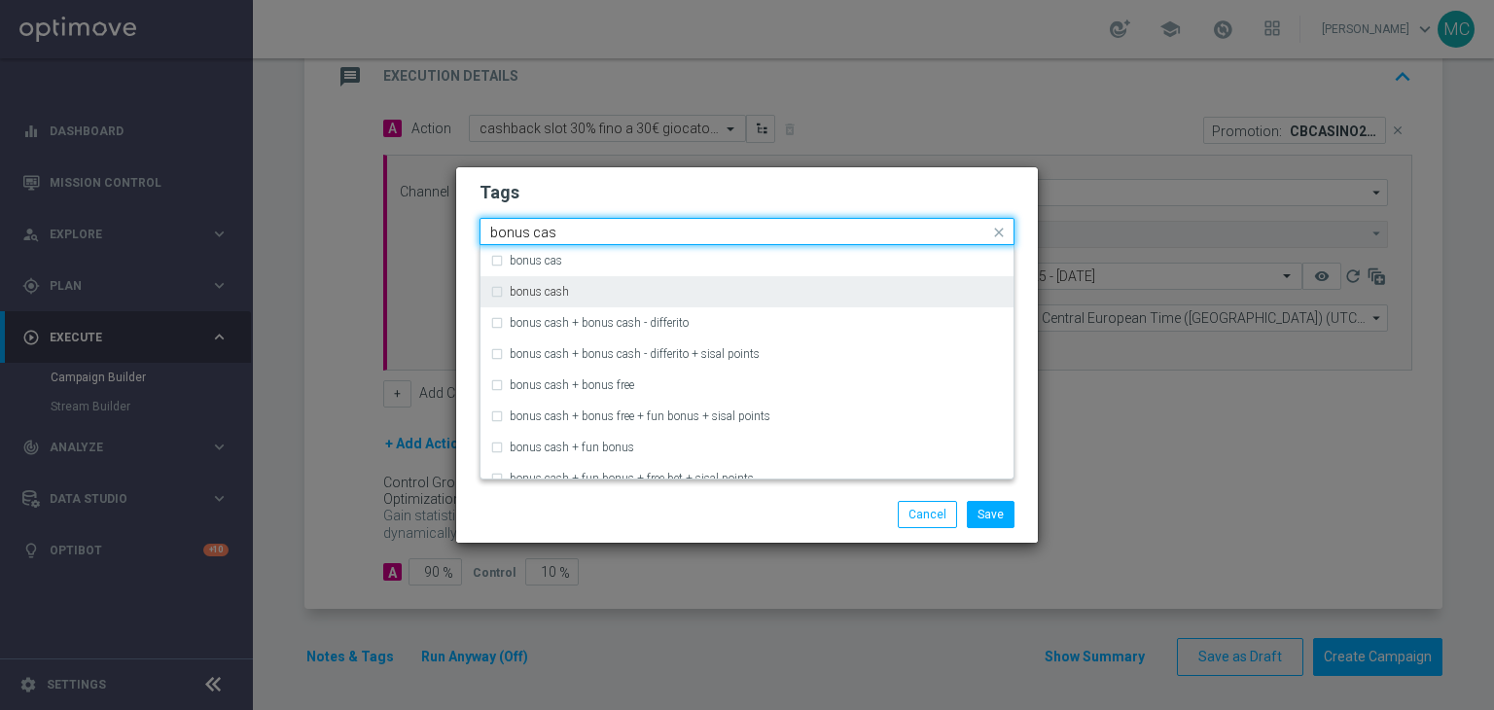
click at [555, 293] on label "bonus cash" at bounding box center [539, 292] width 59 height 12
type input "bonus cas"
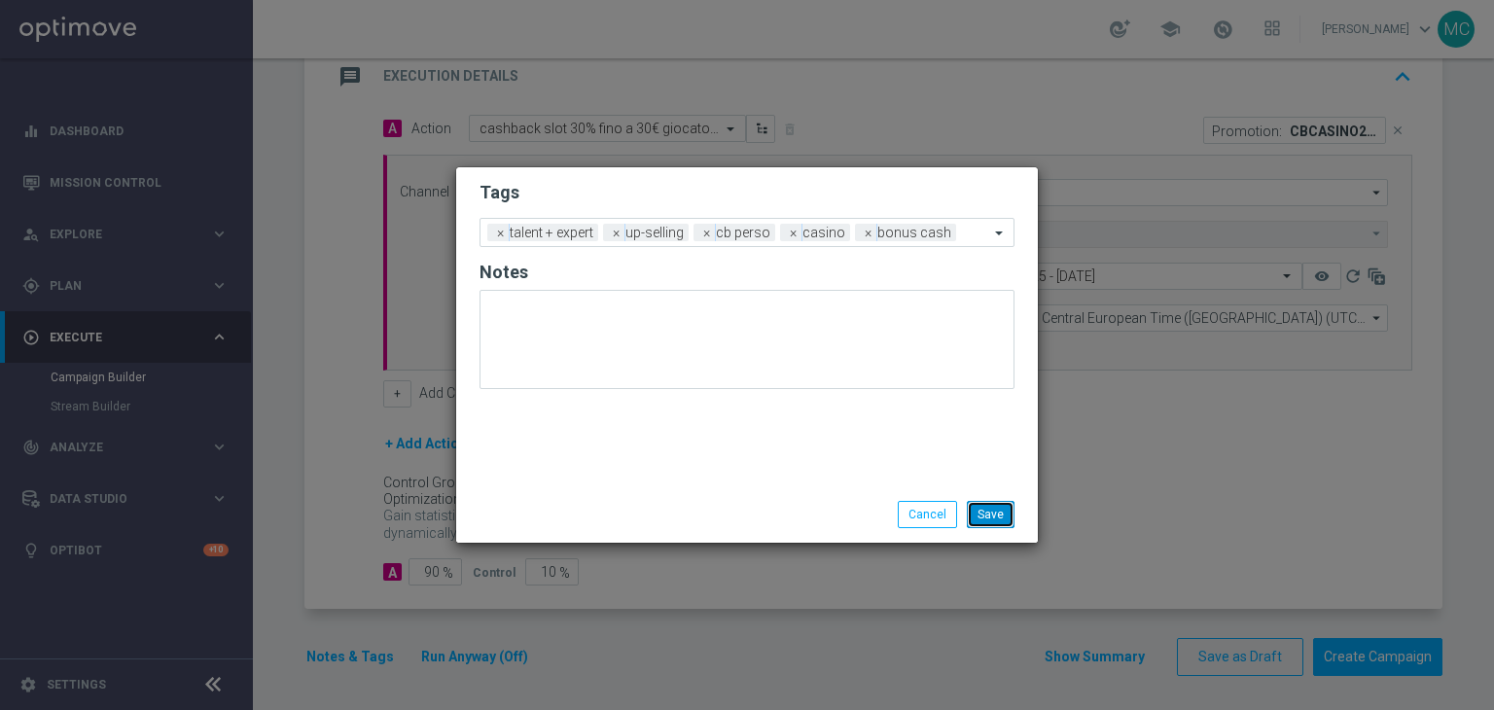
click at [979, 507] on button "Save" at bounding box center [991, 514] width 48 height 27
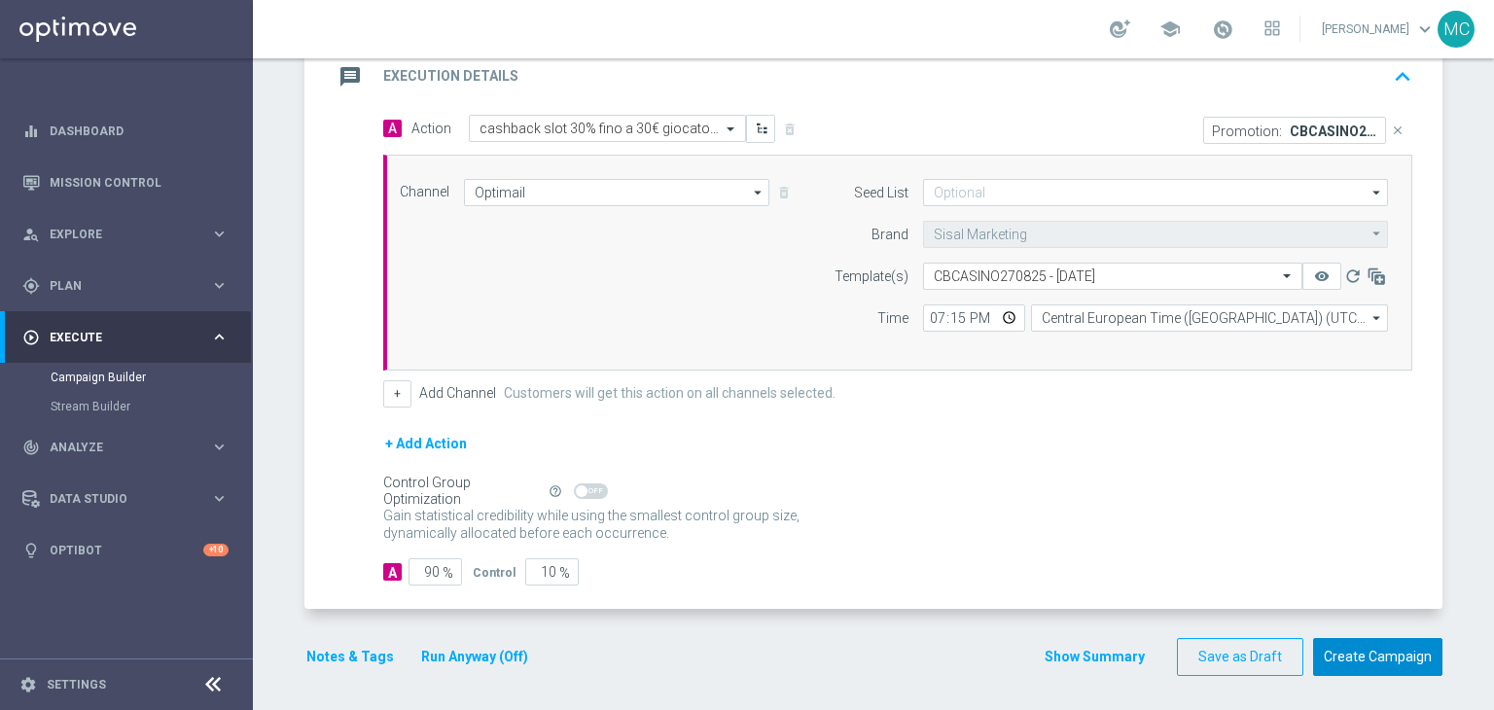
click at [1341, 643] on button "Create Campaign" at bounding box center [1377, 657] width 129 height 38
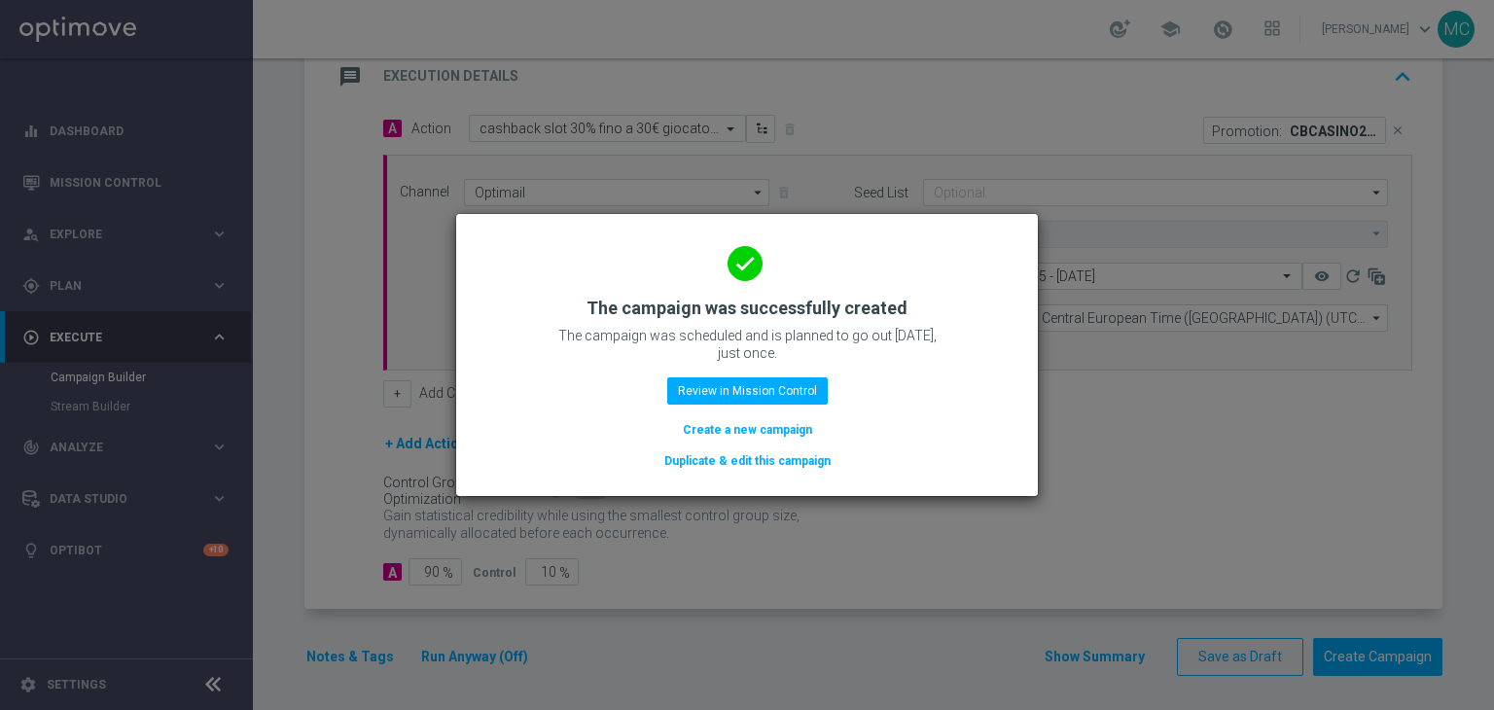
click at [793, 425] on button "Create a new campaign" at bounding box center [747, 429] width 133 height 21
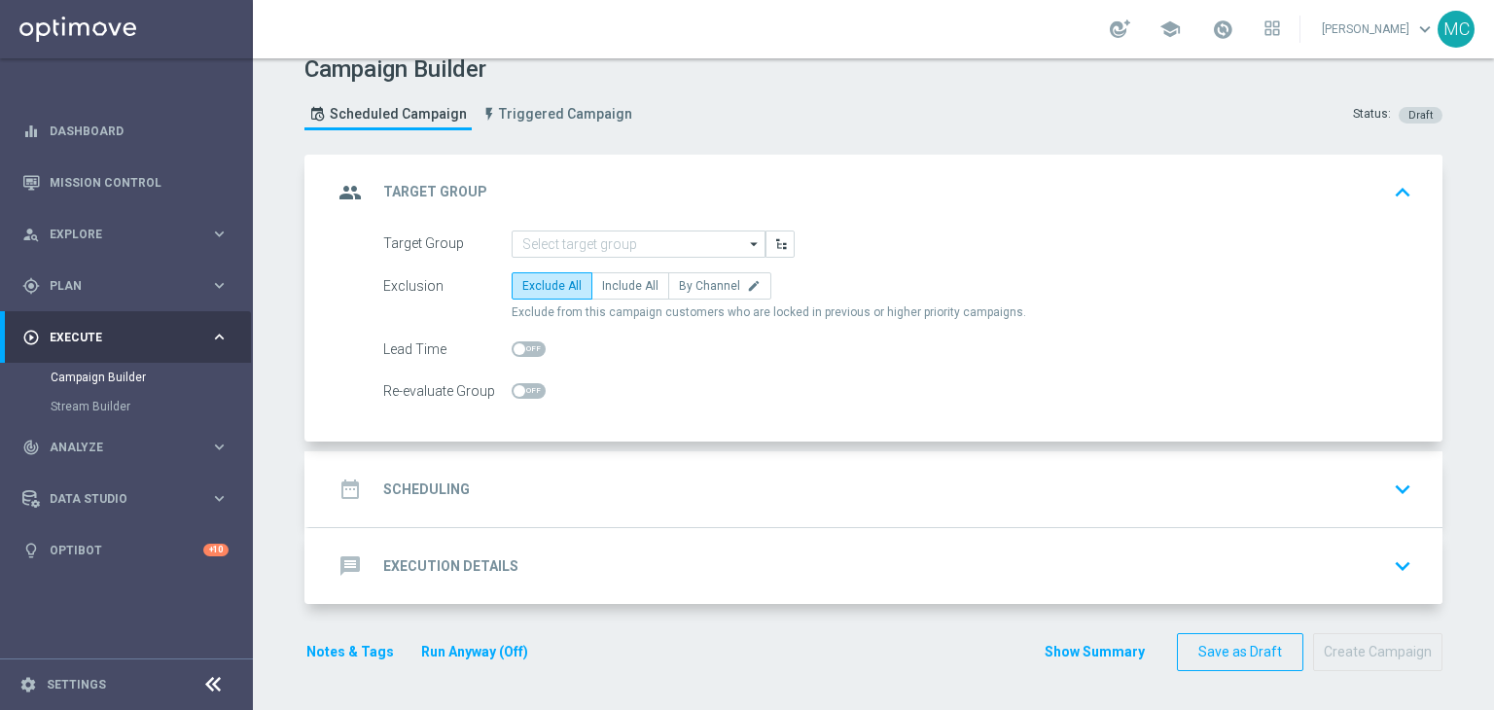
scroll to position [0, 0]
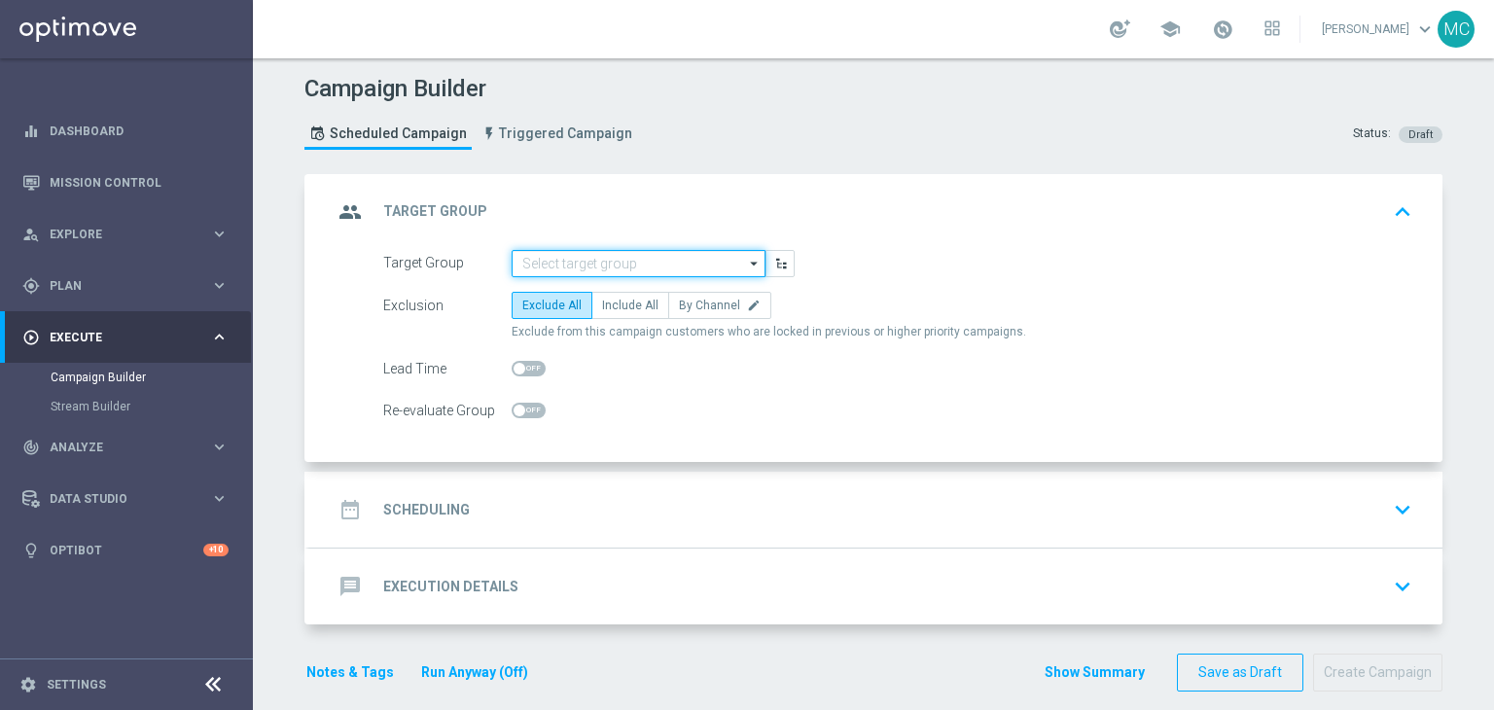
click at [572, 268] on input at bounding box center [638, 263] width 254 height 27
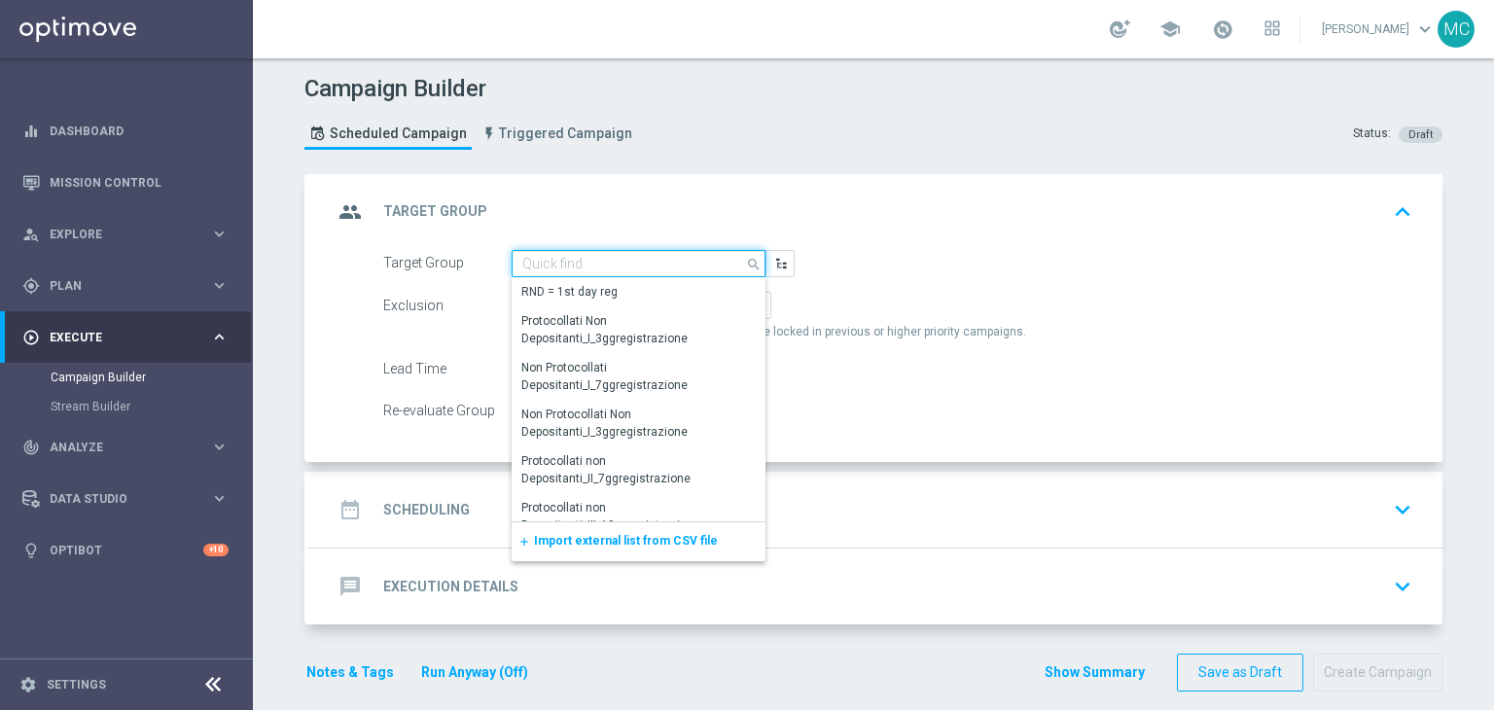
paste input "Multi Talent ggr nb lm > 0 1st Others lm"
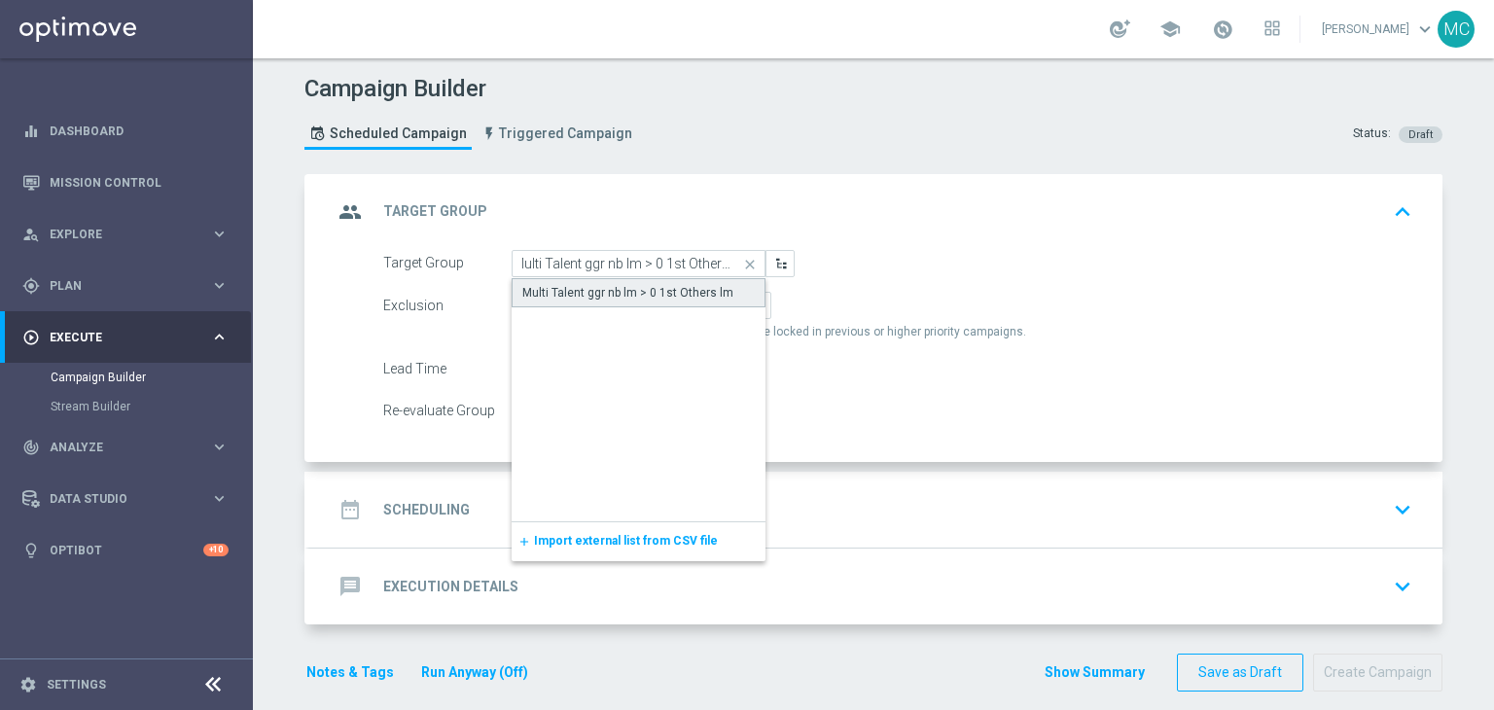
click at [586, 289] on div "Multi Talent ggr nb lm > 0 1st Others lm" at bounding box center [627, 293] width 211 height 18
type input "Multi Talent ggr nb lm > 0 1st Others lm"
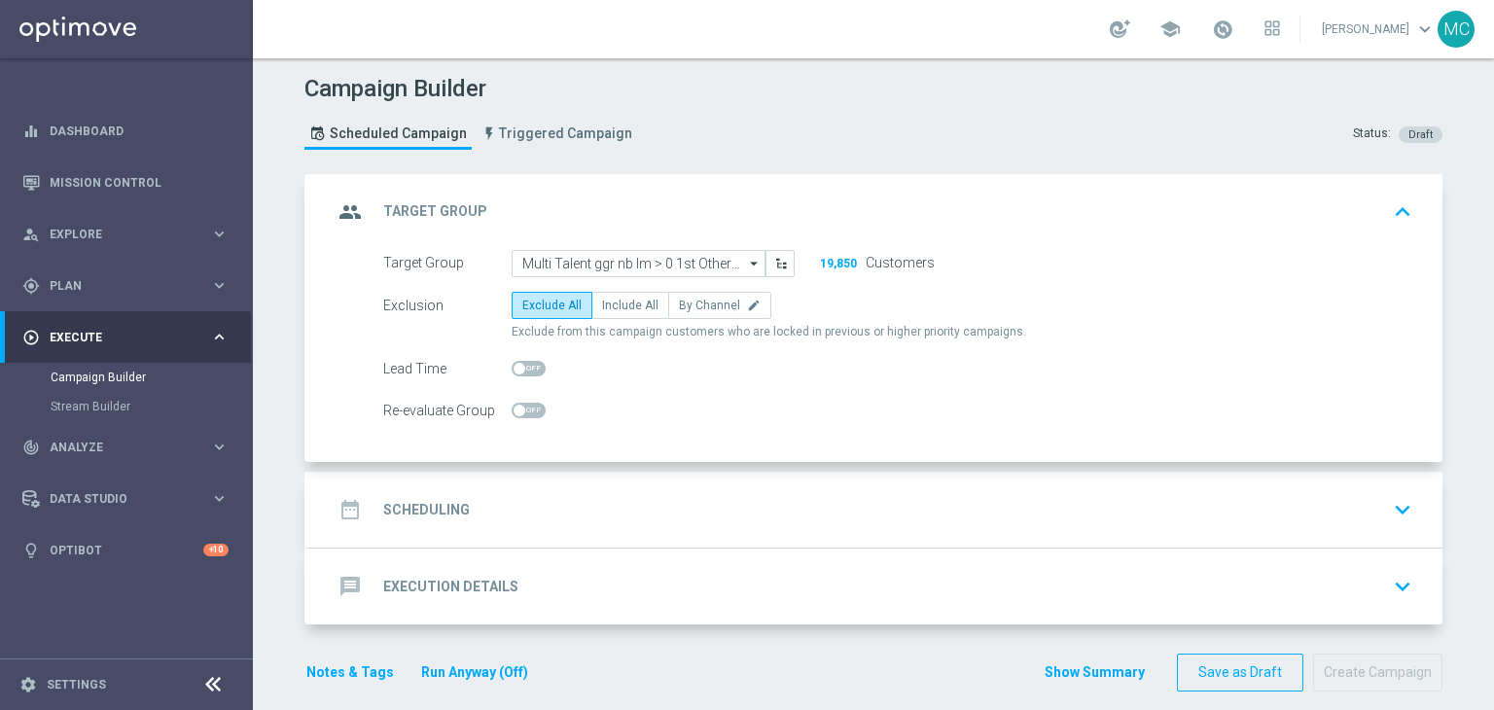
click at [624, 495] on div "date_range Scheduling keyboard_arrow_down" at bounding box center [876, 509] width 1086 height 37
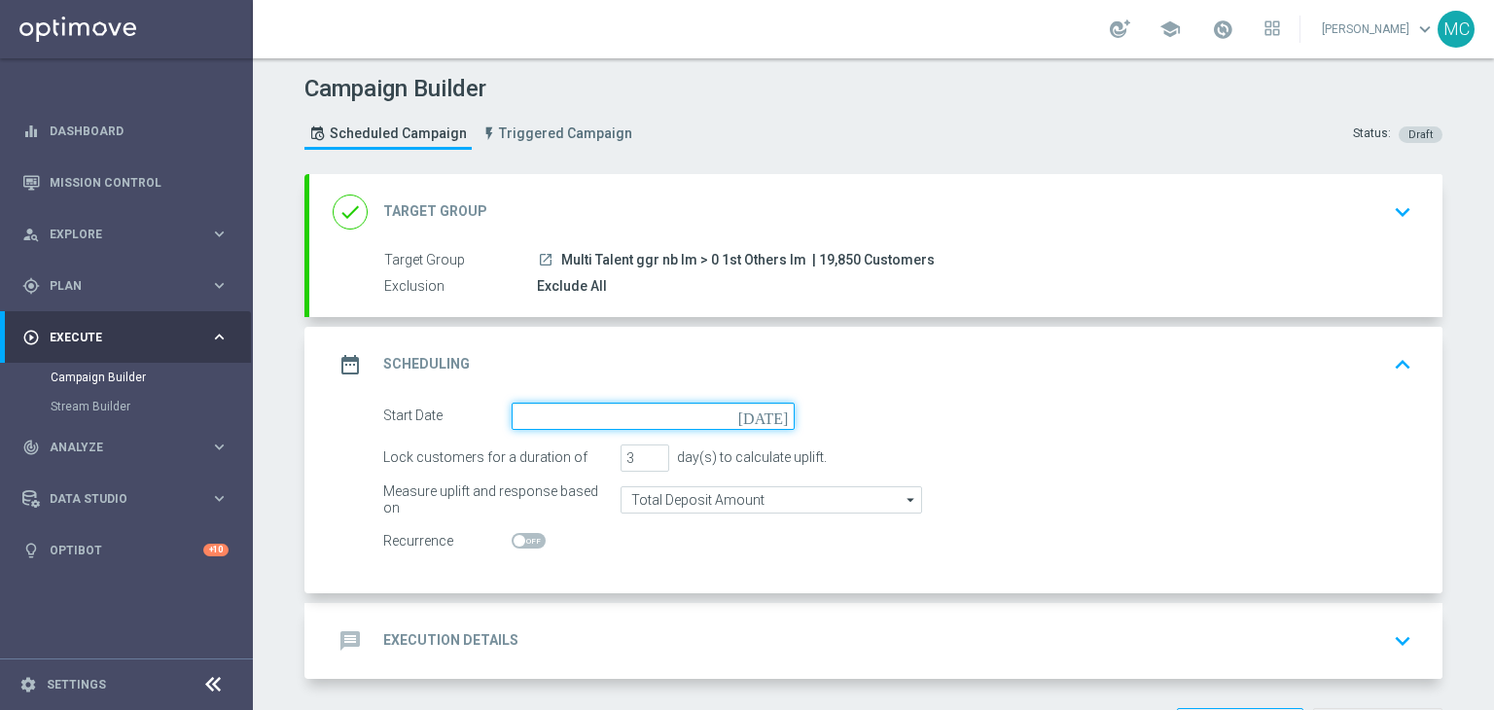
click at [595, 409] on input at bounding box center [652, 416] width 283 height 27
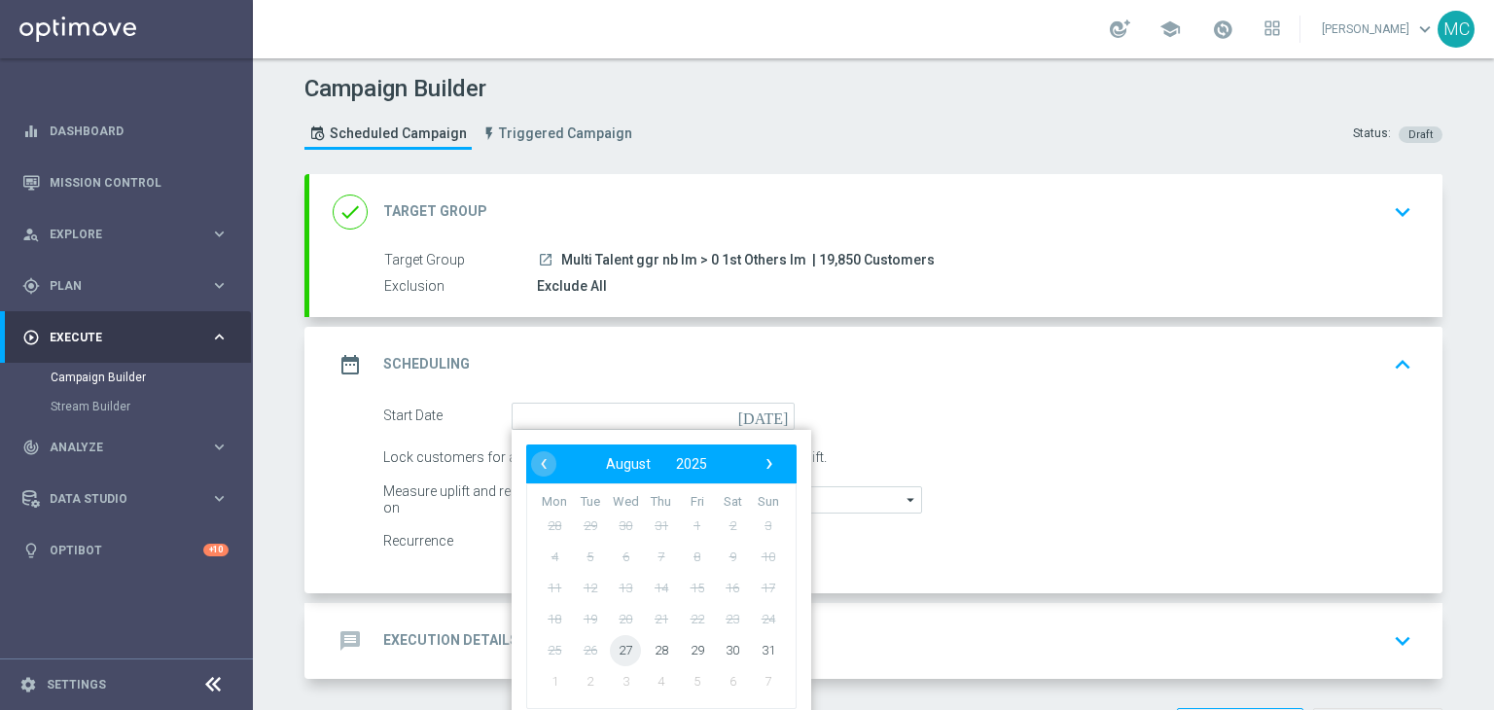
click at [618, 642] on span "27" at bounding box center [625, 649] width 31 height 31
type input "[DATE]"
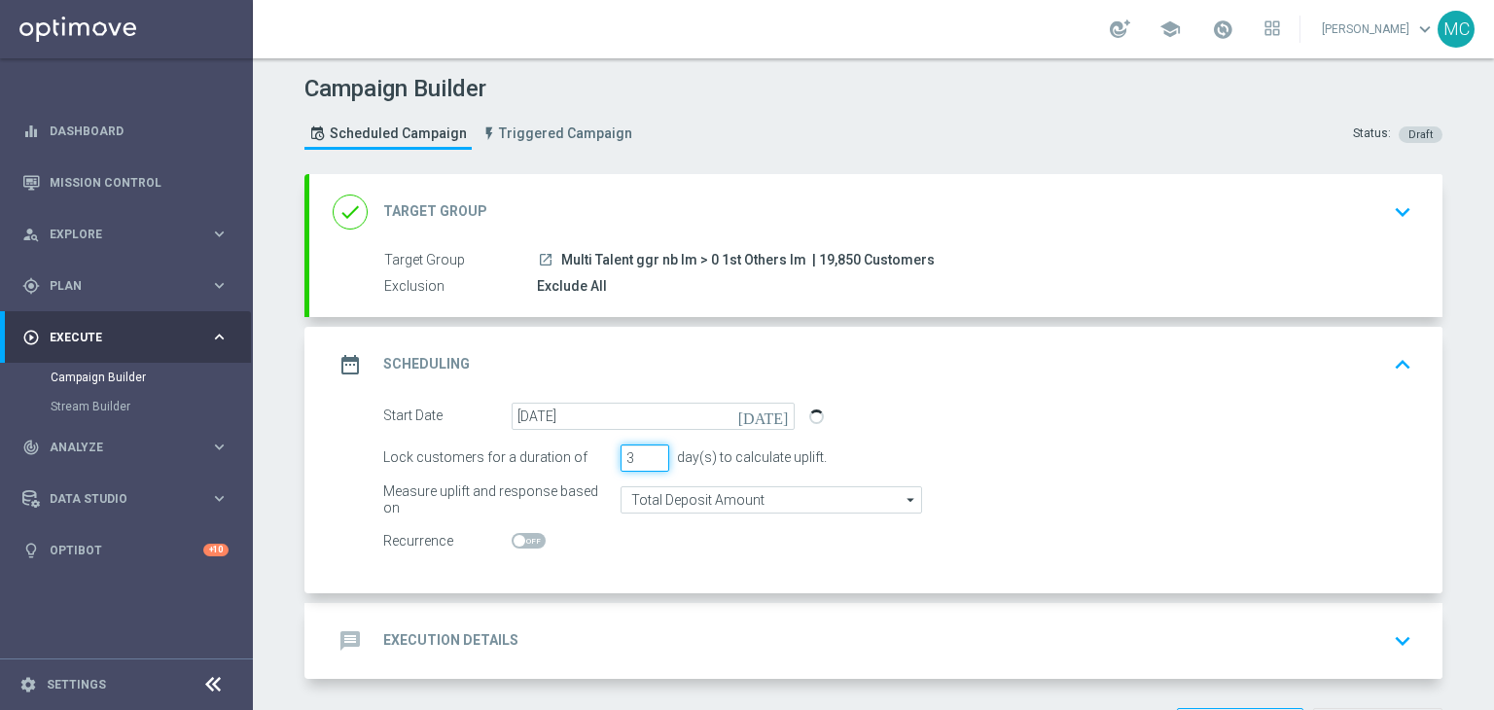
click at [649, 444] on input "3" at bounding box center [644, 457] width 49 height 27
click at [650, 448] on input "4" at bounding box center [644, 457] width 49 height 27
click at [650, 448] on input "5" at bounding box center [644, 457] width 49 height 27
type input "6"
click at [650, 448] on input "6" at bounding box center [644, 457] width 49 height 27
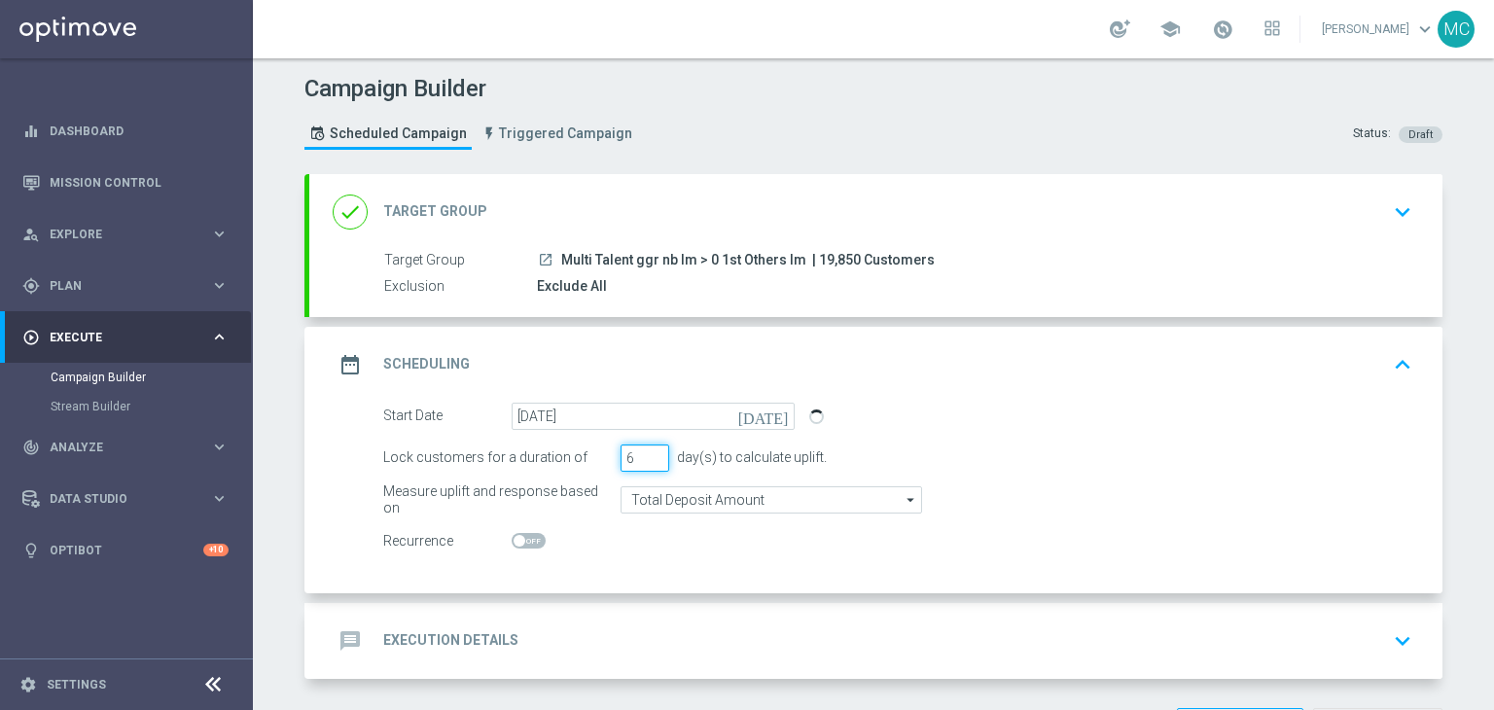
scroll to position [72, 0]
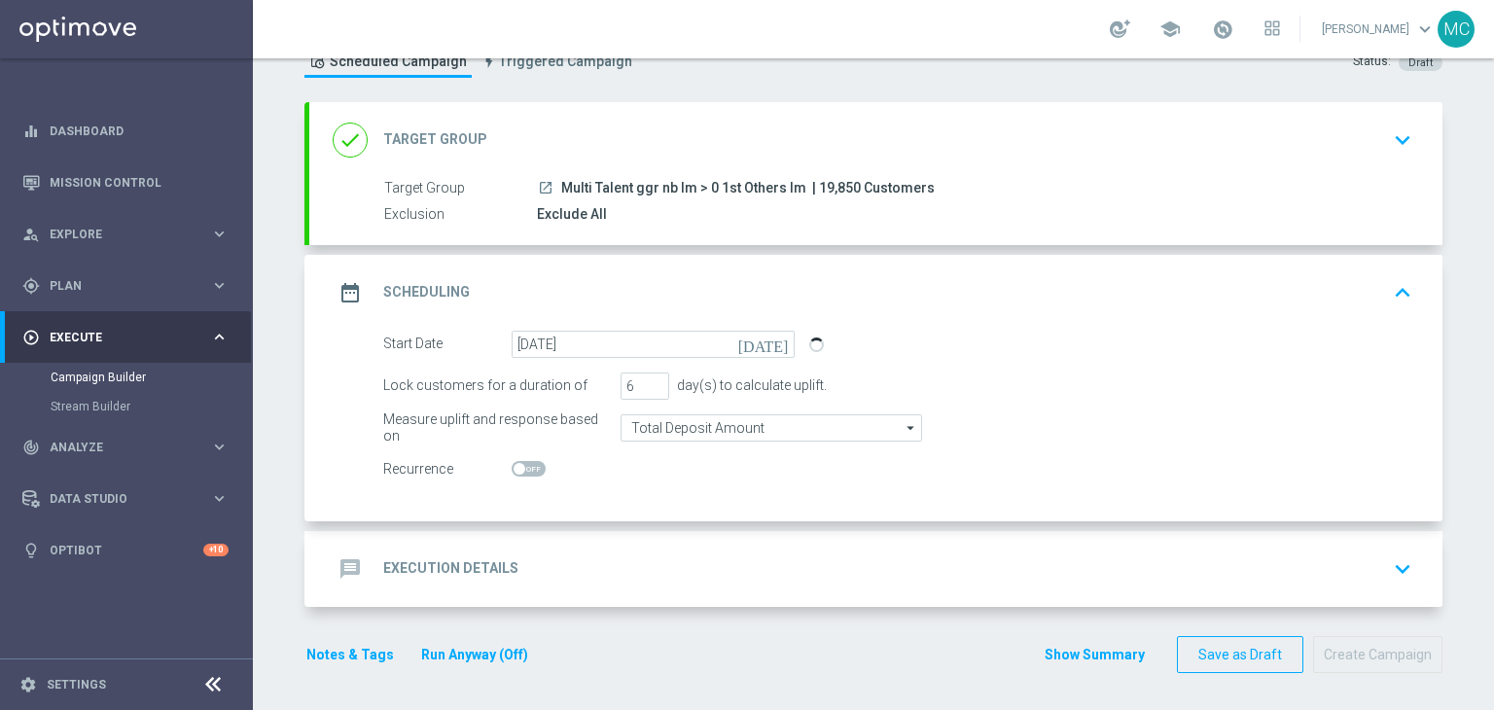
click at [732, 550] on div "message Execution Details keyboard_arrow_down" at bounding box center [876, 568] width 1086 height 37
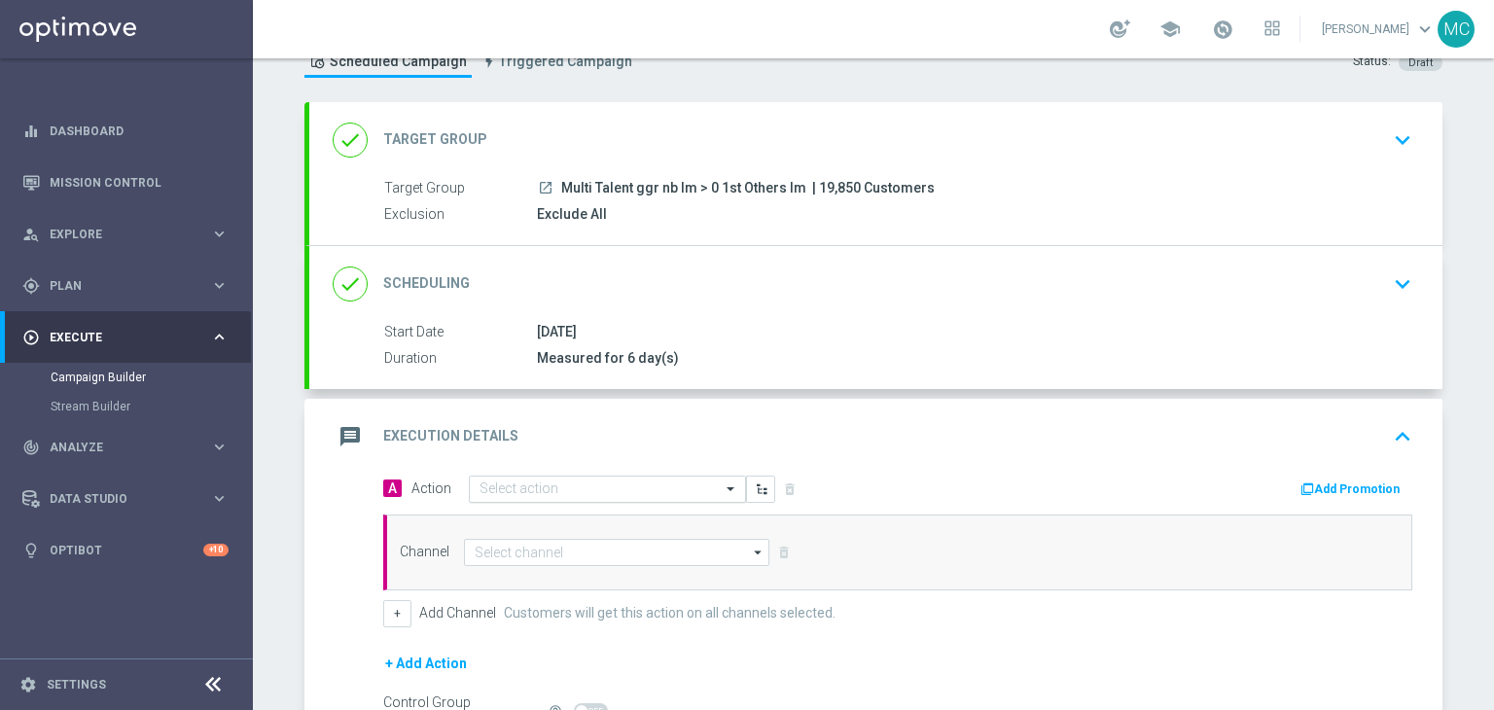
click at [686, 481] on input "text" at bounding box center [587, 489] width 217 height 17
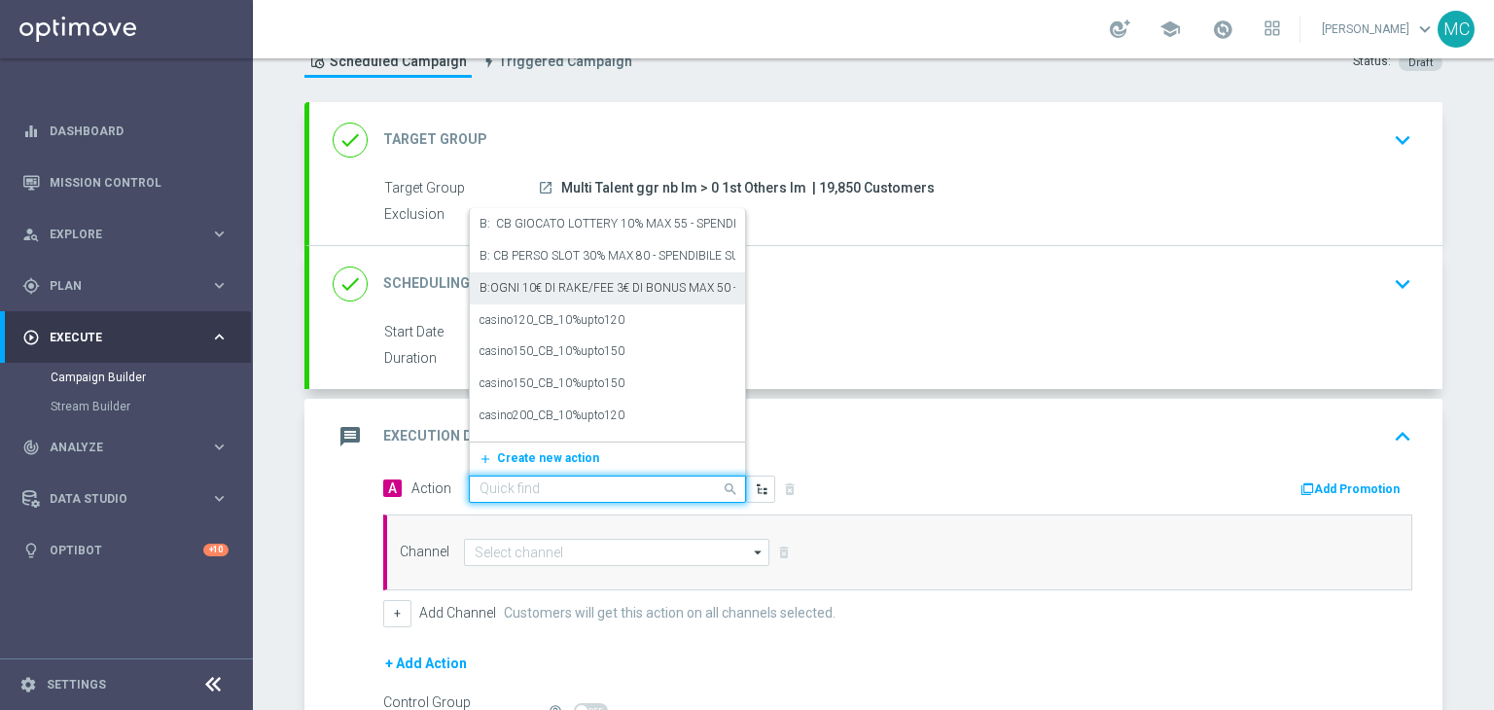
paste input "cashback tutti i giochi 20% fino a 20€"
type input "cashback tutti i giochi 20% fino a 20€"
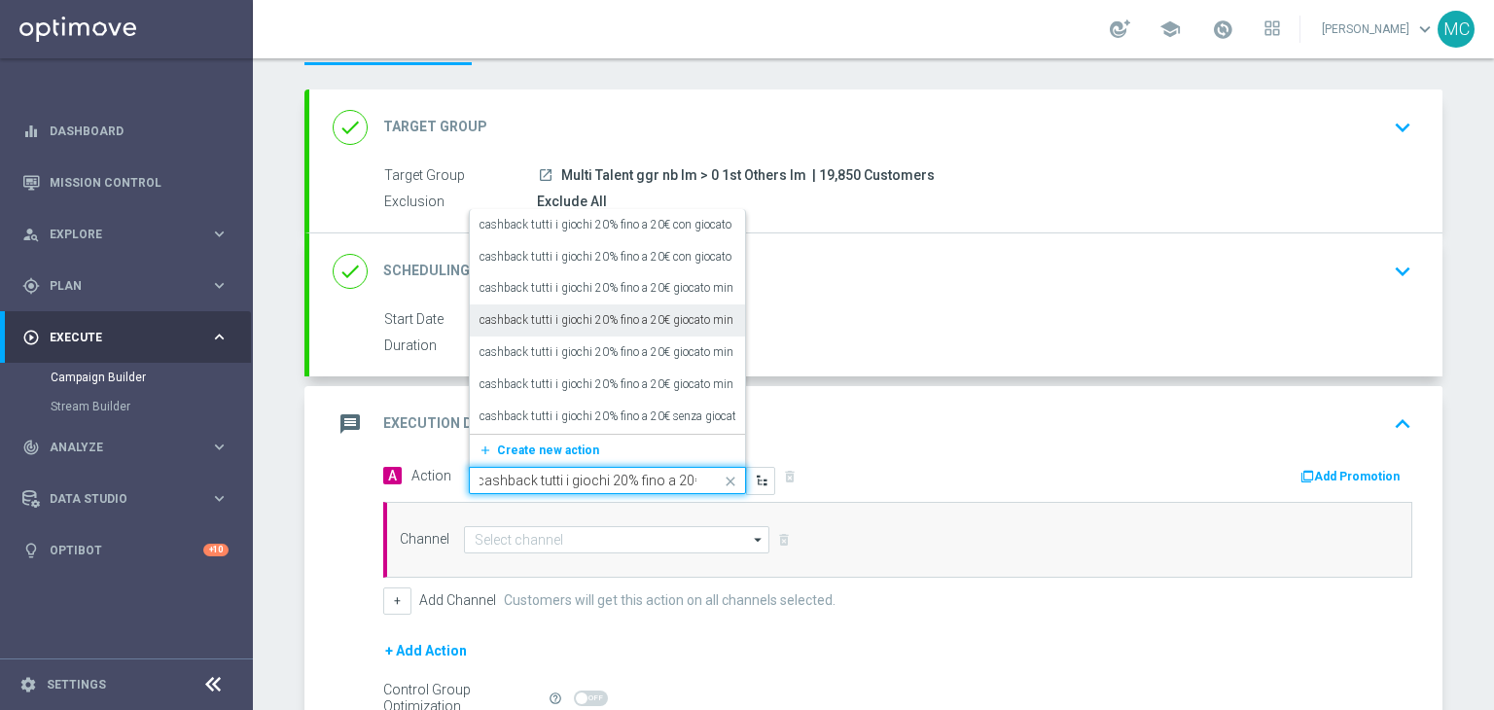
scroll to position [86, 0]
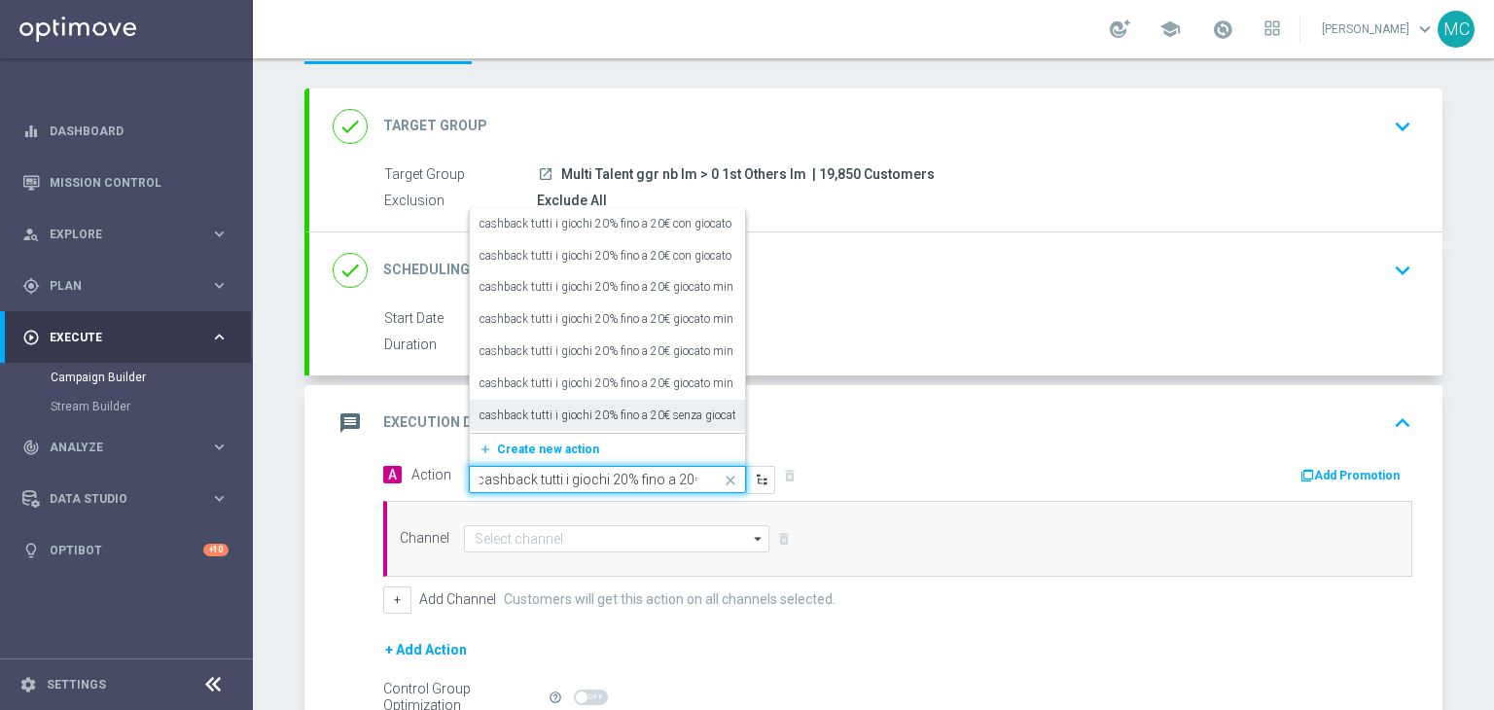
click at [599, 418] on label "cashback tutti i giochi 20% fino a 20€ senza giocato min + 500 SP se giochi ad …" at bounding box center [773, 415] width 588 height 17
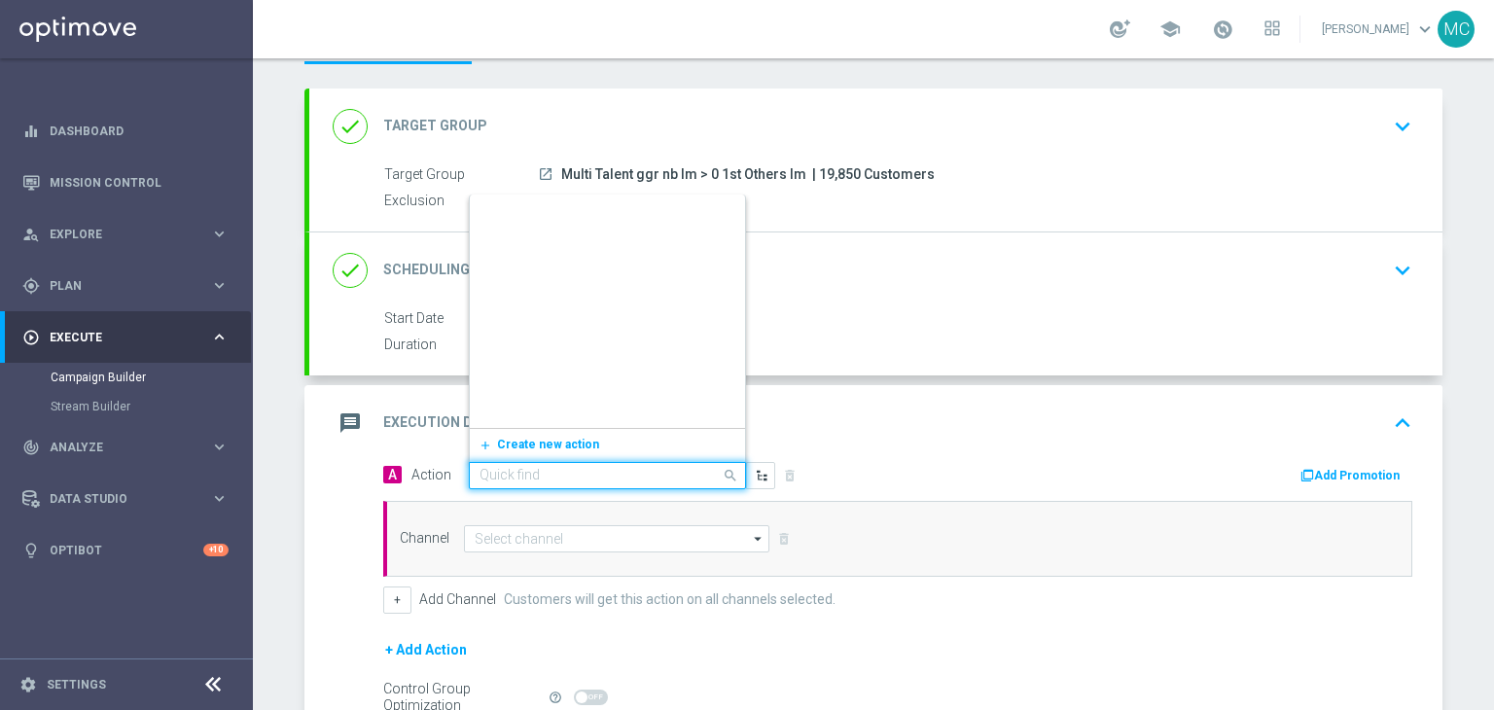
click at [691, 478] on div at bounding box center [607, 476] width 275 height 17
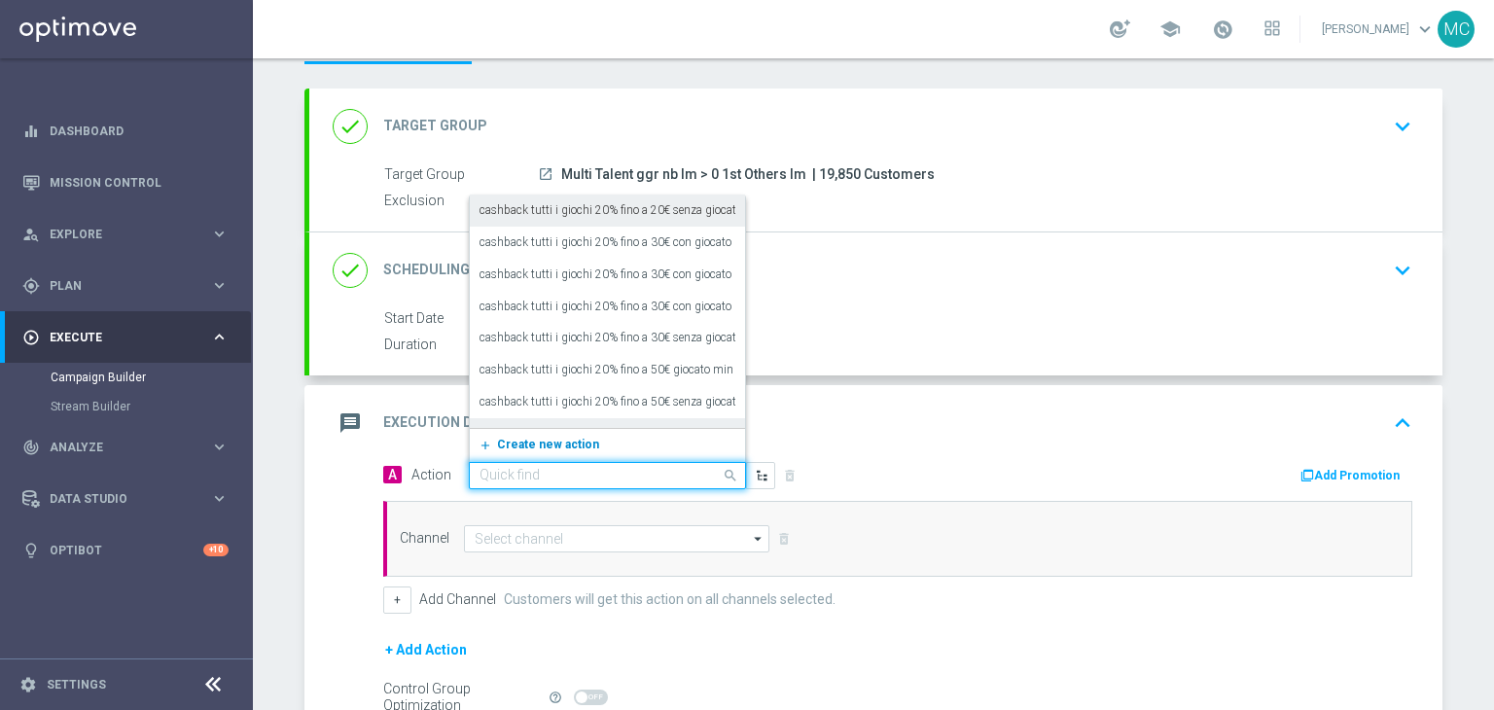
click at [574, 438] on span "Create new action" at bounding box center [548, 445] width 102 height 14
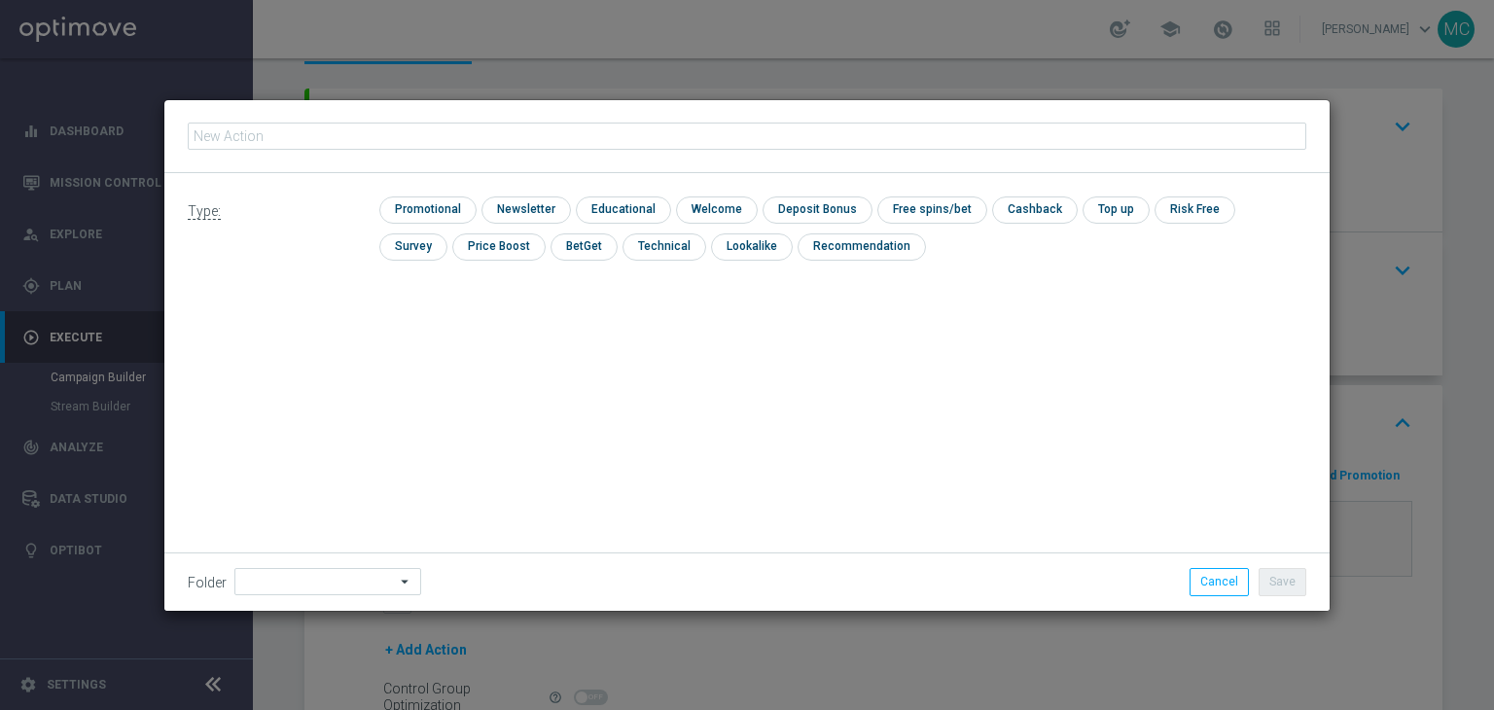
type input "cashback tutti i giochi 20% fino a 20€"
click at [452, 207] on input "checkbox" at bounding box center [425, 209] width 92 height 26
checkbox input "true"
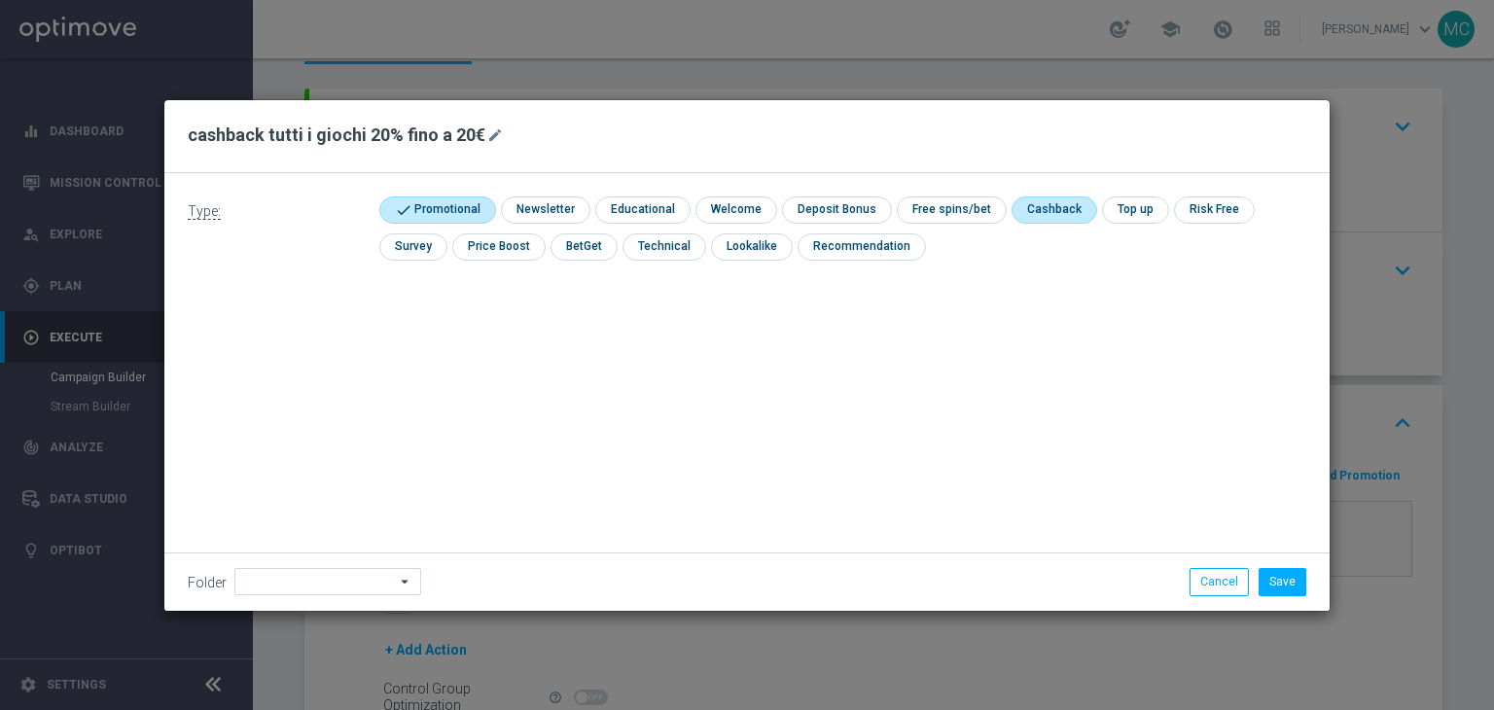
click at [1025, 214] on input "checkbox" at bounding box center [1052, 209] width 82 height 26
checkbox input "true"
click at [1267, 569] on button "Save" at bounding box center [1282, 581] width 48 height 27
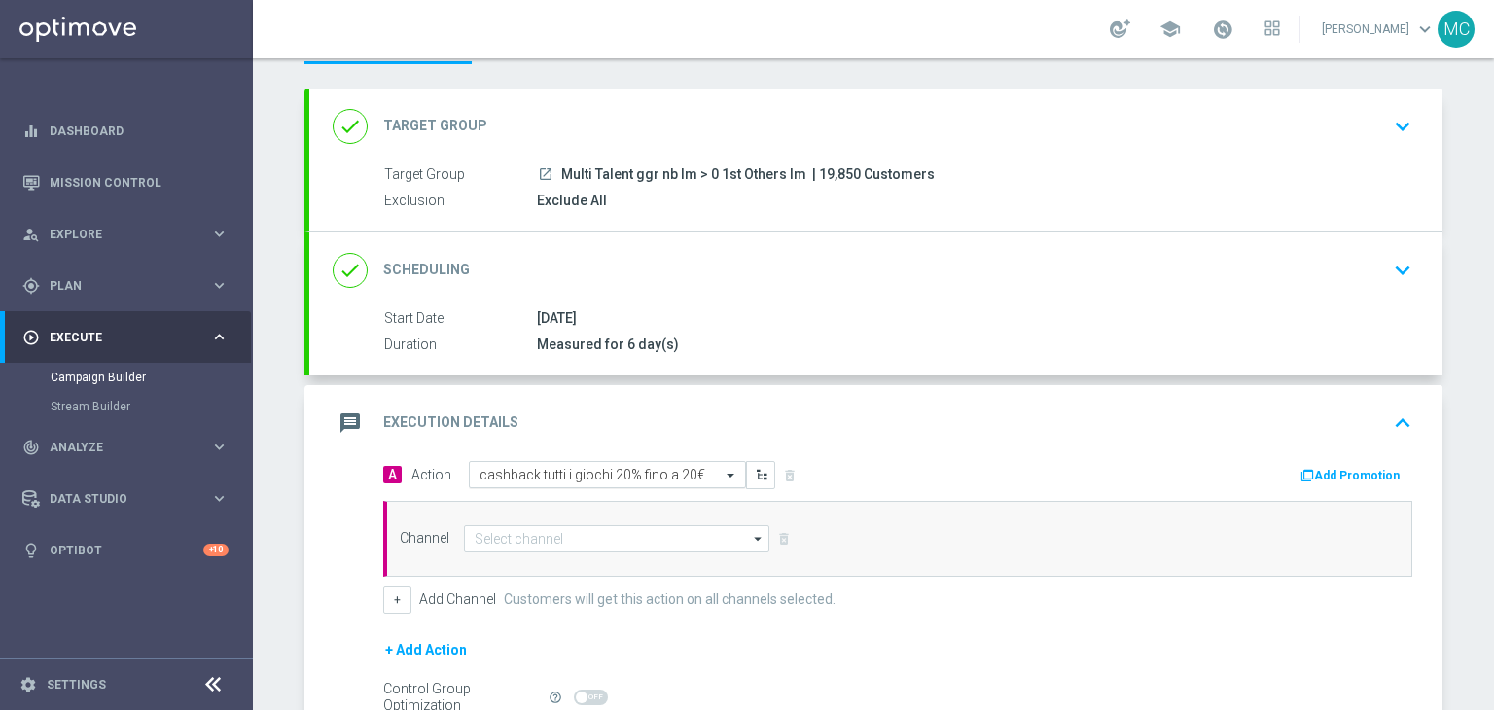
click at [695, 472] on div at bounding box center [607, 475] width 275 height 17
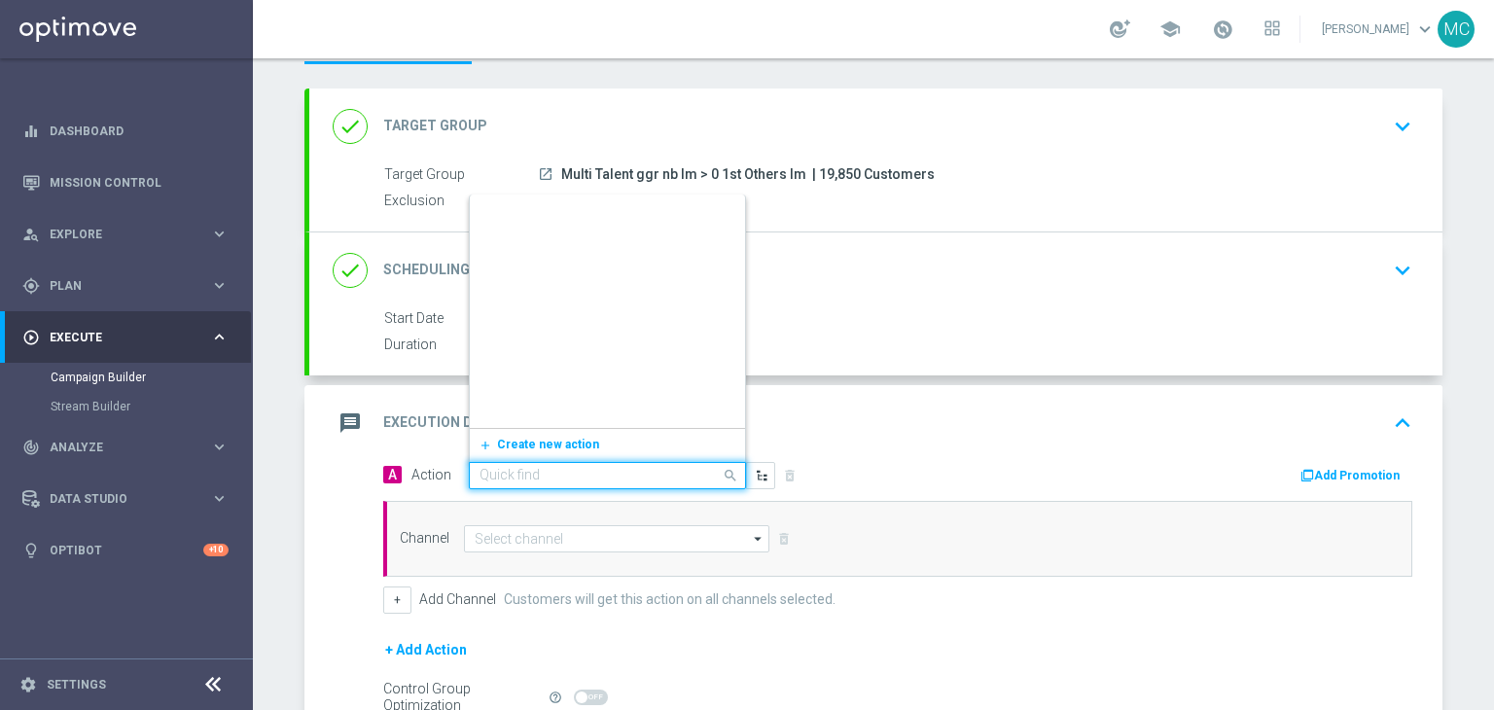
scroll to position [65170, 0]
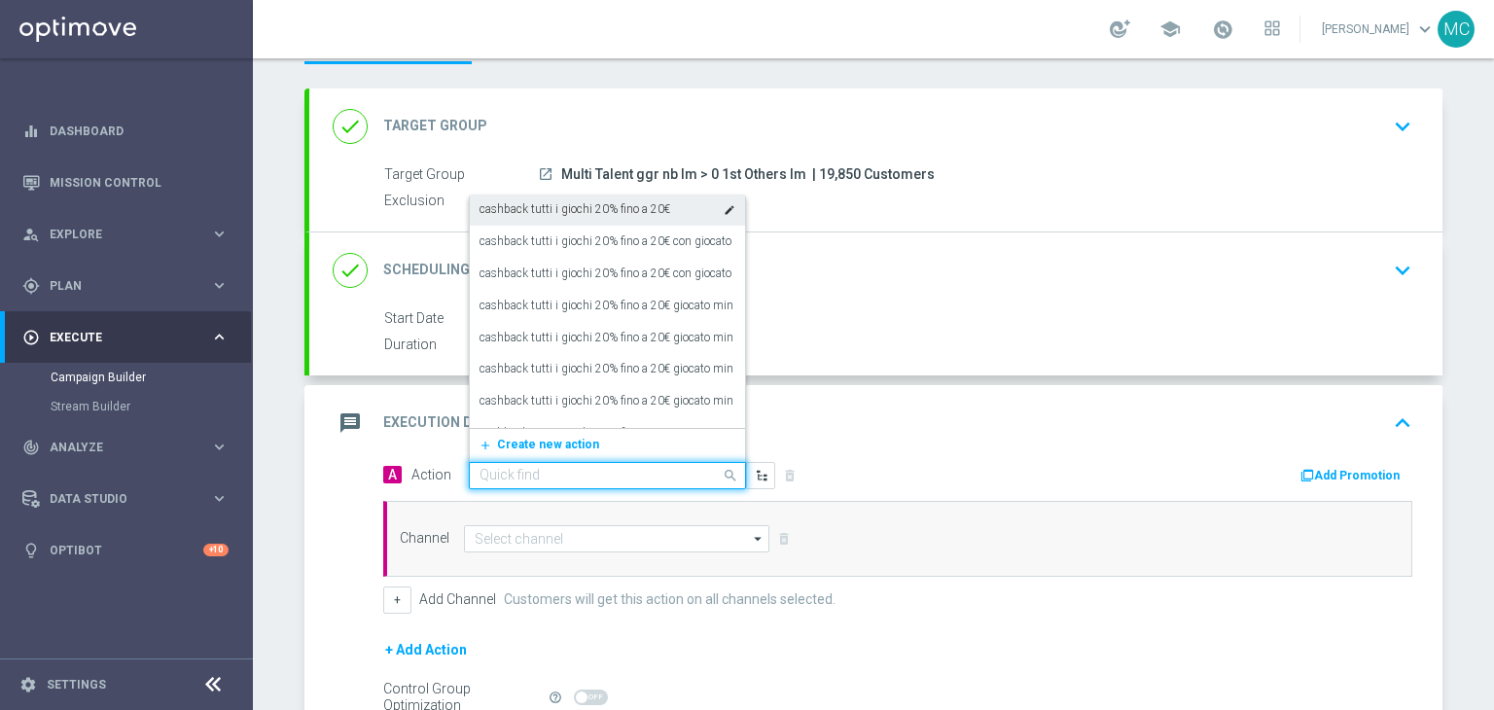
click at [638, 205] on label "cashback tutti i giochi 20% fino a 20€" at bounding box center [574, 209] width 191 height 17
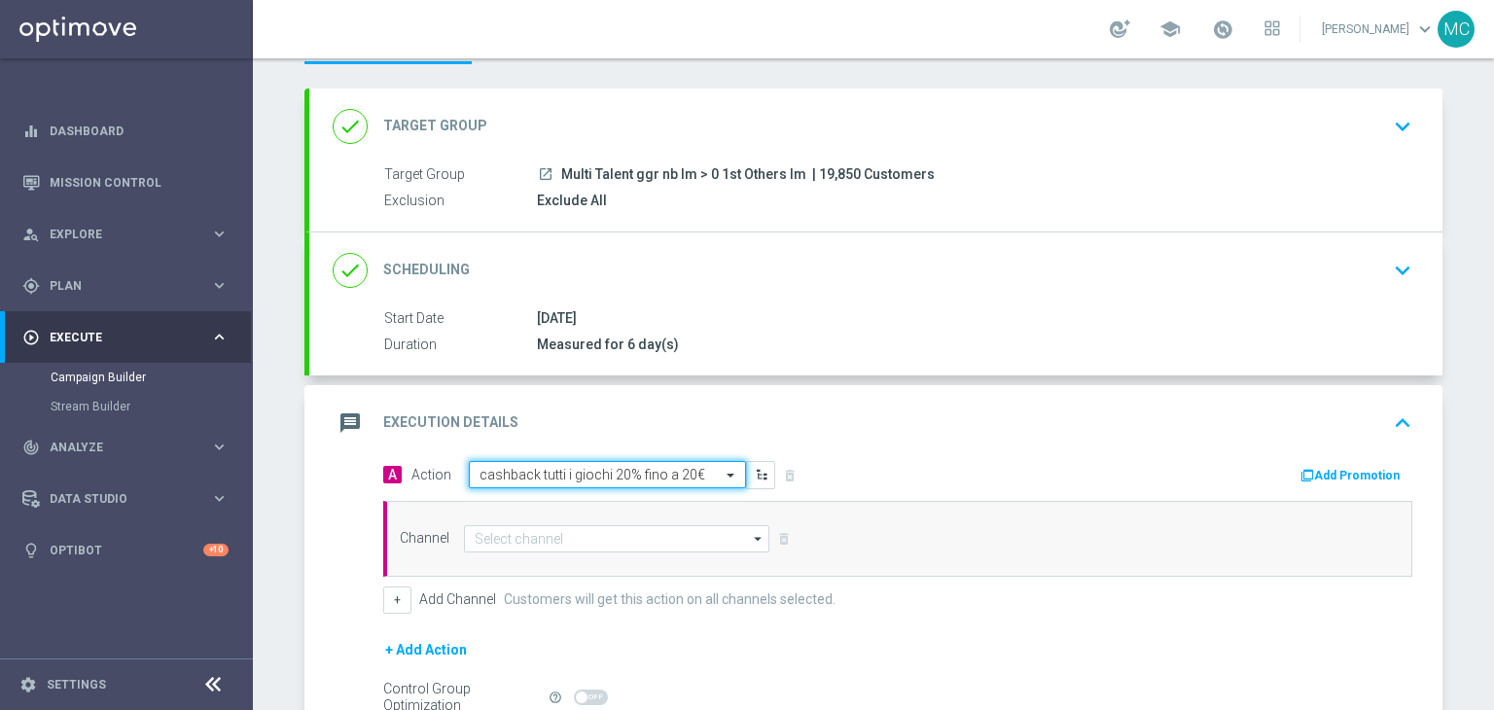
click at [1317, 472] on button "Add Promotion" at bounding box center [1352, 475] width 108 height 21
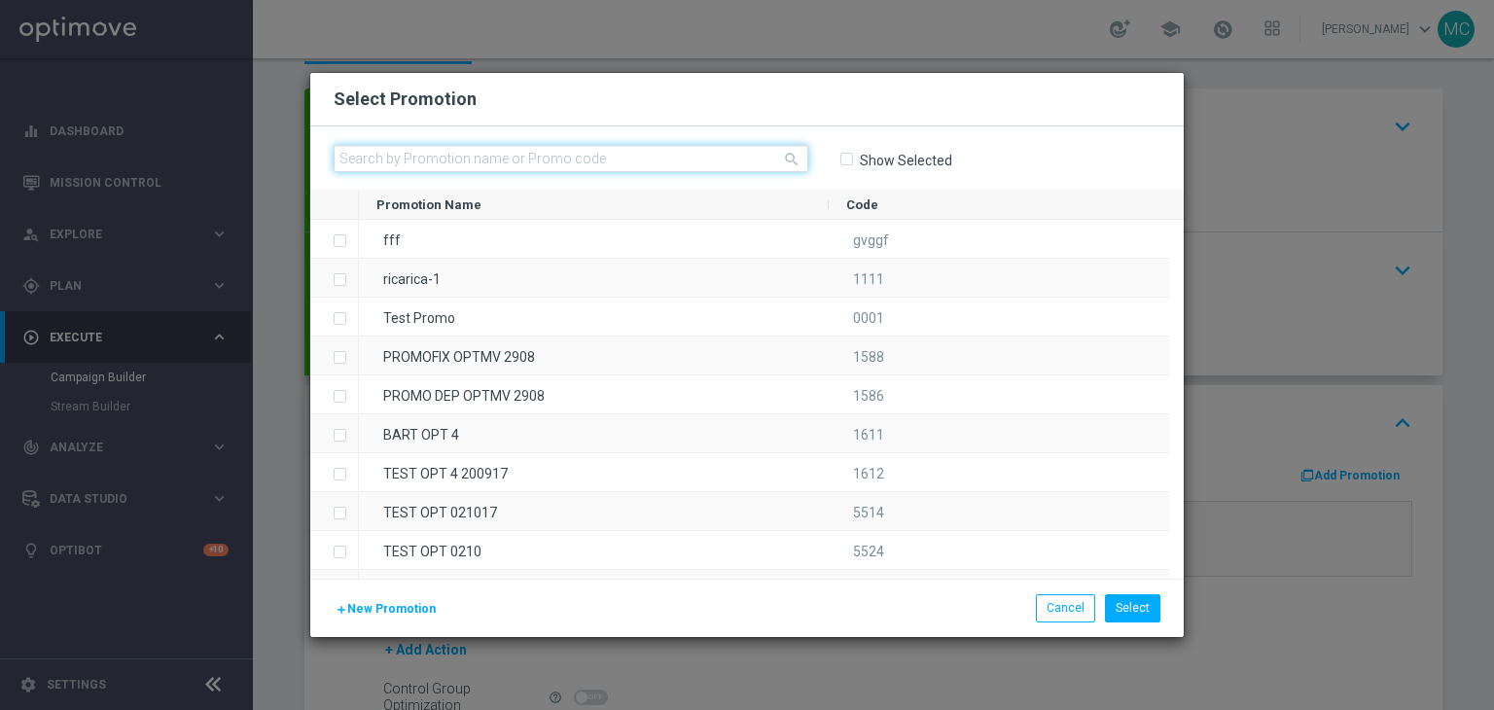
click at [502, 149] on input "text" at bounding box center [571, 158] width 475 height 27
paste input "BONUSGIOCHI270825"
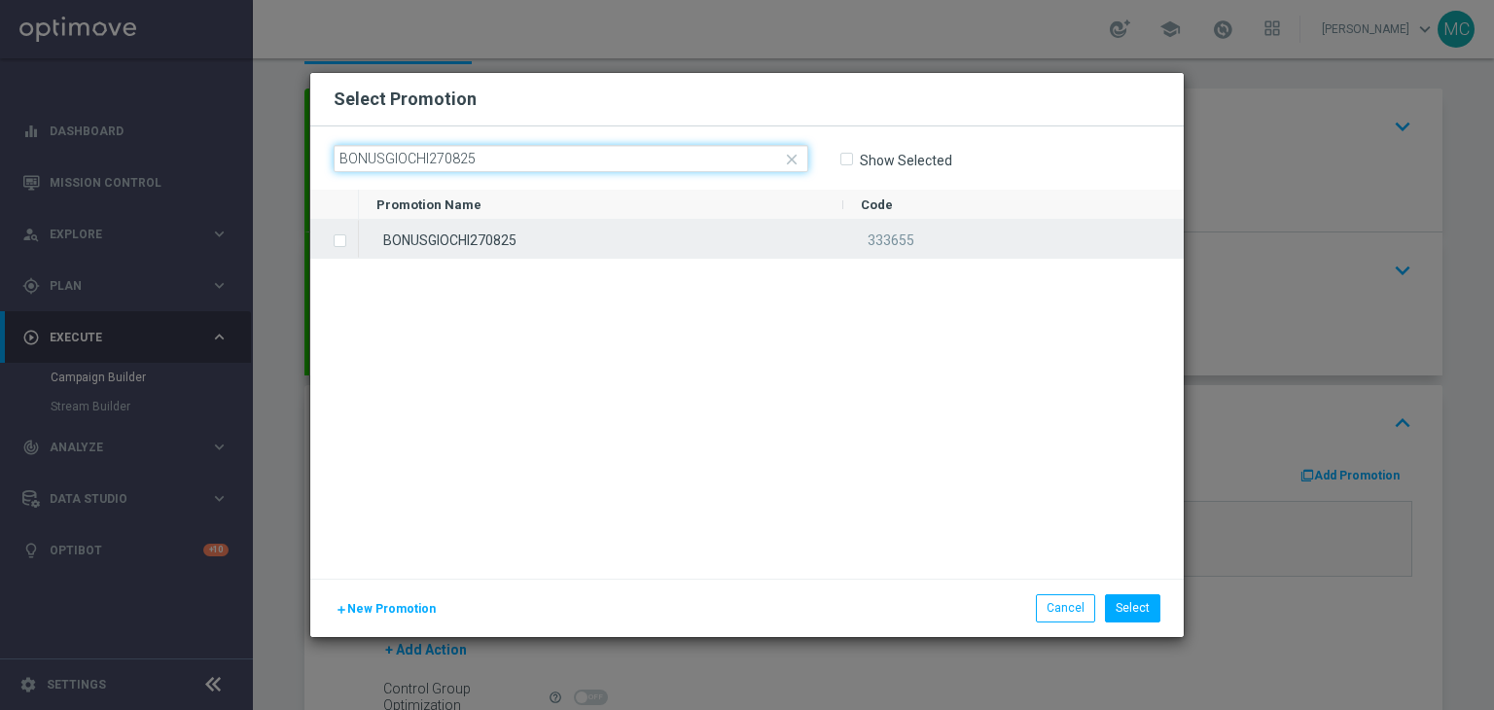
type input "BONUSGIOCHI270825"
click at [562, 226] on div "BONUSGIOCHI270825" at bounding box center [601, 239] width 484 height 38
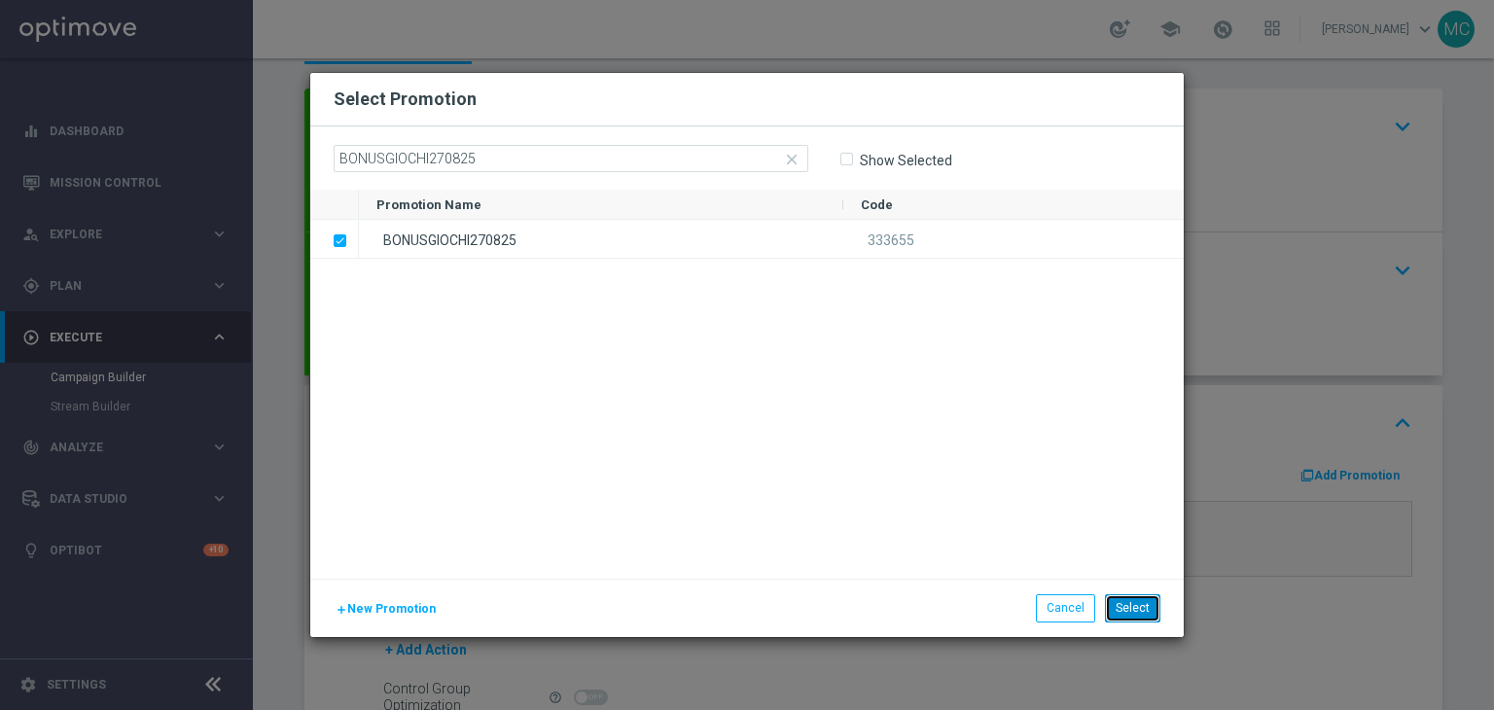
click at [1135, 602] on button "Select" at bounding box center [1132, 607] width 55 height 27
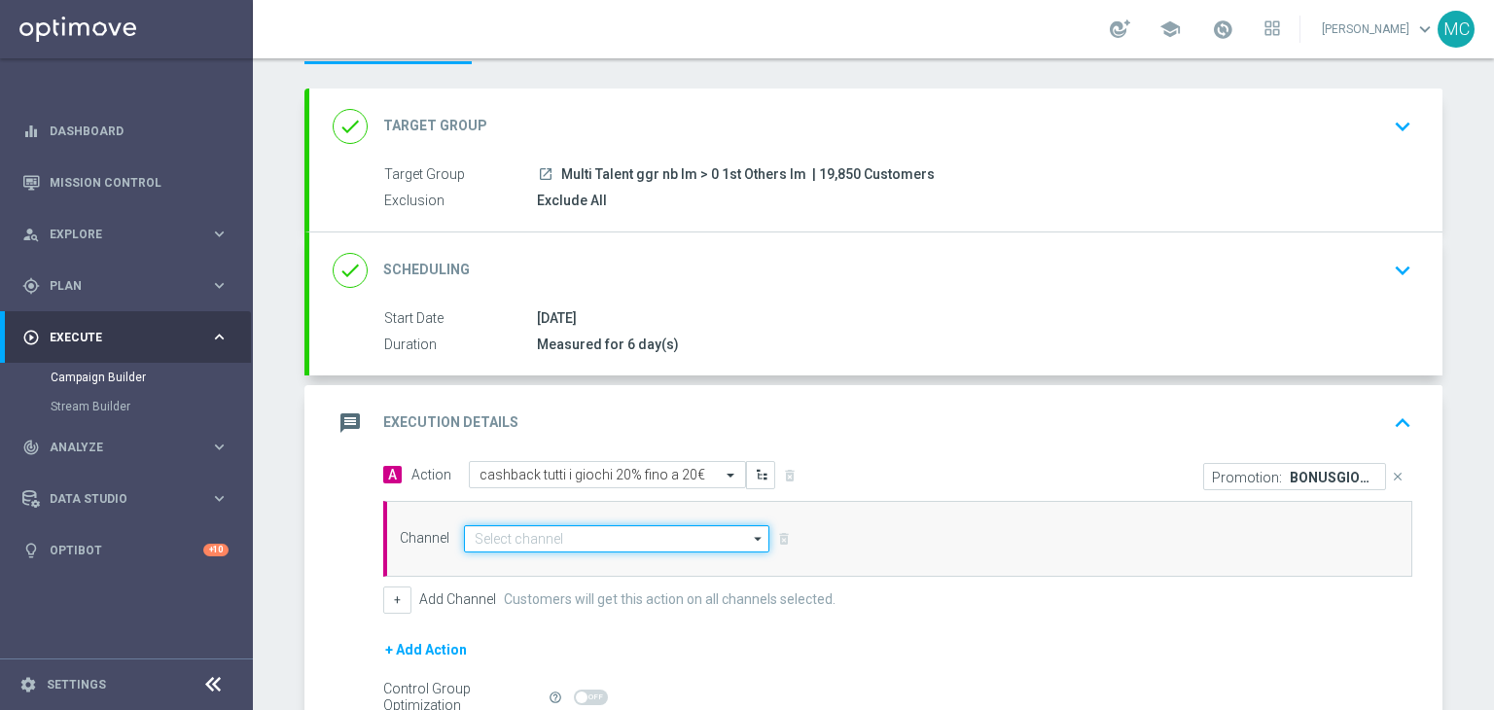
click at [665, 528] on input at bounding box center [616, 538] width 305 height 27
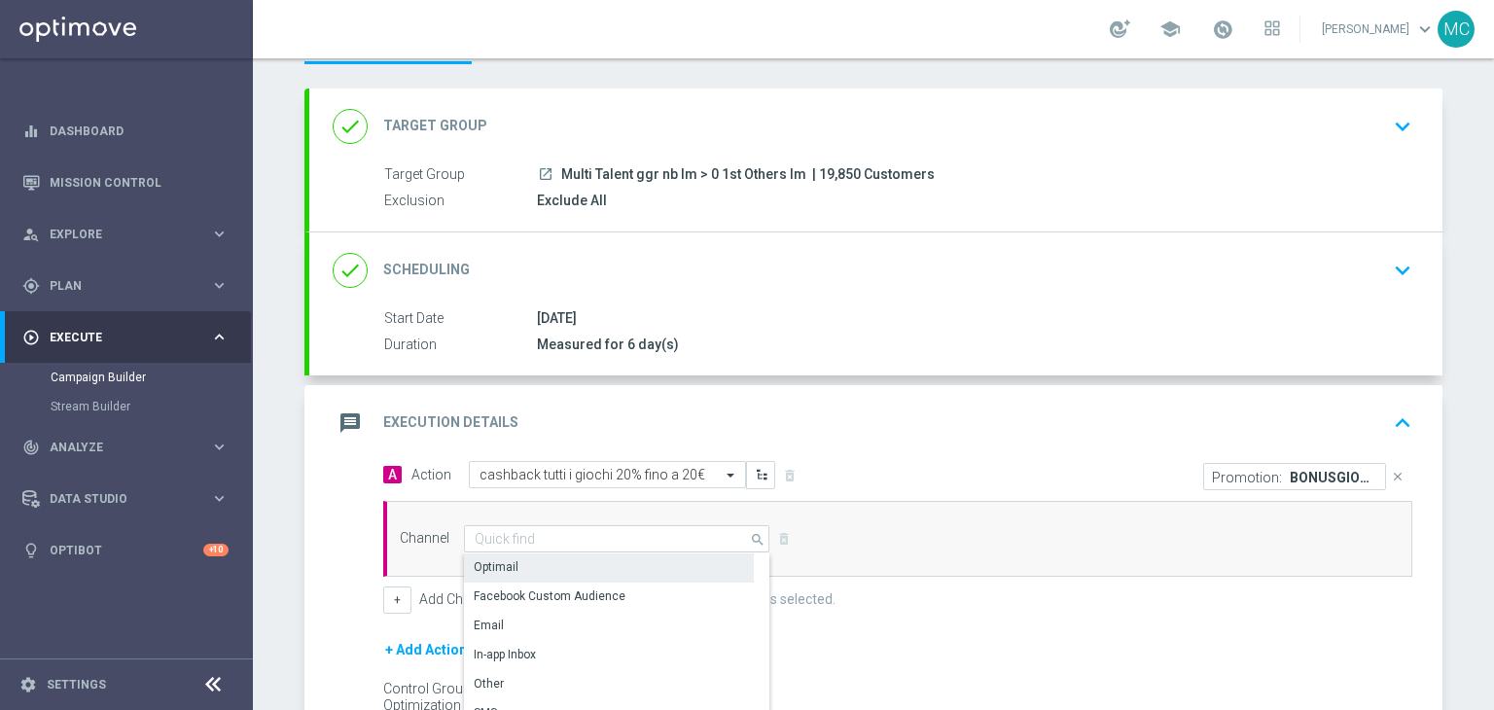
click at [603, 564] on div "Optimail" at bounding box center [609, 566] width 290 height 27
type input "Optimail"
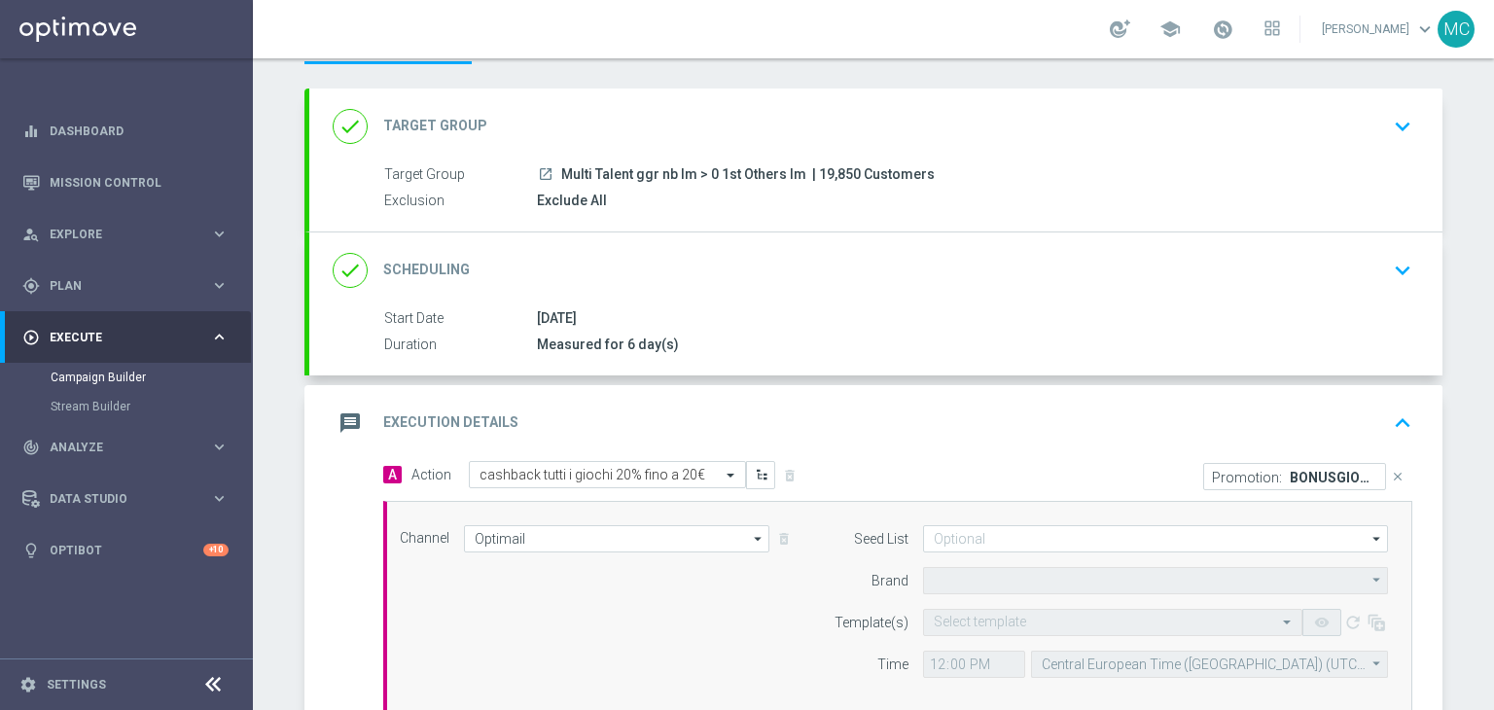
type input "Sisal Marketing"
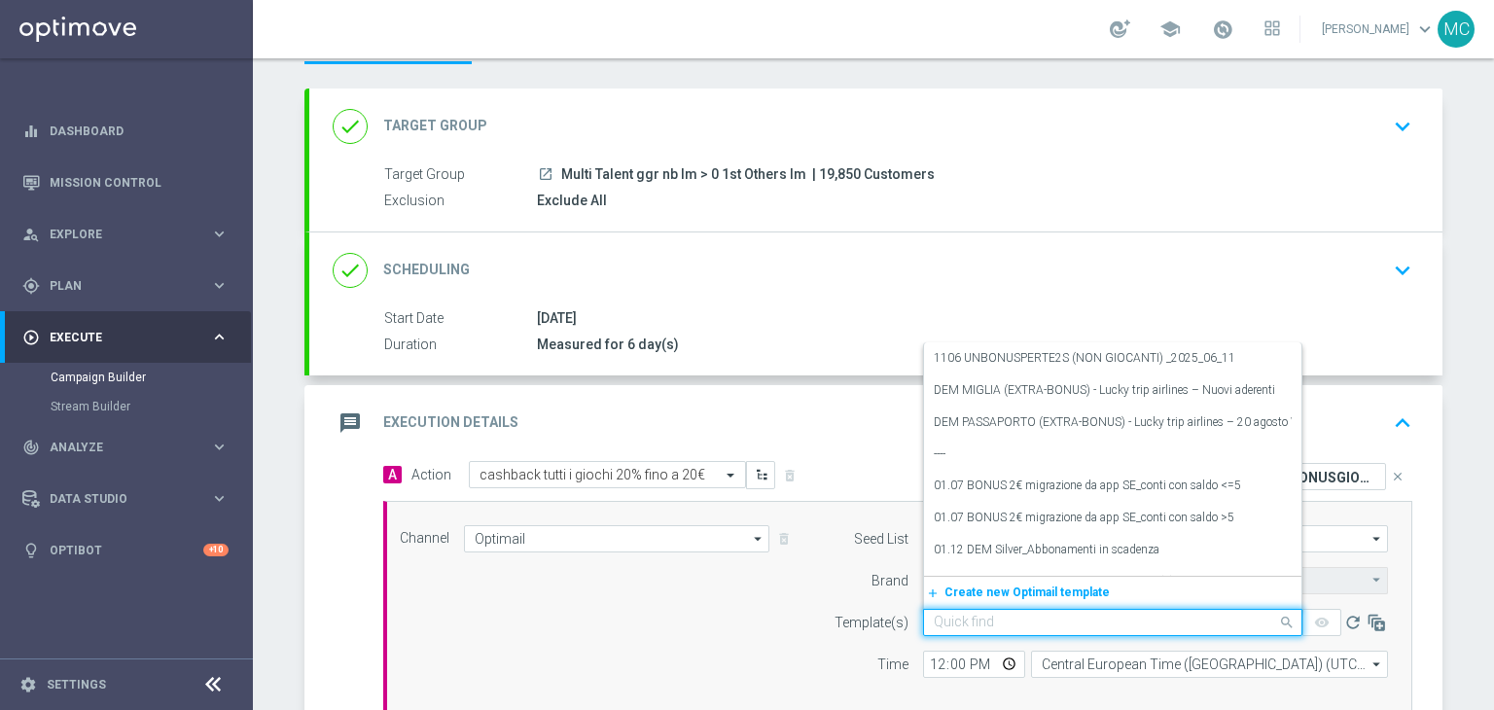
click at [956, 631] on div "Quick find" at bounding box center [1112, 622] width 379 height 27
paste input "BONUSGIOCHI270825 - 2025-08-27"
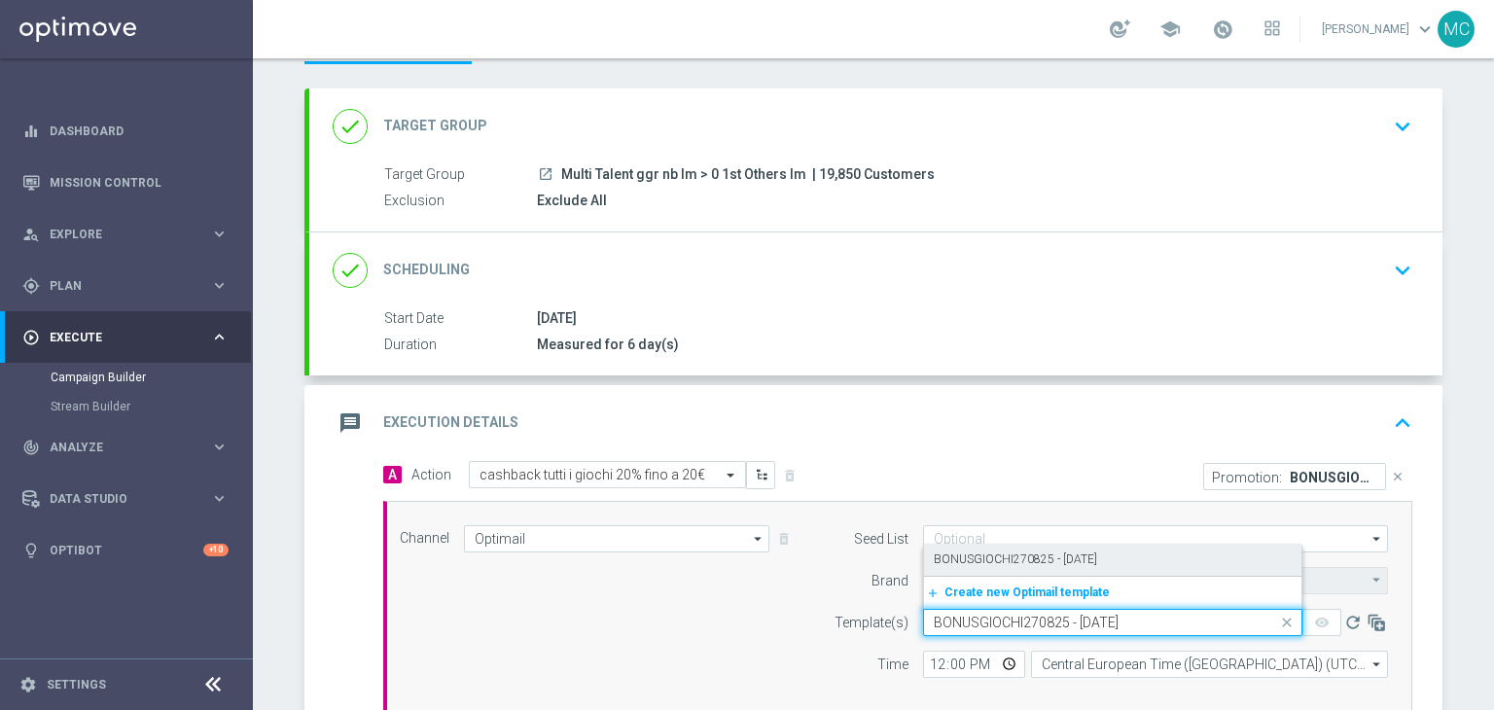
click at [968, 561] on label "BONUSGIOCHI270825 - 2025-08-27" at bounding box center [1014, 559] width 163 height 17
type input "BONUSGIOCHI270825 - 2025-08-27"
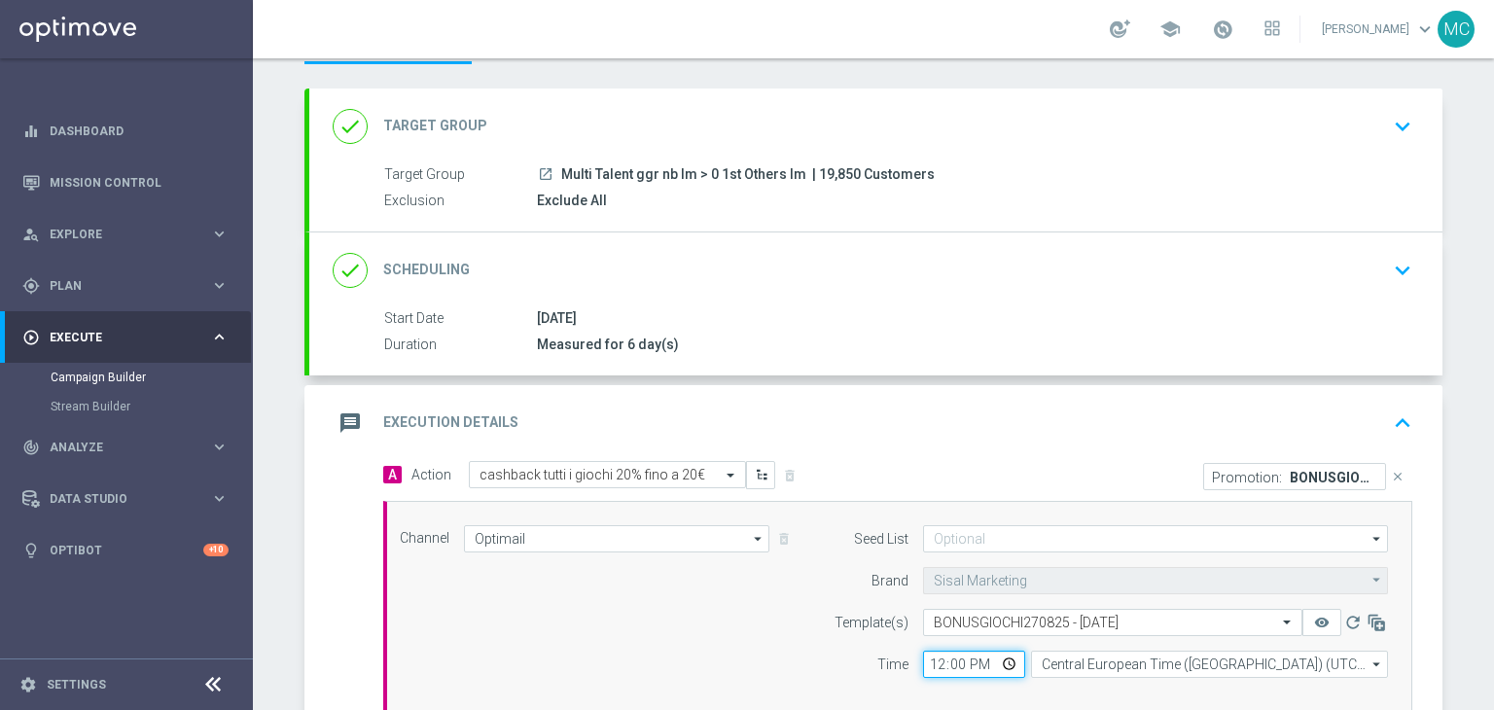
click at [933, 657] on input "12:00" at bounding box center [974, 664] width 102 height 27
type input "19:30"
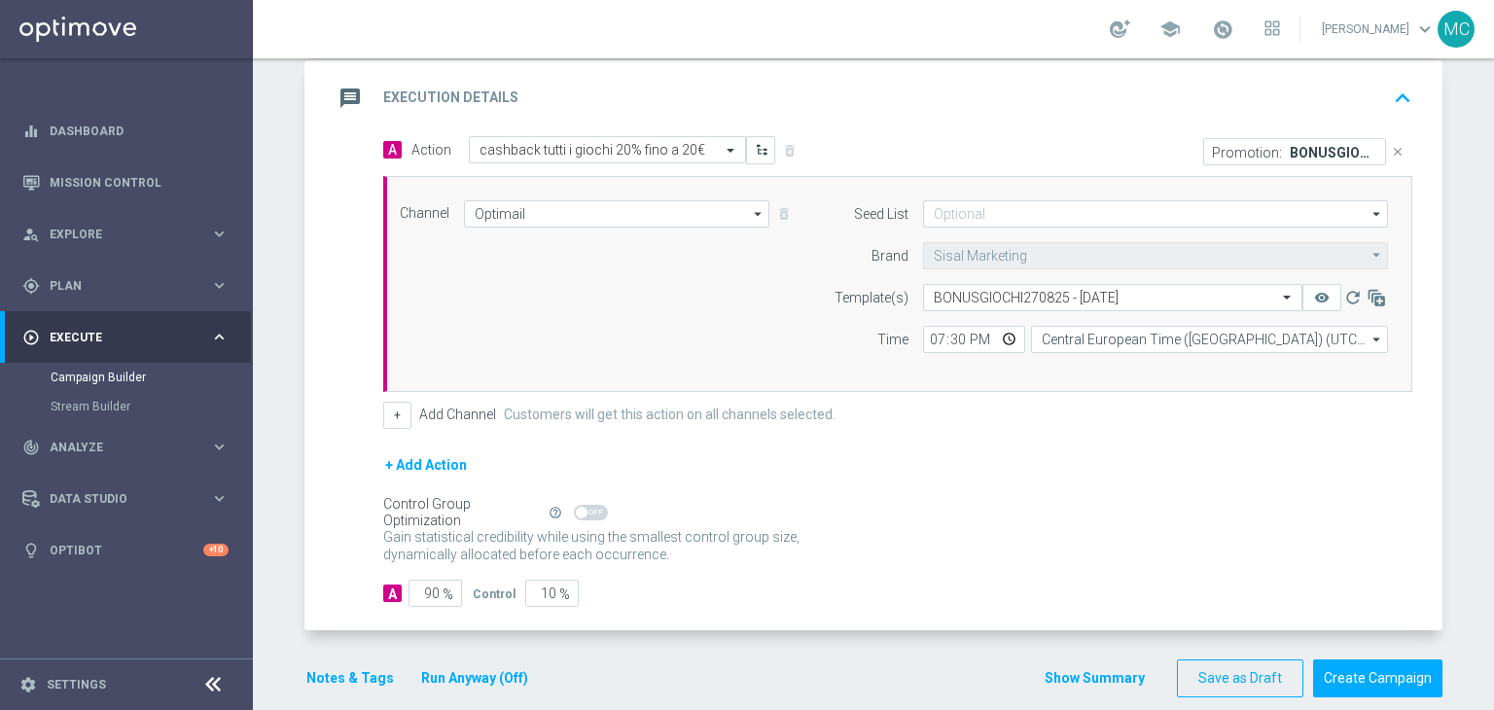
click at [359, 676] on button "Notes & Tags" at bounding box center [349, 678] width 91 height 24
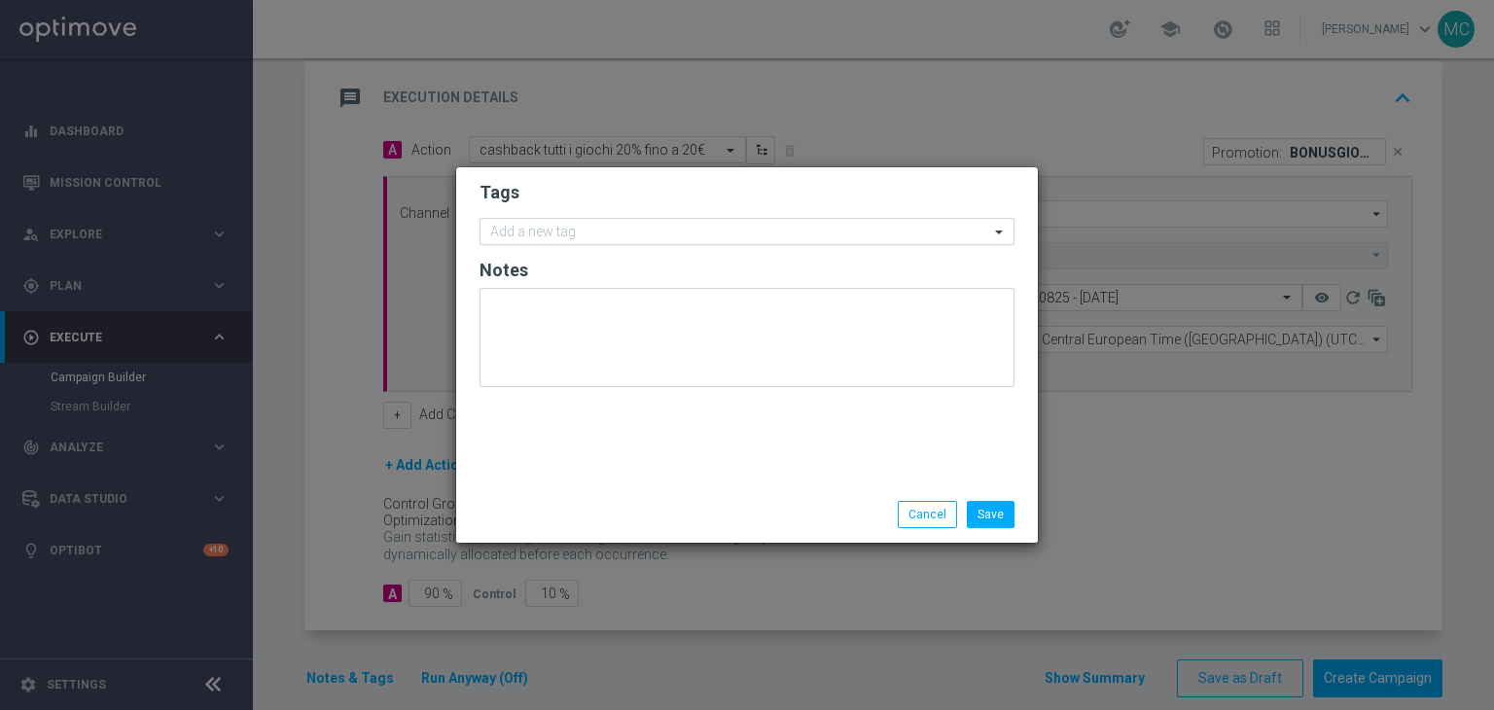
click at [568, 238] on input "text" at bounding box center [739, 233] width 499 height 17
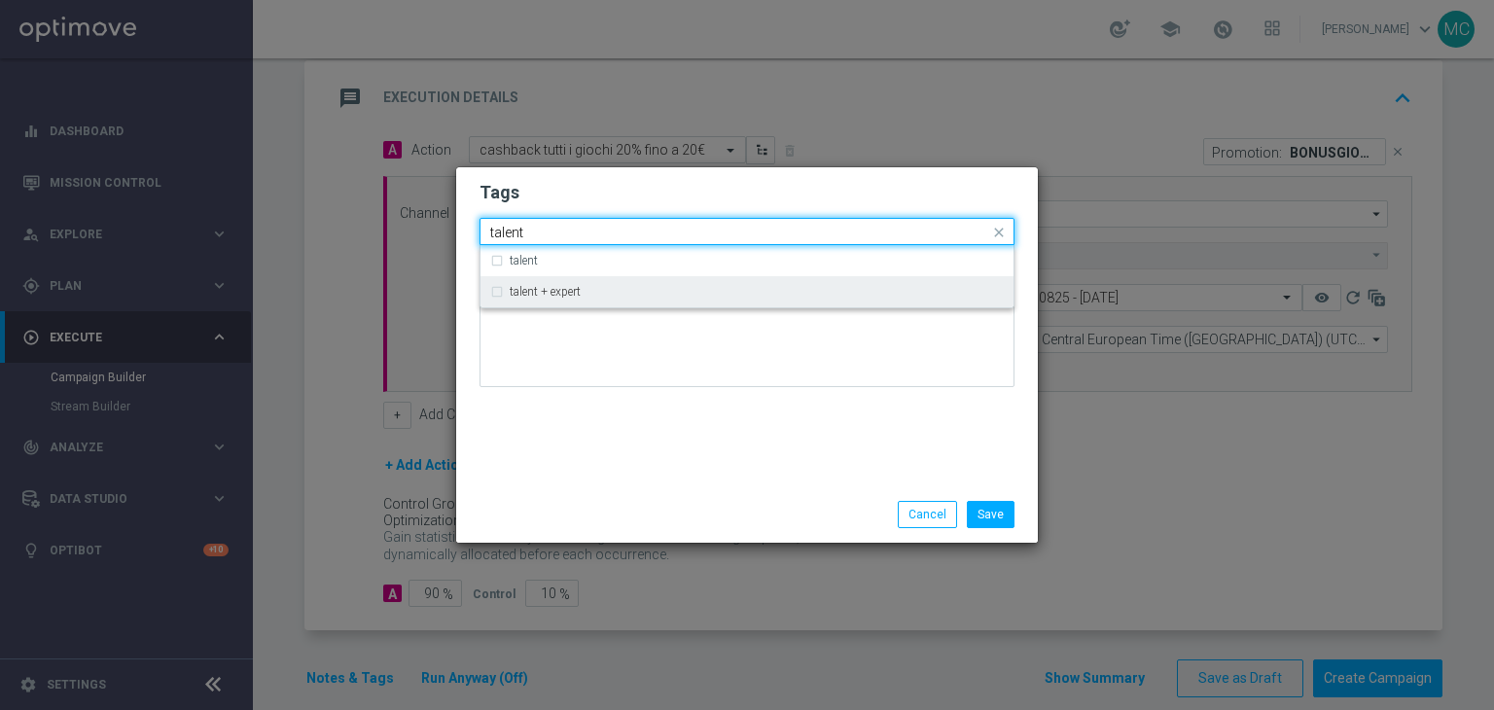
click at [556, 283] on div "talent + expert" at bounding box center [746, 291] width 513 height 31
type input "talent"
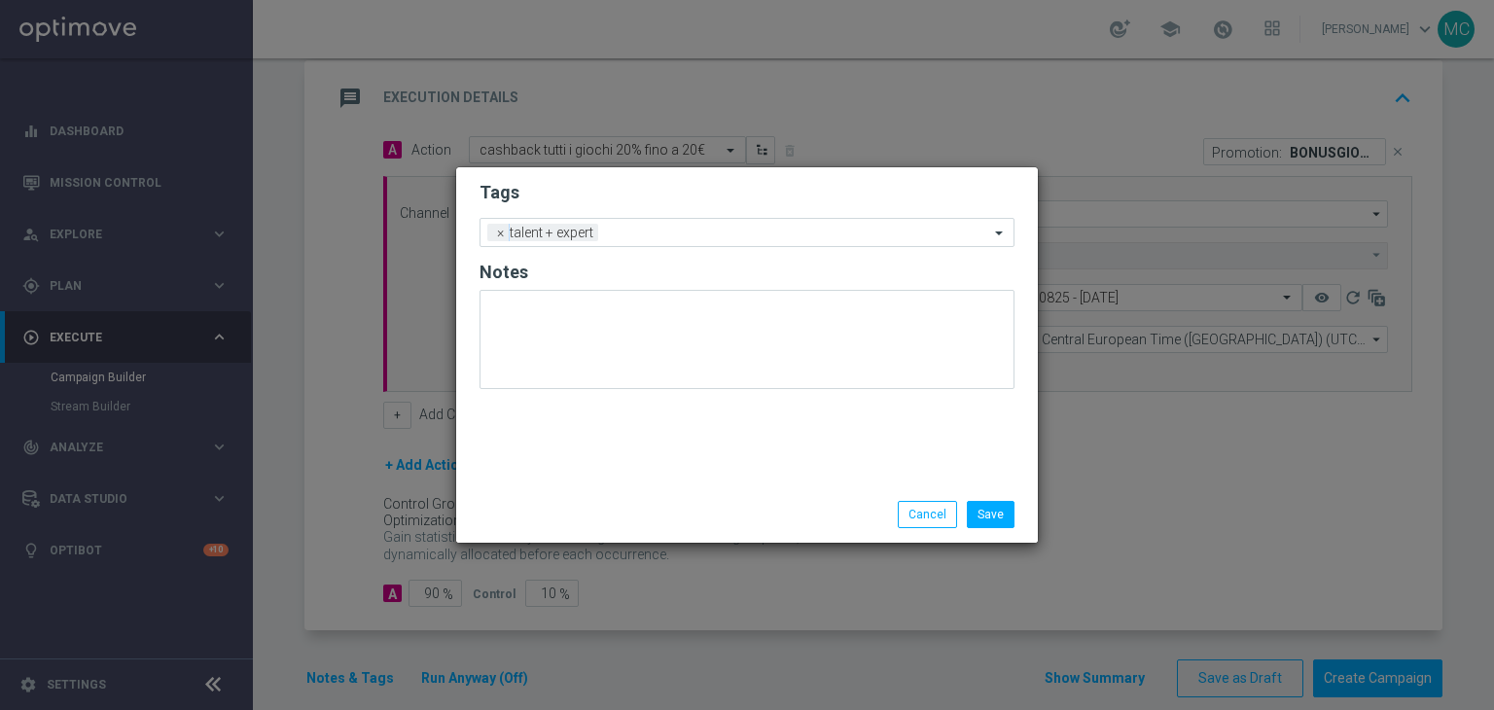
click at [723, 451] on div "Tags Add a new tag × talent + expert Notes" at bounding box center [746, 326] width 581 height 319
click at [681, 227] on input "text" at bounding box center [797, 234] width 383 height 17
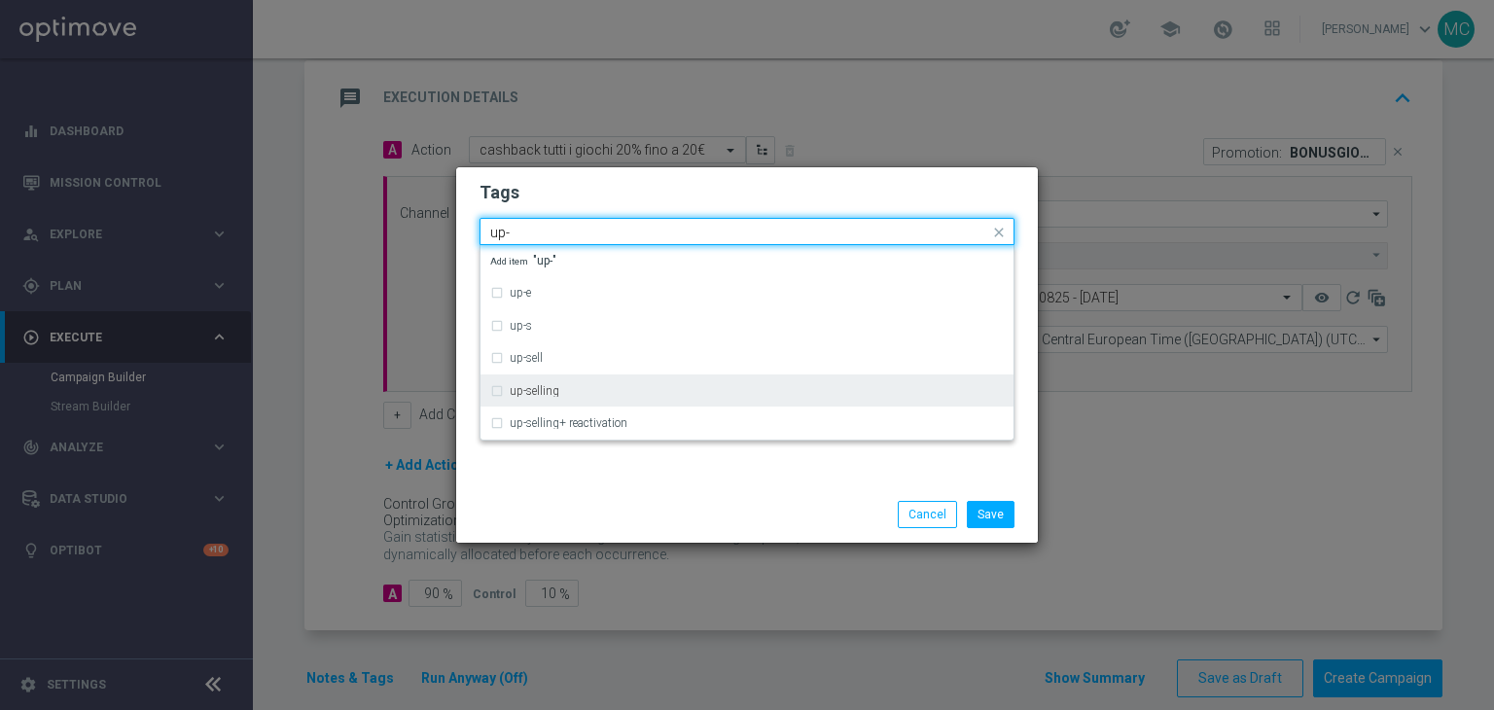
click at [552, 385] on label "up-selling" at bounding box center [535, 391] width 50 height 12
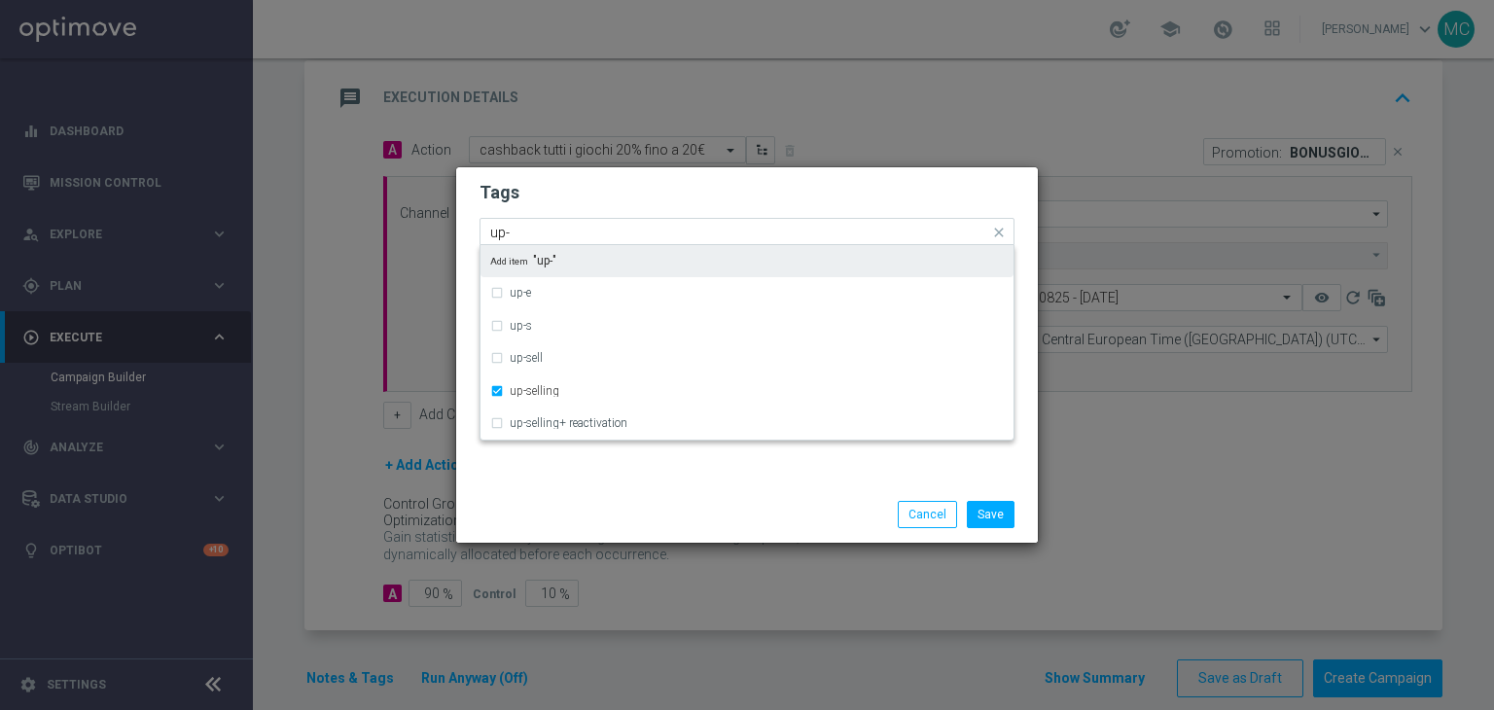
click at [564, 229] on input "up-" at bounding box center [739, 233] width 499 height 17
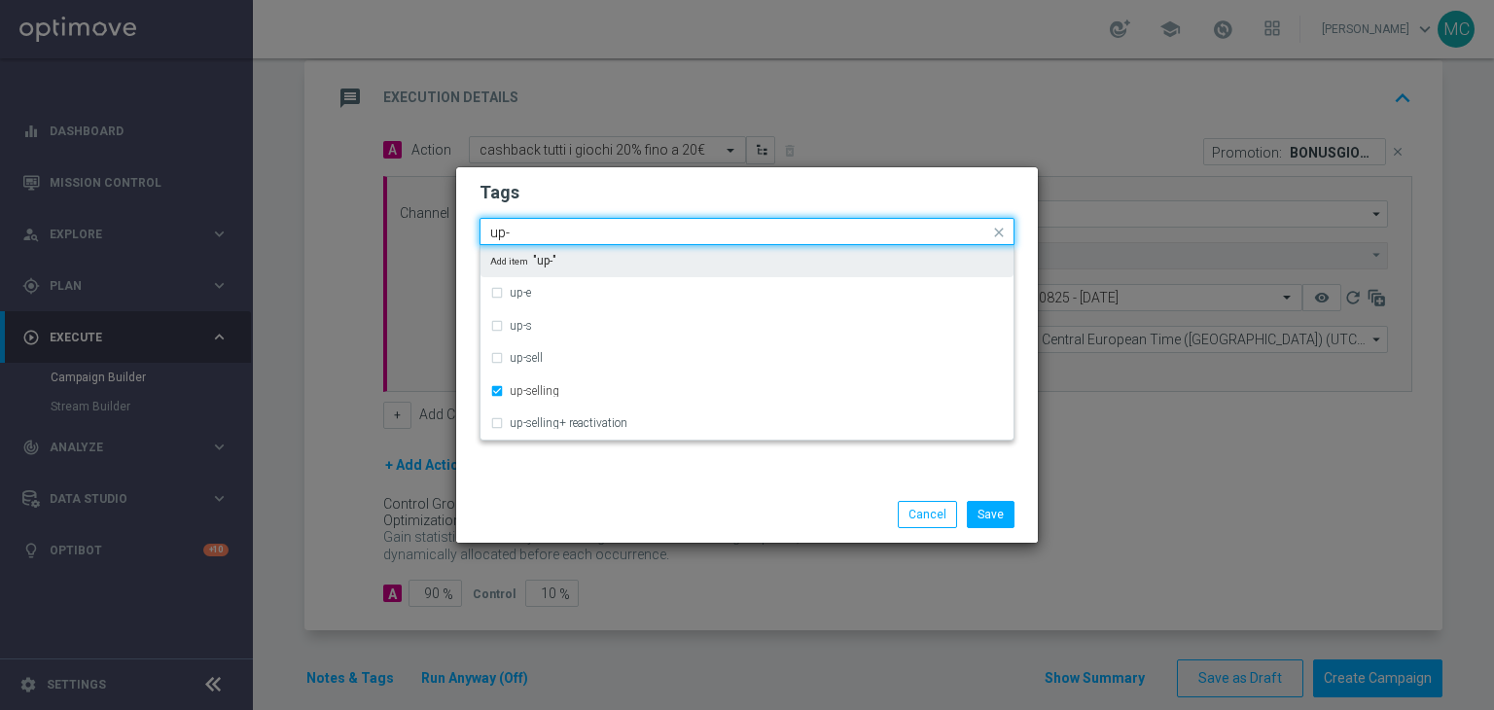
click at [564, 229] on input "up-" at bounding box center [739, 233] width 499 height 17
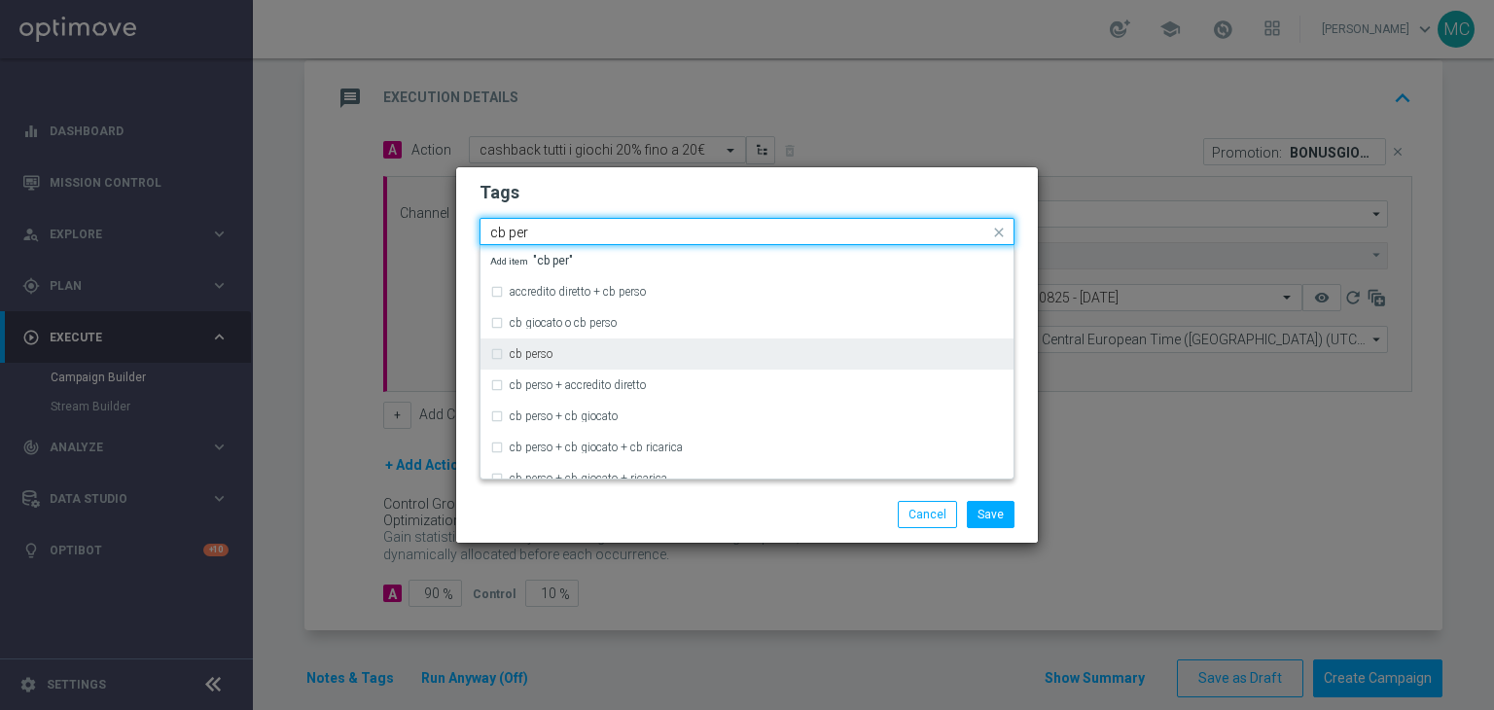
click at [541, 355] on label "cb perso" at bounding box center [531, 354] width 43 height 12
type input "cb per"
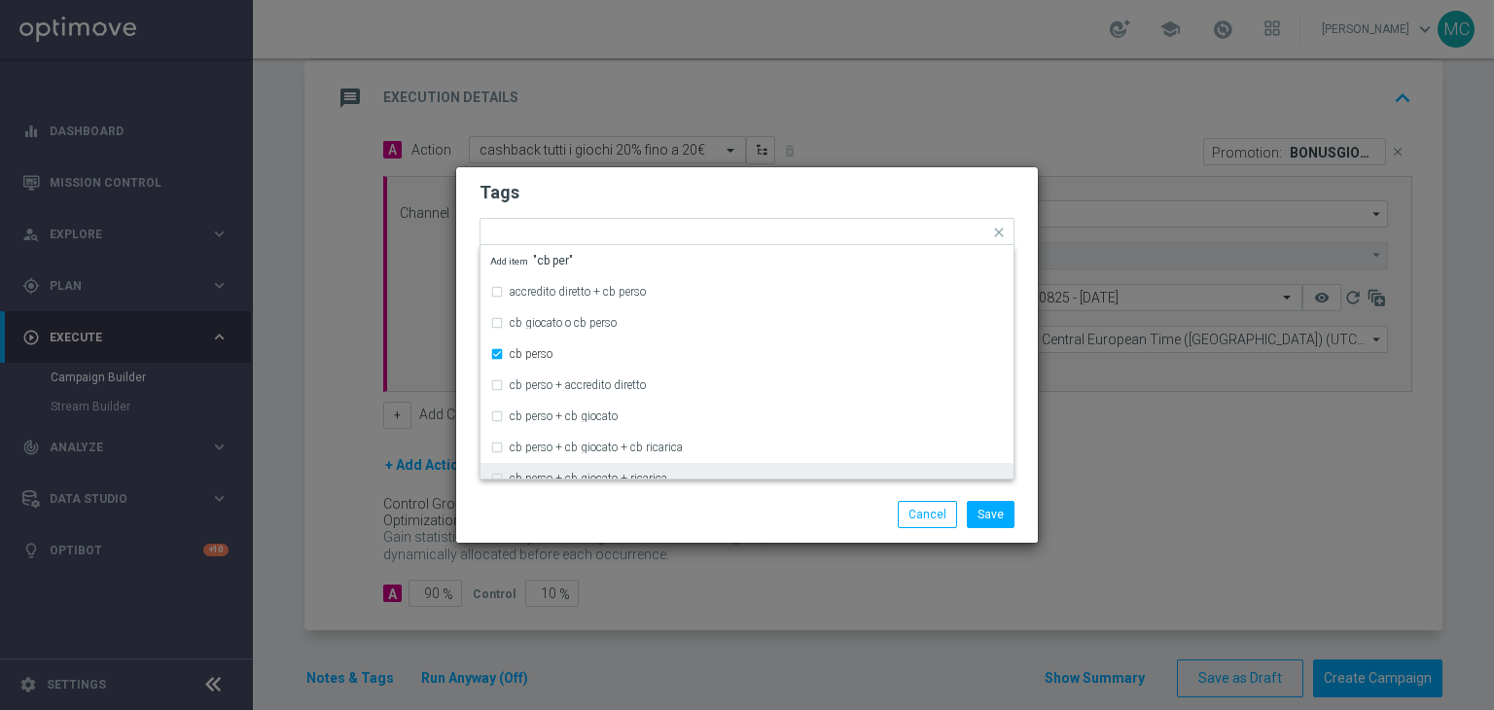
click at [720, 516] on div "Save Cancel" at bounding box center [840, 514] width 376 height 27
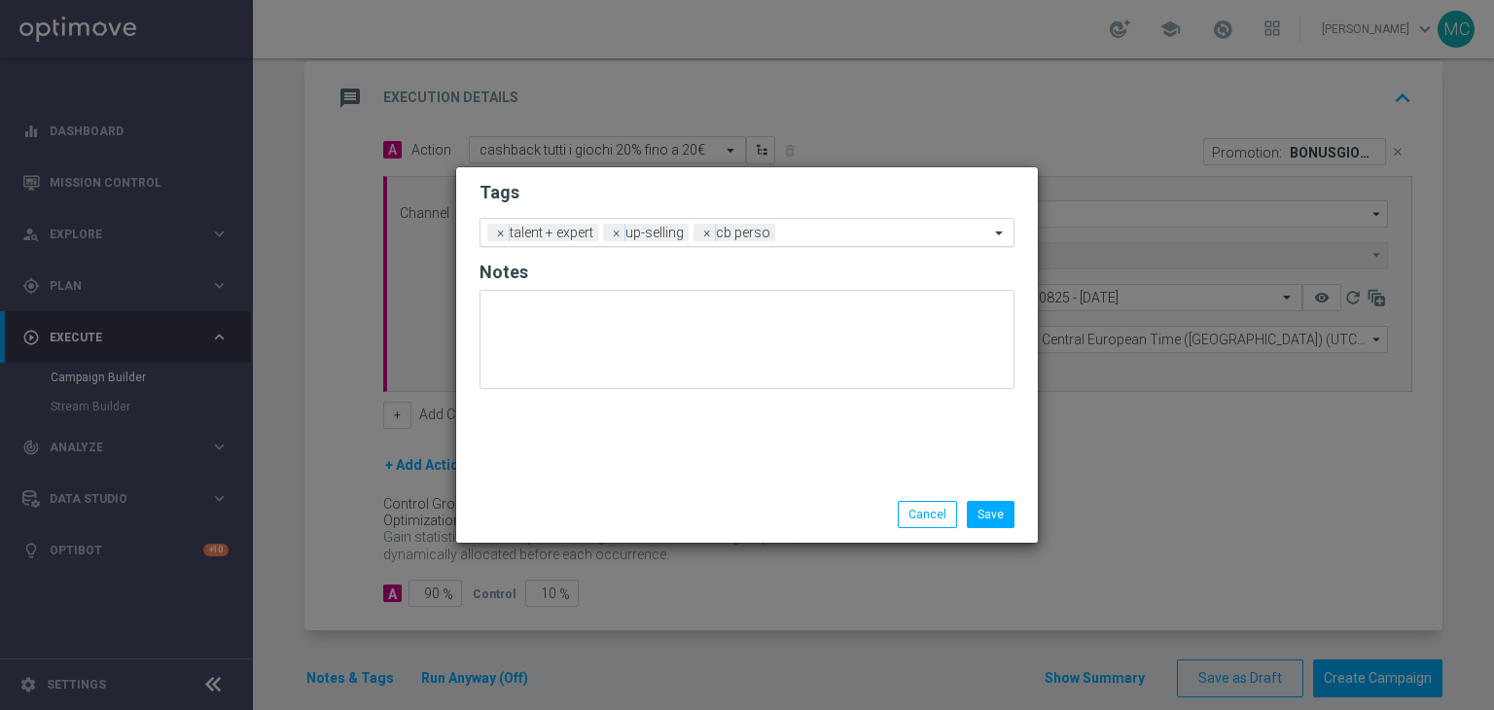
click at [808, 230] on input "text" at bounding box center [886, 234] width 206 height 17
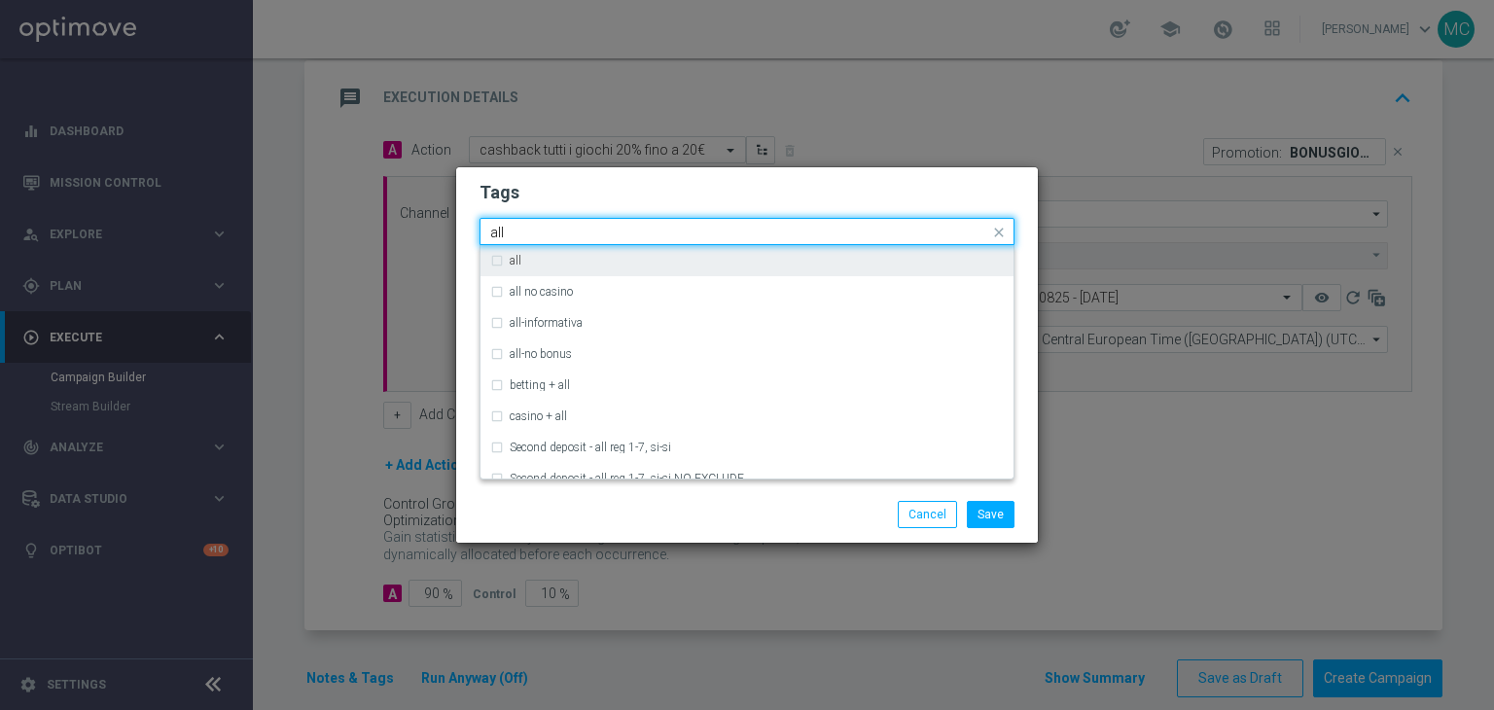
click at [521, 256] on div "all" at bounding box center [757, 261] width 494 height 12
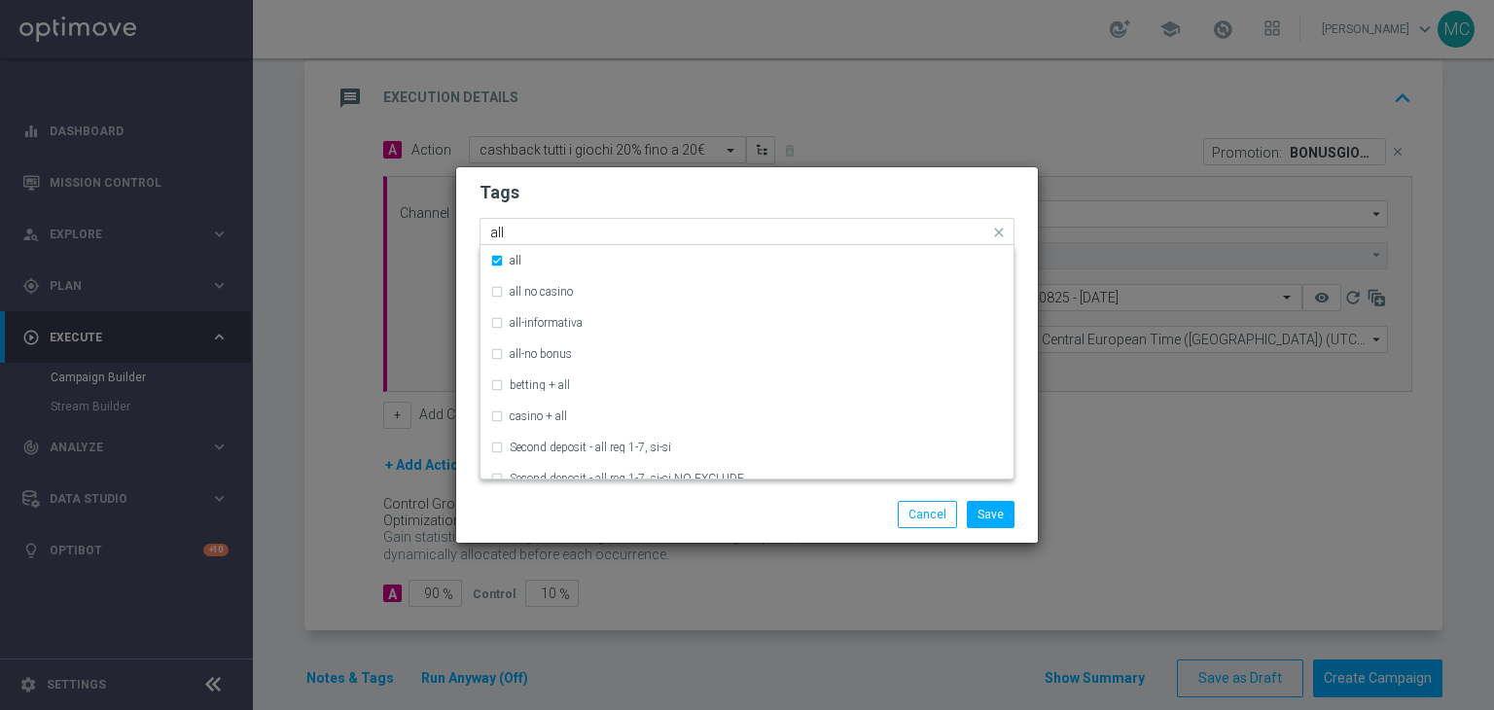
click at [661, 227] on input "all" at bounding box center [739, 233] width 499 height 17
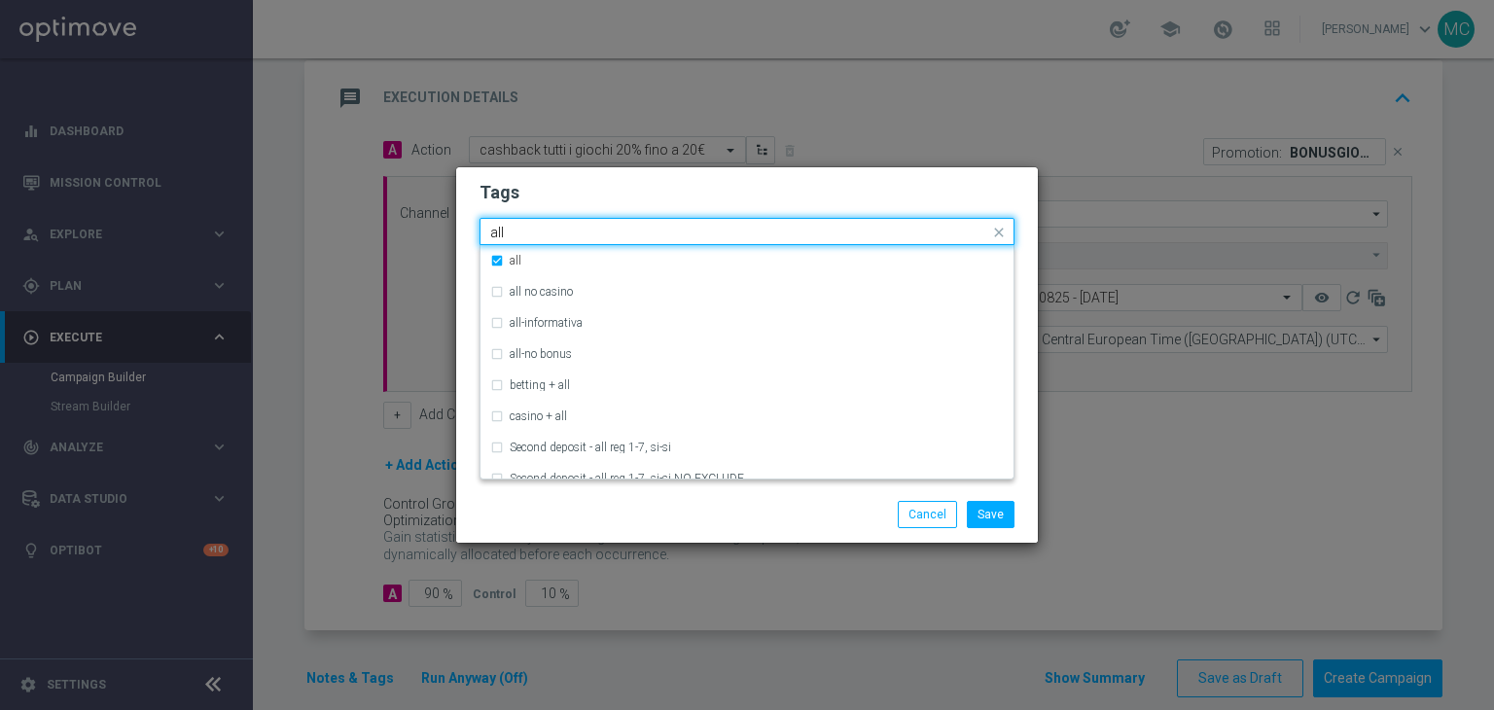
click at [661, 227] on input "all" at bounding box center [739, 233] width 499 height 17
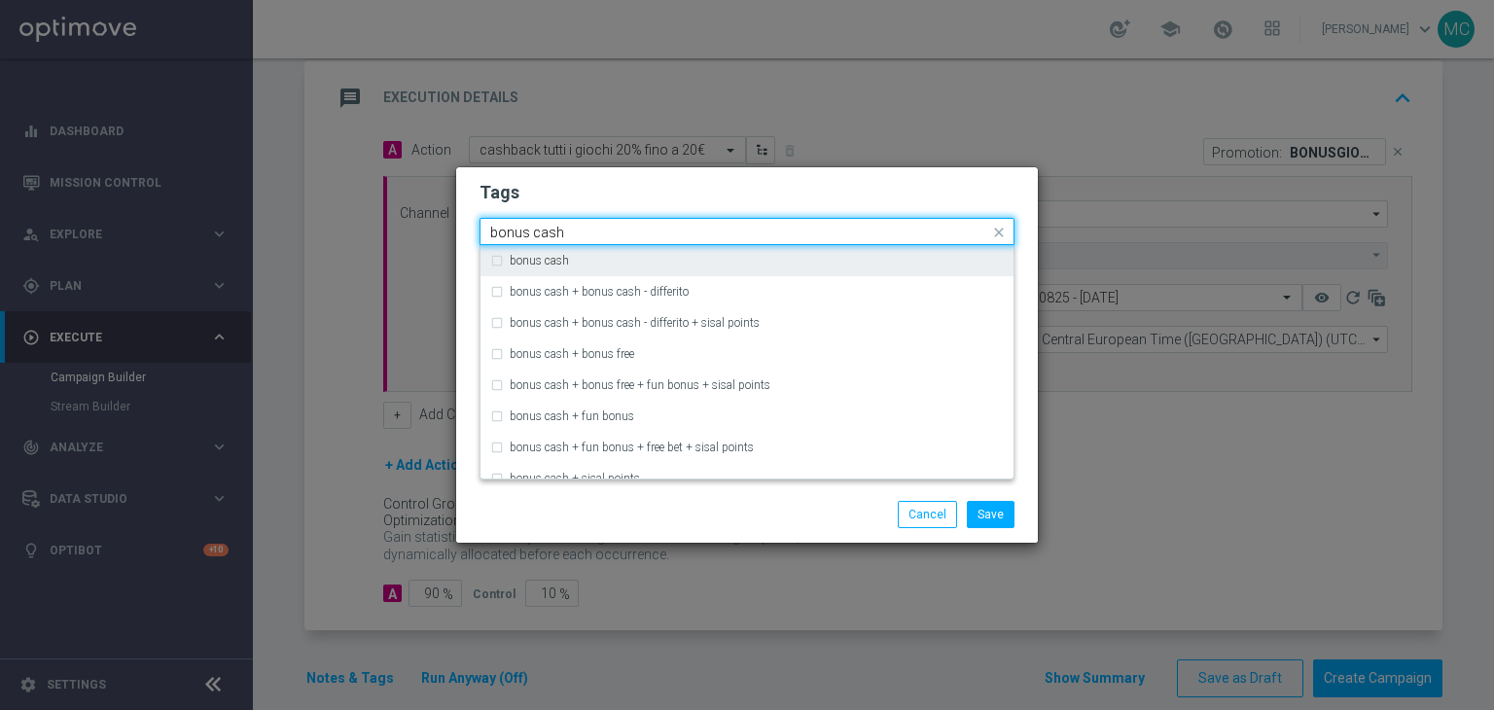
click at [563, 259] on label "bonus cash" at bounding box center [539, 261] width 59 height 12
type input "bonus cash"
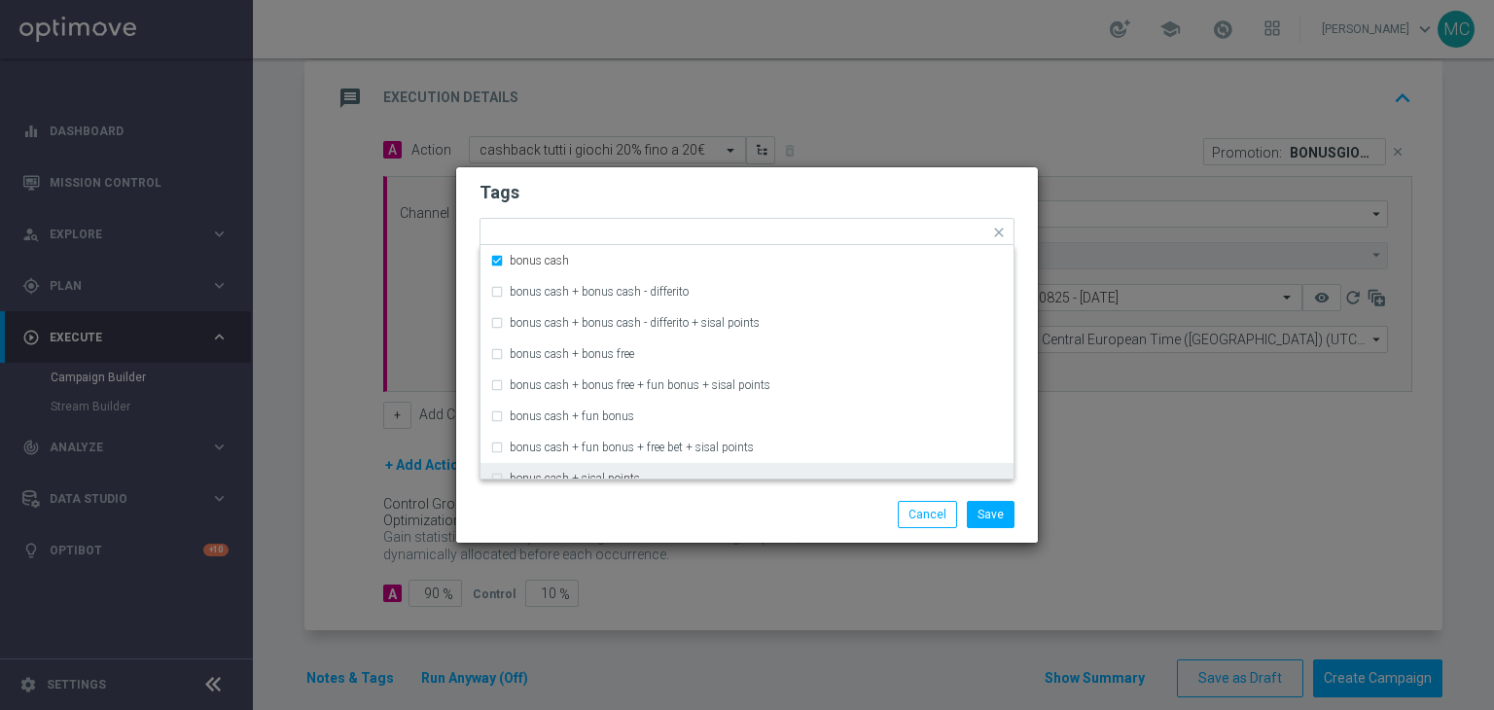
click at [700, 501] on div "Save Cancel" at bounding box center [840, 514] width 376 height 27
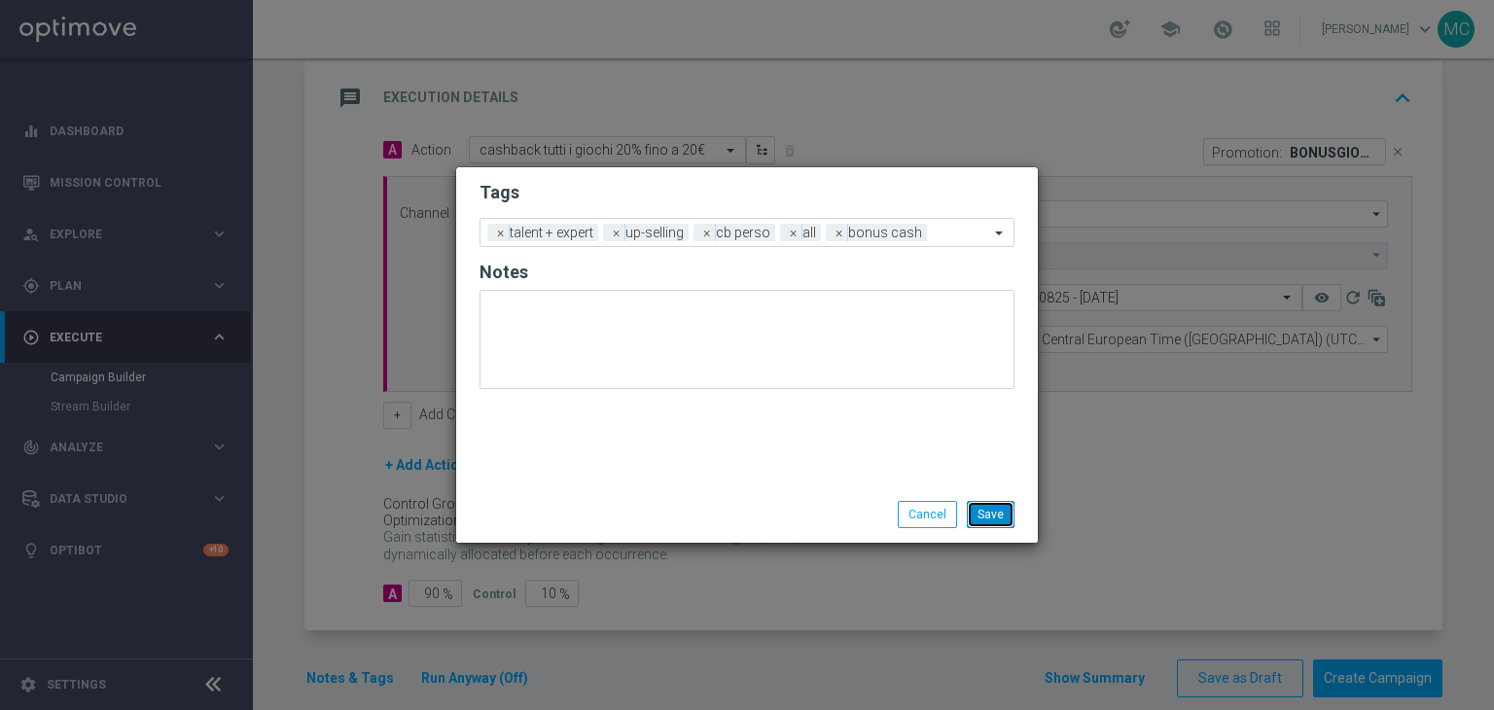
click at [972, 519] on button "Save" at bounding box center [991, 514] width 48 height 27
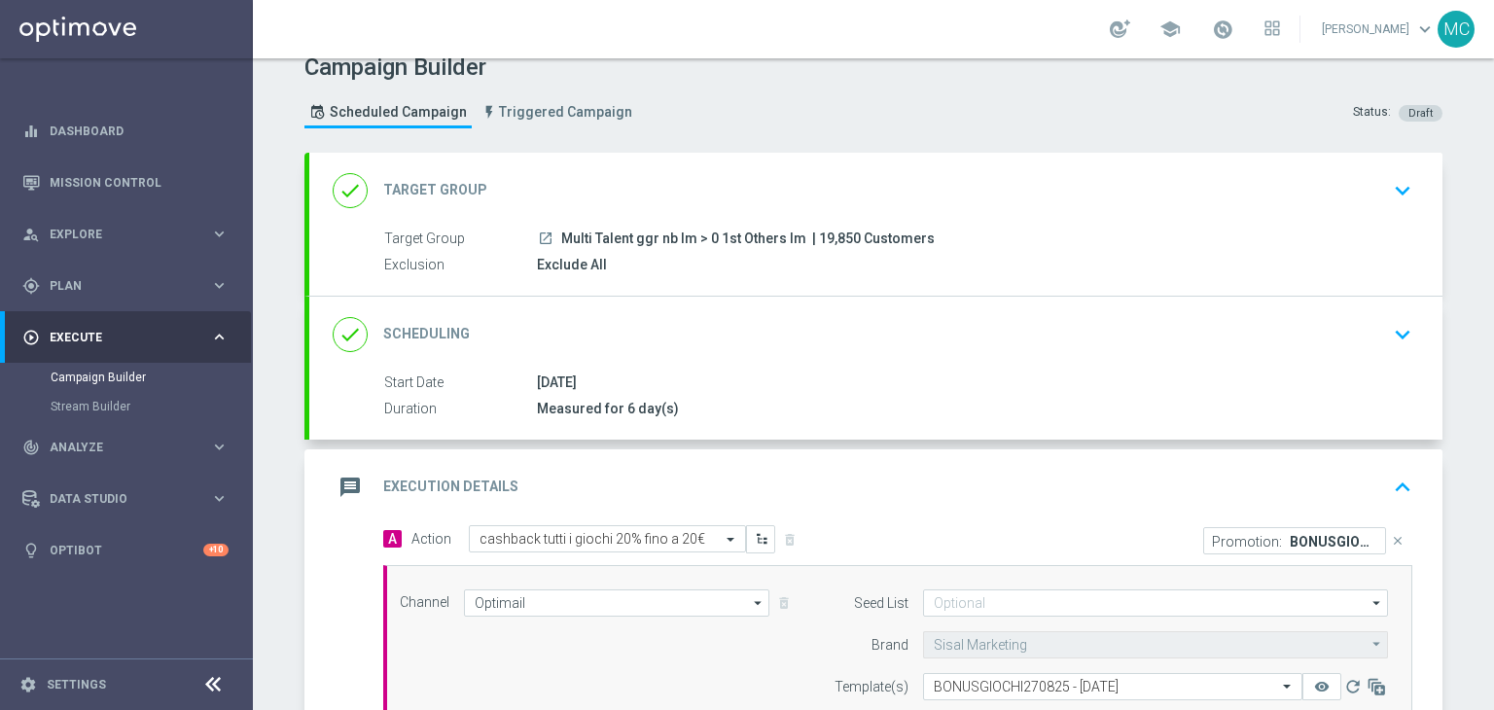
scroll to position [19, 0]
click at [877, 335] on div "done Scheduling keyboard_arrow_down" at bounding box center [876, 336] width 1086 height 37
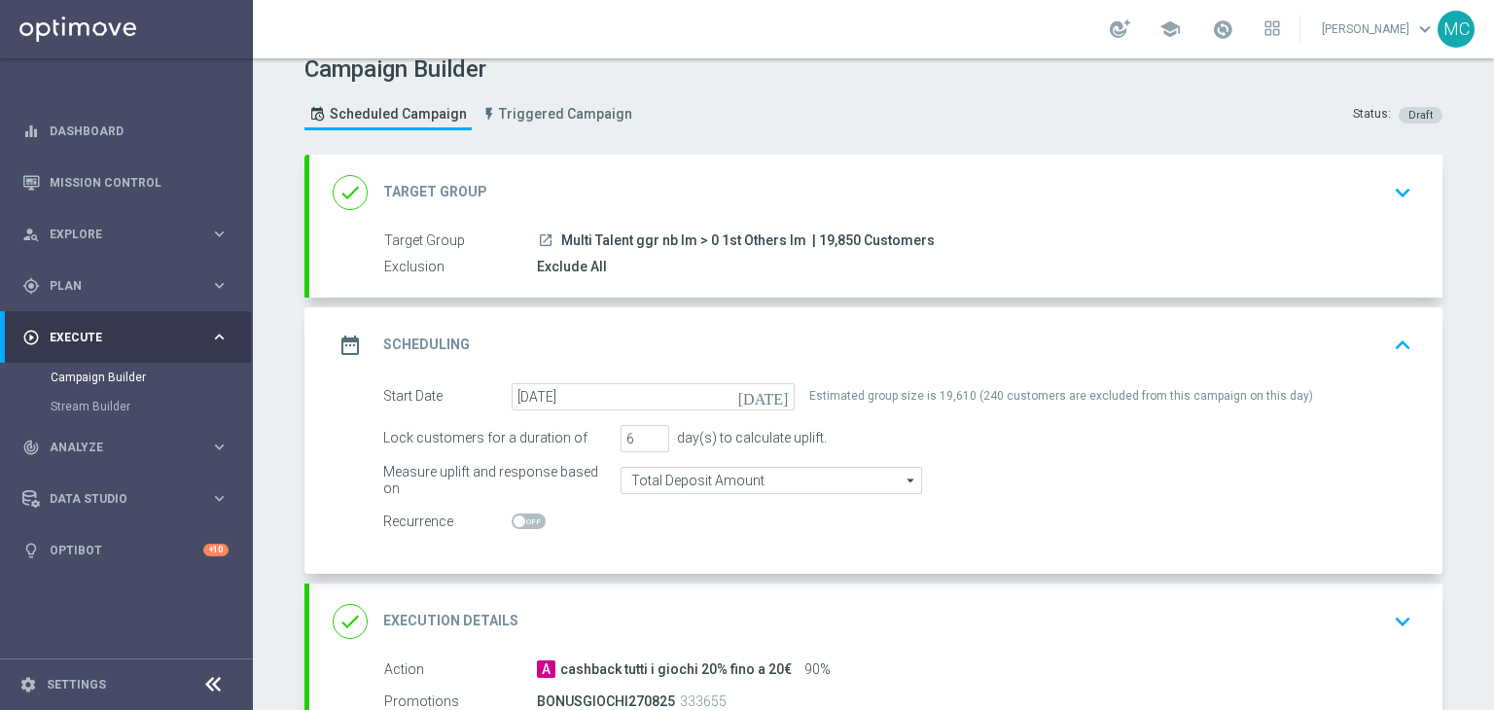
scroll to position [314, 0]
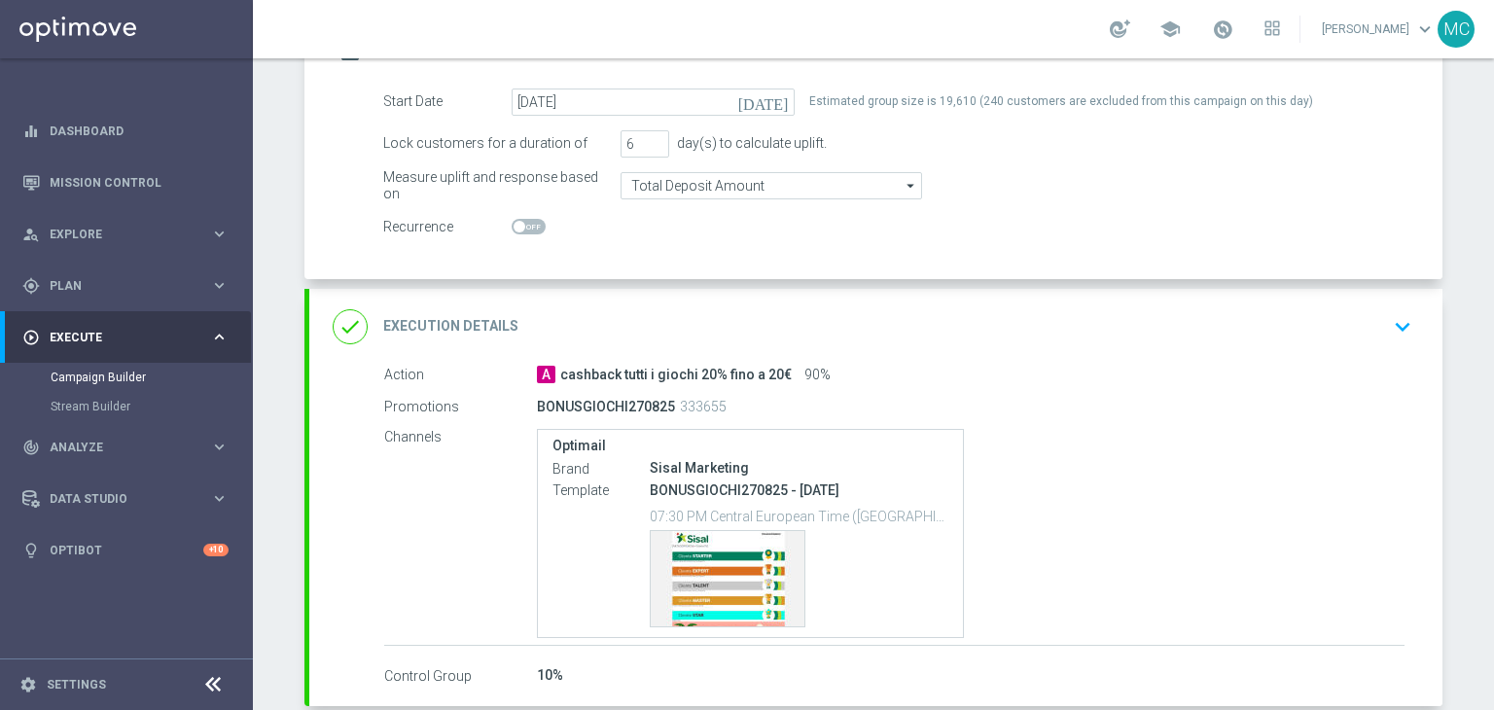
click at [915, 332] on div "done Execution Details keyboard_arrow_down" at bounding box center [876, 326] width 1086 height 37
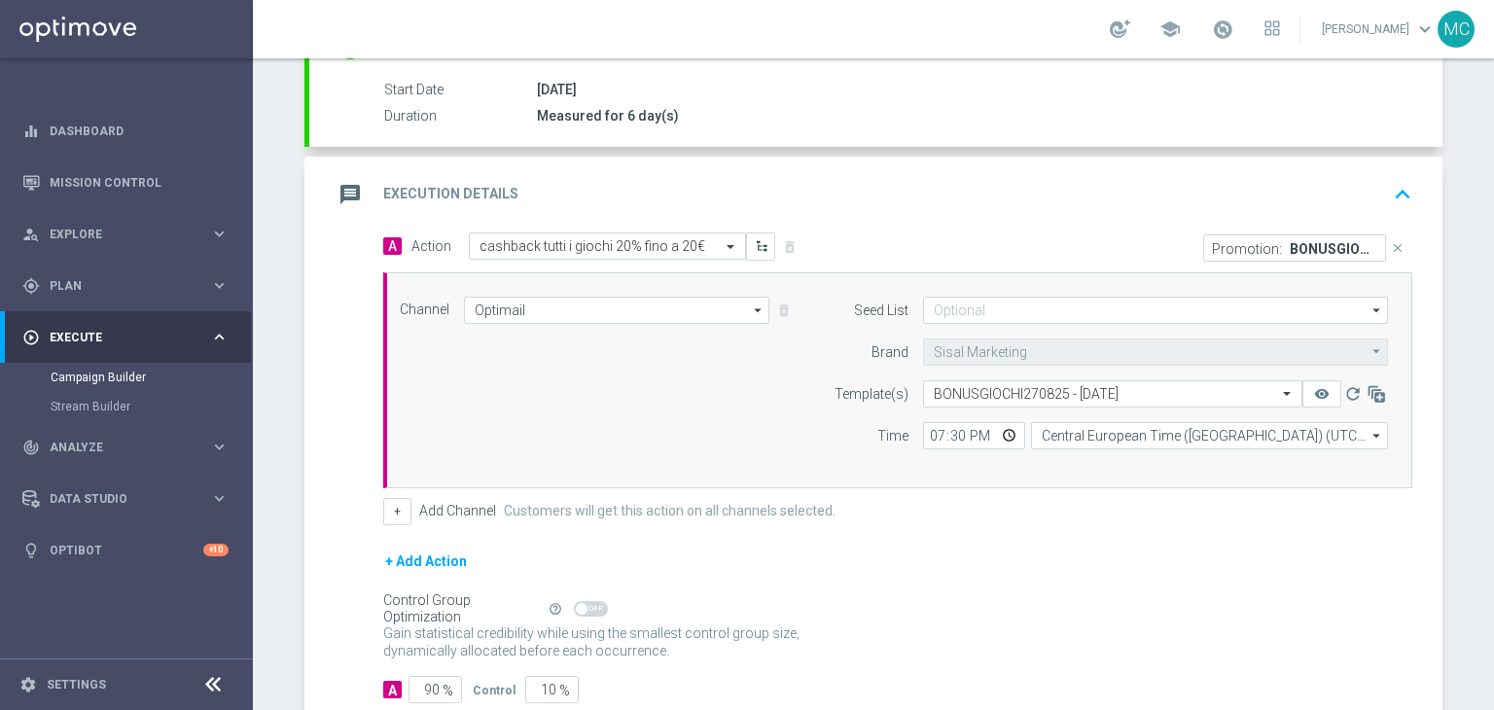
click at [923, 208] on div "message Execution Details keyboard_arrow_up" at bounding box center [876, 194] width 1086 height 37
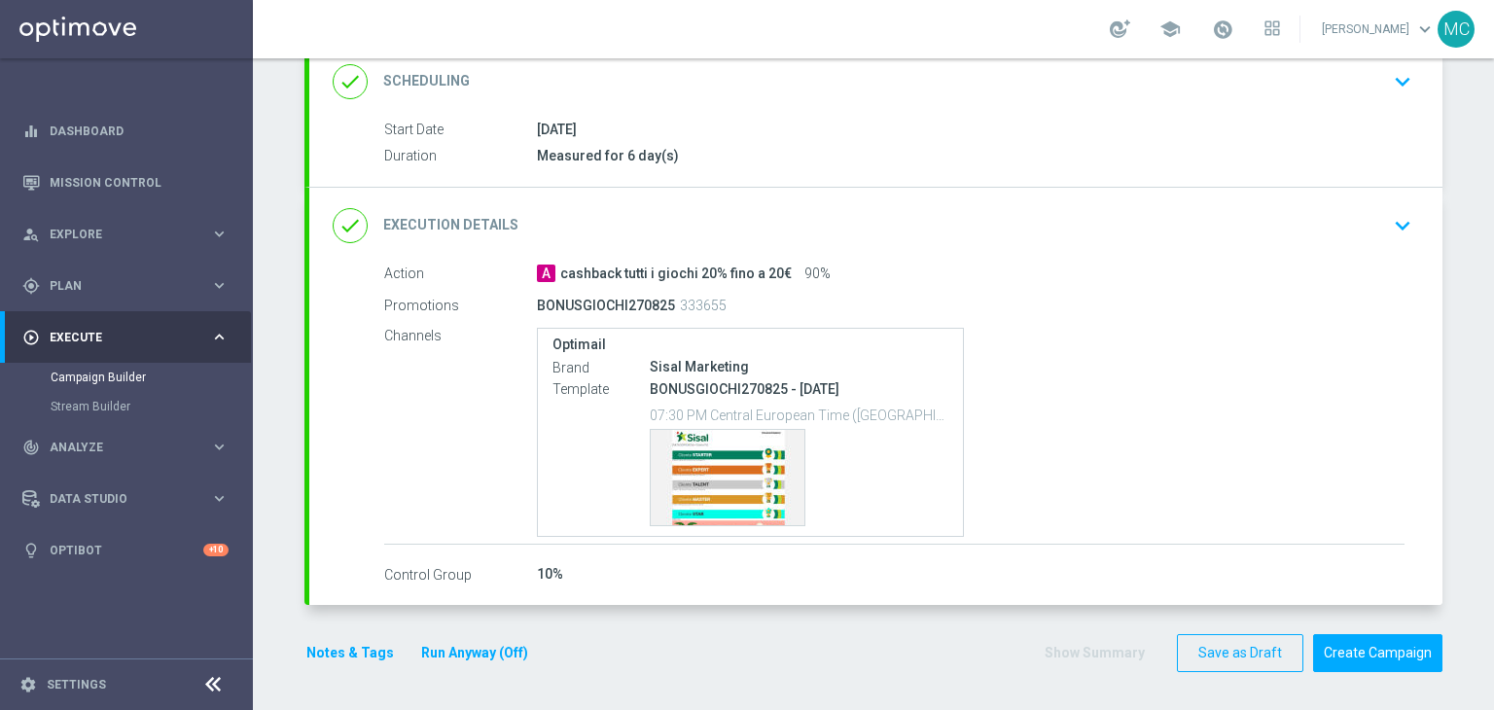
scroll to position [272, 0]
click at [1315, 641] on button "Create Campaign" at bounding box center [1377, 655] width 129 height 38
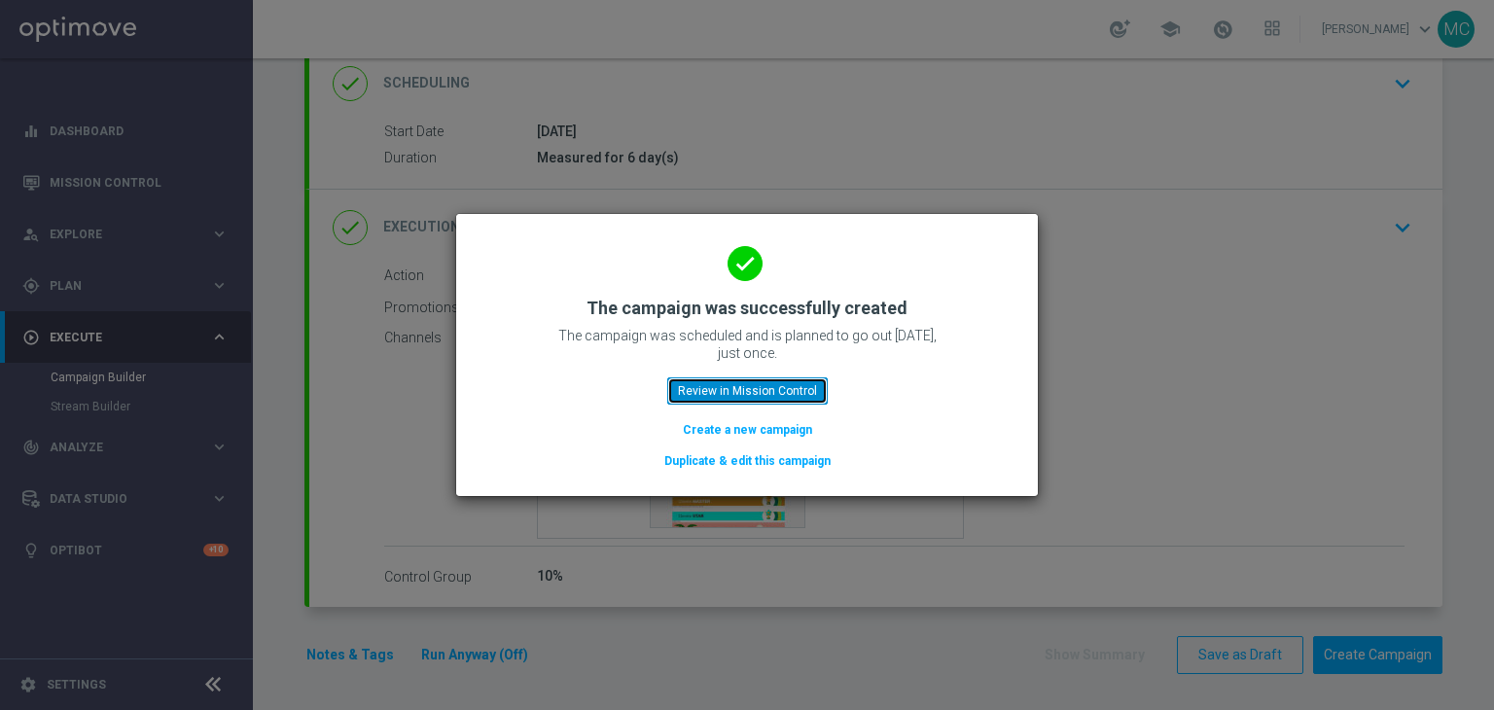
click at [728, 395] on button "Review in Mission Control" at bounding box center [747, 390] width 160 height 27
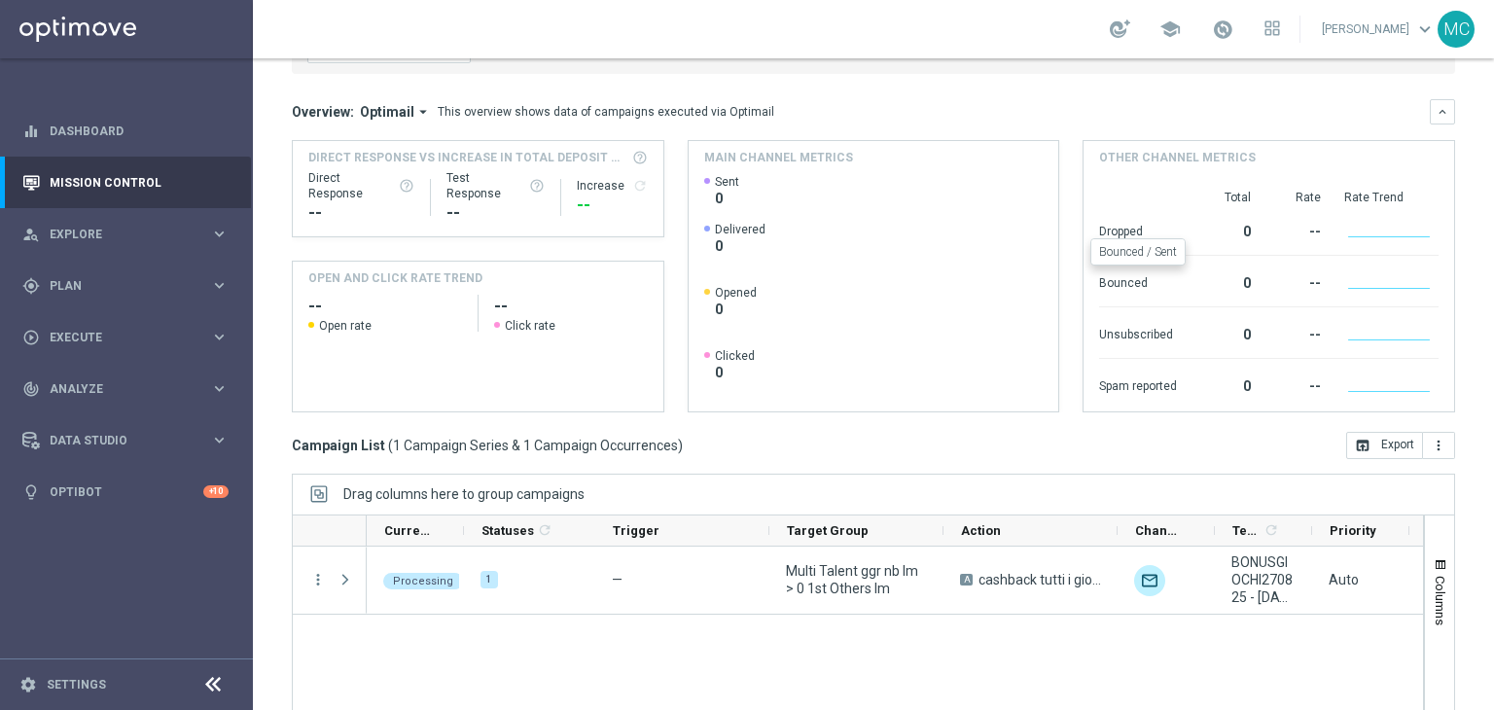
scroll to position [214, 0]
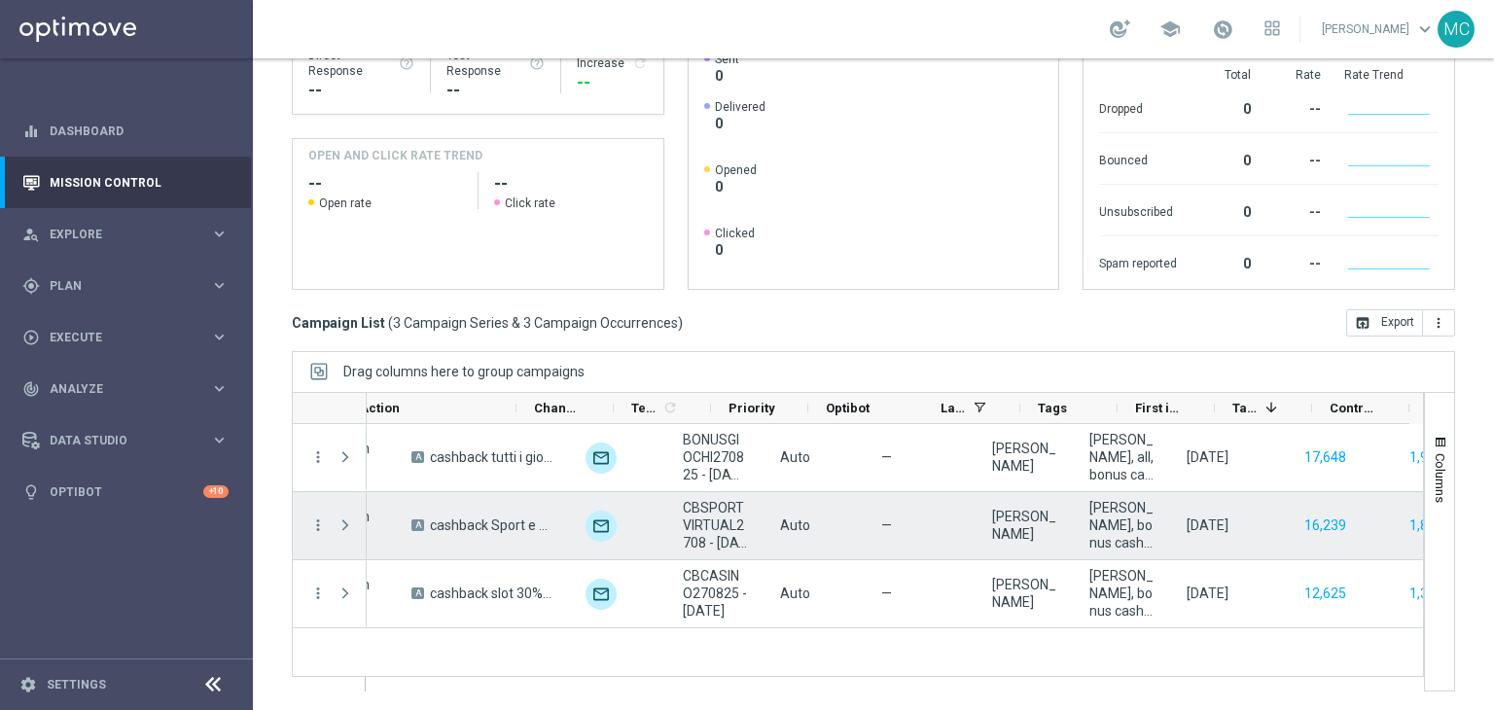
scroll to position [0, 599]
